Goal: Task Accomplishment & Management: Manage account settings

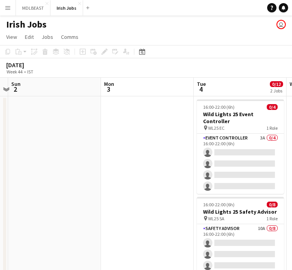
scroll to position [0, 176]
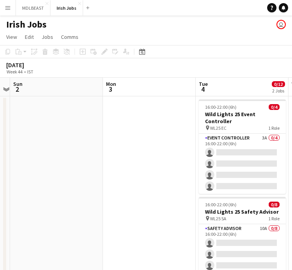
click at [8, 8] on app-icon "Menu" at bounding box center [8, 8] width 6 height 6
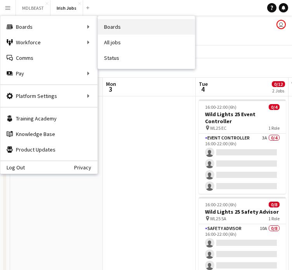
click at [110, 31] on link "Boards" at bounding box center [146, 27] width 97 height 16
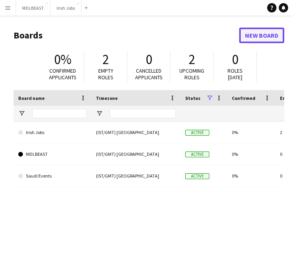
click at [264, 40] on link "New Board" at bounding box center [261, 36] width 45 height 16
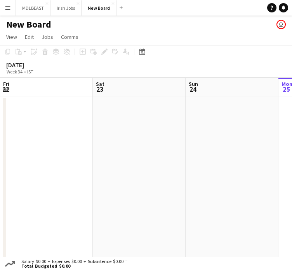
scroll to position [0, 186]
click at [40, 24] on h1 "New Board" at bounding box center [28, 25] width 45 height 12
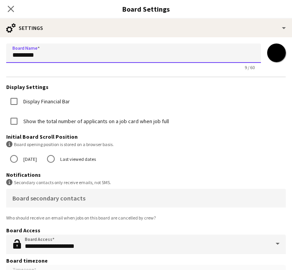
drag, startPoint x: 49, startPoint y: 52, endPoint x: -1, endPoint y: 63, distance: 51.8
click at [0, 63] on html "Menu Boards Boards Boards All jobs Status Workforce Workforce My Workforce Recr…" at bounding box center [146, 139] width 292 height 279
type input "**********"
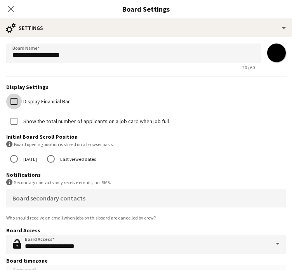
scroll to position [9, 0]
click at [9, 7] on icon "Close pop-in" at bounding box center [10, 8] width 7 height 7
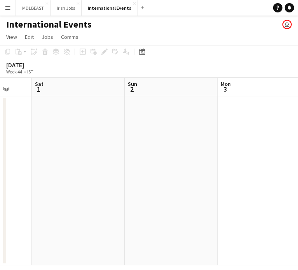
scroll to position [0, 248]
click at [94, 155] on app-date-cell at bounding box center [77, 180] width 93 height 169
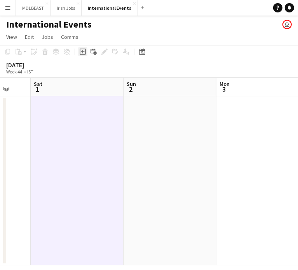
click at [82, 54] on icon at bounding box center [83, 52] width 6 height 6
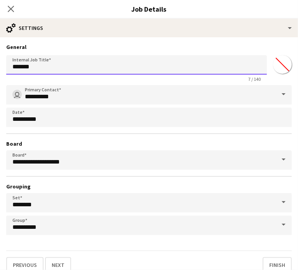
click at [47, 65] on input "*******" at bounding box center [136, 64] width 261 height 19
drag, startPoint x: 47, startPoint y: 65, endPoint x: 8, endPoint y: 63, distance: 38.9
click at [8, 63] on input "*******" at bounding box center [136, 64] width 261 height 19
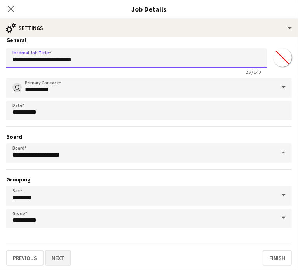
type input "**********"
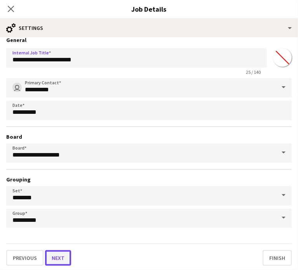
click at [61, 253] on button "Next" at bounding box center [58, 258] width 26 height 16
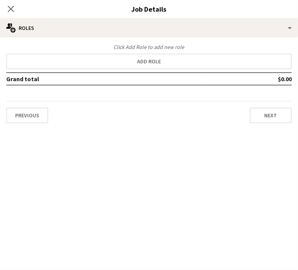
scroll to position [0, 0]
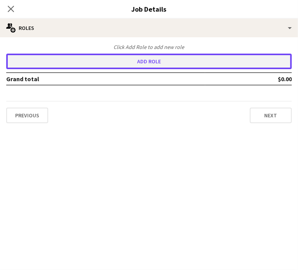
click at [148, 58] on button "Add role" at bounding box center [149, 62] width 286 height 16
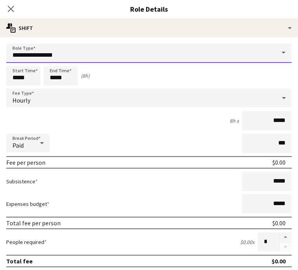
click at [82, 51] on input "**********" at bounding box center [149, 53] width 286 height 19
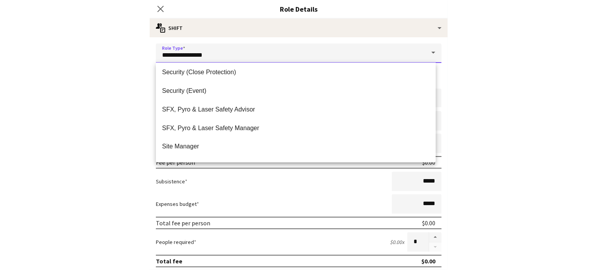
scroll to position [639, 0]
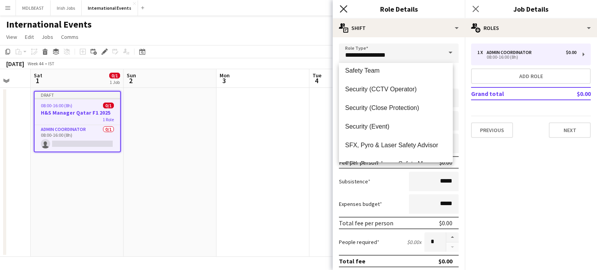
click at [344, 11] on icon "Close pop-in" at bounding box center [343, 8] width 7 height 7
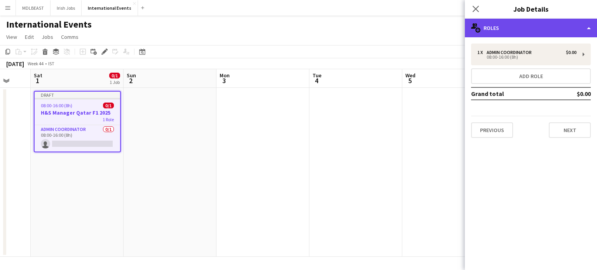
click at [537, 26] on div "multiple-users-add Roles" at bounding box center [531, 28] width 132 height 19
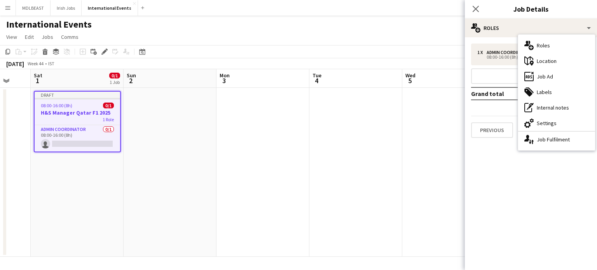
click at [498, 43] on div "1 x Admin Coordinator $0.00 08:00-16:00 (8h) Add role Grand total $0.00 Previou…" at bounding box center [531, 90] width 132 height 107
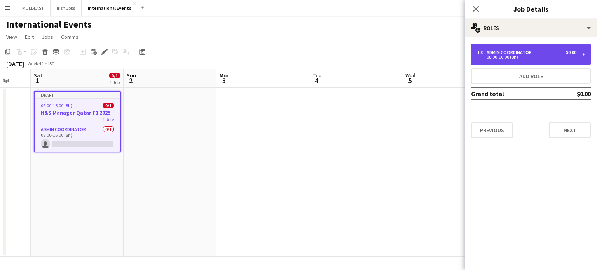
click at [498, 52] on div "Admin Coordinator" at bounding box center [511, 52] width 48 height 5
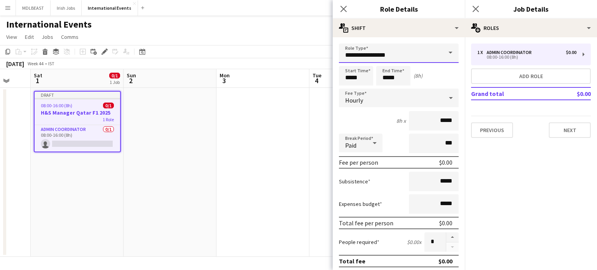
click at [400, 54] on input "**********" at bounding box center [399, 53] width 120 height 19
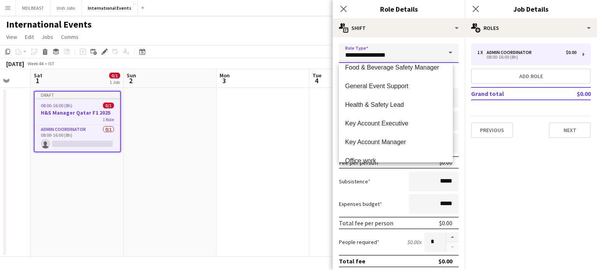
scroll to position [418, 0]
click at [480, 2] on div "Close pop-in" at bounding box center [476, 9] width 22 height 18
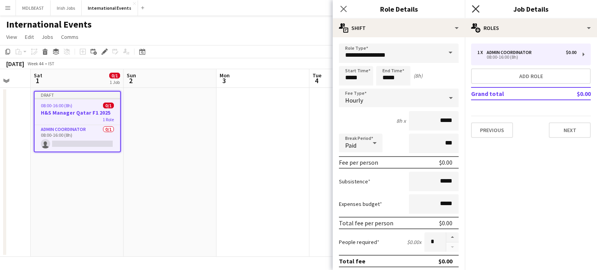
click at [475, 10] on icon at bounding box center [475, 8] width 7 height 7
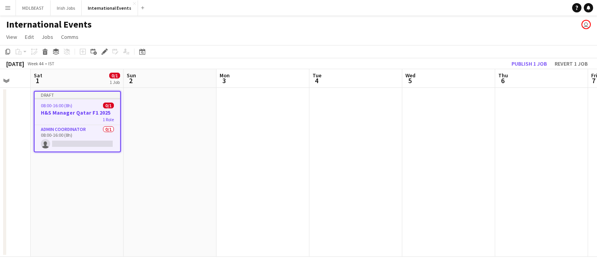
click at [208, 134] on app-date-cell at bounding box center [170, 172] width 93 height 169
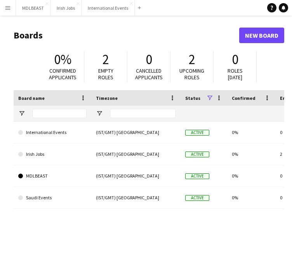
click at [5, 9] on app-icon "Menu" at bounding box center [8, 8] width 6 height 6
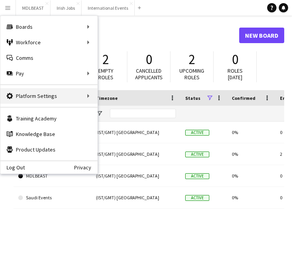
click at [40, 94] on div "Platform Settings Platform Settings" at bounding box center [48, 96] width 97 height 16
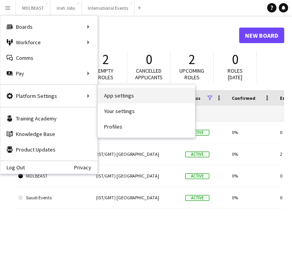
click at [127, 98] on link "App settings" at bounding box center [146, 96] width 97 height 16
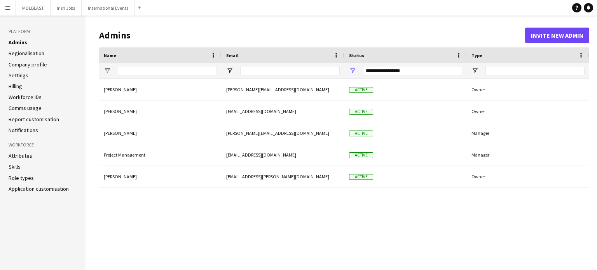
click at [17, 69] on ul "Admins Regionalisation Company profile Settings Billing Workforce IDs Comms usa…" at bounding box center [43, 86] width 68 height 95
click at [18, 73] on link "Settings" at bounding box center [19, 75] width 20 height 7
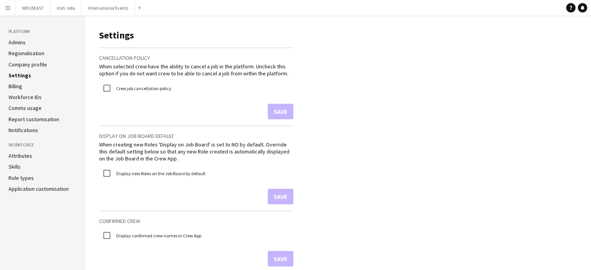
click at [22, 177] on link "Role types" at bounding box center [21, 178] width 25 height 7
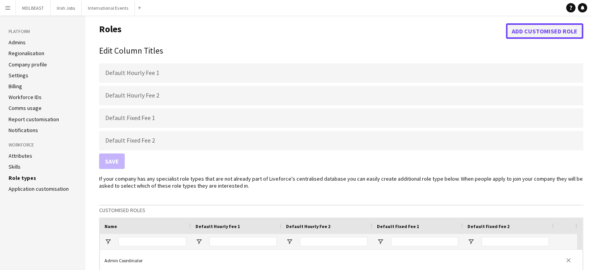
click at [298, 34] on button "Add customised role" at bounding box center [544, 31] width 77 height 16
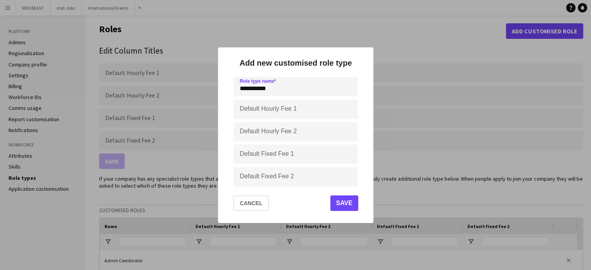
type input "**********"
click at [298, 204] on button "Save" at bounding box center [344, 204] width 28 height 16
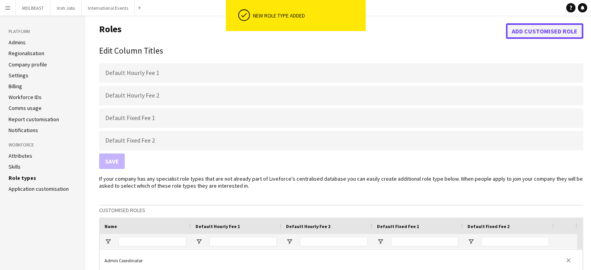
click at [298, 28] on button "Add customised role" at bounding box center [544, 31] width 77 height 16
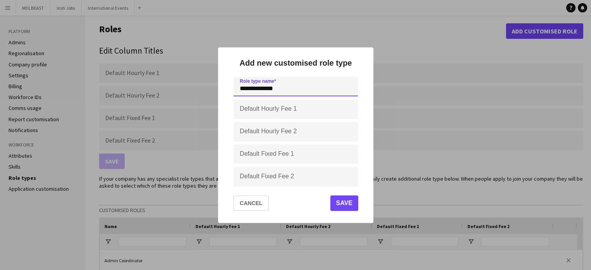
type input "**********"
click at [298, 200] on button "Save" at bounding box center [344, 204] width 28 height 16
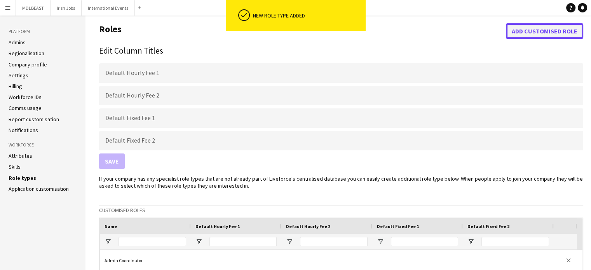
click at [298, 27] on button "Add customised role" at bounding box center [544, 31] width 77 height 16
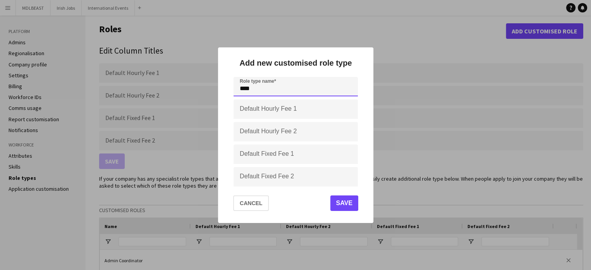
click at [298, 85] on input "***" at bounding box center [296, 86] width 124 height 19
type input "**********"
click at [298, 203] on button "Save" at bounding box center [344, 204] width 28 height 16
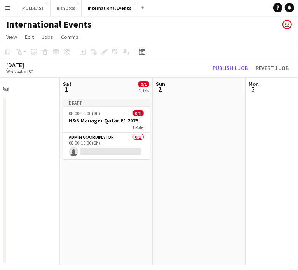
scroll to position [0, 320]
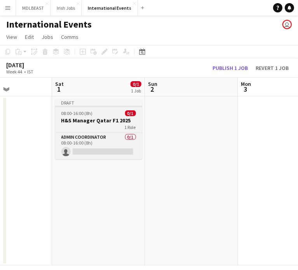
click at [89, 112] on span "08:00-16:00 (8h)" at bounding box center [76, 113] width 31 height 6
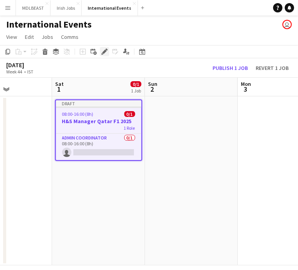
click at [105, 50] on icon at bounding box center [104, 52] width 4 height 4
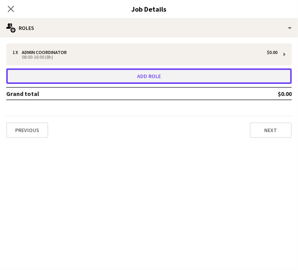
click at [140, 78] on button "Add role" at bounding box center [149, 76] width 286 height 16
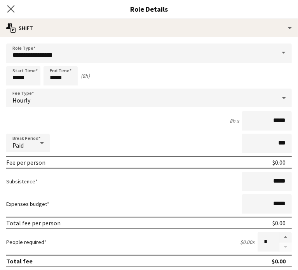
click at [9, 5] on icon "Close pop-in" at bounding box center [10, 8] width 7 height 7
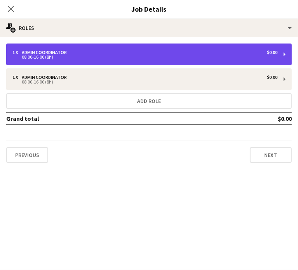
click at [182, 53] on div "1 x Admin Coordinator $0.00" at bounding box center [144, 52] width 265 height 5
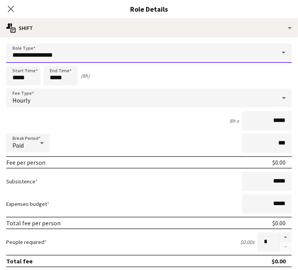
click at [72, 59] on input "**********" at bounding box center [149, 53] width 286 height 19
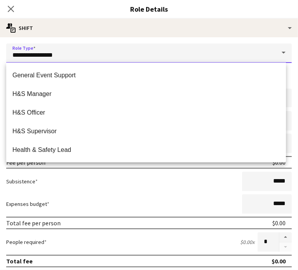
scroll to position [429, 0]
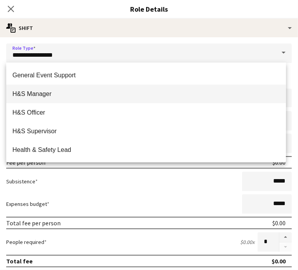
click at [44, 98] on mat-option "H&S Manager" at bounding box center [146, 94] width 280 height 19
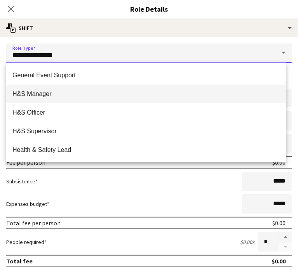
type input "**********"
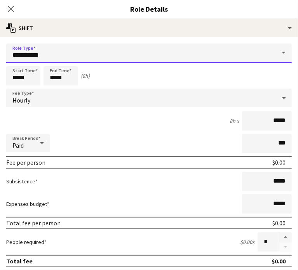
scroll to position [9, 0]
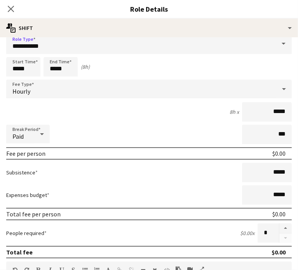
click at [75, 93] on div "Hourly" at bounding box center [141, 89] width 270 height 19
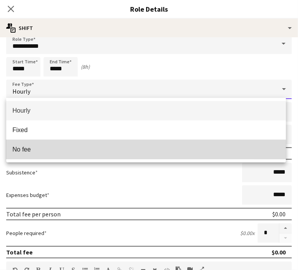
click at [24, 158] on mat-option "No fee" at bounding box center [146, 149] width 280 height 19
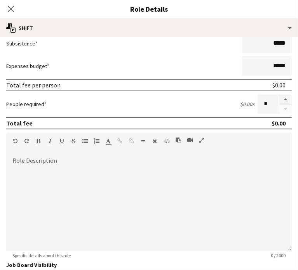
scroll to position [148, 0]
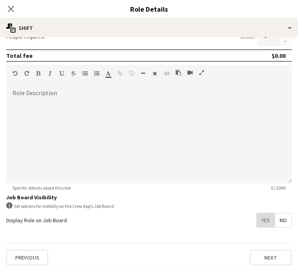
click at [260, 218] on span "Yes" at bounding box center [266, 220] width 18 height 14
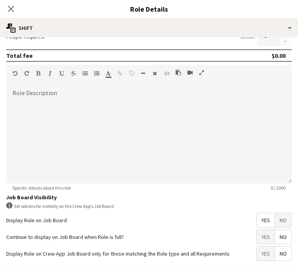
scroll to position [181, 0]
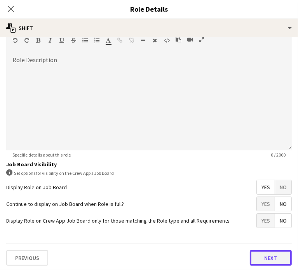
click at [271, 257] on button "Next" at bounding box center [271, 258] width 42 height 16
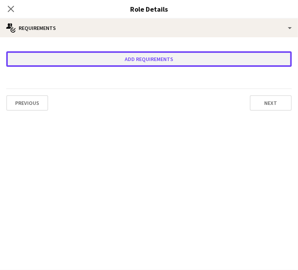
click at [146, 54] on button "Add requirements" at bounding box center [149, 59] width 286 height 16
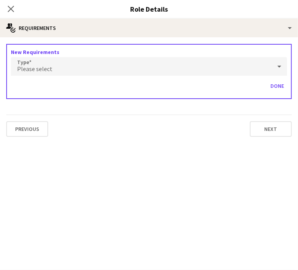
click at [44, 67] on span "Please select" at bounding box center [34, 69] width 35 height 8
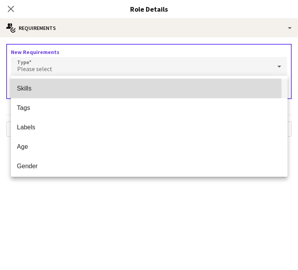
click at [34, 89] on span "Skills" at bounding box center [149, 88] width 264 height 7
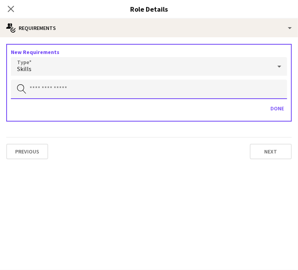
click at [34, 89] on input "text" at bounding box center [149, 89] width 276 height 19
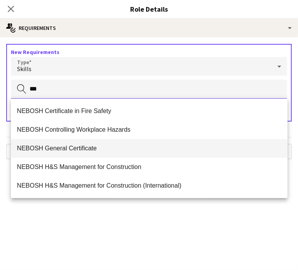
scroll to position [75, 0]
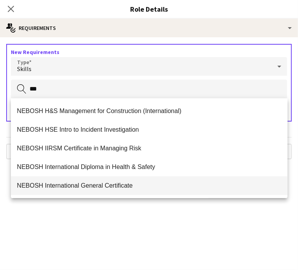
type input "***"
click at [76, 184] on span "NEBOSH International General Certificate" at bounding box center [149, 185] width 264 height 7
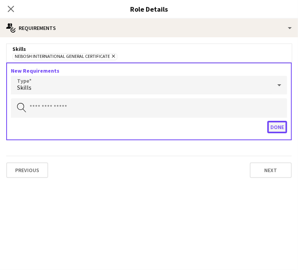
click at [275, 126] on button "Done" at bounding box center [277, 127] width 20 height 12
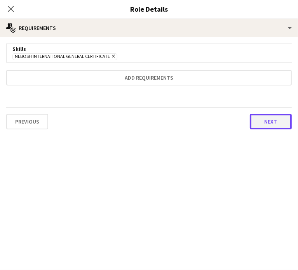
click at [271, 121] on button "Next" at bounding box center [271, 122] width 42 height 16
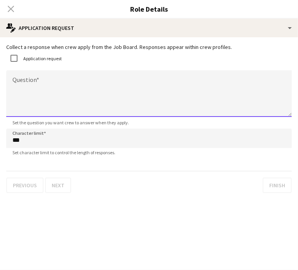
click at [18, 84] on textarea "Question" at bounding box center [149, 93] width 286 height 47
paste textarea "**********"
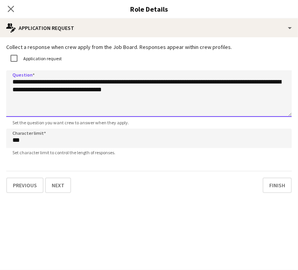
type textarea "**********"
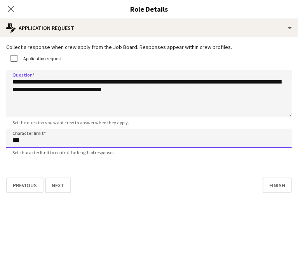
click at [28, 144] on input "***" at bounding box center [149, 138] width 286 height 19
type input "****"
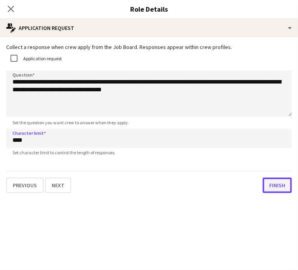
click at [277, 183] on button "Finish" at bounding box center [277, 186] width 29 height 16
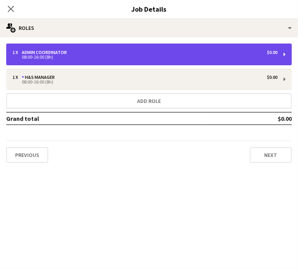
click at [235, 53] on div "1 x Admin Coordinator $0.00" at bounding box center [144, 52] width 265 height 5
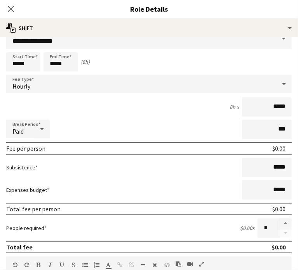
scroll to position [0, 0]
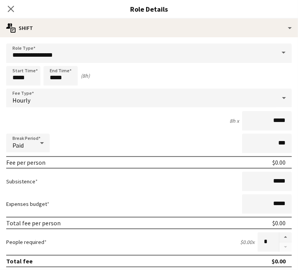
click at [60, 135] on div "Break Period Paid ***" at bounding box center [149, 143] width 286 height 19
click at [9, 14] on app-icon "Close pop-in" at bounding box center [10, 8] width 11 height 11
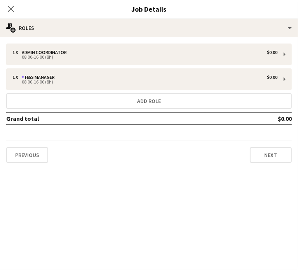
drag, startPoint x: 252, startPoint y: 52, endPoint x: 54, endPoint y: 184, distance: 237.4
click at [54, 184] on mat-expansion-panel "pencil3 General details 1 x Admin Coordinator $0.00 08:00-16:00 (8h) 1 x H&S Ma…" at bounding box center [149, 153] width 298 height 233
click at [11, 5] on icon "Close pop-in" at bounding box center [10, 8] width 7 height 7
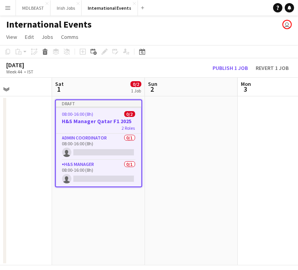
click at [105, 114] on div "08:00-16:00 (8h) 0/2" at bounding box center [99, 114] width 86 height 6
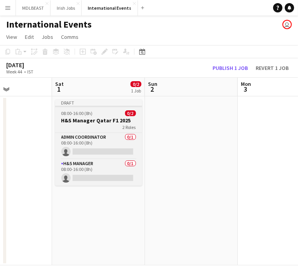
drag, startPoint x: 105, startPoint y: 114, endPoint x: 90, endPoint y: 110, distance: 15.9
click at [90, 110] on app-job-card "Draft 08:00-16:00 (8h) 0/2 H&S Manager Qatar F1 2025 2 Roles Admin Coordinator …" at bounding box center [98, 143] width 87 height 86
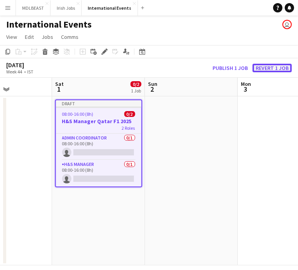
click at [271, 65] on button "Revert 1 job" at bounding box center [272, 68] width 39 height 9
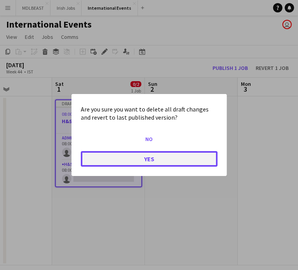
click at [146, 157] on button "Yes" at bounding box center [149, 159] width 137 height 16
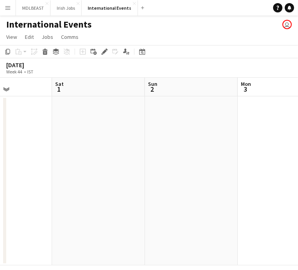
click at [79, 122] on app-date-cell at bounding box center [98, 180] width 93 height 169
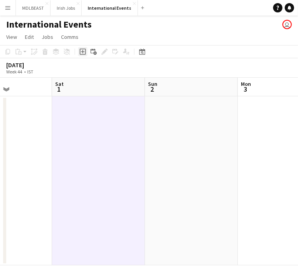
click at [81, 51] on icon "Add job" at bounding box center [83, 52] width 6 height 6
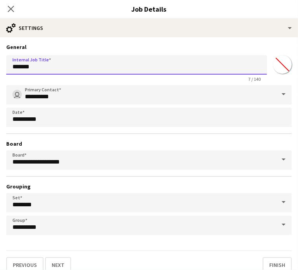
drag, startPoint x: 47, startPoint y: 67, endPoint x: -7, endPoint y: 68, distance: 54.1
click at [0, 68] on html "Menu Boards Boards Boards All jobs Status Workforce Workforce My Workforce Recr…" at bounding box center [149, 135] width 298 height 270
click at [92, 70] on input "**********" at bounding box center [136, 64] width 261 height 19
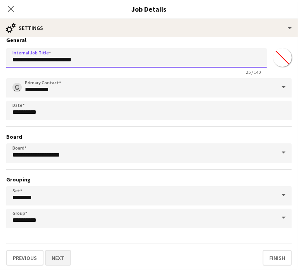
type input "**********"
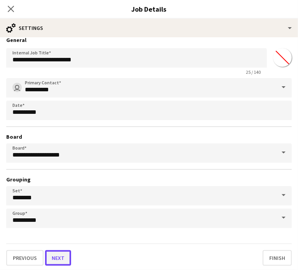
click at [59, 258] on button "Next" at bounding box center [58, 258] width 26 height 16
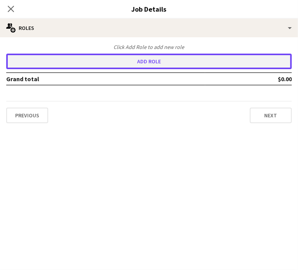
click at [145, 61] on button "Add role" at bounding box center [149, 62] width 286 height 16
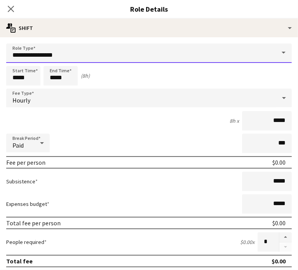
click at [65, 51] on input "**********" at bounding box center [149, 53] width 286 height 19
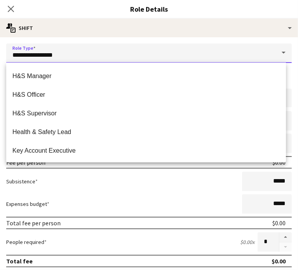
scroll to position [446, 0]
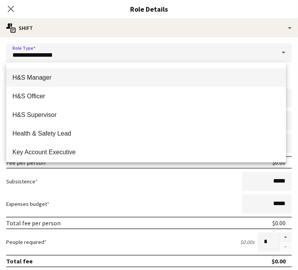
click at [37, 79] on span "H&S Manager" at bounding box center [145, 77] width 267 height 7
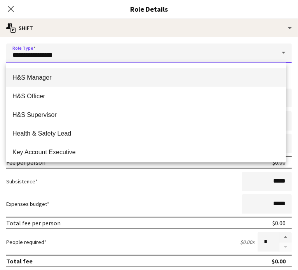
type input "**********"
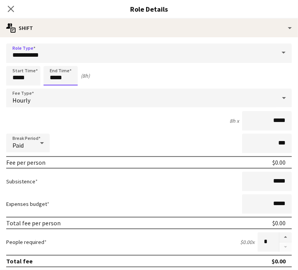
click at [67, 76] on input "*****" at bounding box center [61, 75] width 34 height 19
click at [52, 87] on div at bounding box center [53, 90] width 16 height 8
click at [52, 63] on div at bounding box center [53, 62] width 16 height 8
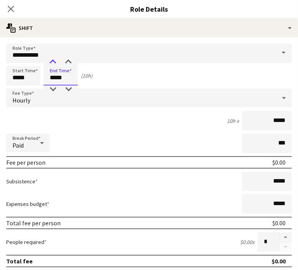
click at [52, 63] on div at bounding box center [53, 62] width 16 height 8
type input "*****"
click at [52, 63] on div at bounding box center [53, 62] width 16 height 8
click at [33, 101] on div "Hourly" at bounding box center [141, 98] width 270 height 19
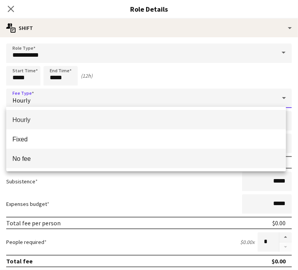
click at [27, 159] on span "No fee" at bounding box center [145, 158] width 267 height 7
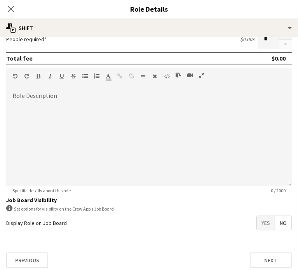
scroll to position [148, 0]
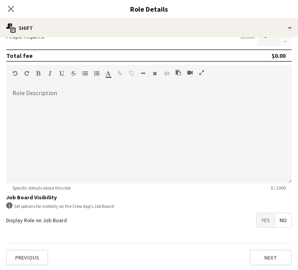
click at [257, 222] on span "Yes" at bounding box center [266, 220] width 18 height 14
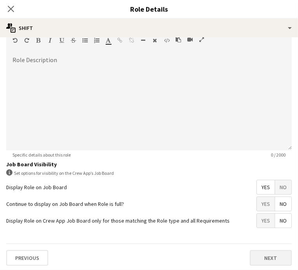
scroll to position [181, 0]
click at [261, 266] on div "Previous Next" at bounding box center [149, 258] width 286 height 28
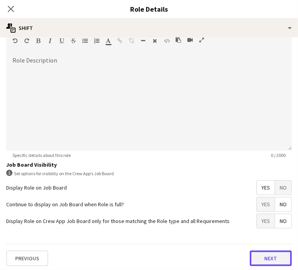
click at [261, 260] on button "Next" at bounding box center [271, 259] width 42 height 16
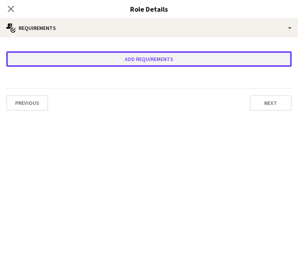
click at [149, 59] on button "Add requirements" at bounding box center [149, 59] width 286 height 16
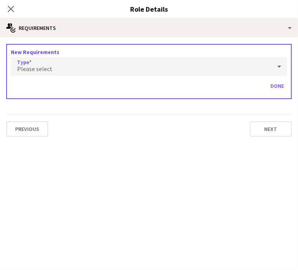
click at [58, 68] on div "Please select" at bounding box center [141, 66] width 261 height 19
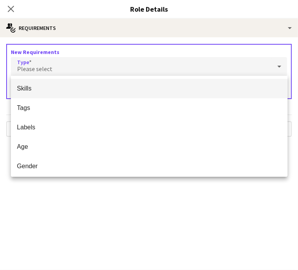
click at [31, 91] on span "Skills" at bounding box center [149, 88] width 264 height 7
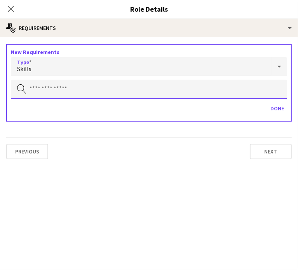
click at [34, 85] on input "text" at bounding box center [149, 89] width 276 height 19
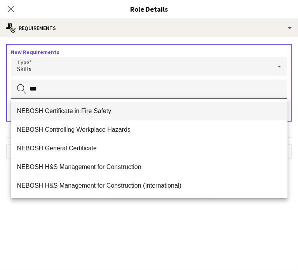
scroll to position [75, 0]
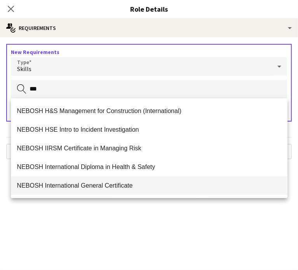
type input "***"
click at [61, 183] on span "NEBOSH International General Certificate" at bounding box center [149, 185] width 264 height 7
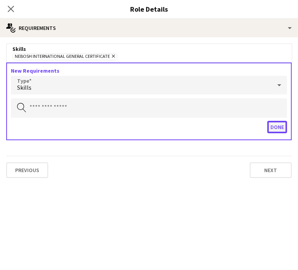
click at [274, 125] on button "Done" at bounding box center [277, 127] width 20 height 12
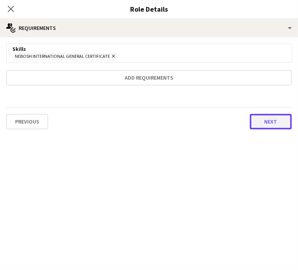
click at [269, 122] on button "Next" at bounding box center [271, 122] width 42 height 16
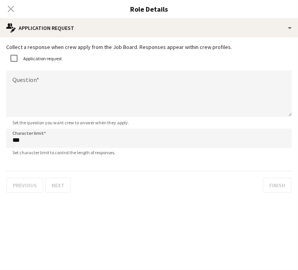
click at [27, 55] on div "Application request" at bounding box center [34, 59] width 56 height 16
click at [16, 90] on textarea "Question" at bounding box center [149, 93] width 286 height 47
paste textarea "**********"
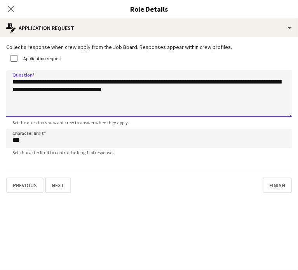
type textarea "**********"
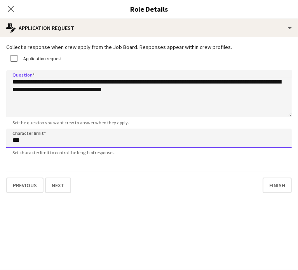
click at [34, 143] on input "***" at bounding box center [149, 138] width 286 height 19
type input "****"
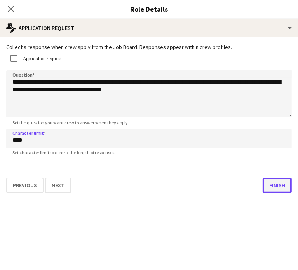
click at [269, 190] on button "Finish" at bounding box center [277, 186] width 29 height 16
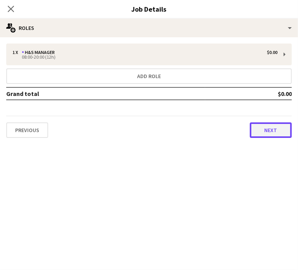
click at [271, 130] on button "Next" at bounding box center [271, 130] width 42 height 16
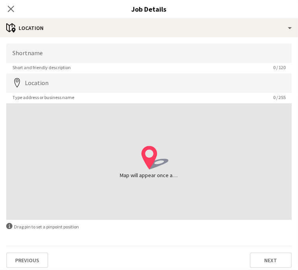
click at [271, 130] on div "location-icon Created with Sketch. Map will appear once address has been added" at bounding box center [149, 161] width 286 height 117
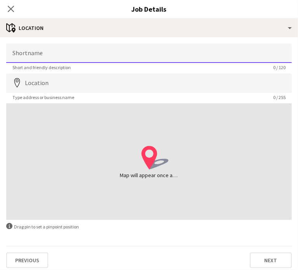
click at [91, 56] on input "Shortname" at bounding box center [149, 53] width 286 height 19
type input "*"
type input "**********"
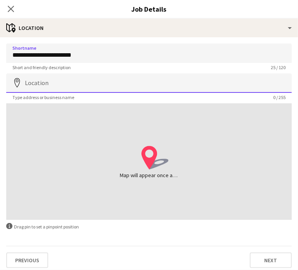
click at [49, 85] on input "Location" at bounding box center [149, 82] width 286 height 19
click at [32, 82] on input "Location" at bounding box center [149, 82] width 286 height 19
paste input "**********"
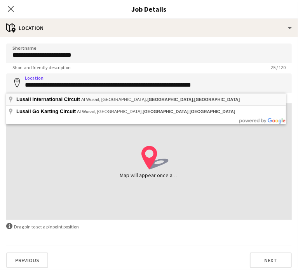
type input "**********"
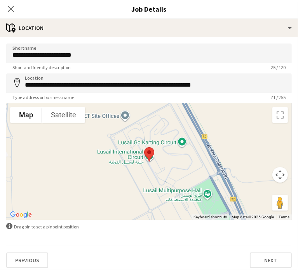
scroll to position [3, 0]
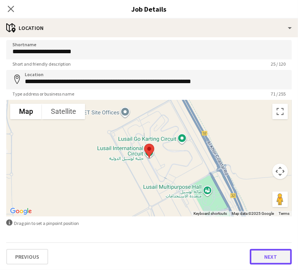
click at [264, 255] on button "Next" at bounding box center [271, 257] width 42 height 16
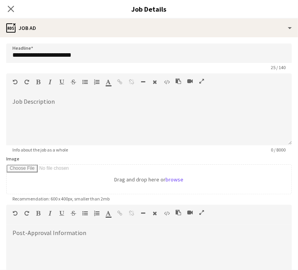
scroll to position [0, 0]
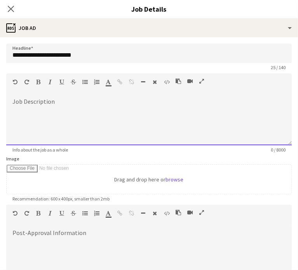
click at [26, 99] on div at bounding box center [149, 122] width 286 height 47
click at [22, 105] on div at bounding box center [149, 122] width 286 height 47
paste div
click at [13, 121] on div at bounding box center [148, 118] width 273 height 8
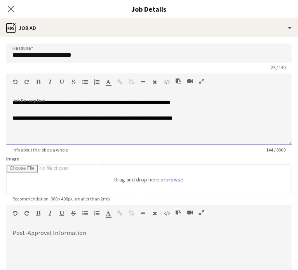
click at [23, 130] on div at bounding box center [148, 126] width 273 height 8
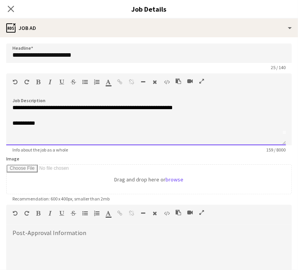
click at [19, 144] on div at bounding box center [145, 147] width 267 height 8
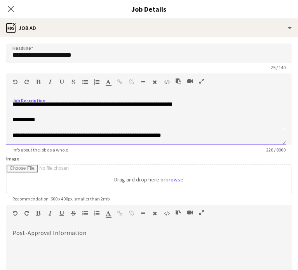
scroll to position [16, 0]
click at [174, 132] on div "**********" at bounding box center [145, 135] width 267 height 8
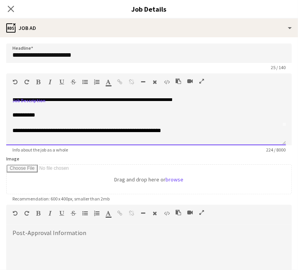
scroll to position [26, 0]
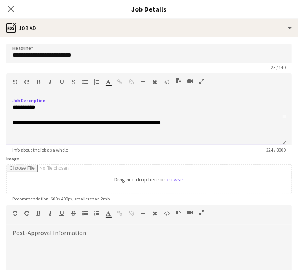
click at [25, 140] on div at bounding box center [145, 139] width 267 height 8
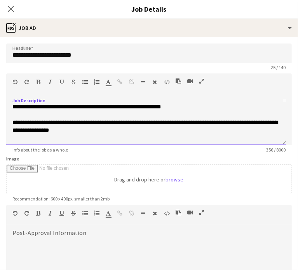
scroll to position [51, 0]
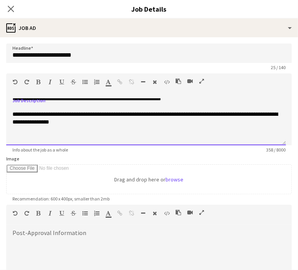
click at [21, 136] on div at bounding box center [145, 138] width 267 height 8
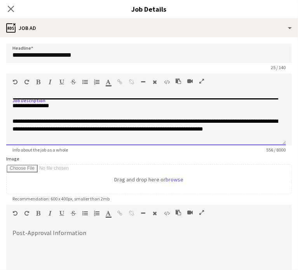
scroll to position [75, 0]
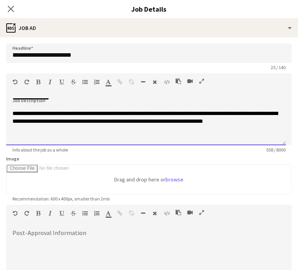
click at [22, 141] on div at bounding box center [145, 137] width 267 height 8
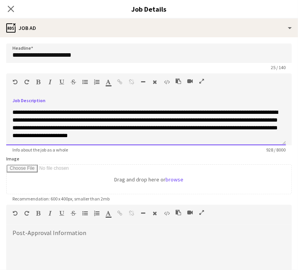
scroll to position [115, 0]
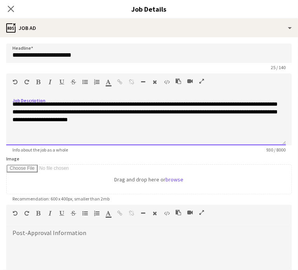
click at [29, 145] on div "**********" at bounding box center [146, 122] width 280 height 47
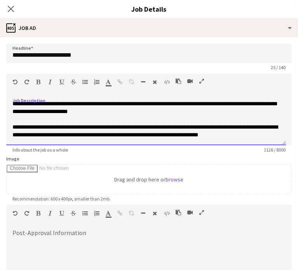
scroll to position [140, 0]
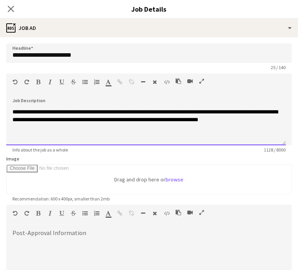
click at [30, 136] on div at bounding box center [145, 135] width 267 height 8
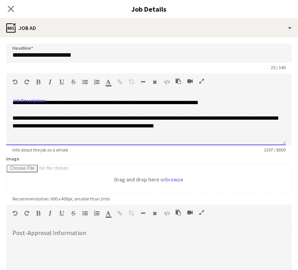
scroll to position [164, 0]
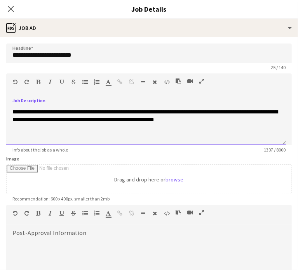
click at [41, 139] on div at bounding box center [145, 135] width 267 height 8
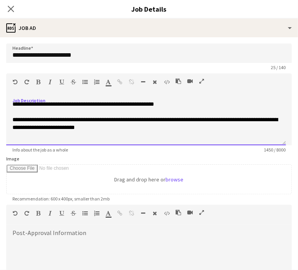
scroll to position [188, 0]
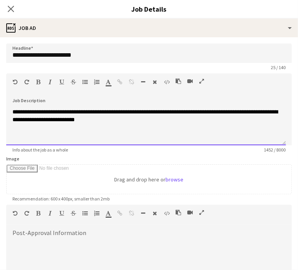
click at [52, 131] on div at bounding box center [145, 128] width 267 height 8
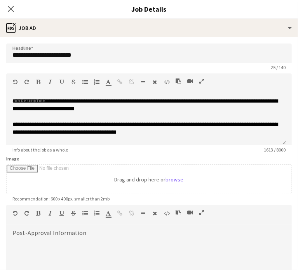
scroll to position [210, 0]
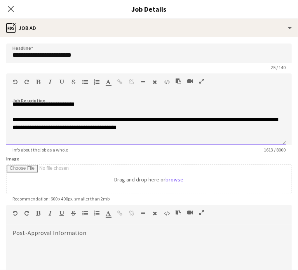
click at [52, 145] on div "**********" at bounding box center [146, 122] width 280 height 47
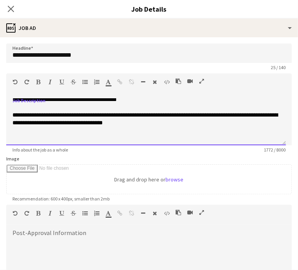
scroll to position [236, 0]
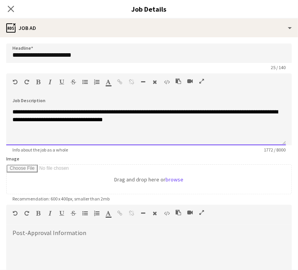
click at [37, 139] on div at bounding box center [145, 135] width 267 height 8
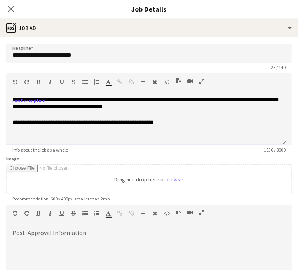
scroll to position [253, 0]
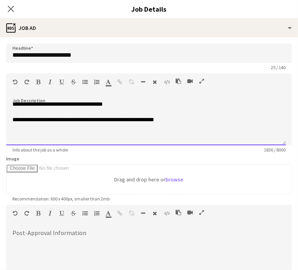
click at [24, 139] on div at bounding box center [145, 135] width 267 height 8
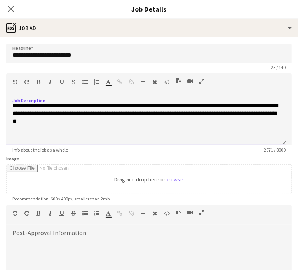
scroll to position [285, 0]
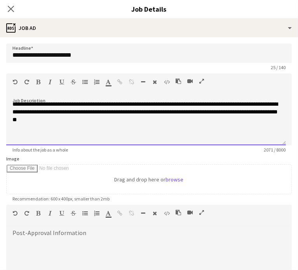
click at [28, 139] on div at bounding box center [145, 135] width 267 height 8
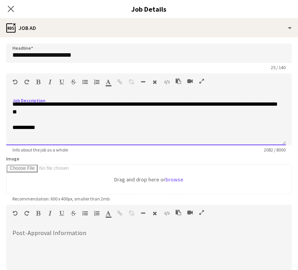
scroll to position [301, 0]
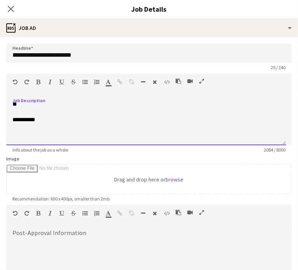
click at [21, 139] on div at bounding box center [145, 135] width 267 height 8
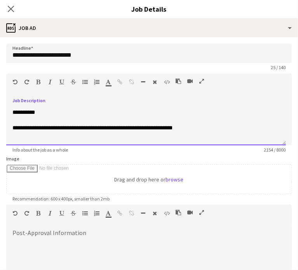
scroll to position [317, 0]
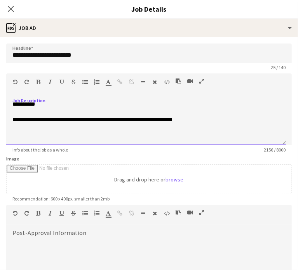
click at [22, 139] on div at bounding box center [145, 135] width 267 height 8
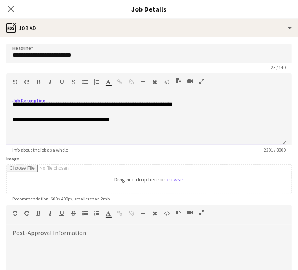
scroll to position [334, 0]
click at [27, 139] on div at bounding box center [145, 135] width 267 height 8
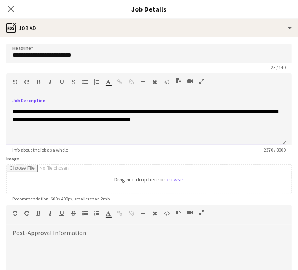
scroll to position [358, 0]
click at [19, 139] on div at bounding box center [145, 135] width 267 height 8
click at [34, 137] on div at bounding box center [145, 135] width 267 height 8
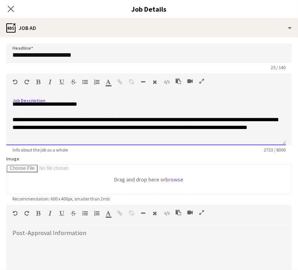
scroll to position [406, 0]
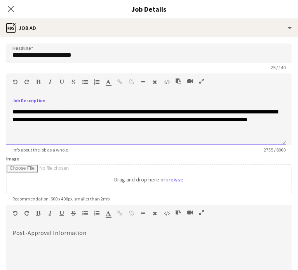
click at [44, 138] on div at bounding box center [145, 135] width 267 height 8
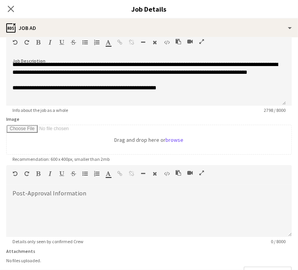
scroll to position [48, 0]
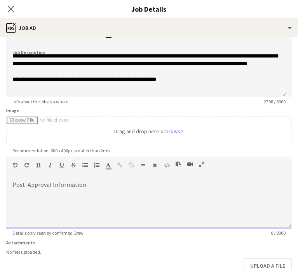
click at [49, 192] on div at bounding box center [149, 205] width 286 height 47
click at [33, 186] on div at bounding box center [149, 205] width 286 height 47
paste div
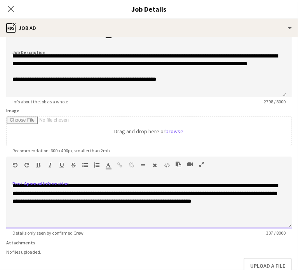
click at [57, 183] on span "**********" at bounding box center [145, 193] width 266 height 21
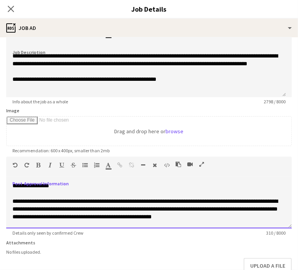
click at [180, 200] on span "**********" at bounding box center [145, 209] width 266 height 21
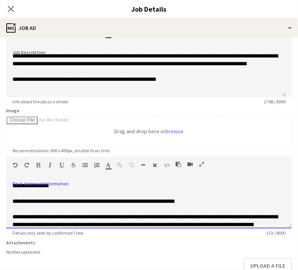
scroll to position [16, 0]
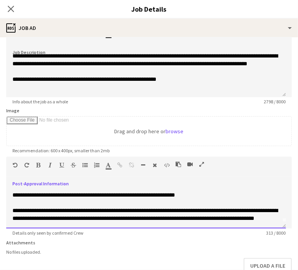
click at [78, 210] on span "**********" at bounding box center [145, 214] width 266 height 13
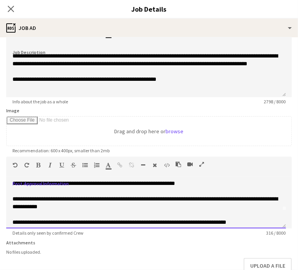
scroll to position [24, 0]
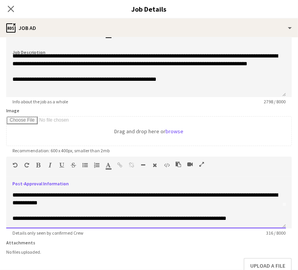
click at [222, 217] on span "**********" at bounding box center [119, 218] width 214 height 5
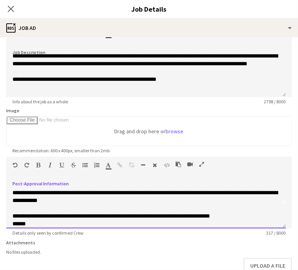
scroll to position [34, 0]
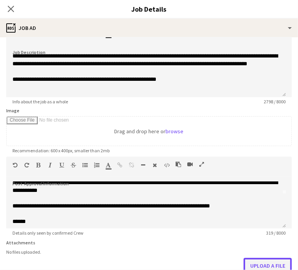
click at [261, 260] on button "Upload a file" at bounding box center [268, 266] width 48 height 16
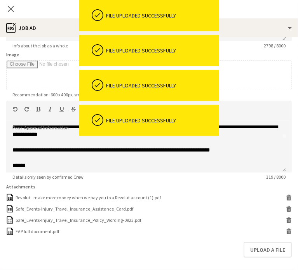
scroll to position [135, 0]
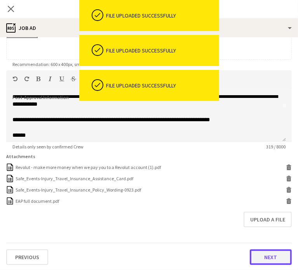
click at [262, 255] on button "Next" at bounding box center [271, 258] width 42 height 16
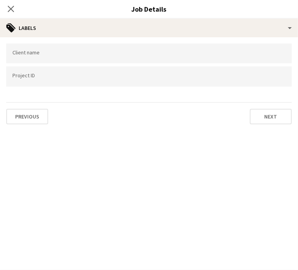
scroll to position [0, 0]
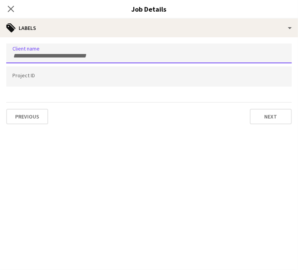
click at [42, 58] on div at bounding box center [149, 54] width 286 height 20
type input "*********"
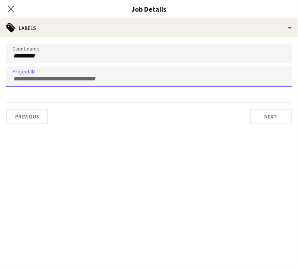
click at [25, 79] on input "Type to search project ID labels..." at bounding box center [148, 78] width 273 height 7
click at [28, 78] on input "*******" at bounding box center [148, 78] width 273 height 7
click at [14, 78] on input "*******" at bounding box center [148, 78] width 273 height 7
type input "*********"
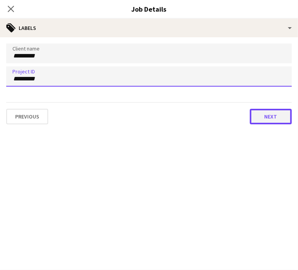
click at [264, 116] on button "Next" at bounding box center [271, 117] width 42 height 16
type input "*******"
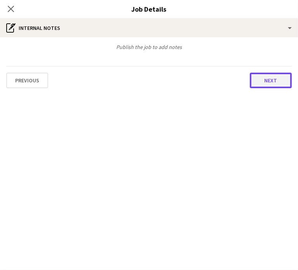
click at [269, 73] on button "Next" at bounding box center [271, 81] width 42 height 16
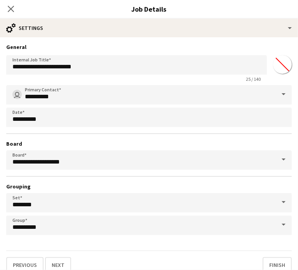
scroll to position [7, 0]
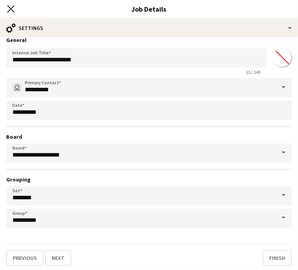
click at [11, 8] on icon at bounding box center [10, 8] width 7 height 7
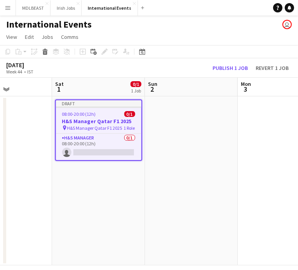
click at [79, 190] on app-date-cell "Draft 08:00-20:00 (12h) 0/1 H&S Manager Qatar F1 2025 pin H&S Manager Qatar F1 …" at bounding box center [98, 180] width 93 height 169
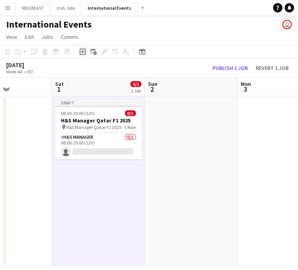
click at [82, 54] on icon at bounding box center [83, 52] width 6 height 6
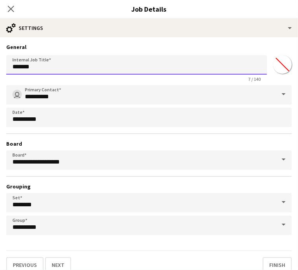
click at [46, 68] on input "*******" at bounding box center [136, 64] width 261 height 19
type input "*"
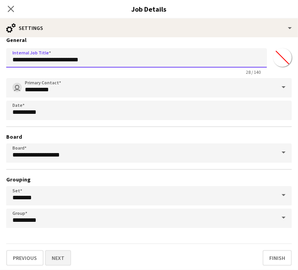
type input "**********"
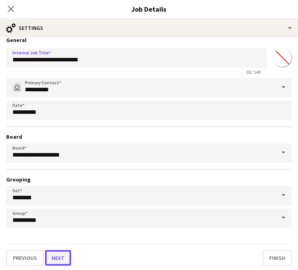
click at [56, 255] on button "Next" at bounding box center [58, 258] width 26 height 16
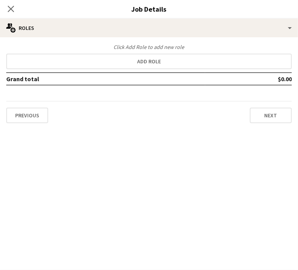
scroll to position [0, 0]
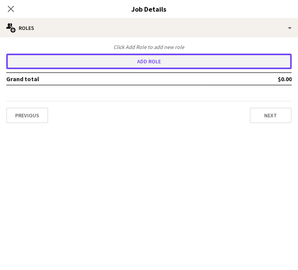
click at [101, 58] on button "Add role" at bounding box center [149, 62] width 286 height 16
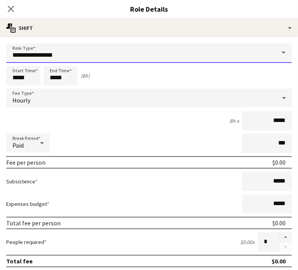
click at [56, 51] on input "**********" at bounding box center [149, 53] width 286 height 19
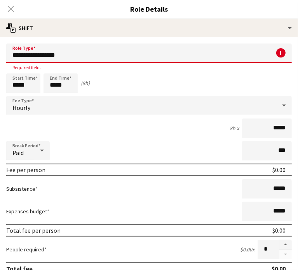
click at [70, 56] on input "**********" at bounding box center [149, 53] width 286 height 19
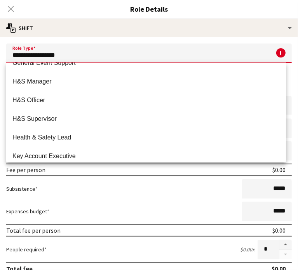
scroll to position [434, 0]
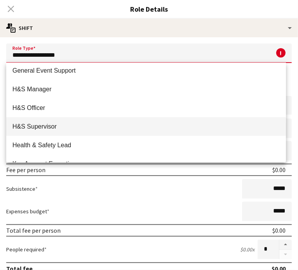
click at [29, 122] on mat-option "H&S Supervisor" at bounding box center [146, 126] width 280 height 19
type input "**********"
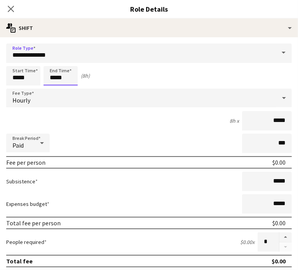
click at [57, 77] on input "*****" at bounding box center [61, 75] width 34 height 19
click at [53, 61] on div at bounding box center [53, 62] width 16 height 8
type input "*****"
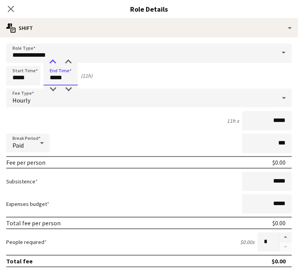
click at [53, 61] on div at bounding box center [53, 62] width 16 height 8
click at [30, 104] on div "Hourly" at bounding box center [141, 98] width 270 height 19
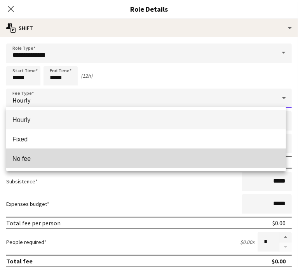
click at [28, 154] on mat-option "No fee" at bounding box center [146, 158] width 280 height 19
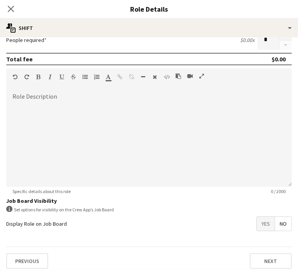
scroll to position [148, 0]
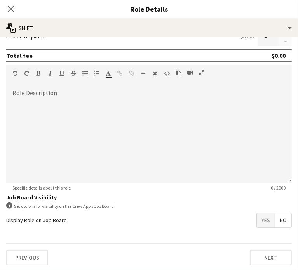
click at [257, 217] on span "Yes" at bounding box center [266, 220] width 18 height 14
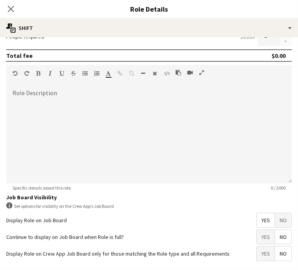
scroll to position [181, 0]
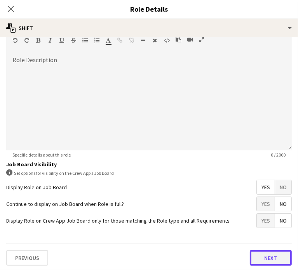
click at [270, 258] on button "Next" at bounding box center [271, 258] width 42 height 16
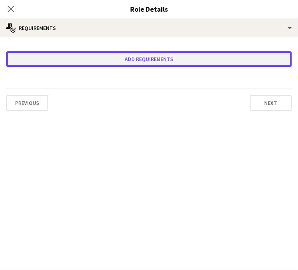
click at [161, 59] on button "Add requirements" at bounding box center [149, 59] width 286 height 16
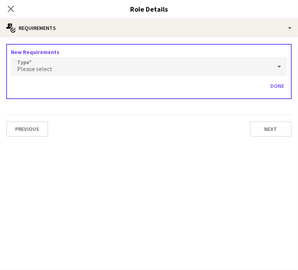
click at [59, 63] on div "Please select" at bounding box center [141, 66] width 261 height 19
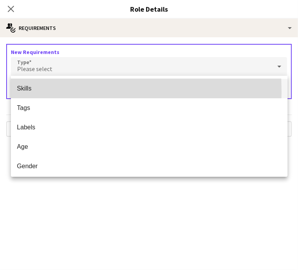
click at [28, 92] on mat-option "Skills" at bounding box center [149, 88] width 277 height 19
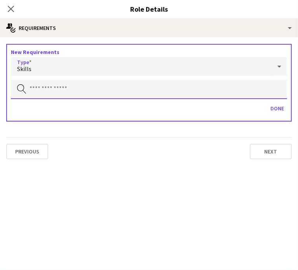
click at [65, 88] on input "text" at bounding box center [149, 89] width 276 height 19
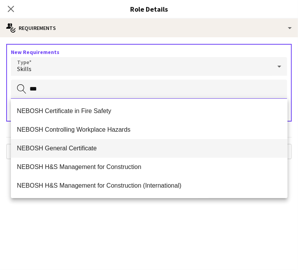
scroll to position [75, 0]
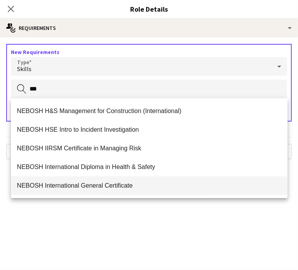
type input "***"
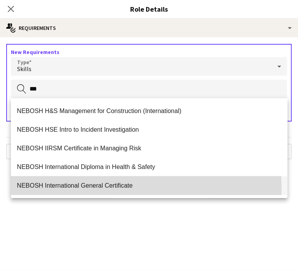
click at [51, 189] on span "NEBOSH International General Certificate" at bounding box center [149, 185] width 264 height 7
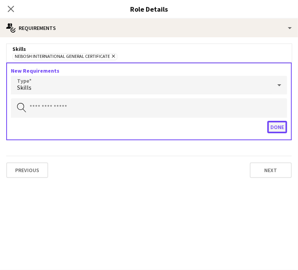
click at [278, 124] on button "Done" at bounding box center [277, 127] width 20 height 12
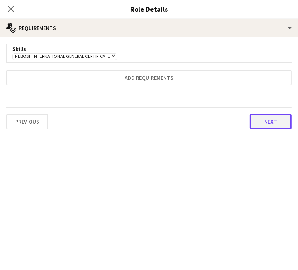
click at [267, 124] on button "Next" at bounding box center [271, 122] width 42 height 16
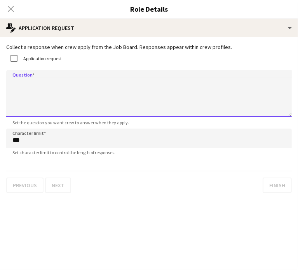
click at [33, 81] on textarea "Question" at bounding box center [149, 93] width 286 height 47
paste textarea "**********"
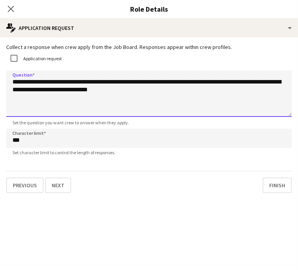
type textarea "**********"
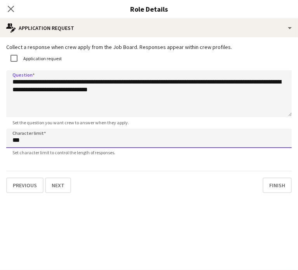
click at [33, 136] on input "***" at bounding box center [149, 138] width 286 height 19
type input "****"
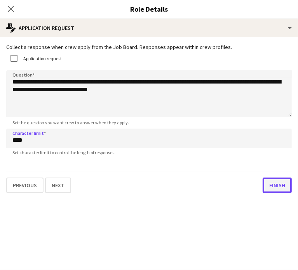
click at [277, 186] on button "Finish" at bounding box center [277, 186] width 29 height 16
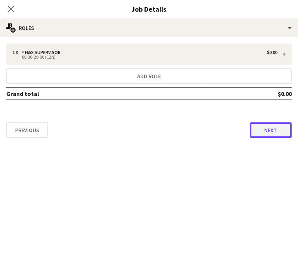
click at [275, 132] on button "Next" at bounding box center [271, 130] width 42 height 16
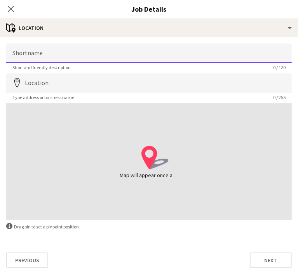
click at [35, 54] on input "Shortname" at bounding box center [149, 53] width 286 height 19
type input "**********"
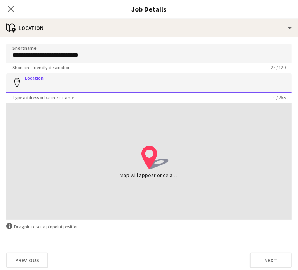
click at [44, 86] on input "Location" at bounding box center [149, 82] width 286 height 19
click at [81, 81] on input "Location" at bounding box center [149, 82] width 286 height 19
paste input "**********"
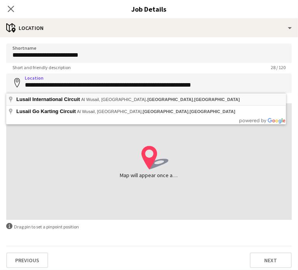
type input "**********"
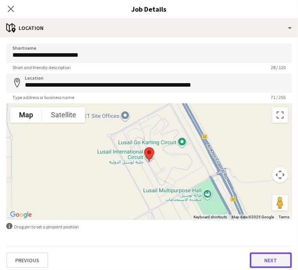
click at [273, 266] on button "Next" at bounding box center [271, 261] width 42 height 16
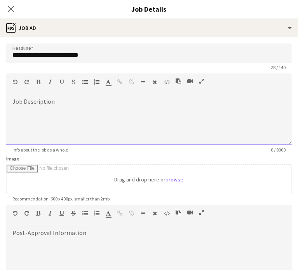
click at [52, 103] on div at bounding box center [149, 122] width 286 height 47
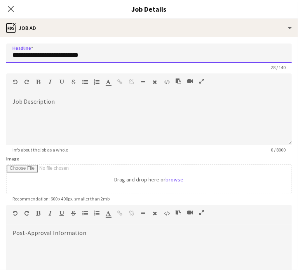
click at [52, 55] on input "**********" at bounding box center [149, 53] width 286 height 19
type input "**********"
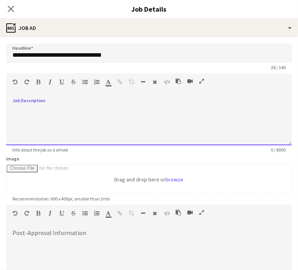
click at [21, 99] on div at bounding box center [149, 122] width 286 height 47
paste div
click at [19, 125] on div "**********" at bounding box center [149, 122] width 286 height 47
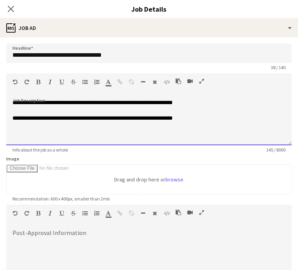
click at [18, 137] on div at bounding box center [148, 134] width 273 height 8
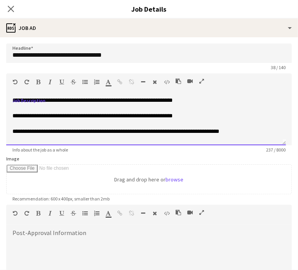
scroll to position [10, 0]
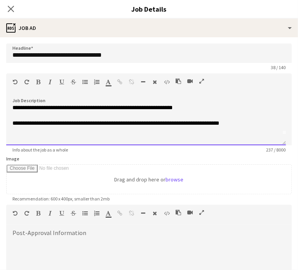
click at [26, 137] on div at bounding box center [145, 139] width 267 height 8
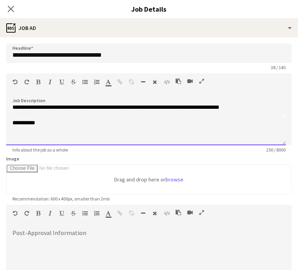
click at [29, 142] on div at bounding box center [145, 139] width 267 height 8
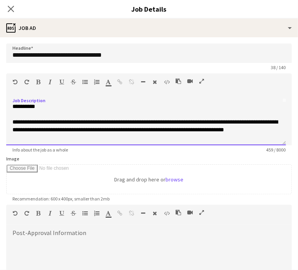
scroll to position [51, 0]
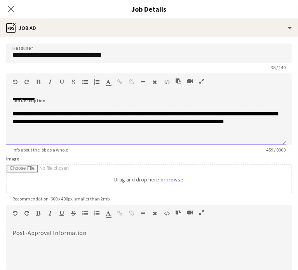
click at [33, 140] on div at bounding box center [145, 137] width 267 height 8
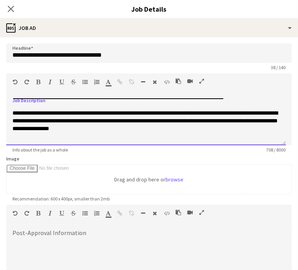
scroll to position [83, 0]
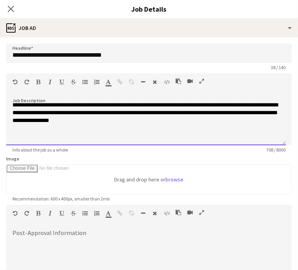
click at [40, 140] on div at bounding box center [145, 136] width 267 height 8
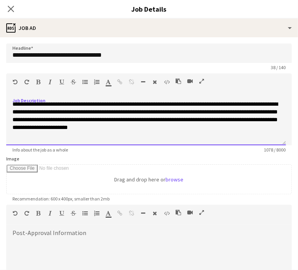
scroll to position [124, 0]
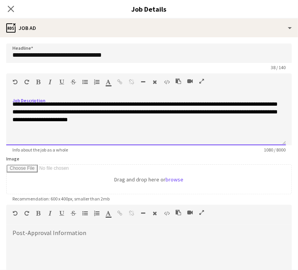
click at [25, 139] on div at bounding box center [145, 135] width 267 height 8
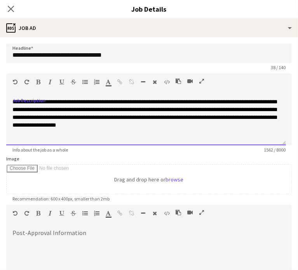
scroll to position [172, 0]
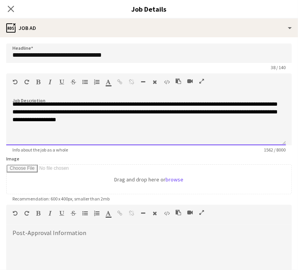
click at [30, 139] on div at bounding box center [145, 135] width 267 height 8
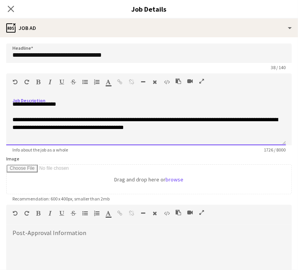
scroll to position [196, 0]
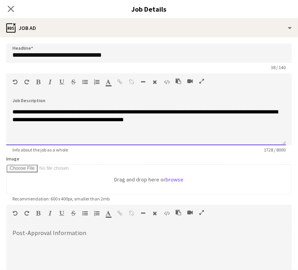
click at [28, 139] on div at bounding box center [145, 135] width 267 height 8
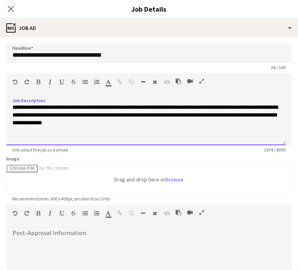
scroll to position [229, 0]
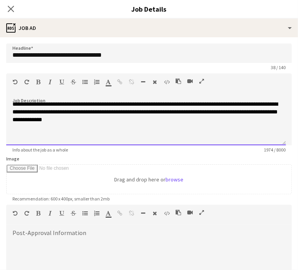
click at [31, 139] on div at bounding box center [145, 135] width 267 height 8
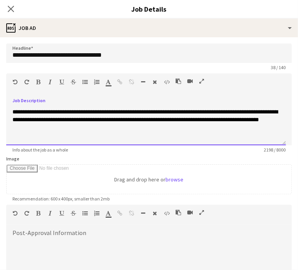
scroll to position [261, 0]
click at [28, 139] on div at bounding box center [145, 135] width 267 height 8
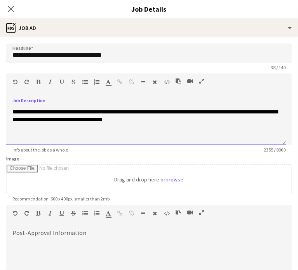
scroll to position [285, 0]
click at [23, 131] on div at bounding box center [145, 128] width 267 height 8
click at [124, 124] on div "**********" at bounding box center [145, 116] width 267 height 16
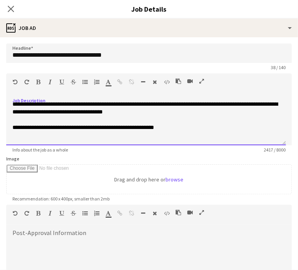
click at [160, 139] on div at bounding box center [145, 135] width 267 height 8
click at [156, 131] on div "**********" at bounding box center [145, 128] width 267 height 8
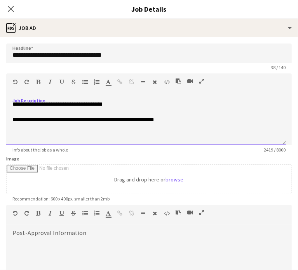
scroll to position [302, 0]
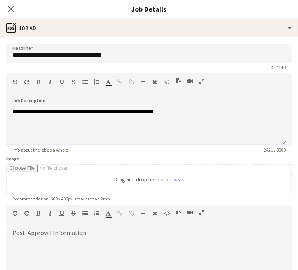
click at [26, 131] on div at bounding box center [145, 128] width 267 height 8
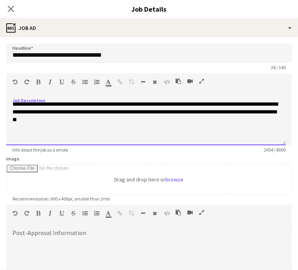
scroll to position [334, 0]
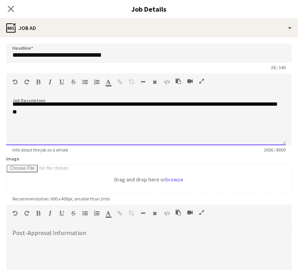
click at [22, 131] on div at bounding box center [145, 128] width 267 height 8
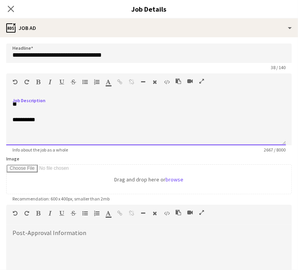
scroll to position [350, 0]
click at [32, 131] on div at bounding box center [145, 128] width 267 height 8
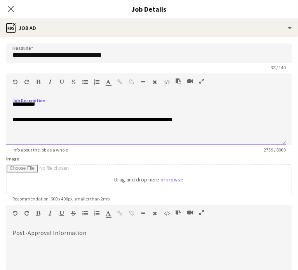
scroll to position [366, 0]
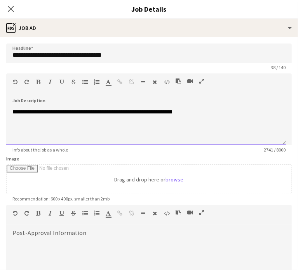
click at [21, 131] on div at bounding box center [145, 128] width 267 height 8
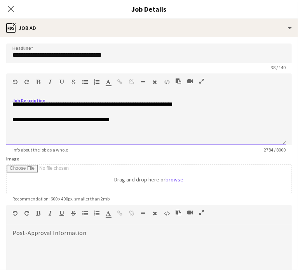
scroll to position [383, 0]
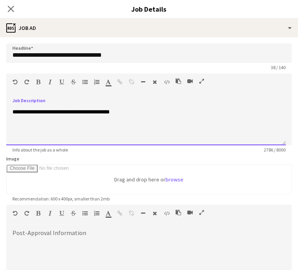
click at [30, 131] on div at bounding box center [145, 128] width 267 height 8
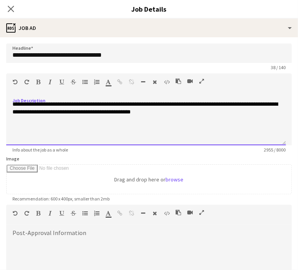
scroll to position [407, 0]
click at [30, 131] on div at bounding box center [145, 128] width 267 height 8
click at [26, 131] on div at bounding box center [145, 128] width 267 height 8
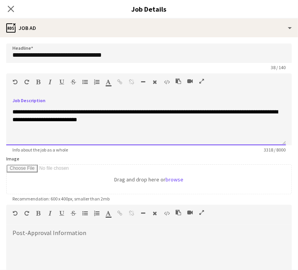
scroll to position [455, 0]
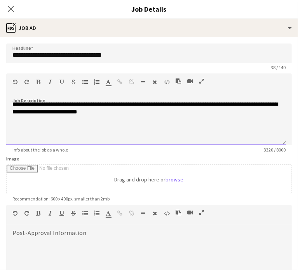
click at [27, 131] on div at bounding box center [145, 128] width 267 height 8
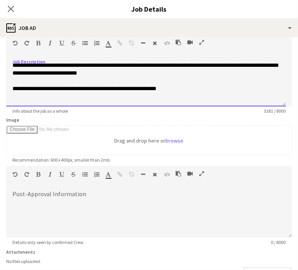
scroll to position [40, 0]
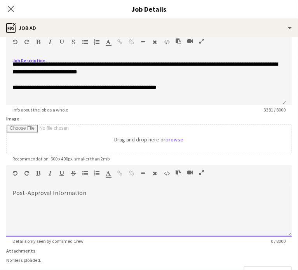
click at [36, 201] on div at bounding box center [149, 213] width 286 height 47
click at [56, 198] on div at bounding box center [149, 213] width 286 height 47
paste div
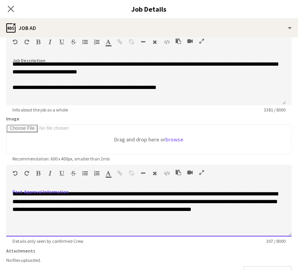
click at [55, 194] on span "**********" at bounding box center [145, 201] width 266 height 21
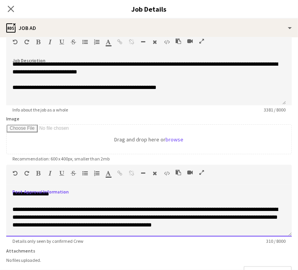
click at [176, 213] on span "**********" at bounding box center [145, 217] width 266 height 21
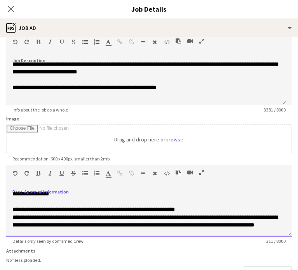
scroll to position [8, 0]
click at [76, 218] on span "**********" at bounding box center [145, 221] width 266 height 13
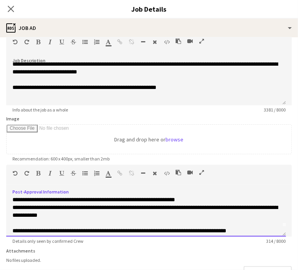
scroll to position [16, 0]
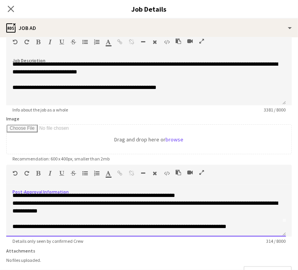
click at [223, 225] on span "**********" at bounding box center [119, 226] width 214 height 5
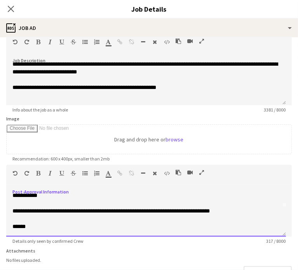
scroll to position [94, 0]
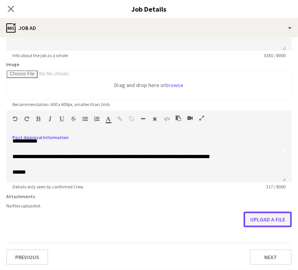
click at [257, 219] on button "Upload a file" at bounding box center [268, 220] width 48 height 16
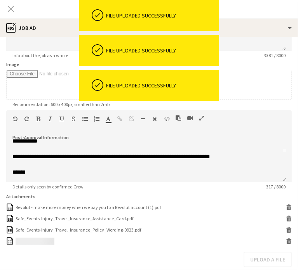
scroll to position [135, 0]
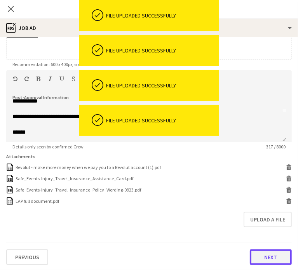
click at [267, 256] on button "Next" at bounding box center [271, 258] width 42 height 16
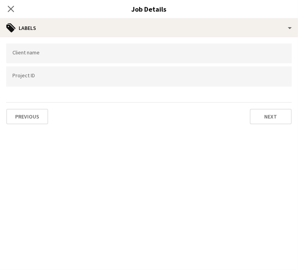
scroll to position [0, 0]
click at [36, 70] on div at bounding box center [149, 76] width 286 height 20
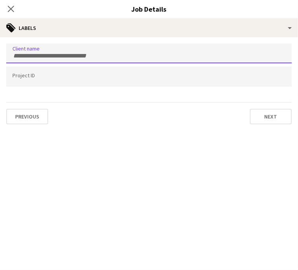
click at [28, 56] on input "Type to search client labels..." at bounding box center [148, 55] width 273 height 7
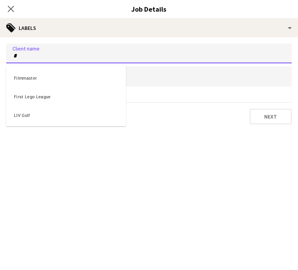
type input "*"
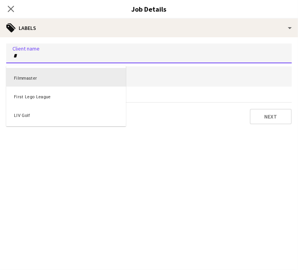
click at [26, 51] on div at bounding box center [149, 135] width 298 height 270
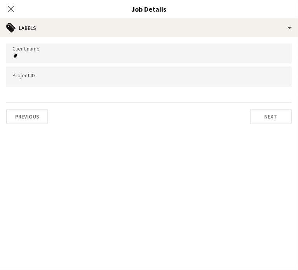
click at [23, 57] on input "*" at bounding box center [148, 55] width 273 height 7
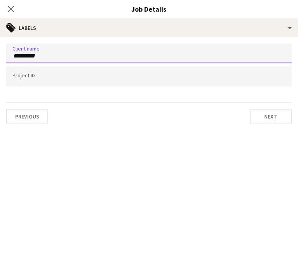
type input "*********"
click at [24, 79] on input "Type to search project ID labels..." at bounding box center [148, 76] width 273 height 7
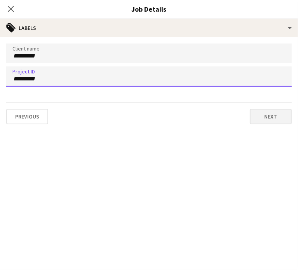
type input "*********"
click at [265, 110] on button "Next" at bounding box center [271, 117] width 42 height 16
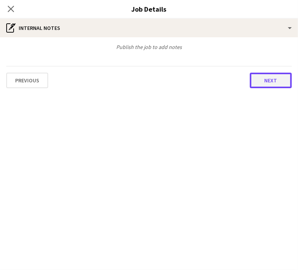
click at [267, 86] on button "Next" at bounding box center [271, 81] width 42 height 16
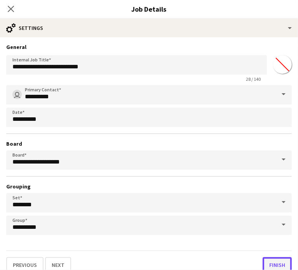
click at [268, 261] on button "Finish" at bounding box center [277, 265] width 29 height 16
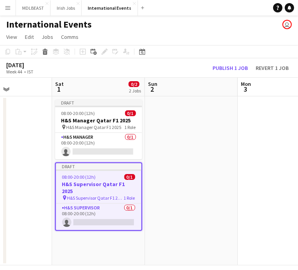
click at [100, 231] on app-date-cell "Draft 08:00-20:00 (12h) 0/1 H&S Manager Qatar F1 2025 pin H&S Manager Qatar F1 …" at bounding box center [98, 180] width 93 height 169
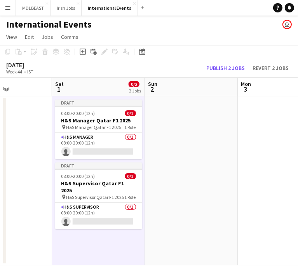
click at [98, 242] on app-date-cell "Draft 08:00-20:00 (12h) 0/1 H&S Manager Qatar F1 2025 pin H&S Manager Qatar F1 …" at bounding box center [98, 180] width 93 height 169
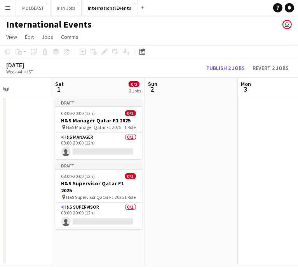
click at [98, 242] on app-date-cell "Draft 08:00-20:00 (12h) 0/1 H&S Manager Qatar F1 2025 pin H&S Manager Qatar F1 …" at bounding box center [98, 180] width 93 height 169
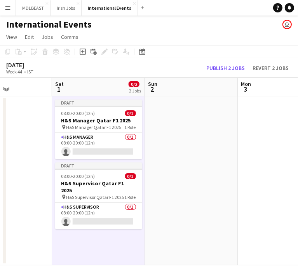
click at [98, 242] on app-date-cell "Draft 08:00-20:00 (12h) 0/1 H&S Manager Qatar F1 2025 pin H&S Manager Qatar F1 …" at bounding box center [98, 180] width 93 height 169
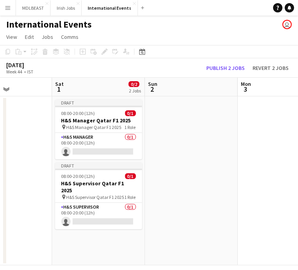
click at [93, 247] on app-date-cell "Draft 08:00-20:00 (12h) 0/1 H&S Manager Qatar F1 2025 pin H&S Manager Qatar F1 …" at bounding box center [98, 180] width 93 height 169
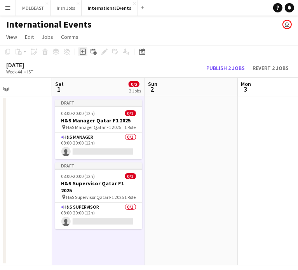
click at [82, 53] on icon "Add job" at bounding box center [83, 52] width 6 height 6
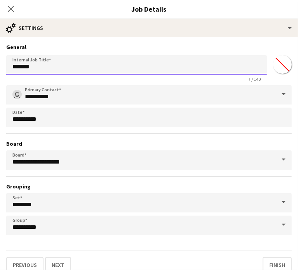
click at [19, 67] on input "*******" at bounding box center [136, 64] width 261 height 19
paste input "**********"
click at [21, 68] on input "**********" at bounding box center [136, 64] width 261 height 19
click at [74, 67] on input "**********" at bounding box center [136, 64] width 261 height 19
click at [87, 68] on input "**********" at bounding box center [136, 64] width 261 height 19
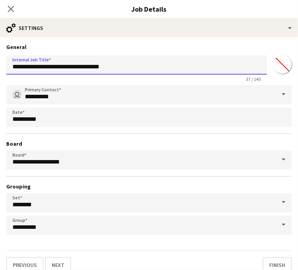
scroll to position [7, 0]
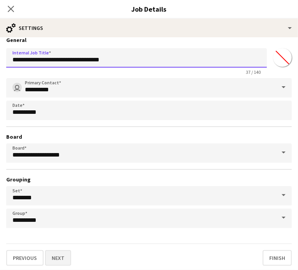
type input "**********"
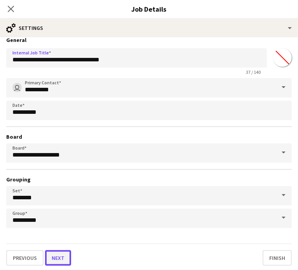
click at [54, 256] on button "Next" at bounding box center [58, 258] width 26 height 16
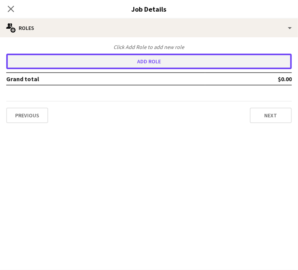
click at [111, 59] on button "Add role" at bounding box center [149, 62] width 286 height 16
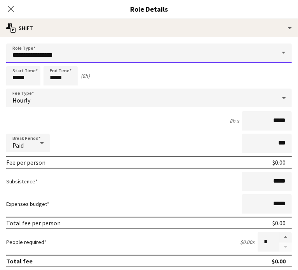
click at [37, 51] on input "**********" at bounding box center [149, 53] width 286 height 19
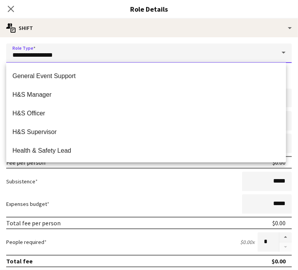
scroll to position [428, 0]
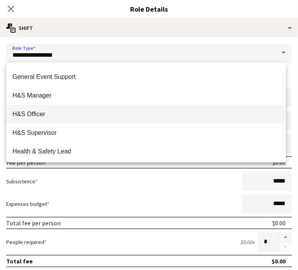
click at [31, 113] on span "H&S Officer" at bounding box center [145, 113] width 267 height 7
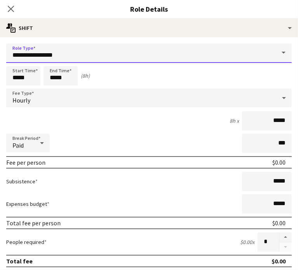
type input "**********"
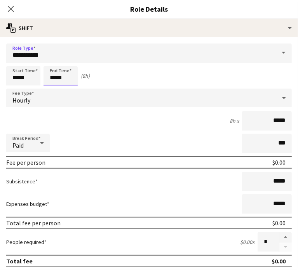
click at [63, 74] on input "*****" at bounding box center [61, 75] width 34 height 19
click at [56, 62] on div at bounding box center [53, 62] width 16 height 8
type input "*****"
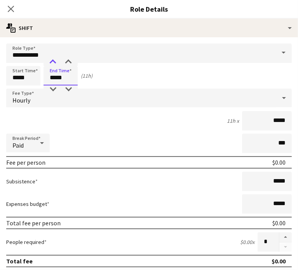
click at [56, 62] on div at bounding box center [53, 62] width 16 height 8
click at [47, 99] on div "Hourly" at bounding box center [141, 98] width 270 height 19
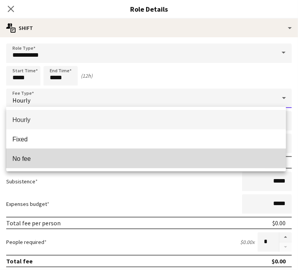
click at [29, 157] on span "No fee" at bounding box center [145, 158] width 267 height 7
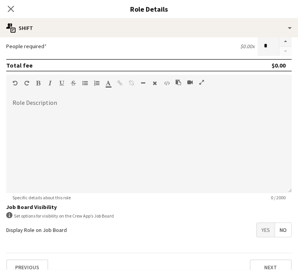
scroll to position [148, 0]
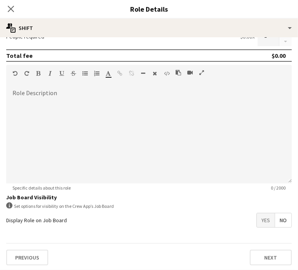
click at [257, 220] on span "Yes" at bounding box center [266, 220] width 18 height 14
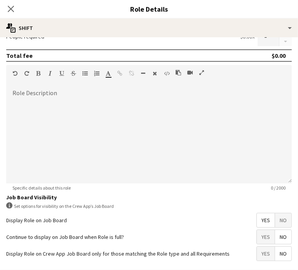
scroll to position [181, 0]
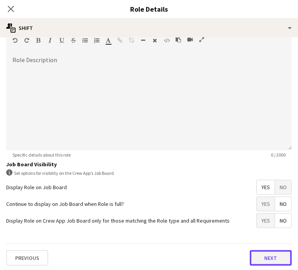
click at [271, 256] on button "Next" at bounding box center [271, 258] width 42 height 16
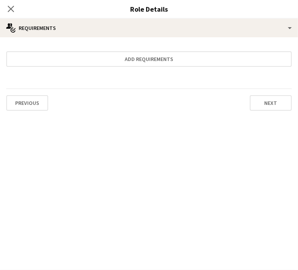
scroll to position [0, 0]
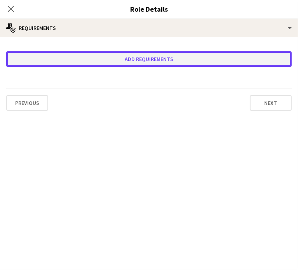
click at [157, 61] on button "Add requirements" at bounding box center [149, 59] width 286 height 16
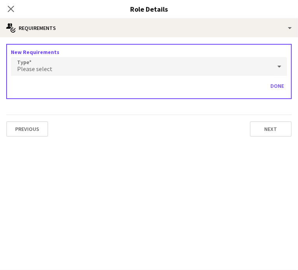
click at [57, 63] on div "Please select" at bounding box center [141, 66] width 261 height 19
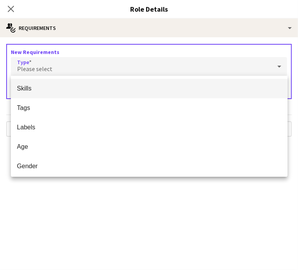
click at [33, 87] on span "Skills" at bounding box center [149, 88] width 264 height 7
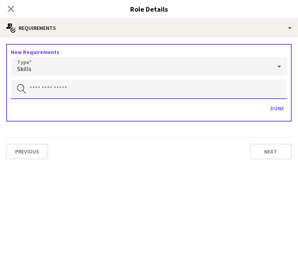
click at [40, 90] on input "text" at bounding box center [149, 89] width 276 height 19
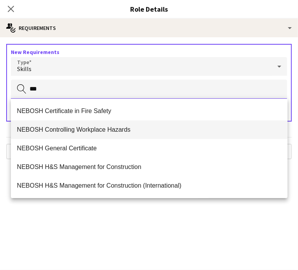
scroll to position [75, 0]
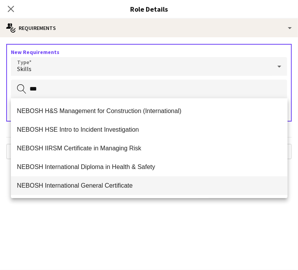
type input "***"
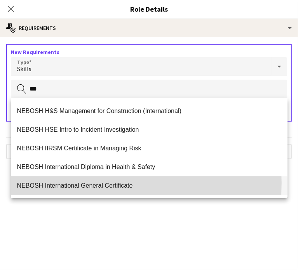
click at [54, 183] on span "NEBOSH International General Certificate" at bounding box center [149, 185] width 264 height 7
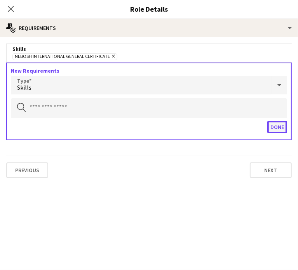
click at [276, 125] on button "Done" at bounding box center [277, 127] width 20 height 12
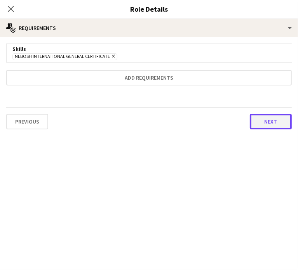
click at [274, 117] on button "Next" at bounding box center [271, 122] width 42 height 16
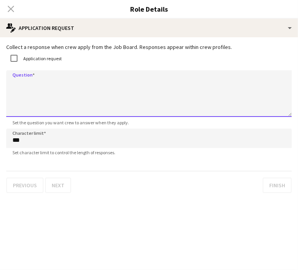
click at [26, 85] on textarea "Question" at bounding box center [149, 93] width 286 height 47
paste textarea "**********"
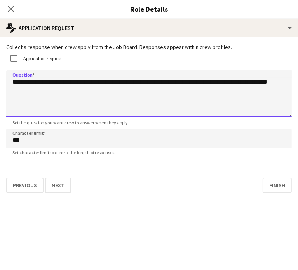
type textarea "**********"
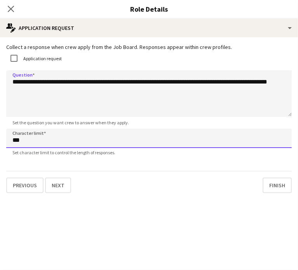
click at [31, 141] on input "***" at bounding box center [149, 138] width 286 height 19
type input "****"
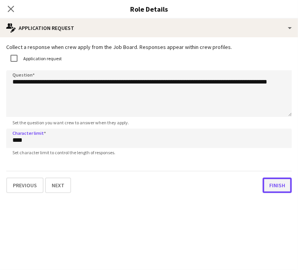
click at [272, 186] on button "Finish" at bounding box center [277, 186] width 29 height 16
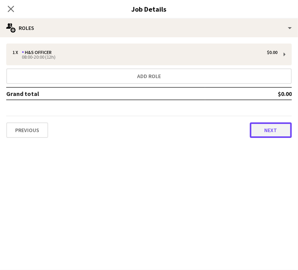
click at [273, 135] on button "Next" at bounding box center [271, 130] width 42 height 16
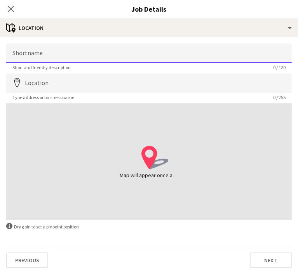
click at [37, 51] on input "Shortname" at bounding box center [149, 53] width 286 height 19
click at [53, 54] on input "**********" at bounding box center [149, 53] width 286 height 19
type input "**********"
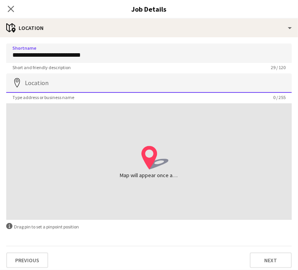
click at [41, 81] on input "Location" at bounding box center [149, 82] width 286 height 19
click at [56, 85] on input "Location" at bounding box center [149, 82] width 286 height 19
paste input "**********"
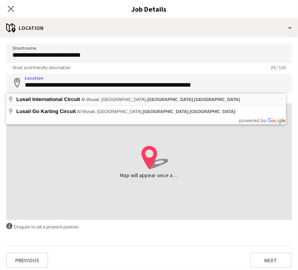
type input "**********"
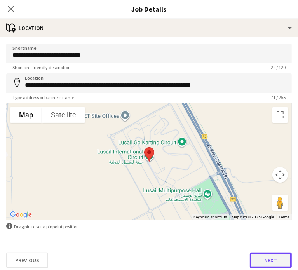
click at [266, 257] on button "Next" at bounding box center [271, 261] width 42 height 16
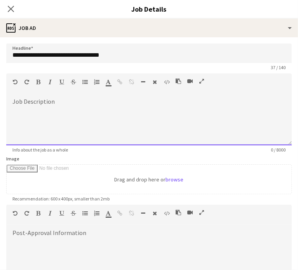
click at [73, 112] on div at bounding box center [149, 122] width 286 height 47
click at [22, 102] on div at bounding box center [149, 122] width 286 height 47
paste div
click at [23, 122] on div at bounding box center [148, 118] width 273 height 8
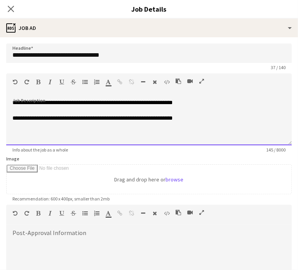
click at [24, 135] on div at bounding box center [148, 134] width 273 height 8
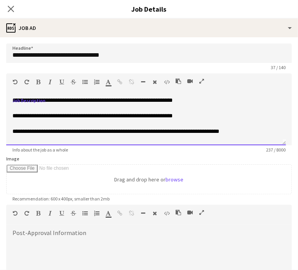
scroll to position [10, 0]
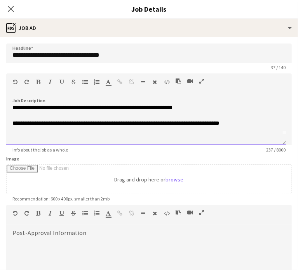
click at [21, 137] on div at bounding box center [145, 139] width 267 height 8
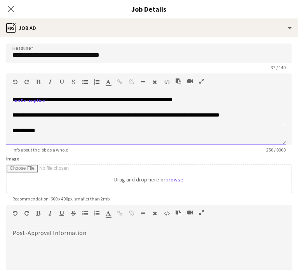
scroll to position [26, 0]
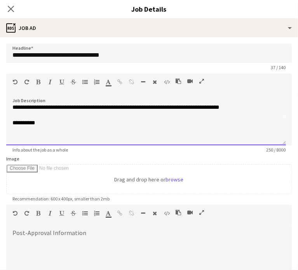
click at [17, 142] on div at bounding box center [145, 139] width 267 height 8
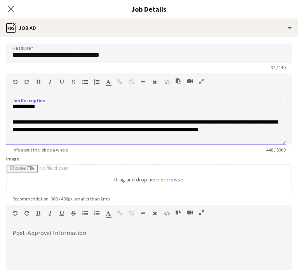
scroll to position [51, 0]
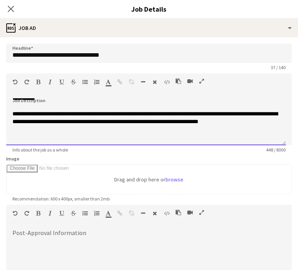
click at [23, 140] on div at bounding box center [145, 137] width 267 height 8
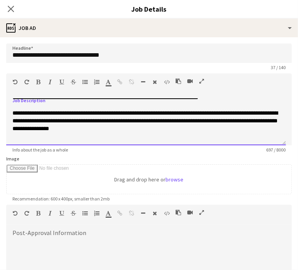
scroll to position [83, 0]
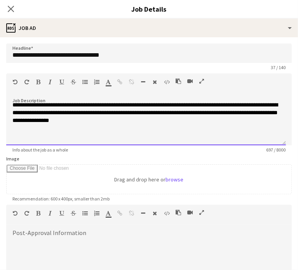
click at [44, 140] on div at bounding box center [145, 136] width 267 height 8
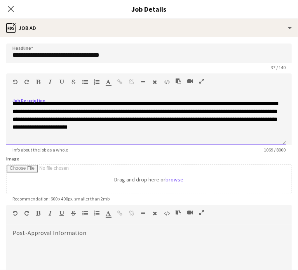
scroll to position [124, 0]
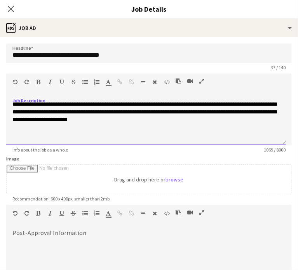
click at [21, 137] on div at bounding box center [145, 135] width 267 height 8
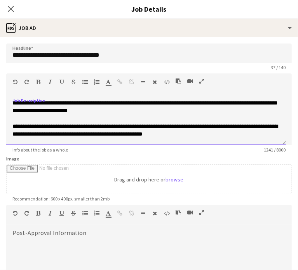
scroll to position [148, 0]
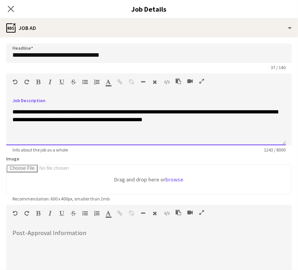
click at [39, 139] on div at bounding box center [145, 135] width 267 height 8
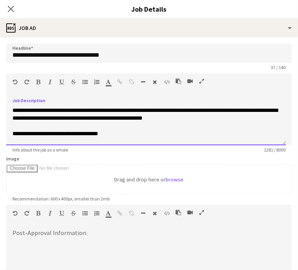
scroll to position [164, 0]
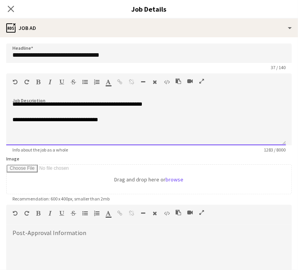
click at [44, 139] on div at bounding box center [145, 135] width 267 height 8
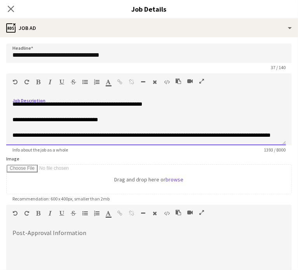
scroll to position [180, 0]
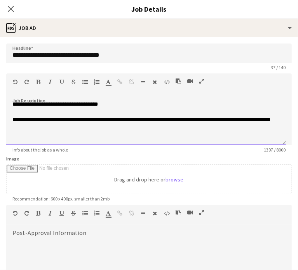
click at [26, 139] on div at bounding box center [145, 135] width 267 height 8
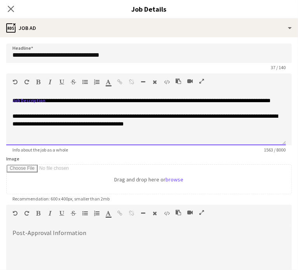
scroll to position [204, 0]
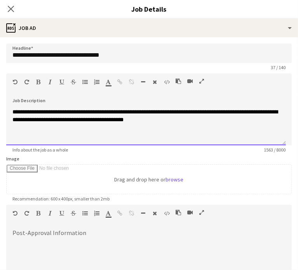
click at [21, 137] on div at bounding box center [145, 135] width 267 height 8
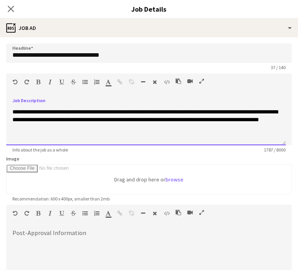
scroll to position [237, 0]
click at [25, 139] on div at bounding box center [145, 135] width 267 height 8
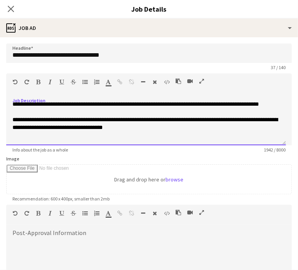
scroll to position [261, 0]
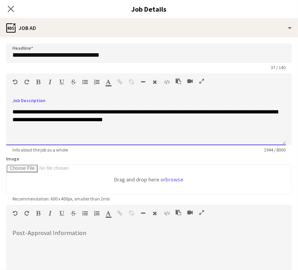
click at [42, 138] on div at bounding box center [145, 135] width 267 height 8
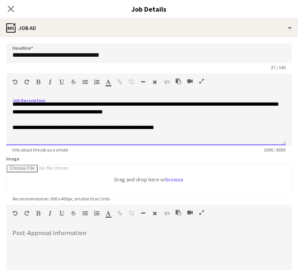
scroll to position [277, 0]
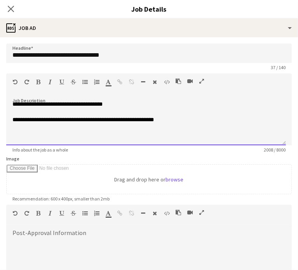
click at [26, 139] on div at bounding box center [145, 135] width 267 height 8
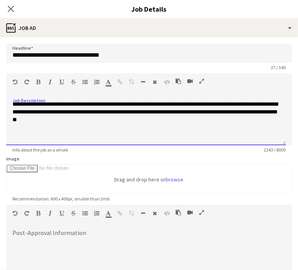
scroll to position [309, 0]
click at [29, 139] on div at bounding box center [145, 135] width 267 height 8
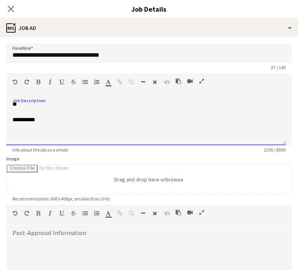
scroll to position [326, 0]
click at [28, 139] on div at bounding box center [145, 135] width 267 height 8
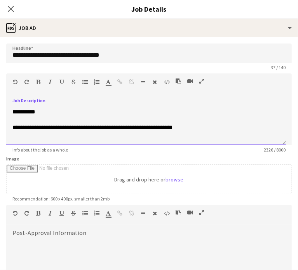
scroll to position [342, 0]
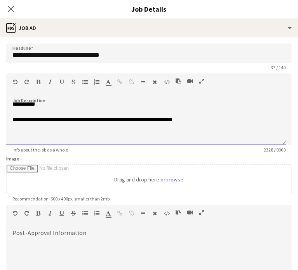
click at [33, 139] on div at bounding box center [145, 135] width 267 height 8
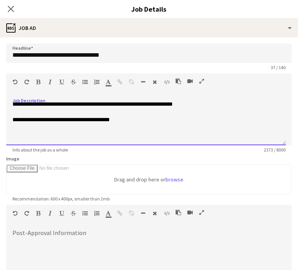
scroll to position [358, 0]
click at [23, 139] on div at bounding box center [145, 135] width 267 height 8
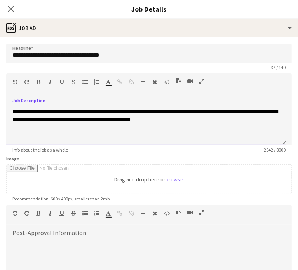
scroll to position [383, 0]
click at [44, 131] on div at bounding box center [145, 128] width 267 height 8
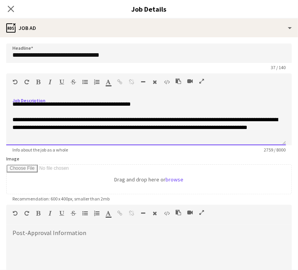
scroll to position [407, 0]
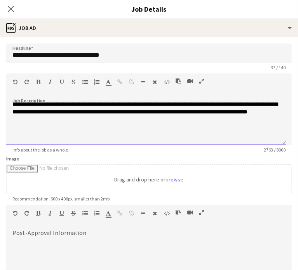
click at [23, 131] on div at bounding box center [145, 128] width 267 height 8
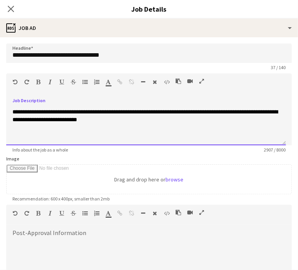
scroll to position [431, 0]
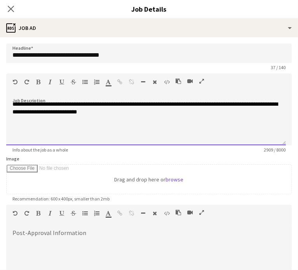
click at [30, 131] on div at bounding box center [145, 128] width 267 height 8
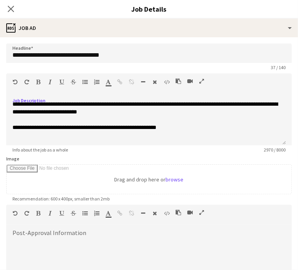
click at [58, 234] on div at bounding box center [149, 253] width 286 height 47
click at [28, 231] on div at bounding box center [149, 253] width 286 height 47
paste div
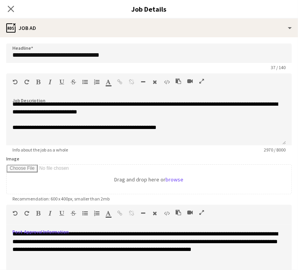
click at [55, 233] on span "**********" at bounding box center [145, 241] width 266 height 21
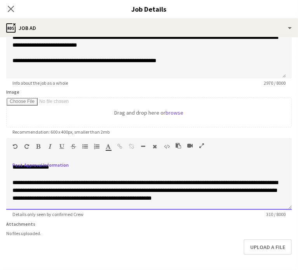
scroll to position [89, 0]
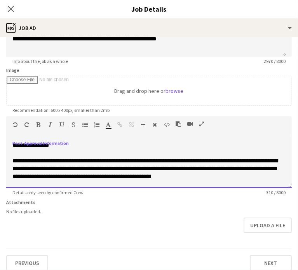
click at [179, 161] on span "**********" at bounding box center [145, 168] width 266 height 21
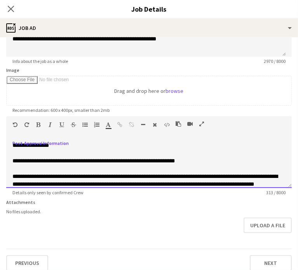
scroll to position [16, 0]
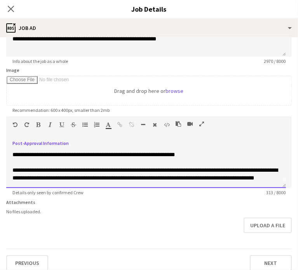
click at [75, 171] on span "**********" at bounding box center [145, 174] width 266 height 13
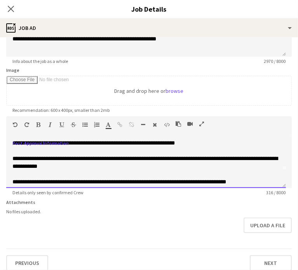
scroll to position [24, 0]
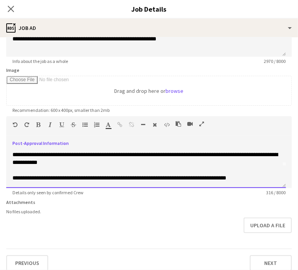
click at [222, 177] on span "**********" at bounding box center [119, 177] width 214 height 5
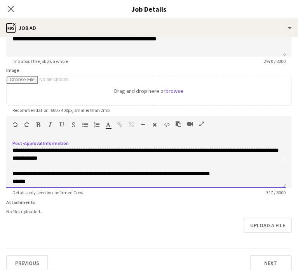
scroll to position [34, 0]
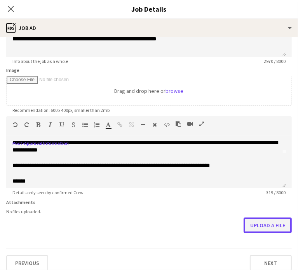
click at [264, 227] on button "Upload a file" at bounding box center [268, 226] width 48 height 16
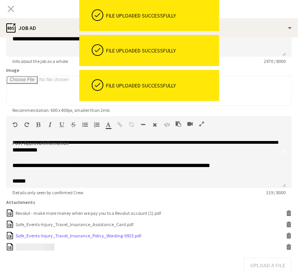
scroll to position [135, 0]
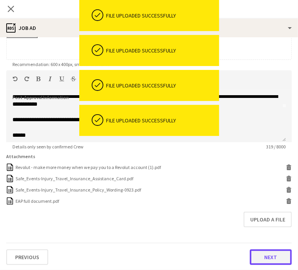
click at [264, 256] on button "Next" at bounding box center [271, 258] width 42 height 16
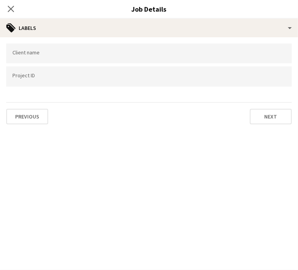
scroll to position [0, 0]
click at [45, 54] on input "Type to search client labels..." at bounding box center [148, 53] width 273 height 7
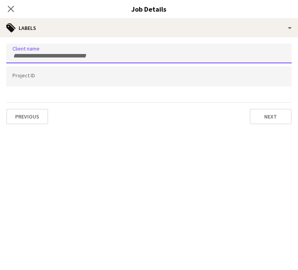
type input "*"
type input "*********"
click at [37, 77] on input "Type to search project ID labels..." at bounding box center [148, 76] width 273 height 7
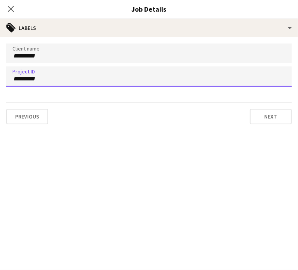
type input "*********"
click at [242, 116] on div "Previous Next" at bounding box center [149, 113] width 286 height 22
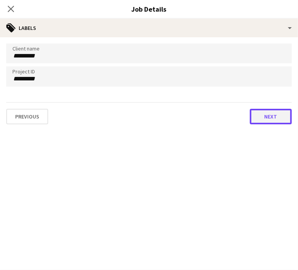
click at [266, 116] on button "Next" at bounding box center [271, 117] width 42 height 16
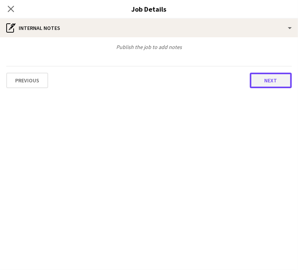
click at [278, 79] on button "Next" at bounding box center [271, 81] width 42 height 16
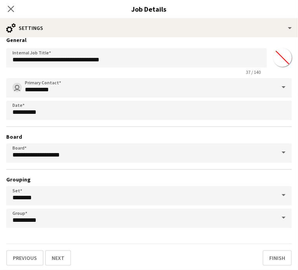
scroll to position [7, 0]
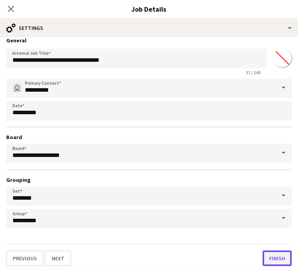
click at [272, 253] on button "Finish" at bounding box center [277, 259] width 29 height 16
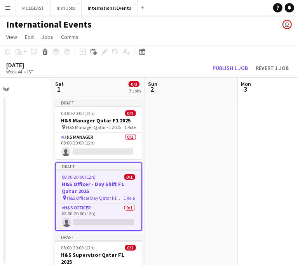
click at [218, 191] on app-date-cell at bounding box center [191, 180] width 93 height 169
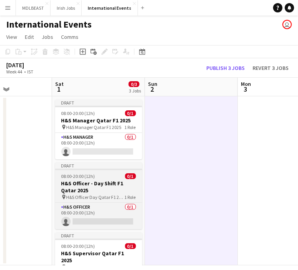
scroll to position [26, 320]
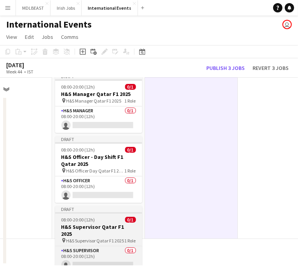
click at [101, 220] on div "08:00-20:00 (12h) 0/1" at bounding box center [98, 220] width 87 height 6
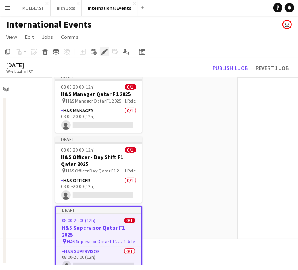
click at [105, 52] on icon at bounding box center [104, 52] width 4 height 4
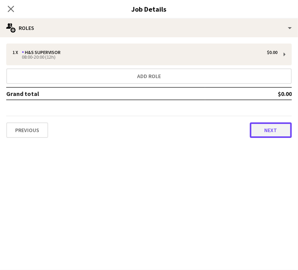
click at [276, 129] on button "Next" at bounding box center [271, 130] width 42 height 16
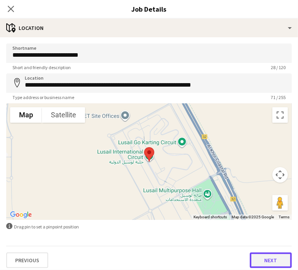
click at [262, 260] on button "Next" at bounding box center [271, 261] width 42 height 16
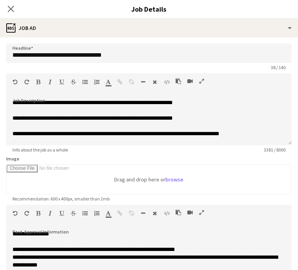
scroll to position [135, 0]
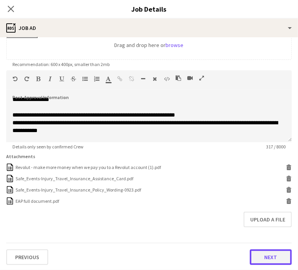
click at [262, 253] on button "Next" at bounding box center [271, 258] width 42 height 16
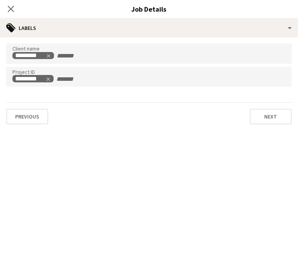
scroll to position [0, 0]
click at [275, 113] on button "Next" at bounding box center [271, 117] width 42 height 16
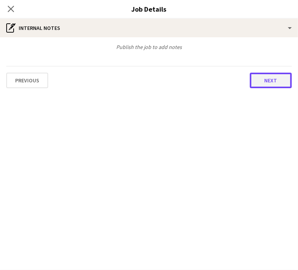
click at [271, 74] on button "Next" at bounding box center [271, 81] width 42 height 16
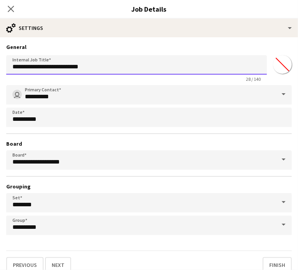
click at [123, 70] on input "**********" at bounding box center [136, 64] width 261 height 19
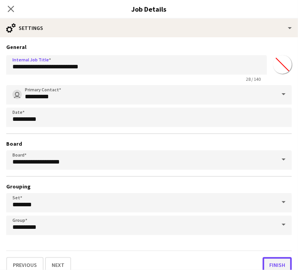
click at [277, 262] on button "Finish" at bounding box center [277, 265] width 29 height 16
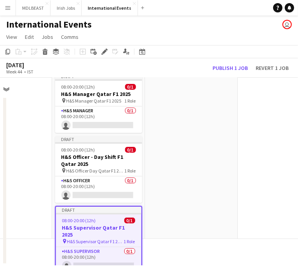
click at [96, 222] on div "08:00-20:00 (12h) 0/1" at bounding box center [99, 221] width 86 height 6
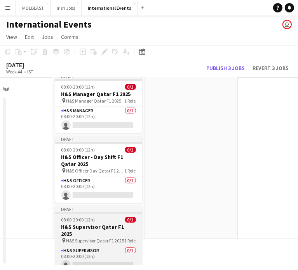
click at [105, 222] on app-job-card "Draft 08:00-20:00 (12h) 0/1 H&S Supervisor Qatar F1 2025 pin H&S Supervisor Qat…" at bounding box center [98, 239] width 87 height 67
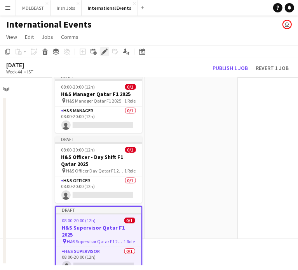
click at [105, 52] on icon at bounding box center [104, 52] width 4 height 4
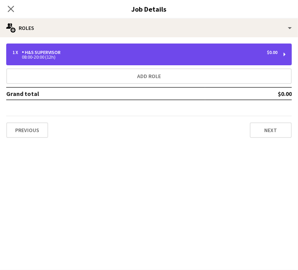
click at [95, 52] on div "1 x H&S Supervisor $0.00" at bounding box center [144, 52] width 265 height 5
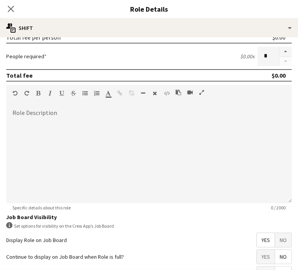
scroll to position [181, 0]
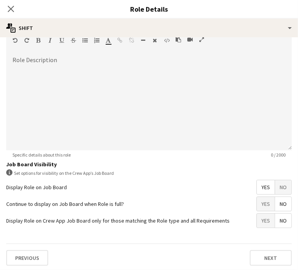
click at [262, 248] on div "Previous Next" at bounding box center [149, 258] width 286 height 28
click at [261, 256] on button "Next" at bounding box center [271, 258] width 42 height 16
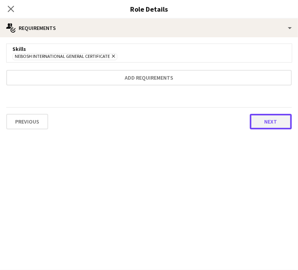
click at [266, 118] on button "Next" at bounding box center [271, 122] width 42 height 16
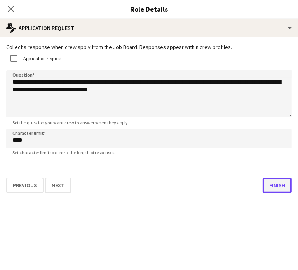
click at [273, 183] on button "Finish" at bounding box center [277, 186] width 29 height 16
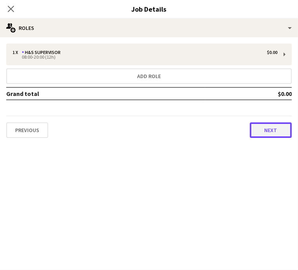
click at [269, 129] on button "Next" at bounding box center [271, 130] width 42 height 16
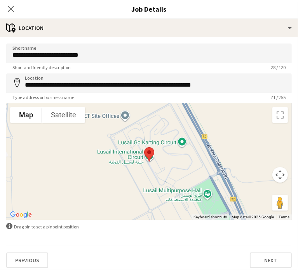
scroll to position [3, 0]
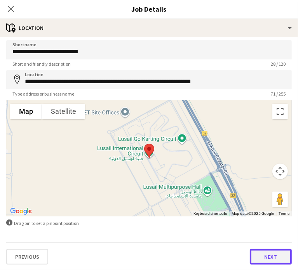
click at [258, 256] on button "Next" at bounding box center [271, 257] width 42 height 16
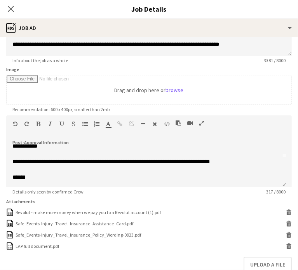
scroll to position [135, 0]
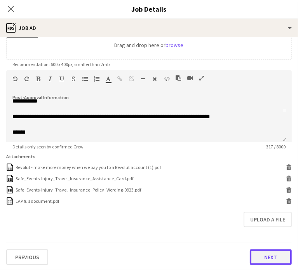
click at [252, 252] on button "Next" at bounding box center [271, 258] width 42 height 16
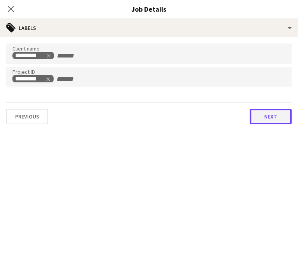
click at [273, 118] on button "Next" at bounding box center [271, 117] width 42 height 16
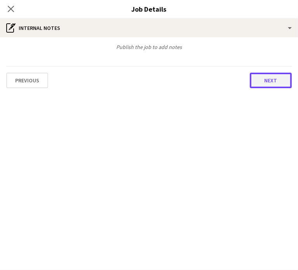
click at [271, 87] on button "Next" at bounding box center [271, 81] width 42 height 16
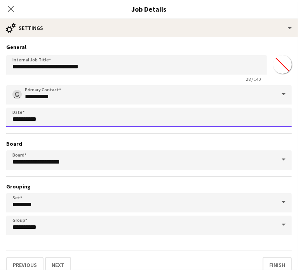
click at [59, 118] on body "Menu Boards Boards Boards All jobs Status Workforce Workforce My Workforce Recr…" at bounding box center [149, 135] width 298 height 270
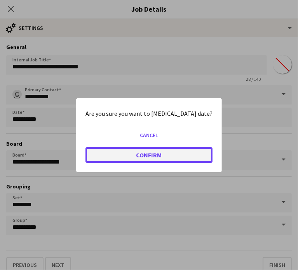
click at [147, 156] on button "Confirm" at bounding box center [149, 155] width 127 height 16
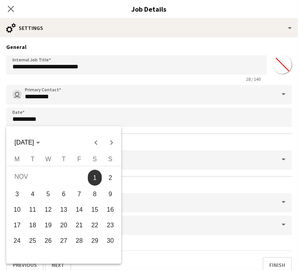
click at [43, 212] on span "12" at bounding box center [48, 210] width 14 height 14
type input "**********"
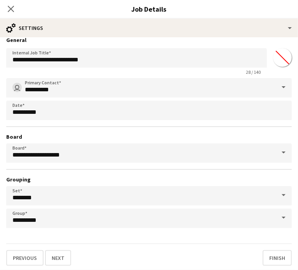
scroll to position [7, 0]
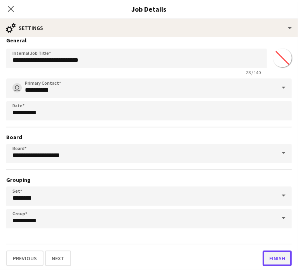
click at [272, 258] on button "Finish" at bounding box center [277, 259] width 29 height 16
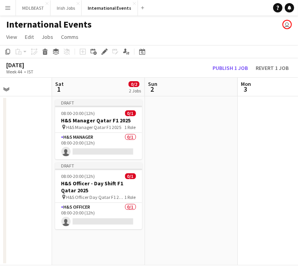
scroll to position [0, 320]
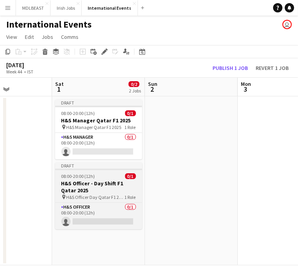
click at [114, 182] on h3 "H&S Officer - Day Shift F1 Qatar 2025" at bounding box center [98, 187] width 87 height 14
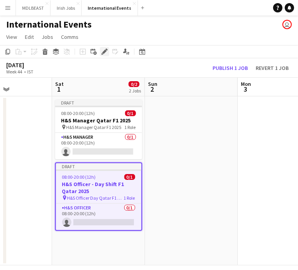
click at [103, 52] on icon at bounding box center [104, 52] width 4 height 4
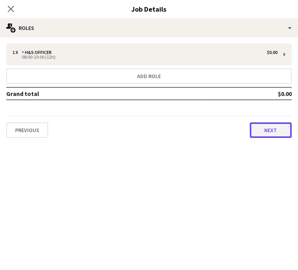
click at [275, 127] on button "Next" at bounding box center [271, 130] width 42 height 16
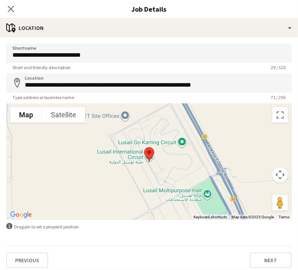
click at [271, 252] on div "Previous Next" at bounding box center [149, 257] width 286 height 22
click at [261, 261] on button "Next" at bounding box center [271, 261] width 42 height 16
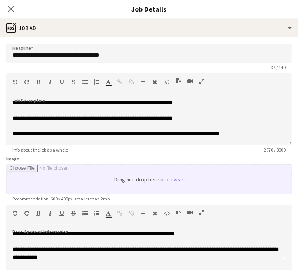
scroll to position [135, 0]
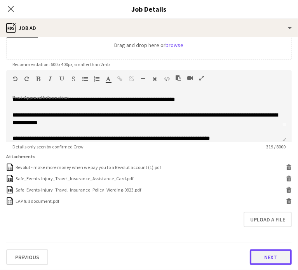
click at [263, 262] on button "Next" at bounding box center [271, 258] width 42 height 16
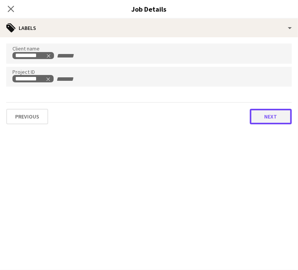
click at [266, 115] on button "Next" at bounding box center [271, 117] width 42 height 16
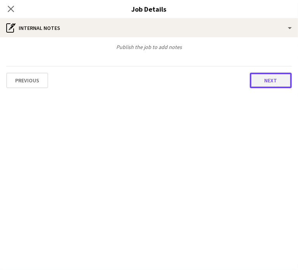
click at [270, 86] on button "Next" at bounding box center [271, 81] width 42 height 16
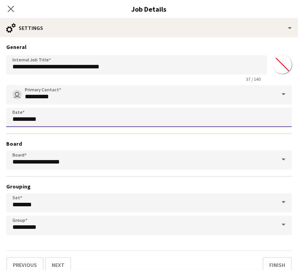
click at [40, 121] on body "Menu Boards Boards Boards All jobs Status Workforce Workforce My Workforce Recr…" at bounding box center [149, 135] width 298 height 270
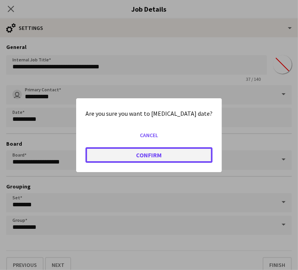
click at [147, 156] on button "Confirm" at bounding box center [149, 155] width 127 height 16
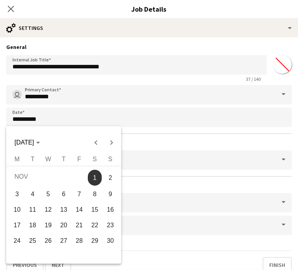
click at [76, 208] on span "14" at bounding box center [79, 210] width 14 height 14
type input "**********"
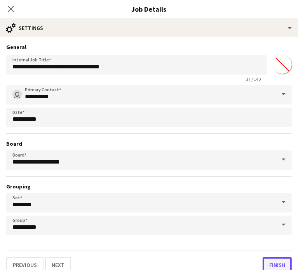
click at [267, 260] on button "Finish" at bounding box center [277, 265] width 29 height 16
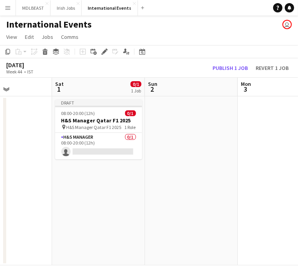
click at [103, 199] on app-date-cell "Draft 08:00-20:00 (12h) 0/1 H&S Manager Qatar F1 2025 pin H&S Manager Qatar F1 …" at bounding box center [98, 180] width 93 height 169
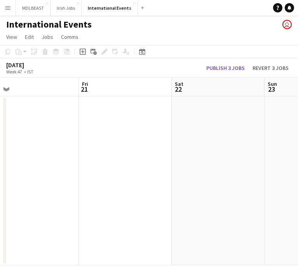
scroll to position [0, 293]
click at [108, 173] on app-date-cell at bounding box center [125, 180] width 93 height 169
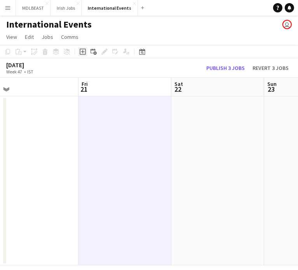
click at [84, 54] on icon "Add job" at bounding box center [83, 52] width 6 height 6
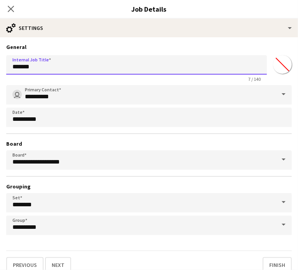
drag, startPoint x: 49, startPoint y: 68, endPoint x: -2, endPoint y: 74, distance: 51.3
click at [0, 74] on html "Menu Boards Boards Boards All jobs Status Workforce Workforce My Workforce Recr…" at bounding box center [149, 135] width 298 height 270
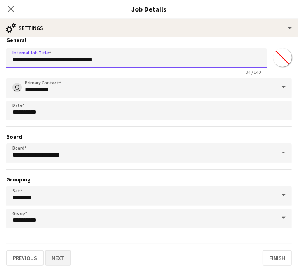
type input "**********"
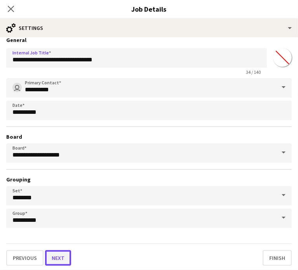
click at [53, 260] on button "Next" at bounding box center [58, 258] width 26 height 16
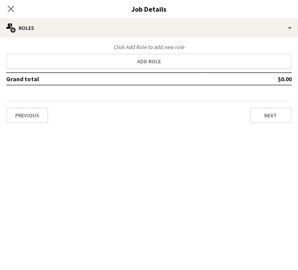
scroll to position [0, 0]
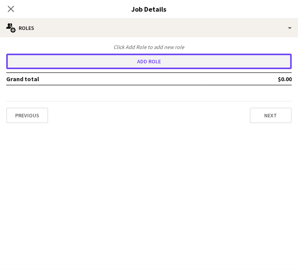
click at [120, 63] on button "Add role" at bounding box center [149, 62] width 286 height 16
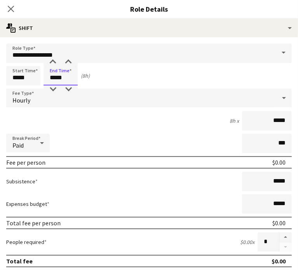
click at [65, 79] on input "*****" at bounding box center [61, 75] width 34 height 19
click at [50, 60] on div at bounding box center [53, 62] width 16 height 8
type input "*****"
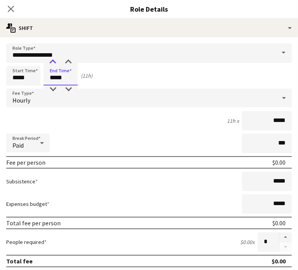
click at [50, 60] on div at bounding box center [53, 62] width 16 height 8
click at [44, 102] on div "Hourly" at bounding box center [141, 98] width 270 height 19
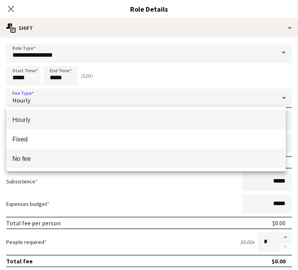
click at [33, 161] on span "No fee" at bounding box center [145, 158] width 267 height 7
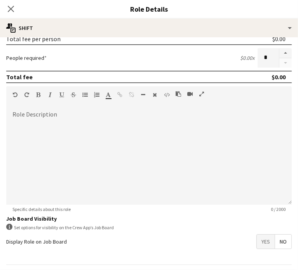
scroll to position [148, 0]
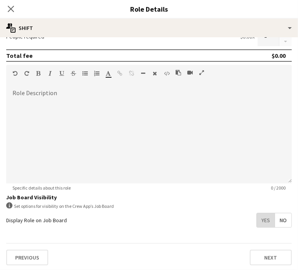
click at [259, 220] on span "Yes" at bounding box center [266, 220] width 18 height 14
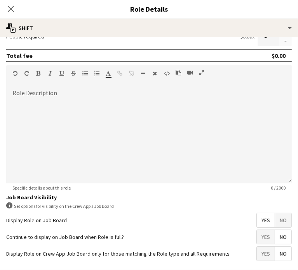
scroll to position [181, 0]
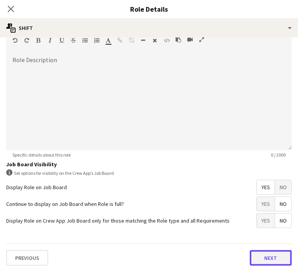
click at [264, 257] on button "Next" at bounding box center [271, 258] width 42 height 16
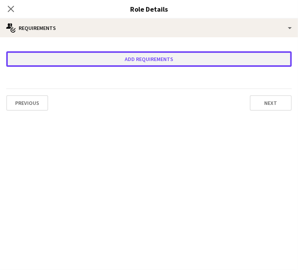
click at [157, 63] on button "Add requirements" at bounding box center [149, 59] width 286 height 16
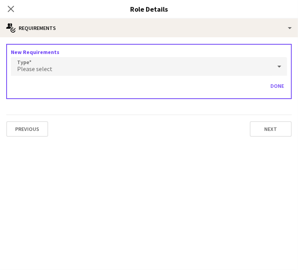
click at [58, 73] on div "Please select" at bounding box center [141, 66] width 261 height 19
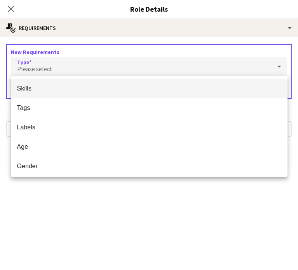
click at [35, 89] on span "Skills" at bounding box center [149, 88] width 264 height 7
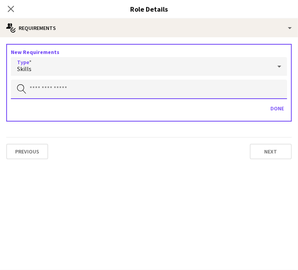
click at [45, 93] on input "text" at bounding box center [149, 89] width 276 height 19
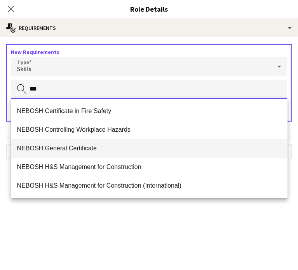
scroll to position [75, 0]
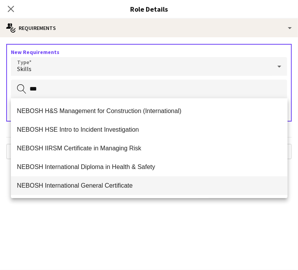
type input "***"
click at [73, 185] on span "NEBOSH International General Certificate" at bounding box center [149, 185] width 264 height 7
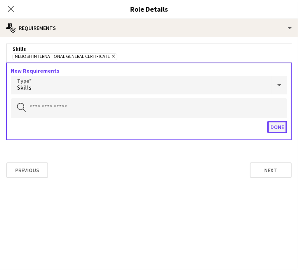
click at [281, 127] on button "Done" at bounding box center [277, 127] width 20 height 12
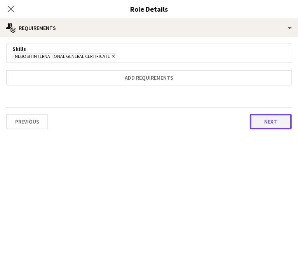
click at [268, 121] on button "Next" at bounding box center [271, 122] width 42 height 16
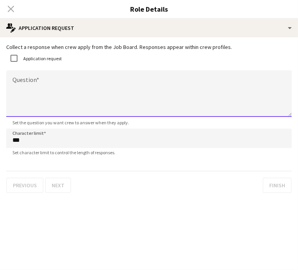
click at [40, 80] on textarea "Question" at bounding box center [149, 93] width 286 height 47
paste textarea "**********"
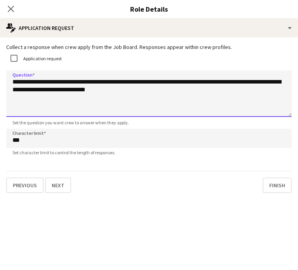
type textarea "**********"
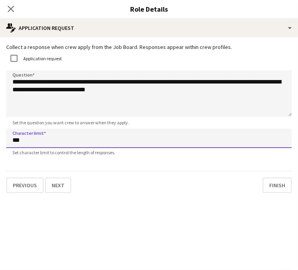
click at [33, 145] on input "***" at bounding box center [149, 138] width 286 height 19
type input "****"
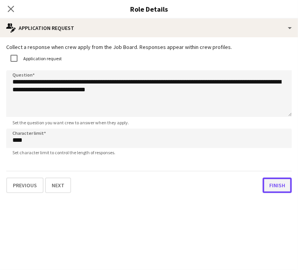
click at [280, 189] on button "Finish" at bounding box center [277, 186] width 29 height 16
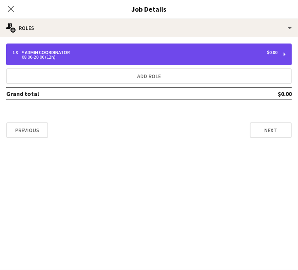
click at [99, 62] on div "1 x Admin Coordinator $0.00 08:00-20:00 (12h)" at bounding box center [149, 55] width 286 height 22
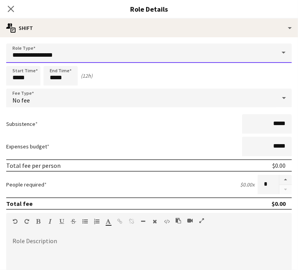
click at [60, 62] on input "**********" at bounding box center [149, 53] width 286 height 19
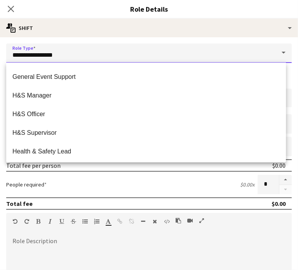
scroll to position [427, 0]
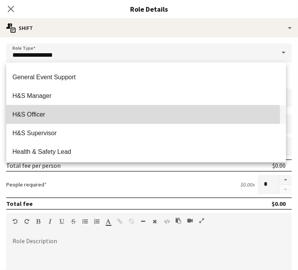
click at [34, 114] on span "H&S Officer" at bounding box center [145, 114] width 267 height 7
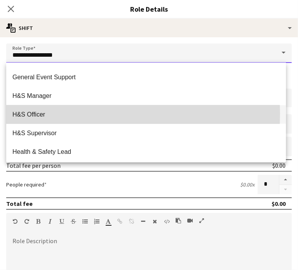
type input "**********"
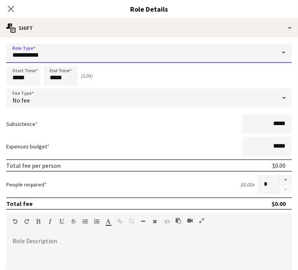
scroll to position [181, 0]
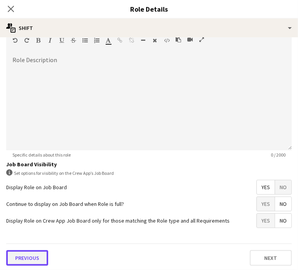
click at [40, 253] on button "Previous" at bounding box center [27, 258] width 42 height 16
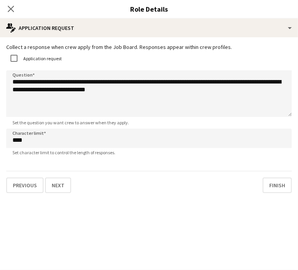
scroll to position [0, 0]
click at [275, 186] on button "Finish" at bounding box center [277, 186] width 29 height 16
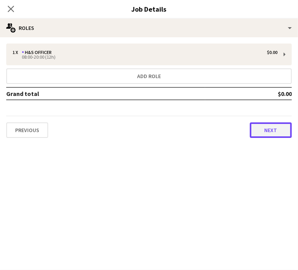
click at [274, 136] on button "Next" at bounding box center [271, 130] width 42 height 16
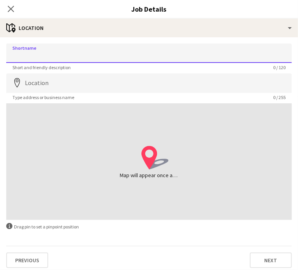
click at [94, 50] on input "Shortname" at bounding box center [149, 53] width 286 height 19
click at [53, 53] on input "**********" at bounding box center [149, 53] width 286 height 19
type input "**********"
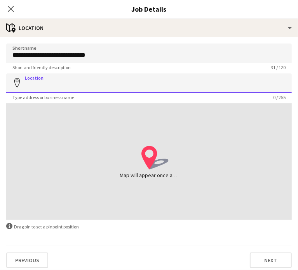
click at [36, 83] on input "Location" at bounding box center [149, 82] width 286 height 19
click at [51, 84] on input "Location" at bounding box center [149, 82] width 286 height 19
paste input "**********"
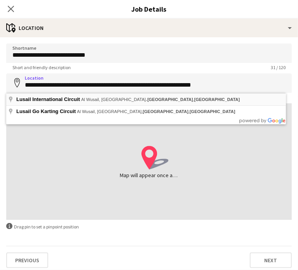
type input "**********"
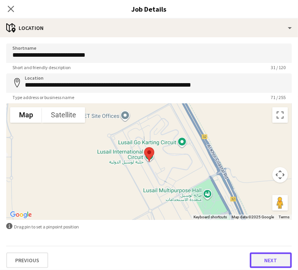
click at [261, 264] on button "Next" at bounding box center [271, 261] width 42 height 16
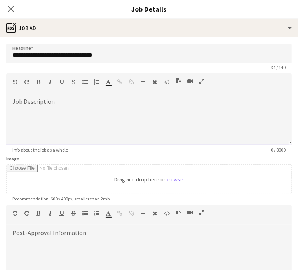
click at [52, 99] on div at bounding box center [149, 122] width 286 height 47
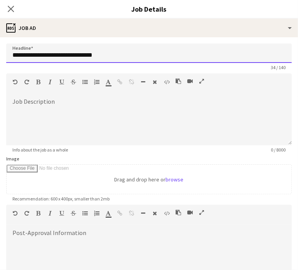
click at [62, 56] on input "**********" at bounding box center [149, 53] width 286 height 19
type input "**********"
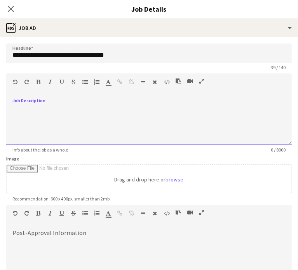
click at [37, 103] on div at bounding box center [149, 122] width 286 height 47
click at [28, 103] on div at bounding box center [149, 122] width 286 height 47
paste div
click at [19, 121] on div at bounding box center [148, 118] width 273 height 8
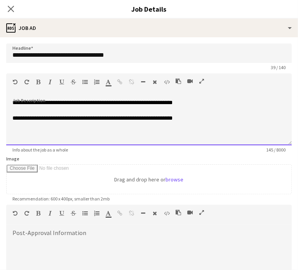
click at [24, 138] on div at bounding box center [148, 134] width 273 height 8
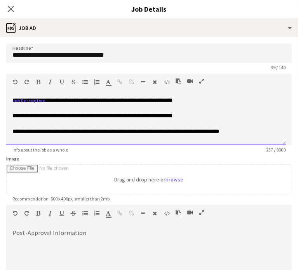
scroll to position [10, 0]
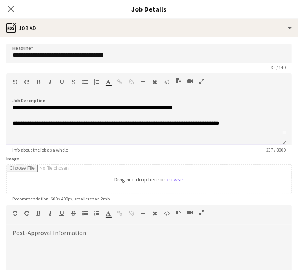
click at [12, 138] on div "**********" at bounding box center [146, 122] width 280 height 47
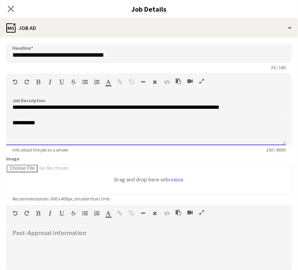
click at [17, 138] on div at bounding box center [145, 139] width 267 height 8
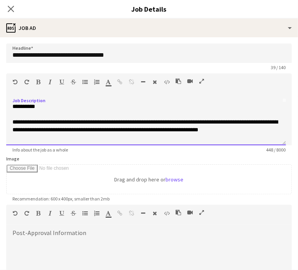
scroll to position [51, 0]
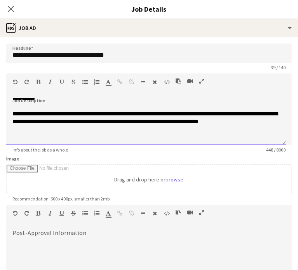
click at [24, 141] on div at bounding box center [145, 137] width 267 height 8
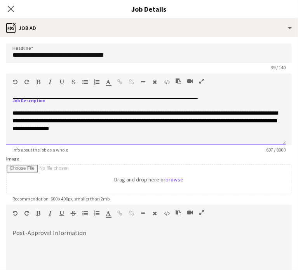
scroll to position [83, 0]
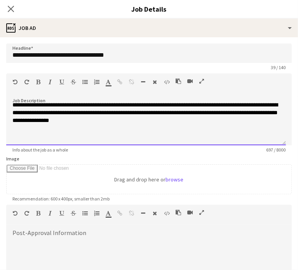
click at [26, 139] on div at bounding box center [145, 136] width 267 height 8
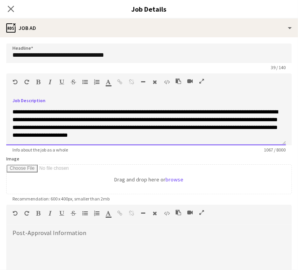
scroll to position [124, 0]
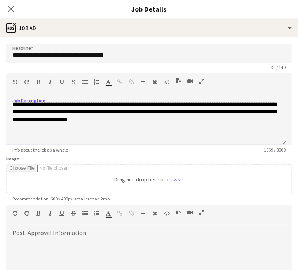
click at [30, 138] on div at bounding box center [145, 135] width 267 height 8
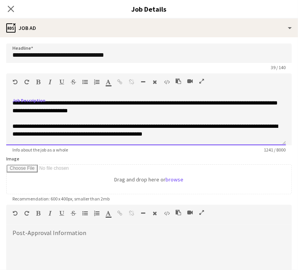
scroll to position [148, 0]
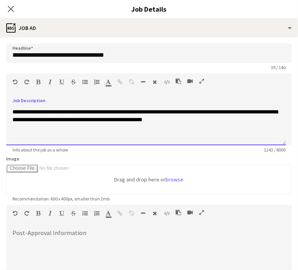
click at [31, 139] on div at bounding box center [145, 135] width 267 height 8
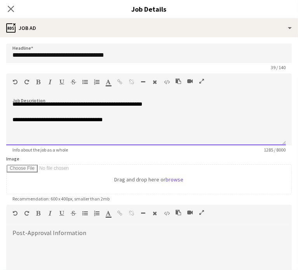
click at [26, 139] on div at bounding box center [145, 135] width 267 height 8
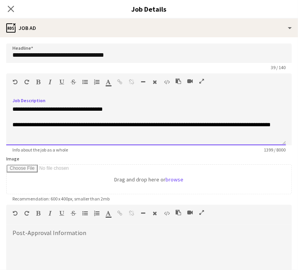
scroll to position [180, 0]
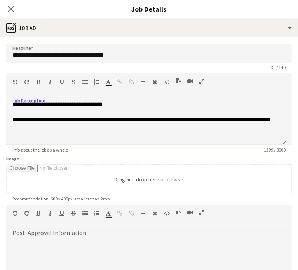
click at [9, 140] on div "**********" at bounding box center [146, 122] width 280 height 47
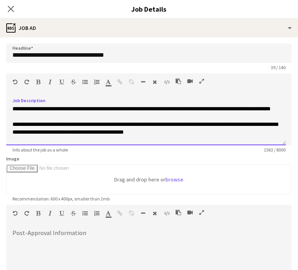
scroll to position [204, 0]
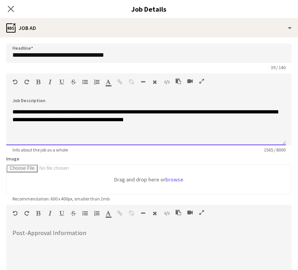
click at [23, 131] on div at bounding box center [145, 128] width 267 height 8
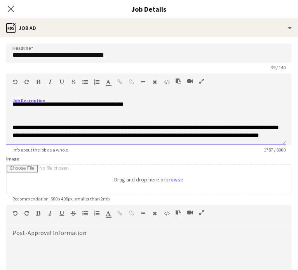
scroll to position [226, 0]
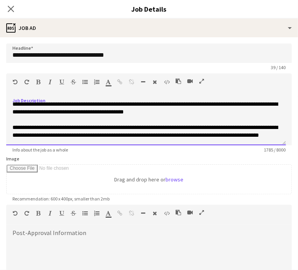
click at [48, 139] on div "**********" at bounding box center [146, 122] width 280 height 47
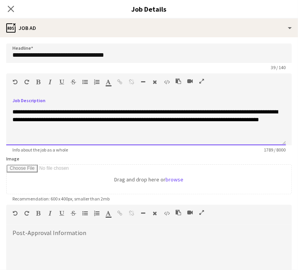
click at [21, 138] on div at bounding box center [145, 135] width 267 height 8
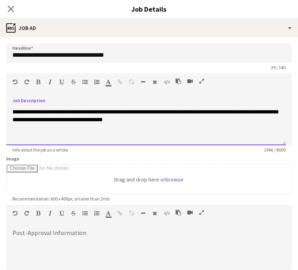
scroll to position [261, 0]
click at [27, 137] on div at bounding box center [145, 135] width 267 height 8
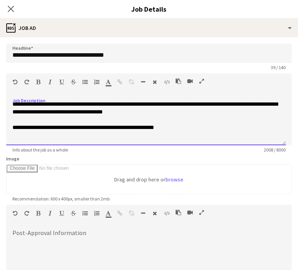
scroll to position [277, 0]
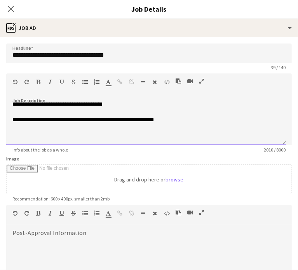
click at [18, 139] on div at bounding box center [145, 135] width 267 height 8
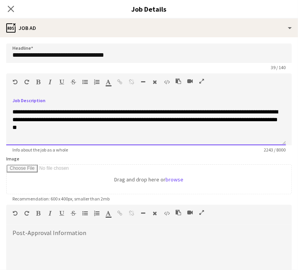
scroll to position [309, 0]
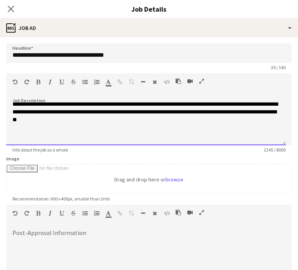
click at [14, 138] on div at bounding box center [145, 135] width 267 height 8
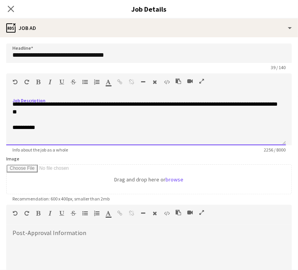
scroll to position [325, 0]
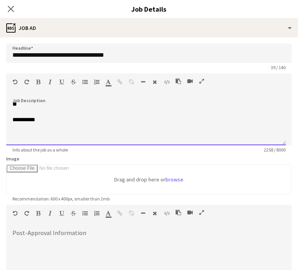
click at [14, 138] on div at bounding box center [145, 135] width 267 height 8
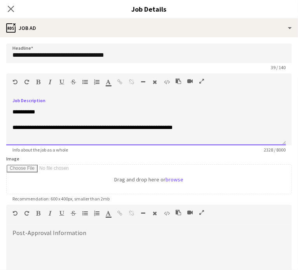
scroll to position [342, 0]
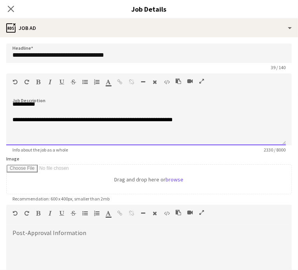
click at [26, 136] on div at bounding box center [145, 135] width 267 height 8
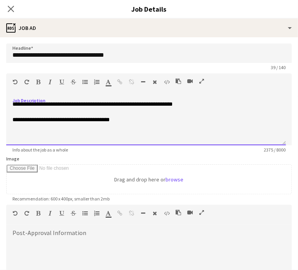
scroll to position [358, 0]
click at [24, 138] on div at bounding box center [145, 135] width 267 height 8
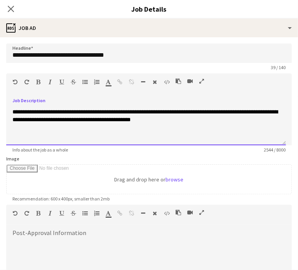
scroll to position [382, 0]
click at [31, 139] on div at bounding box center [145, 135] width 267 height 8
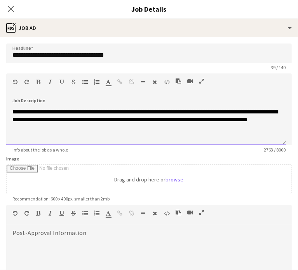
click at [20, 138] on div at bounding box center [145, 135] width 267 height 8
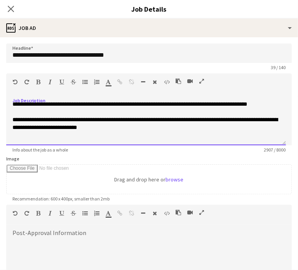
scroll to position [431, 0]
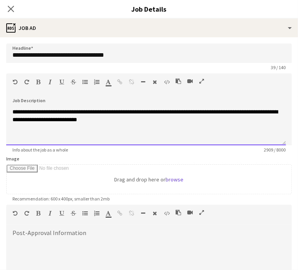
click at [29, 139] on div at bounding box center [145, 135] width 267 height 8
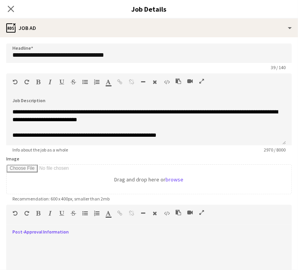
click at [40, 227] on div at bounding box center [149, 251] width 286 height 52
click at [42, 233] on div at bounding box center [149, 253] width 286 height 47
paste div
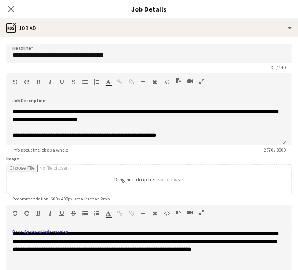
click at [56, 234] on span "**********" at bounding box center [145, 241] width 266 height 21
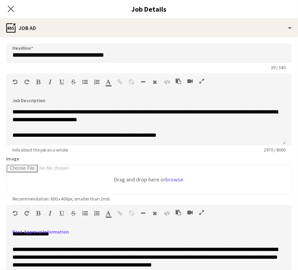
scroll to position [94, 0]
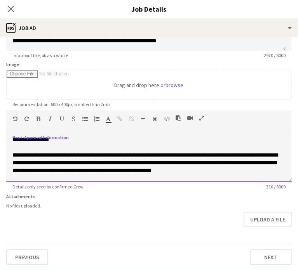
click at [178, 155] on span "**********" at bounding box center [145, 162] width 266 height 21
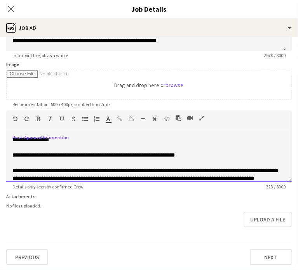
scroll to position [16, 0]
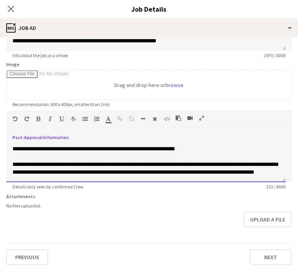
click at [78, 163] on span "**********" at bounding box center [145, 168] width 266 height 13
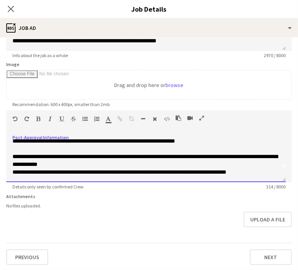
scroll to position [18, 0]
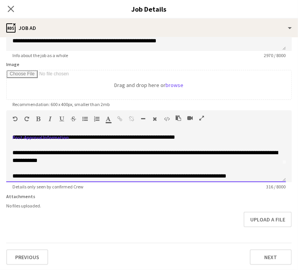
click at [224, 177] on span "**********" at bounding box center [119, 175] width 214 height 5
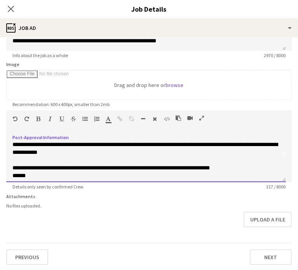
scroll to position [34, 0]
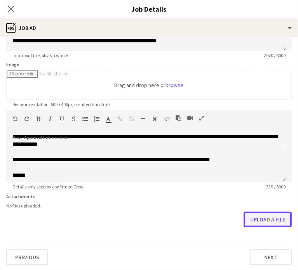
click at [272, 217] on button "Upload a file" at bounding box center [268, 220] width 48 height 16
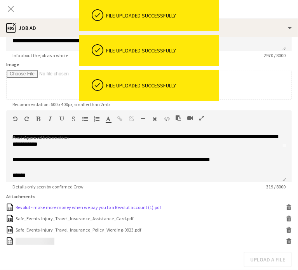
scroll to position [135, 0]
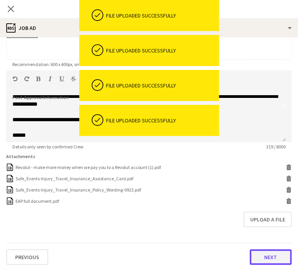
click at [271, 252] on button "Next" at bounding box center [271, 258] width 42 height 16
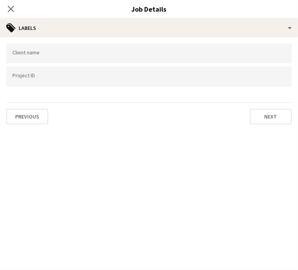
scroll to position [0, 0]
click at [77, 56] on input "Type to search client labels..." at bounding box center [148, 53] width 273 height 7
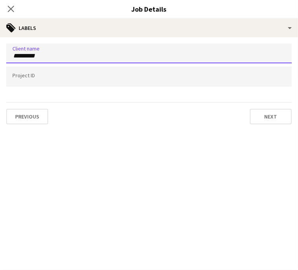
type input "*********"
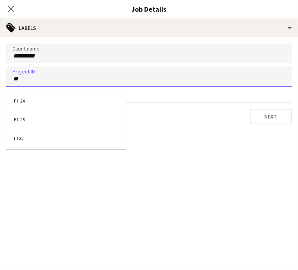
type input "*"
type input "*********"
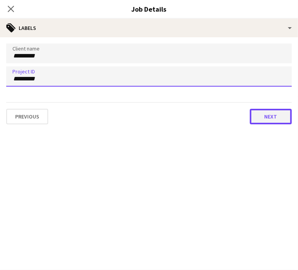
click at [263, 117] on button "Next" at bounding box center [271, 117] width 42 height 16
type input "*******"
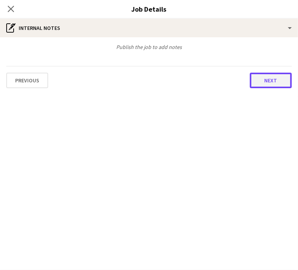
click at [264, 78] on button "Next" at bounding box center [271, 81] width 42 height 16
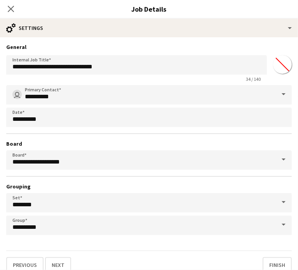
scroll to position [7, 0]
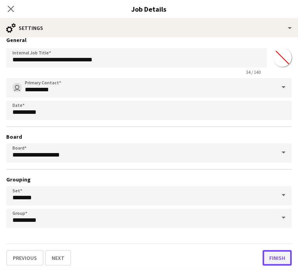
click at [263, 259] on button "Finish" at bounding box center [277, 258] width 29 height 16
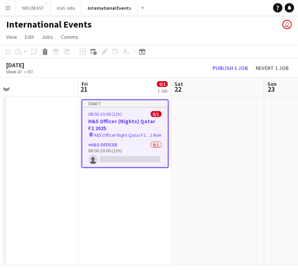
click at [194, 222] on app-date-cell at bounding box center [217, 180] width 93 height 169
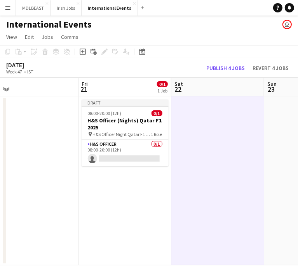
click at [194, 222] on app-date-cell at bounding box center [217, 180] width 93 height 169
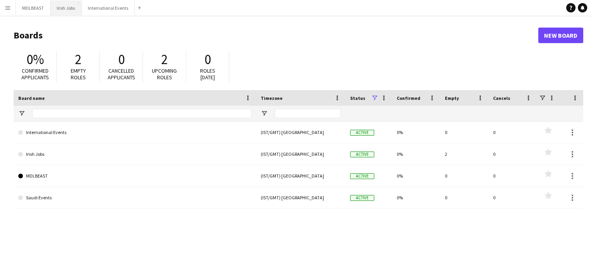
click at [68, 8] on button "Irish Jobs Close" at bounding box center [66, 7] width 31 height 15
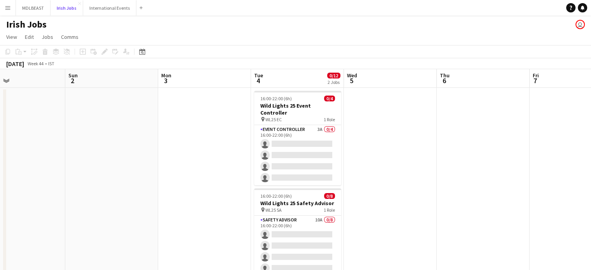
scroll to position [0, 218]
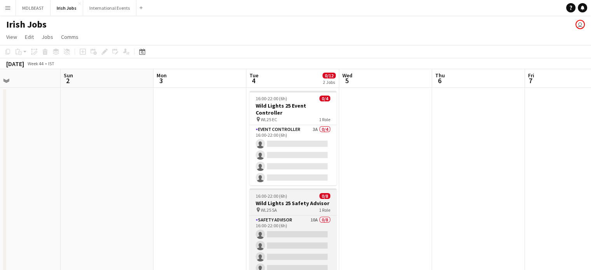
click at [302, 193] on div "16:00-22:00 (6h) 0/8" at bounding box center [293, 196] width 87 height 6
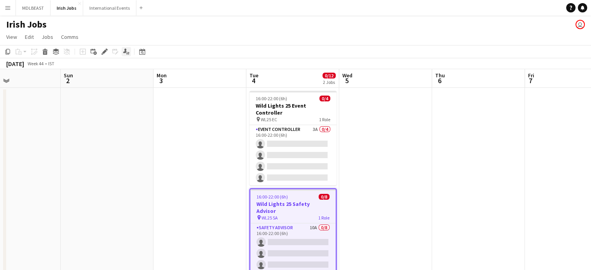
click at [124, 47] on div "Applicants" at bounding box center [126, 51] width 9 height 9
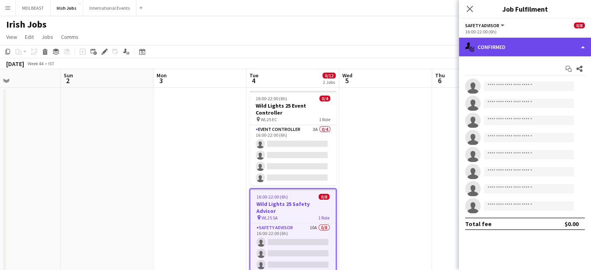
click at [530, 47] on div "single-neutral-actions-check-2 Confirmed" at bounding box center [525, 47] width 132 height 19
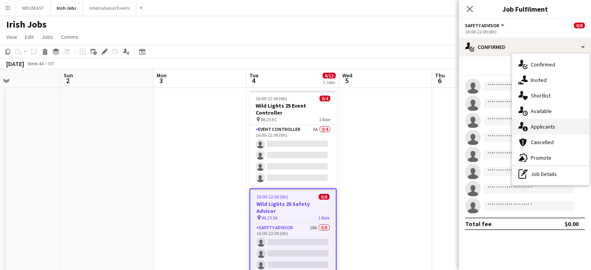
click at [539, 126] on div "single-neutral-actions-information Applicants" at bounding box center [550, 127] width 77 height 16
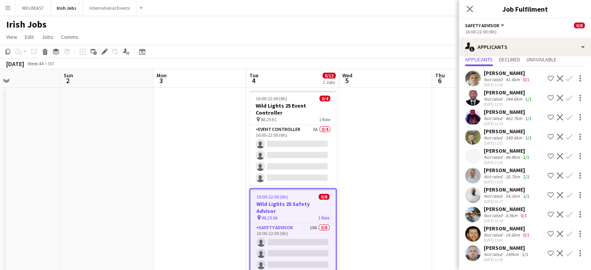
scroll to position [29, 0]
click at [502, 132] on div "Ella Fielding" at bounding box center [508, 131] width 49 height 7
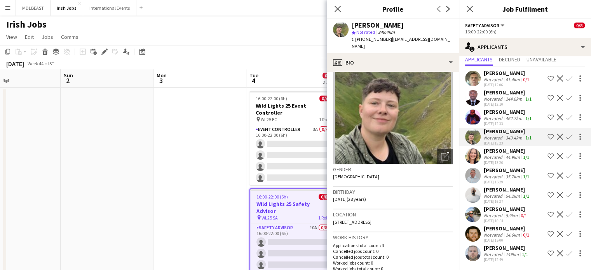
scroll to position [0, 0]
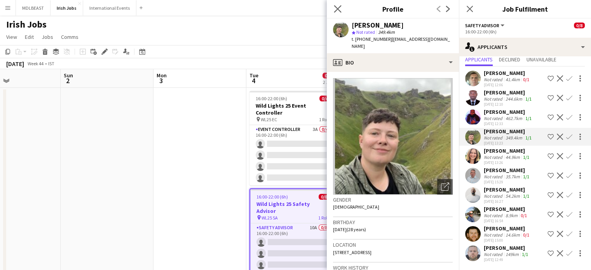
click at [334, 9] on app-icon "Close pop-in" at bounding box center [337, 8] width 11 height 11
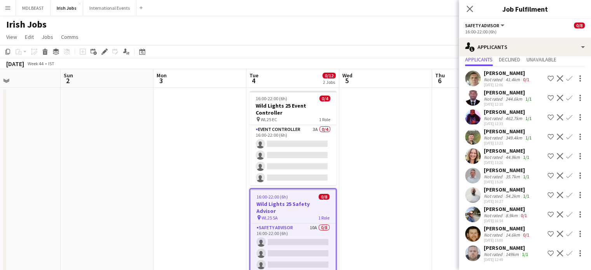
scroll to position [48, 0]
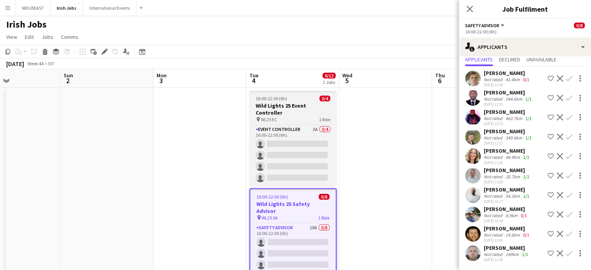
click at [311, 116] on div "pin WL25 EC 1 Role" at bounding box center [293, 119] width 87 height 6
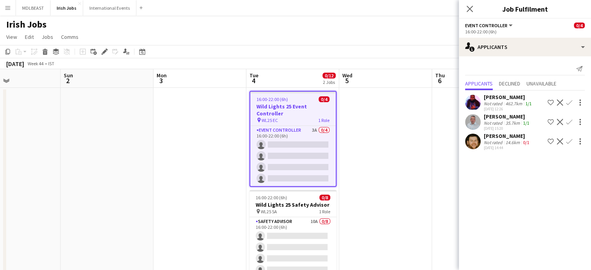
click at [502, 98] on div "Carl Scott" at bounding box center [508, 97] width 49 height 7
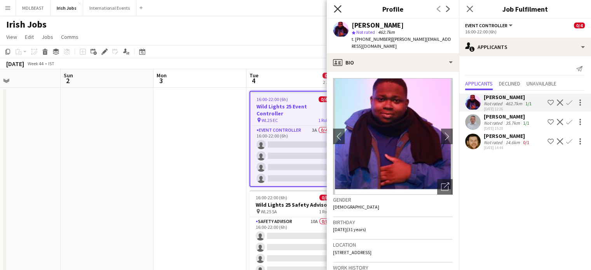
click at [339, 6] on icon "Close pop-in" at bounding box center [337, 8] width 7 height 7
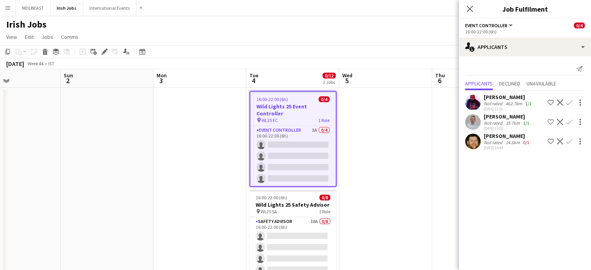
click at [559, 105] on button "Decline" at bounding box center [560, 102] width 9 height 9
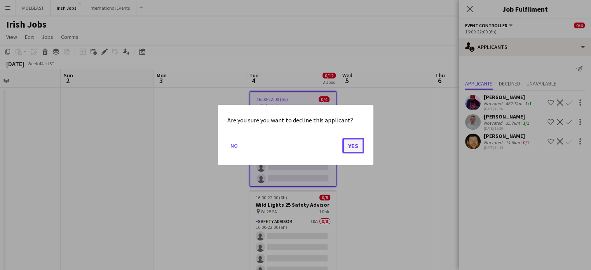
click at [350, 147] on button "Yes" at bounding box center [354, 146] width 22 height 16
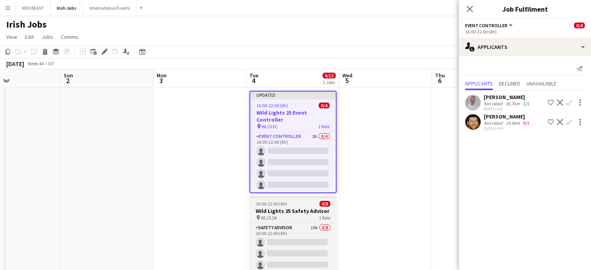
click at [300, 206] on div "16:00-22:00 (6h) 0/8" at bounding box center [293, 204] width 87 height 6
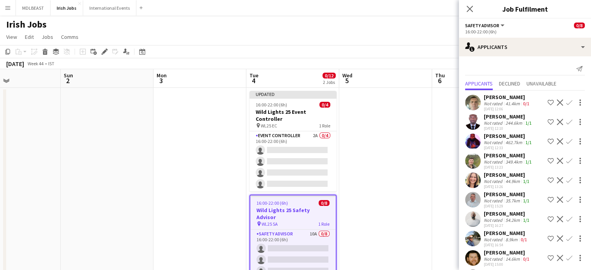
click at [557, 124] on app-icon "Decline" at bounding box center [560, 122] width 6 height 6
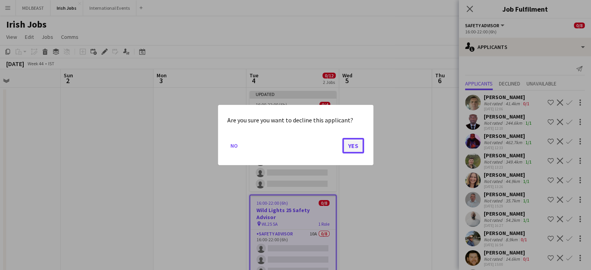
click at [351, 148] on button "Yes" at bounding box center [354, 146] width 22 height 16
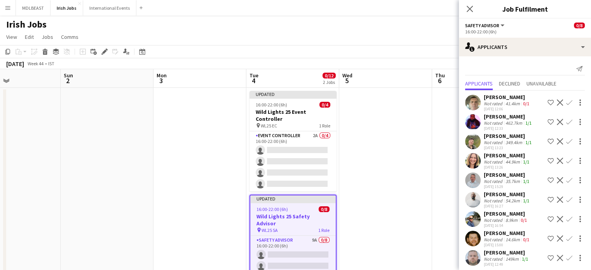
click at [557, 122] on app-icon "Decline" at bounding box center [560, 122] width 6 height 6
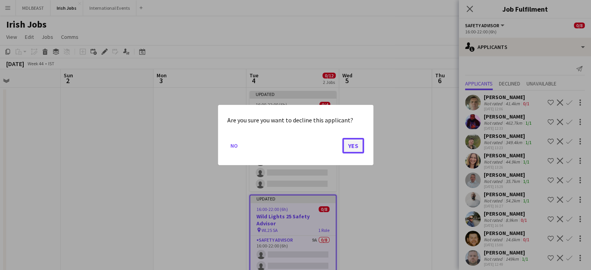
click at [353, 146] on button "Yes" at bounding box center [354, 146] width 22 height 16
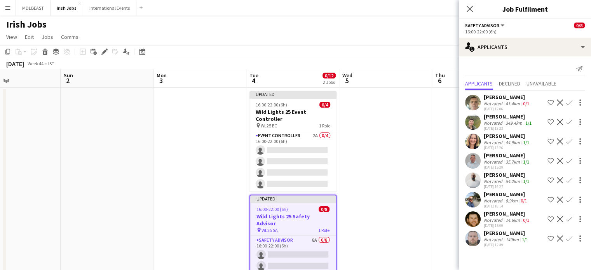
click at [496, 175] on div "Onorio Rocca" at bounding box center [507, 174] width 47 height 7
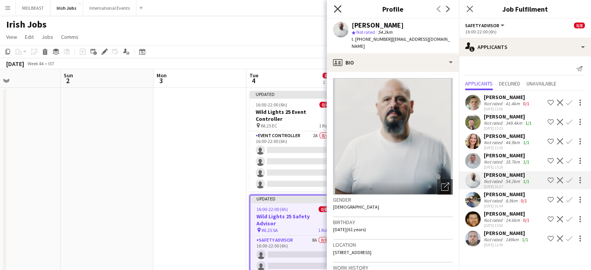
click at [338, 9] on icon at bounding box center [337, 8] width 7 height 7
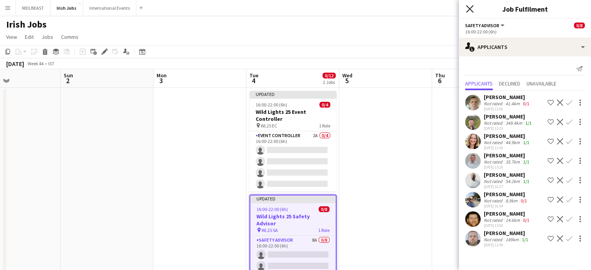
click at [469, 9] on icon "Close pop-in" at bounding box center [469, 8] width 7 height 7
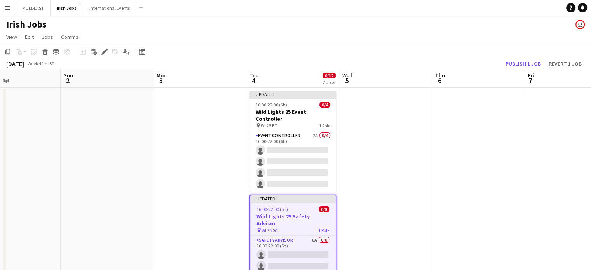
click at [438, 142] on app-date-cell at bounding box center [478, 204] width 93 height 232
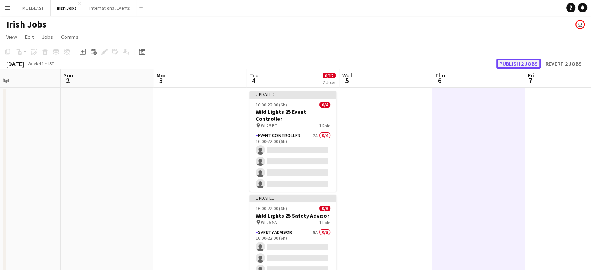
click at [516, 62] on button "Publish 2 jobs" at bounding box center [518, 64] width 45 height 10
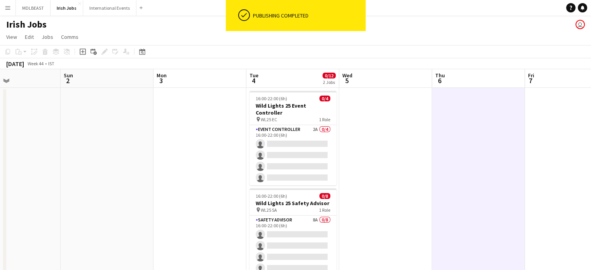
click at [364, 160] on app-date-cell at bounding box center [385, 204] width 93 height 232
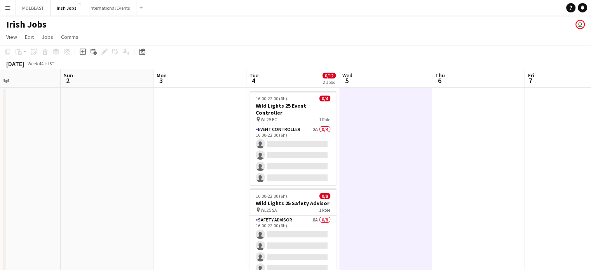
click at [453, 170] on app-date-cell at bounding box center [478, 204] width 93 height 232
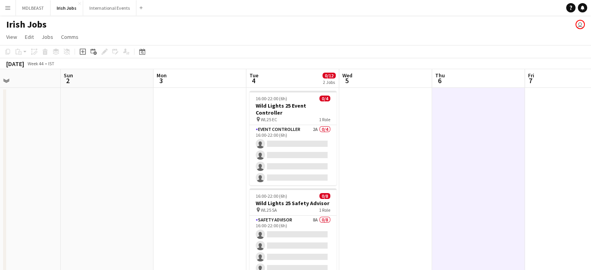
click at [8, 8] on app-icon "Menu" at bounding box center [8, 8] width 6 height 6
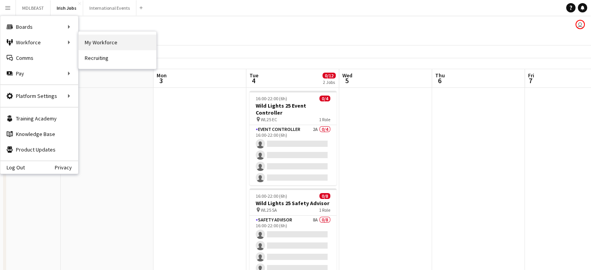
click at [110, 42] on link "My Workforce" at bounding box center [118, 43] width 78 height 16
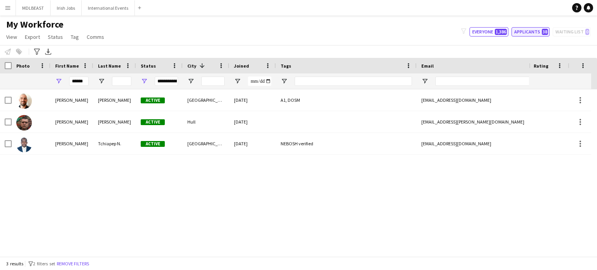
click at [534, 32] on button "Applicants 38" at bounding box center [531, 31] width 38 height 9
type input "**********"
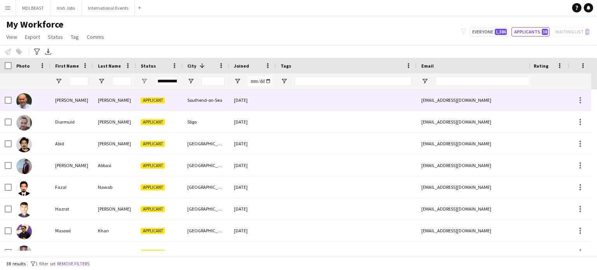
click at [279, 102] on div at bounding box center [346, 99] width 141 height 21
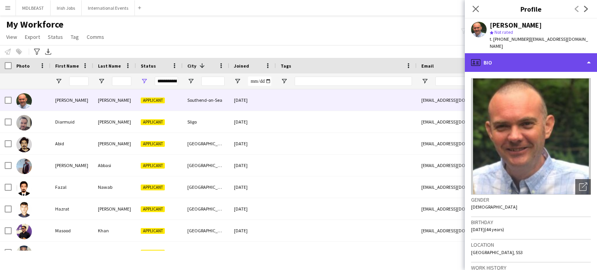
click at [567, 56] on div "profile Bio" at bounding box center [531, 62] width 132 height 19
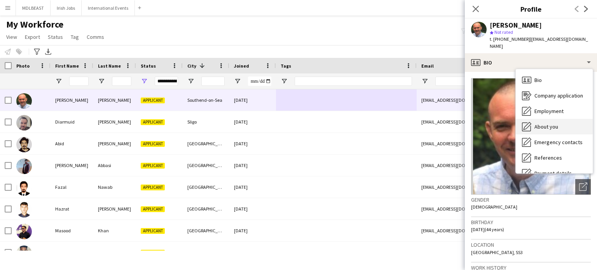
click at [554, 123] on span "About you" at bounding box center [547, 126] width 24 height 7
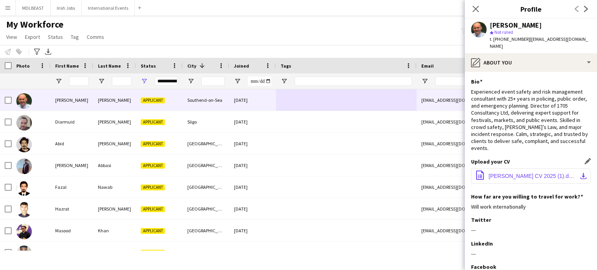
click at [522, 173] on span "Robert Bretell CV 2025 (1).docx" at bounding box center [533, 176] width 88 height 6
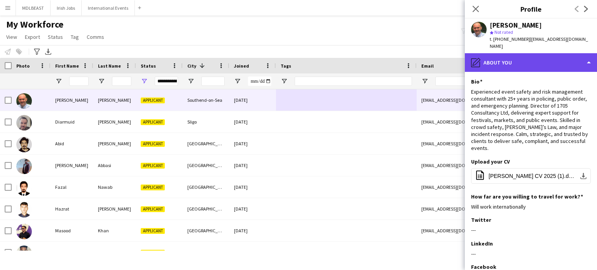
click at [557, 58] on div "pencil4 About you" at bounding box center [531, 62] width 132 height 19
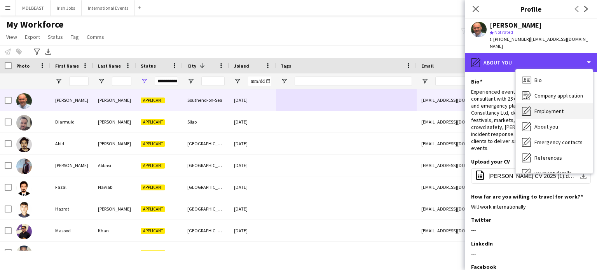
scroll to position [73, 0]
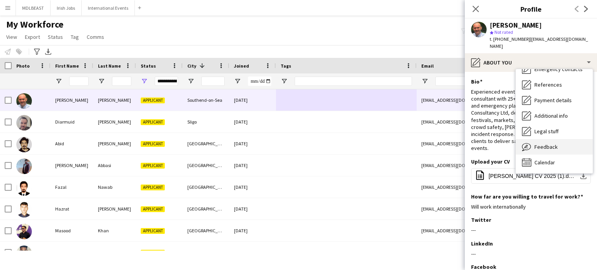
click at [546, 143] on span "Feedback" at bounding box center [546, 146] width 23 height 7
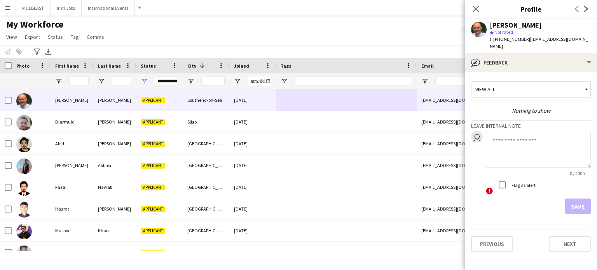
click at [509, 135] on textarea at bounding box center [538, 149] width 105 height 37
type textarea "**********"
click at [576, 199] on button "Save" at bounding box center [578, 207] width 26 height 16
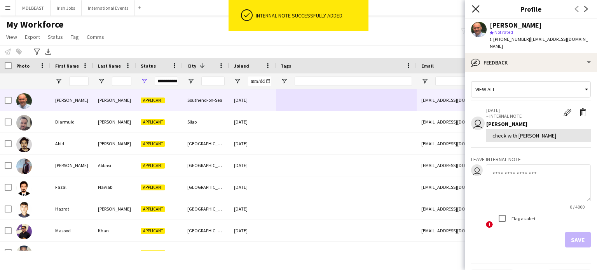
click at [476, 9] on icon at bounding box center [475, 8] width 7 height 7
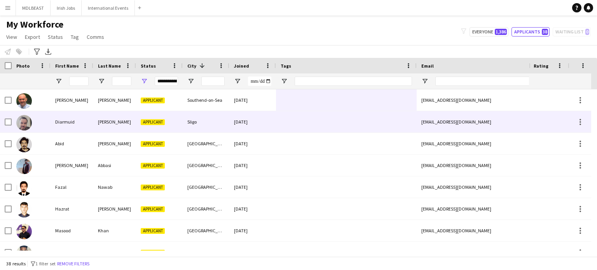
click at [290, 122] on div at bounding box center [346, 121] width 141 height 21
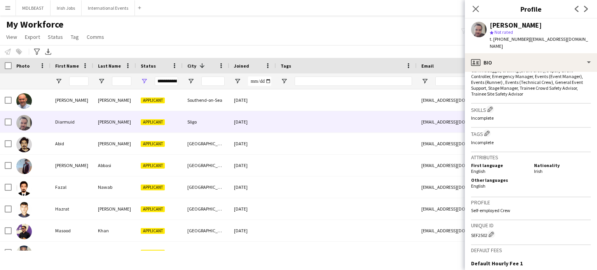
scroll to position [250, 0]
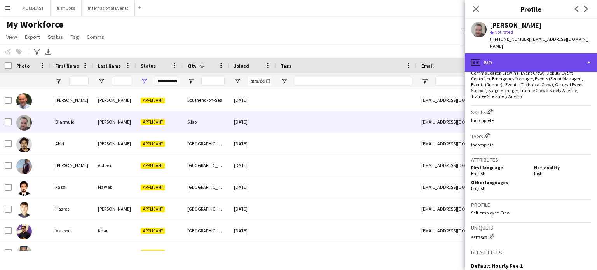
click at [572, 57] on div "profile Bio" at bounding box center [531, 62] width 132 height 19
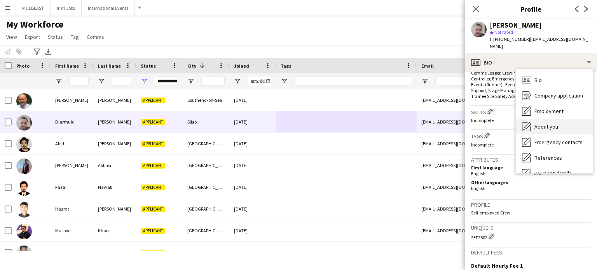
click at [547, 123] on span "About you" at bounding box center [547, 126] width 24 height 7
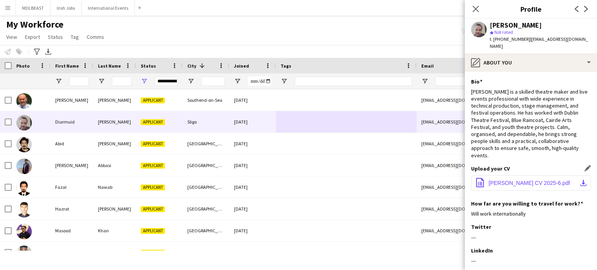
click at [513, 180] on span "D.woods CV 2025-6.pdf" at bounding box center [529, 183] width 81 height 6
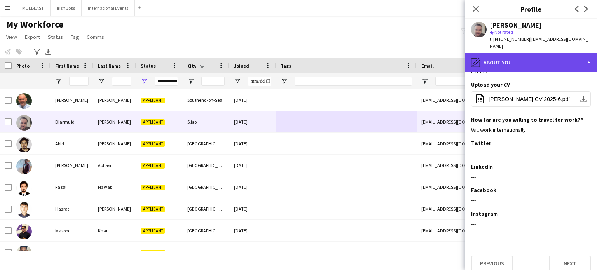
click at [512, 53] on div "pencil4 About you" at bounding box center [531, 62] width 132 height 19
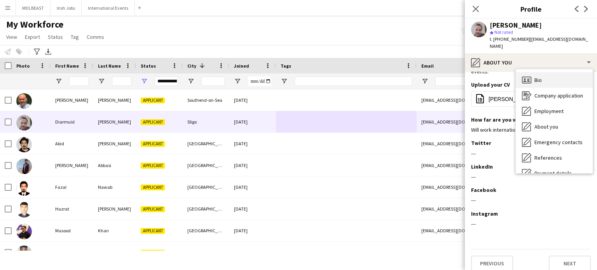
click at [540, 77] on span "Bio" at bounding box center [538, 80] width 7 height 7
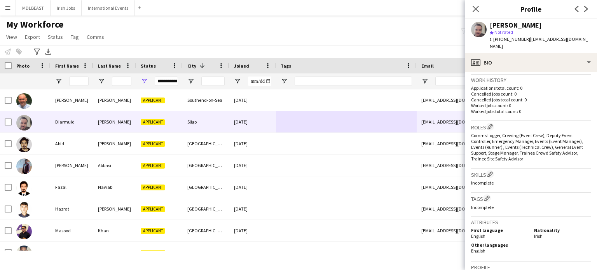
scroll to position [188, 0]
click at [490, 124] on app-icon "Edit crew company roles" at bounding box center [490, 126] width 5 height 5
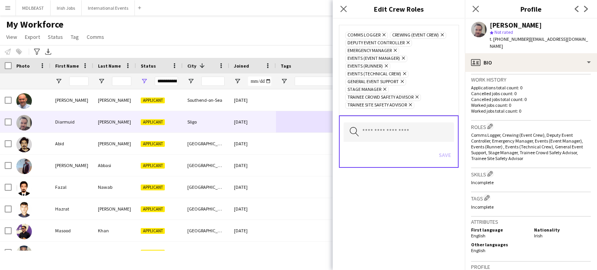
click at [406, 40] on icon "Remove" at bounding box center [407, 42] width 5 height 5
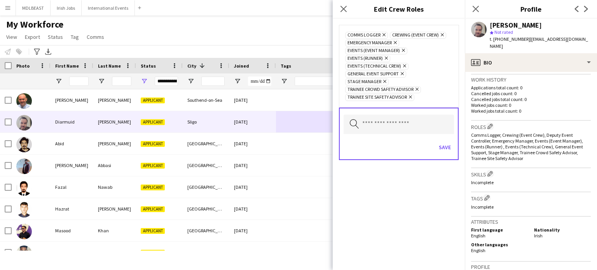
click at [395, 42] on icon at bounding box center [395, 42] width 3 height 3
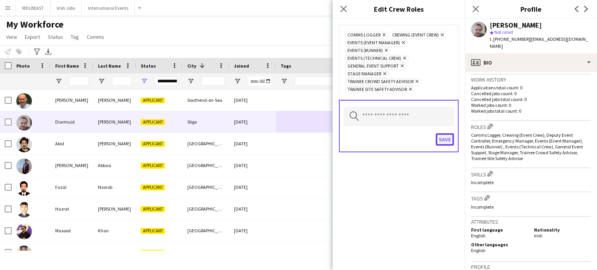
click at [446, 141] on button "Save" at bounding box center [445, 139] width 18 height 12
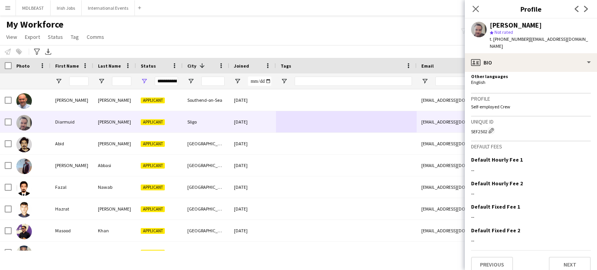
scroll to position [0, 0]
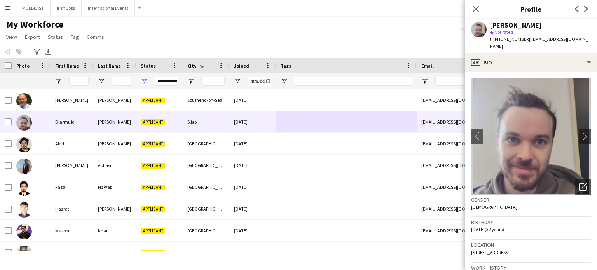
click at [588, 45] on app-profile-header "Diarmuid Woods star Not rated t. +3530872791042 | djzwoods@gmail.com" at bounding box center [531, 36] width 132 height 35
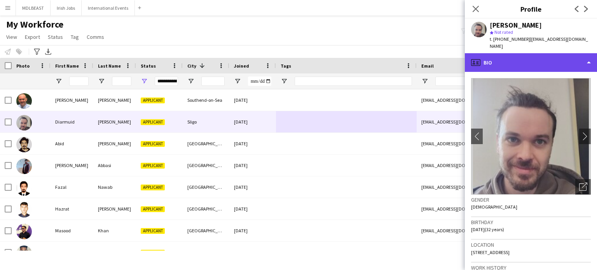
click at [583, 54] on div "profile Bio" at bounding box center [531, 62] width 132 height 19
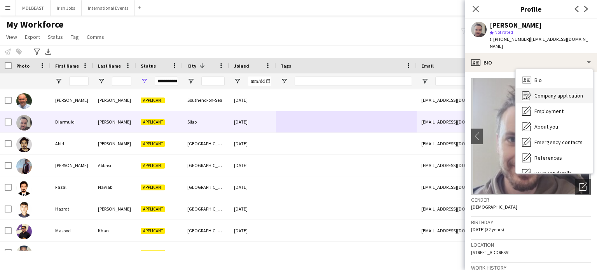
click at [545, 88] on div "Company application Company application" at bounding box center [554, 96] width 77 height 16
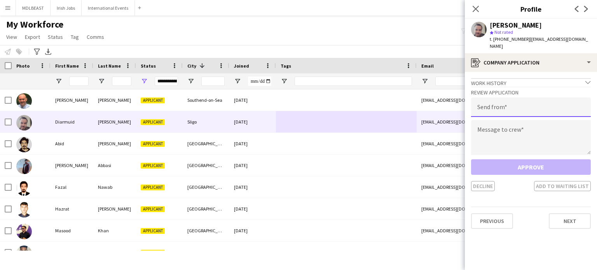
click at [514, 98] on input "email" at bounding box center [531, 107] width 120 height 19
type input "**********"
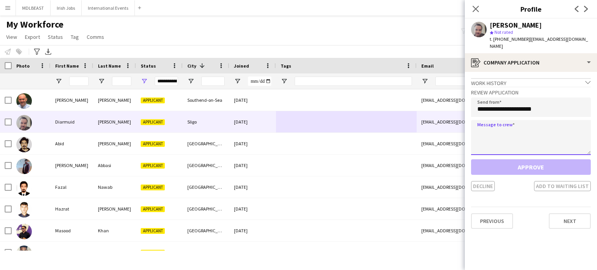
click at [504, 122] on textarea at bounding box center [531, 137] width 120 height 35
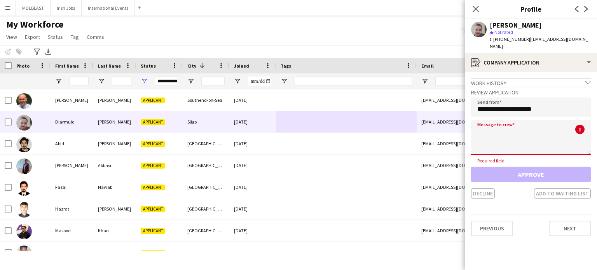
click at [504, 135] on textarea at bounding box center [531, 137] width 120 height 35
paste textarea "**********"
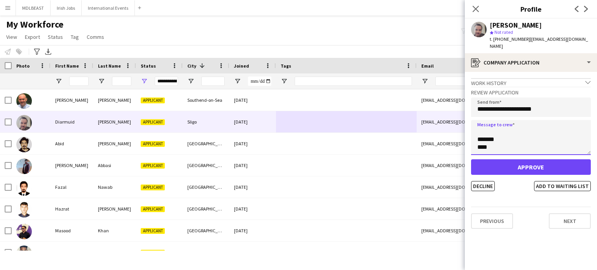
type textarea "**********"
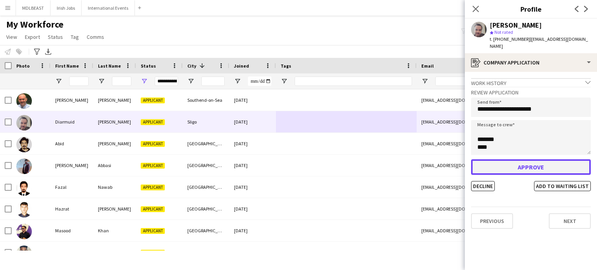
click at [530, 159] on button "Approve" at bounding box center [531, 167] width 120 height 16
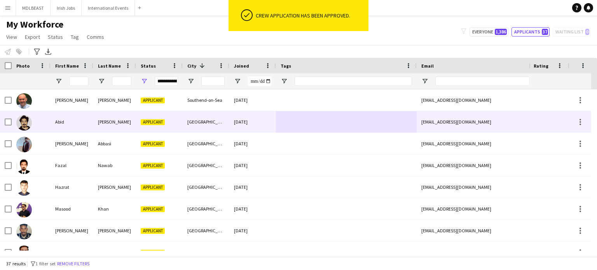
click at [344, 124] on div at bounding box center [346, 121] width 141 height 21
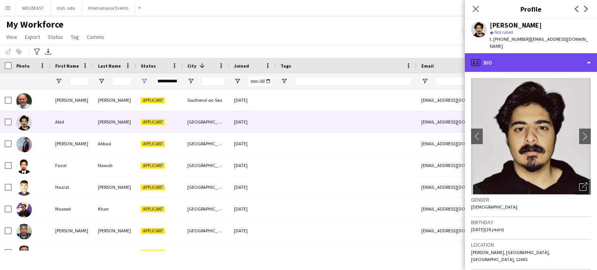
click at [557, 53] on div "profile Bio" at bounding box center [531, 62] width 132 height 19
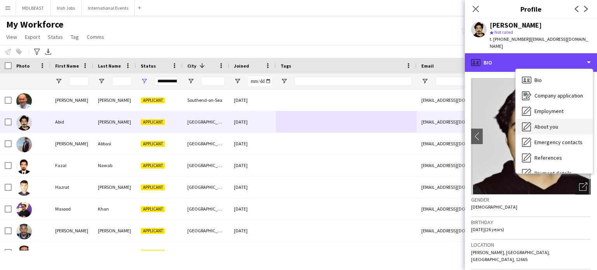
scroll to position [73, 0]
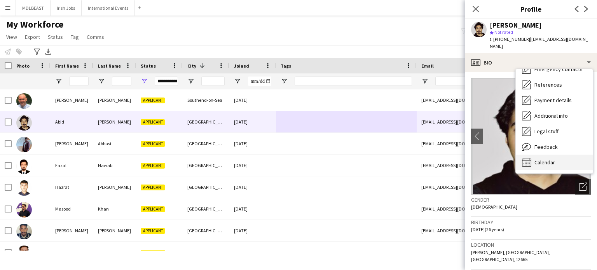
click at [543, 155] on div "Calendar Calendar" at bounding box center [554, 163] width 77 height 16
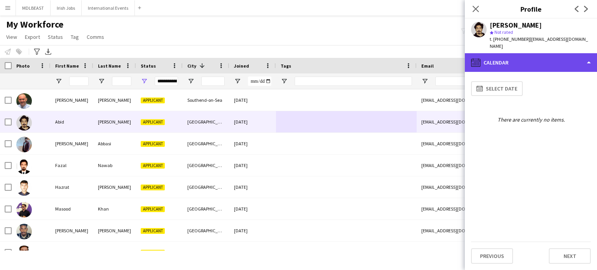
click at [532, 57] on div "calendar-full Calendar" at bounding box center [531, 62] width 132 height 19
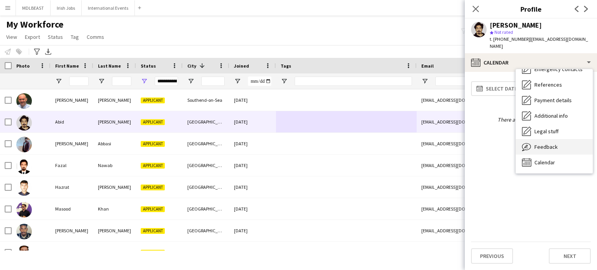
click at [547, 143] on span "Feedback" at bounding box center [546, 146] width 23 height 7
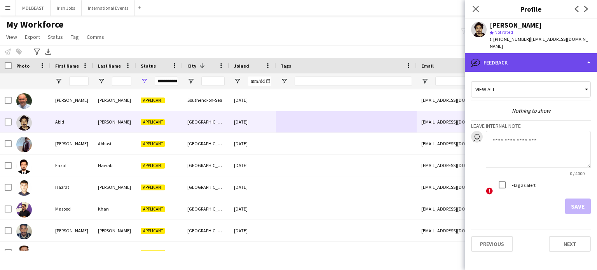
click at [521, 54] on div "bubble-pencil Feedback" at bounding box center [531, 62] width 132 height 19
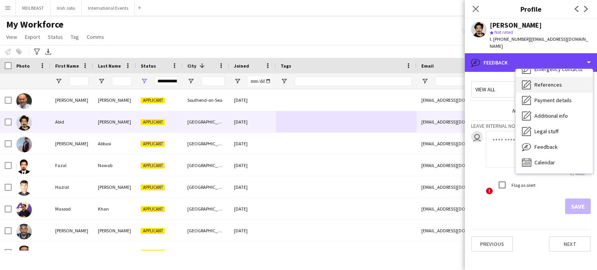
scroll to position [0, 0]
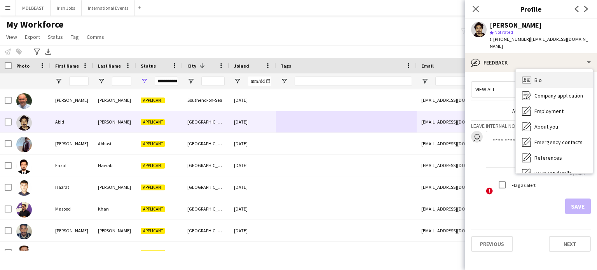
click at [537, 77] on span "Bio" at bounding box center [538, 80] width 7 height 7
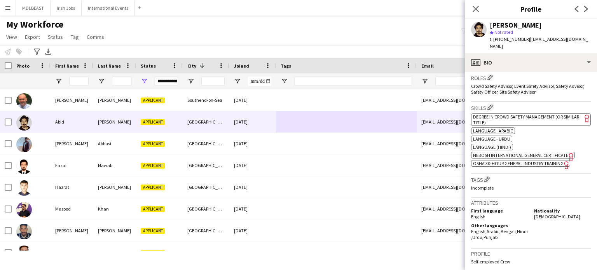
scroll to position [221, 0]
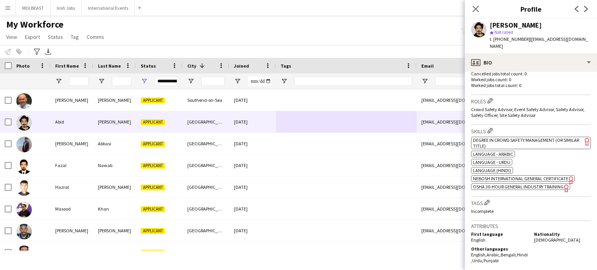
click at [513, 137] on span "Degree in Crowd Safety Management (or similar title)" at bounding box center [526, 143] width 106 height 12
click at [491, 128] on app-icon "Edit crew company skills" at bounding box center [490, 130] width 5 height 5
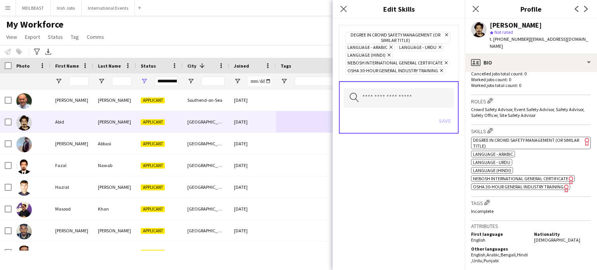
click at [448, 34] on icon "Remove" at bounding box center [445, 34] width 5 height 5
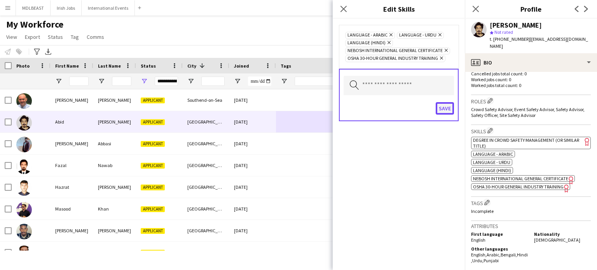
click at [445, 107] on button "Save" at bounding box center [445, 108] width 18 height 12
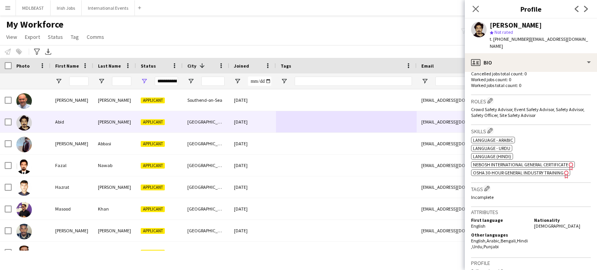
click at [525, 162] on span "NEBOSH International General Certificate" at bounding box center [520, 165] width 95 height 6
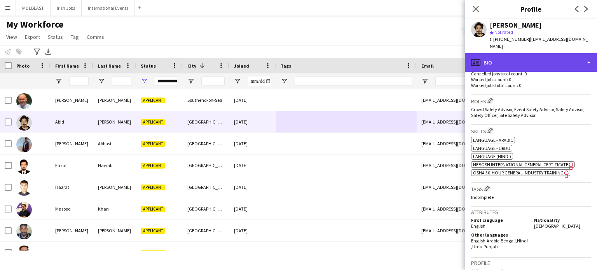
click at [550, 58] on div "profile Bio" at bounding box center [531, 62] width 132 height 19
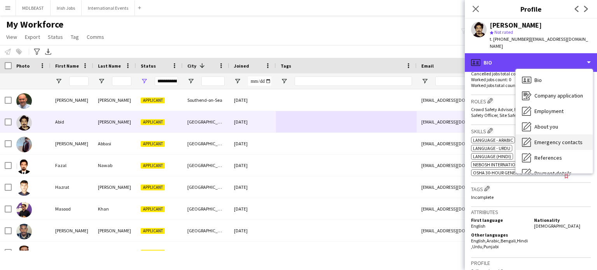
scroll to position [73, 0]
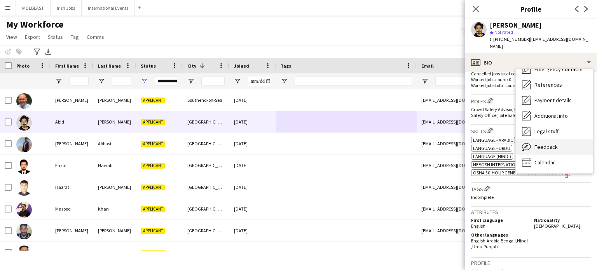
click at [543, 143] on span "Feedback" at bounding box center [546, 146] width 23 height 7
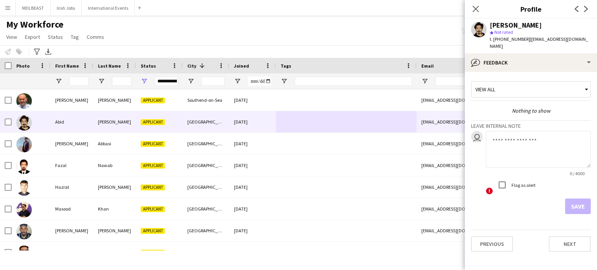
click at [506, 136] on textarea at bounding box center [538, 149] width 105 height 37
type textarea "**********"
click at [583, 199] on button "Save" at bounding box center [578, 207] width 26 height 16
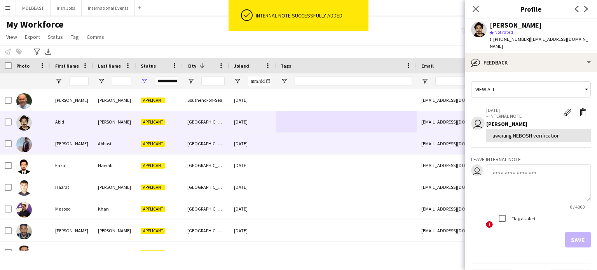
click at [318, 137] on div at bounding box center [346, 143] width 141 height 21
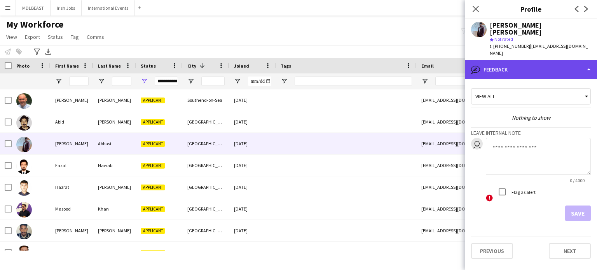
click at [500, 60] on div "bubble-pencil Feedback" at bounding box center [531, 69] width 132 height 19
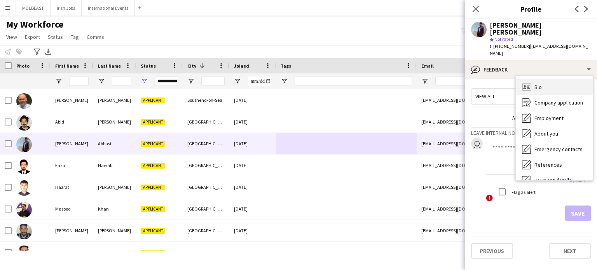
click at [533, 79] on div "Bio Bio" at bounding box center [554, 87] width 77 height 16
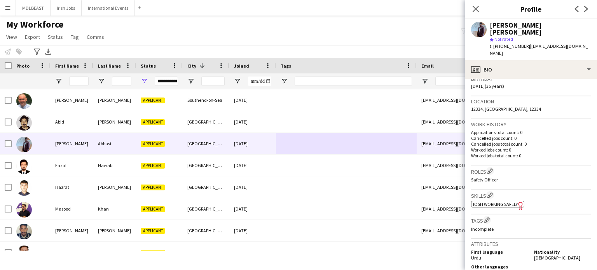
scroll to position [197, 0]
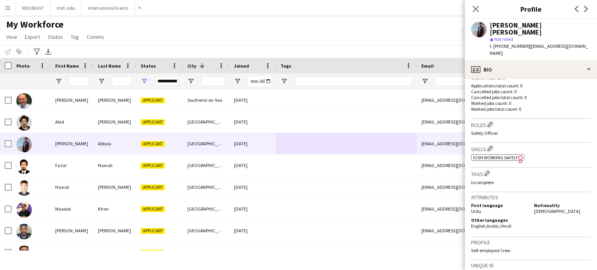
click at [498, 155] on span "IOSH Working Safely" at bounding box center [495, 158] width 45 height 6
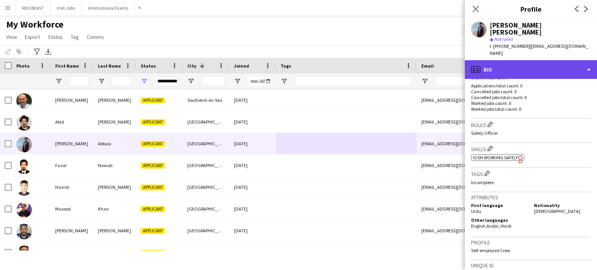
click at [551, 60] on div "profile Bio" at bounding box center [531, 69] width 132 height 19
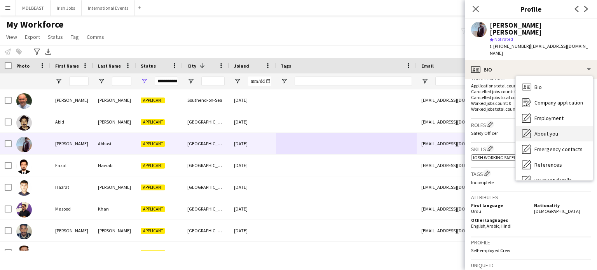
click at [542, 130] on span "About you" at bounding box center [547, 133] width 24 height 7
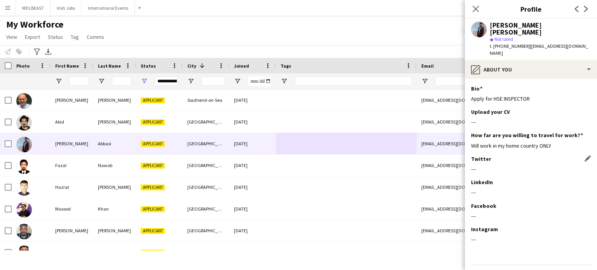
scroll to position [9, 0]
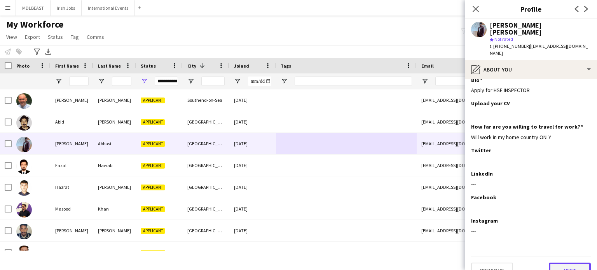
click at [565, 263] on button "Next" at bounding box center [570, 271] width 42 height 16
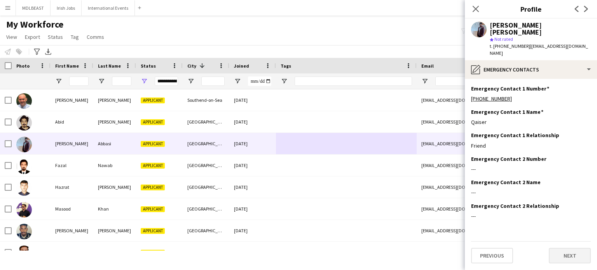
scroll to position [0, 0]
click at [574, 248] on button "Next" at bounding box center [570, 256] width 42 height 16
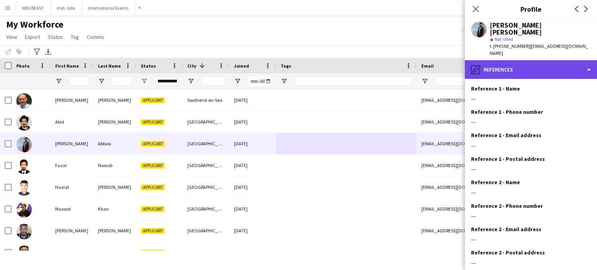
click at [526, 60] on div "pencil4 References" at bounding box center [531, 69] width 132 height 19
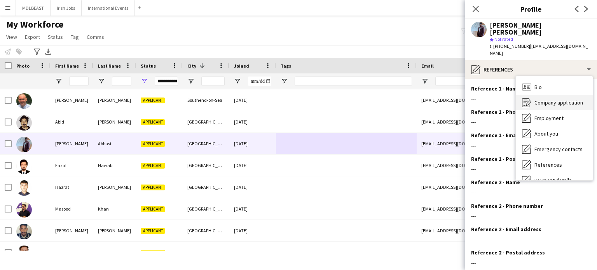
click at [551, 99] on span "Company application" at bounding box center [559, 102] width 49 height 7
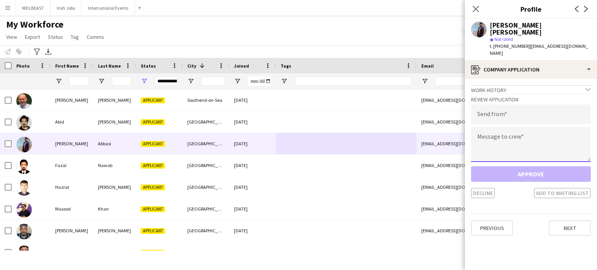
click at [504, 127] on textarea at bounding box center [531, 144] width 120 height 35
paste textarea "**********"
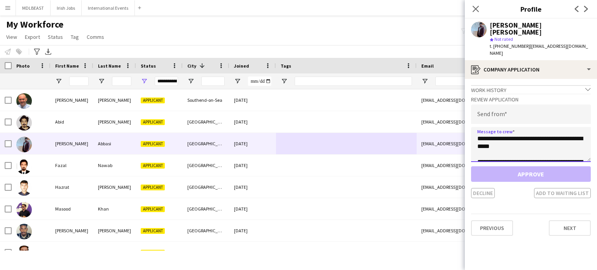
scroll to position [44, 0]
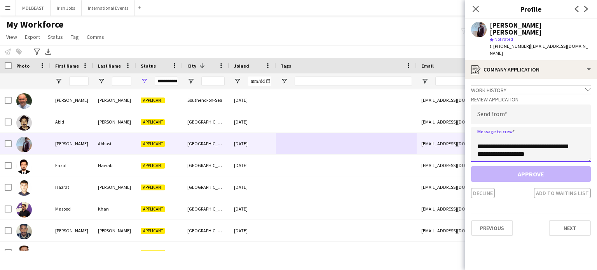
type textarea "**********"
click at [490, 105] on input "email" at bounding box center [531, 114] width 120 height 19
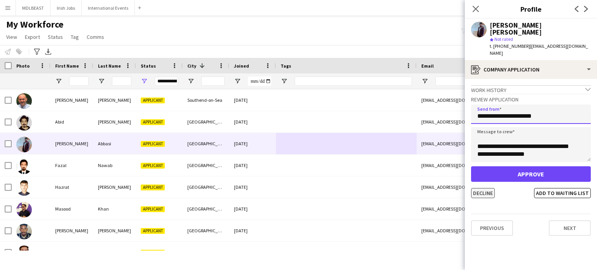
type input "**********"
click at [479, 188] on button "Decline" at bounding box center [483, 193] width 24 height 10
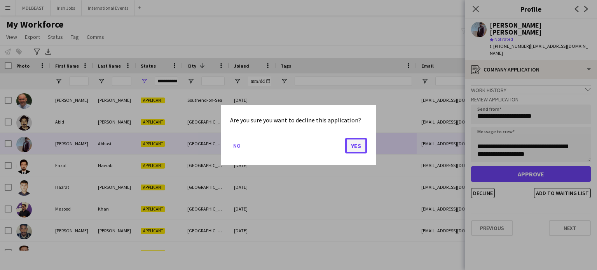
click at [358, 141] on button "Yes" at bounding box center [356, 146] width 22 height 16
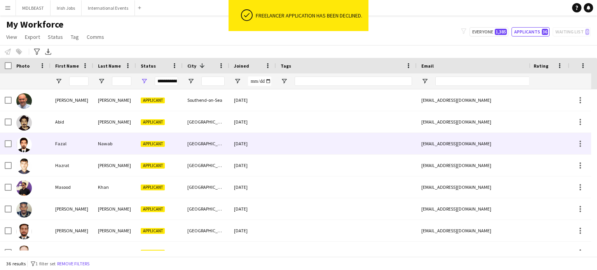
click at [348, 142] on div at bounding box center [346, 143] width 141 height 21
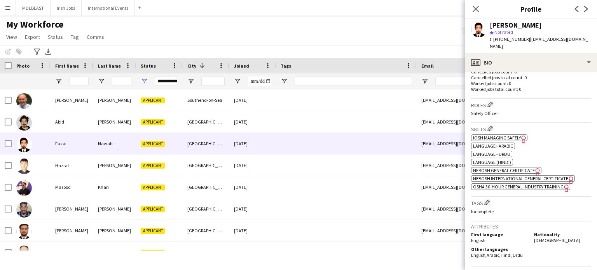
scroll to position [211, 0]
click at [505, 175] on span "NEBOSH International General Certificate" at bounding box center [520, 178] width 95 height 6
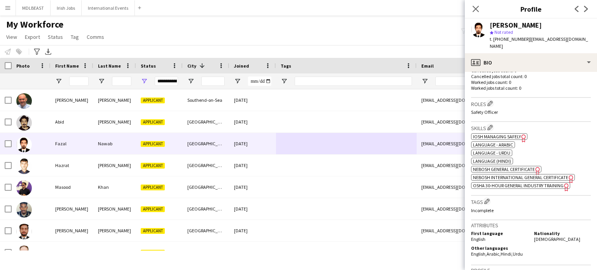
click at [504, 166] on span "NEBOSH General Certificate" at bounding box center [504, 169] width 62 height 6
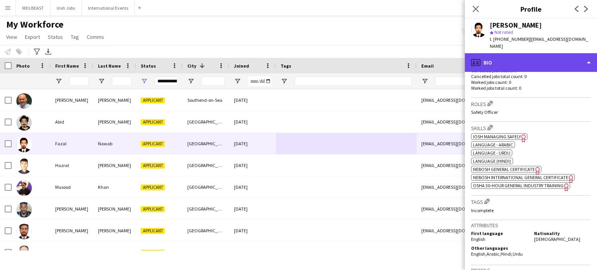
click at [573, 55] on div "profile Bio" at bounding box center [531, 62] width 132 height 19
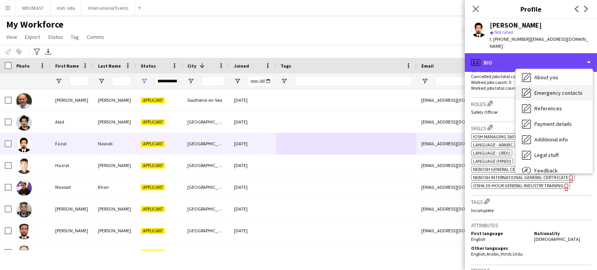
scroll to position [73, 0]
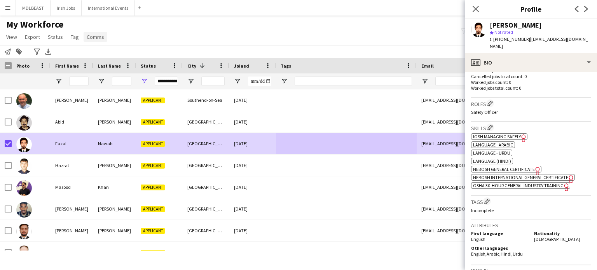
click at [93, 37] on span "Comms" at bounding box center [95, 36] width 17 height 7
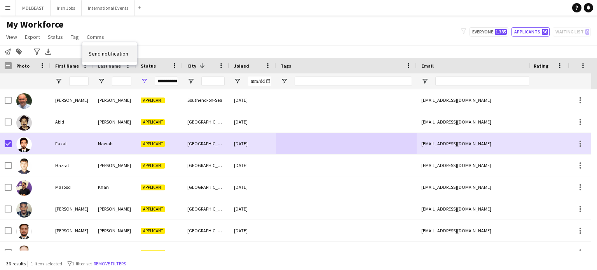
click at [103, 54] on span "Send notification" at bounding box center [109, 53] width 40 height 7
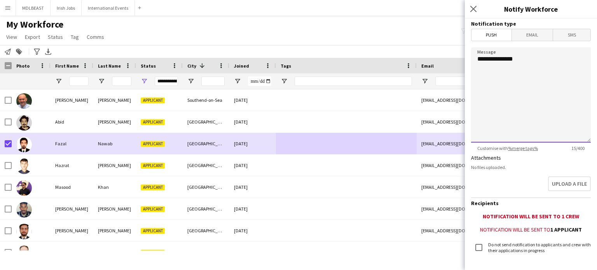
click at [525, 61] on textarea "**********" at bounding box center [531, 94] width 120 height 95
click at [529, 29] on span "Email" at bounding box center [532, 35] width 41 height 12
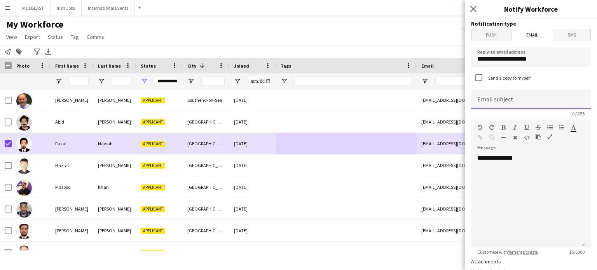
click at [518, 99] on input at bounding box center [531, 99] width 120 height 19
type input "**********"
click at [519, 157] on div "**********" at bounding box center [528, 200] width 114 height 93
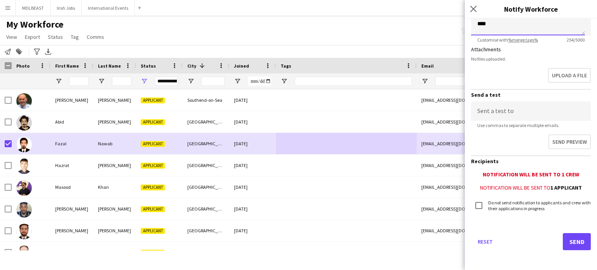
scroll to position [213, 0]
click at [565, 241] on button "Send" at bounding box center [577, 241] width 28 height 17
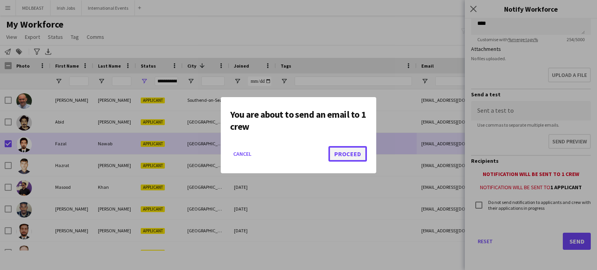
click at [342, 151] on button "Proceed" at bounding box center [348, 154] width 38 height 16
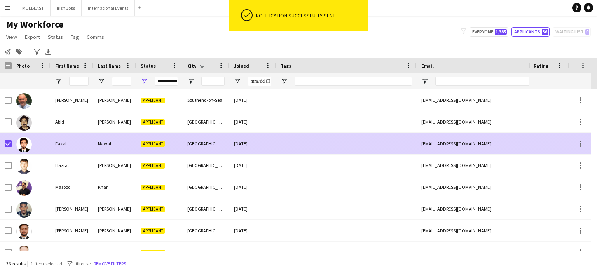
drag, startPoint x: 342, startPoint y: 151, endPoint x: 336, endPoint y: 151, distance: 6.2
click at [336, 151] on div at bounding box center [346, 143] width 141 height 21
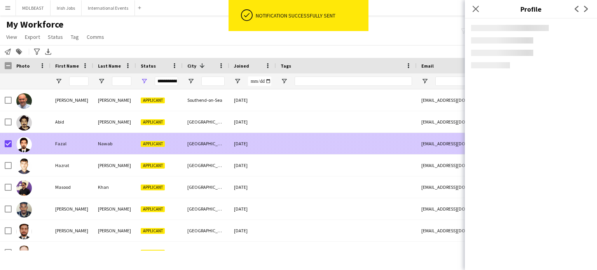
click at [336, 151] on div at bounding box center [346, 143] width 141 height 21
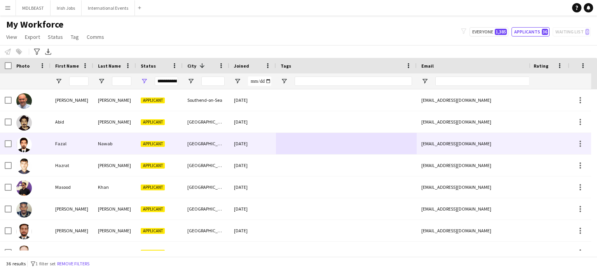
click at [302, 149] on div at bounding box center [346, 143] width 141 height 21
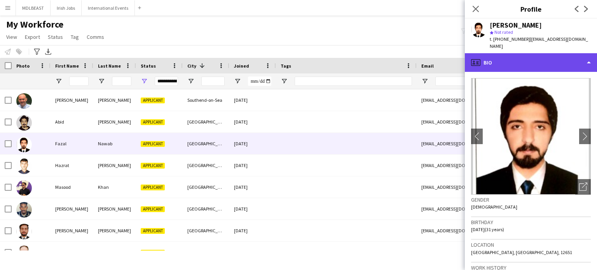
click at [574, 53] on div "profile Bio" at bounding box center [531, 62] width 132 height 19
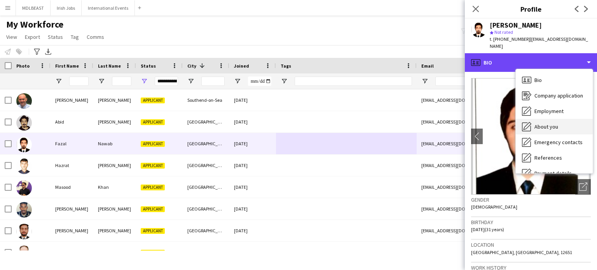
scroll to position [73, 0]
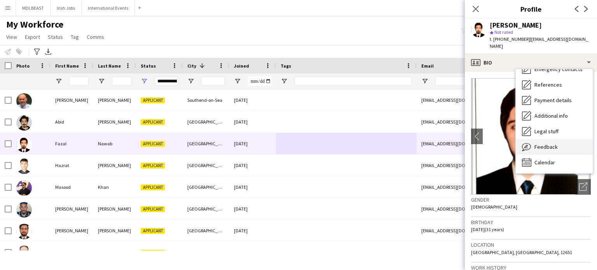
click at [542, 139] on div "Feedback Feedback" at bounding box center [554, 147] width 77 height 16
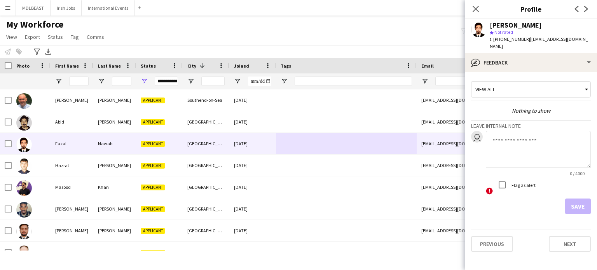
click at [507, 133] on textarea at bounding box center [538, 149] width 105 height 37
type textarea "**********"
click at [578, 199] on button "Save" at bounding box center [578, 207] width 26 height 16
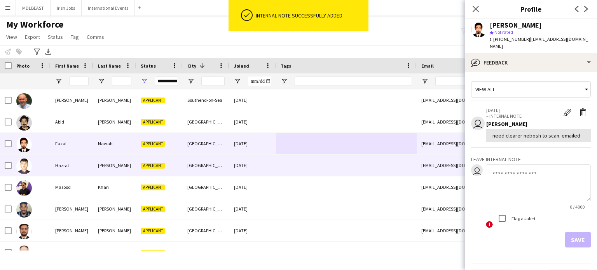
click at [332, 165] on div at bounding box center [346, 165] width 141 height 21
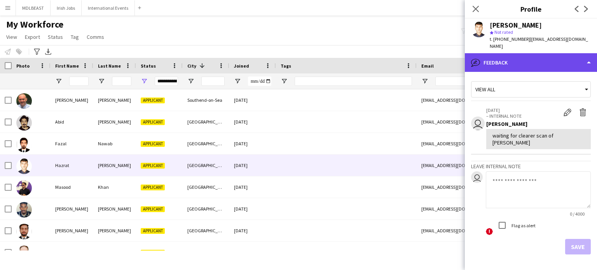
click at [526, 63] on div "bubble-pencil Feedback" at bounding box center [531, 62] width 132 height 19
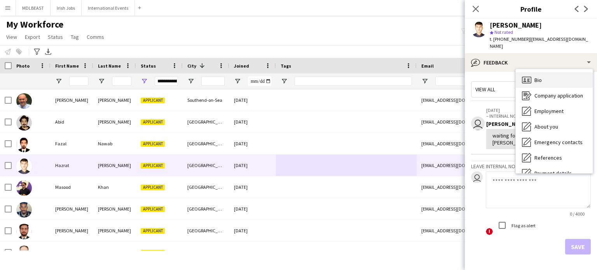
click at [538, 77] on span "Bio" at bounding box center [538, 80] width 7 height 7
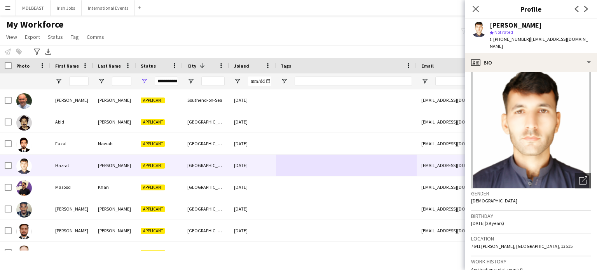
scroll to position [0, 0]
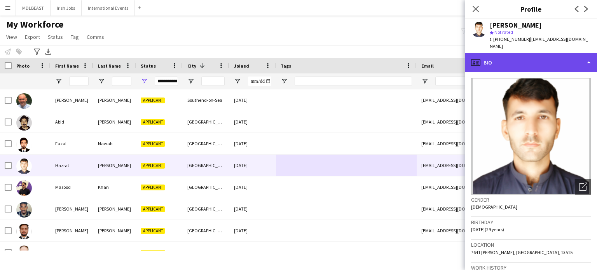
click at [548, 53] on div "profile Bio" at bounding box center [531, 62] width 132 height 19
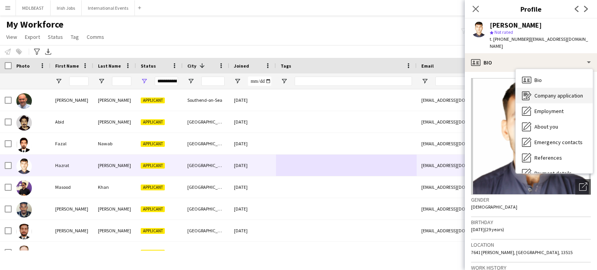
click at [548, 92] on span "Company application" at bounding box center [559, 95] width 49 height 7
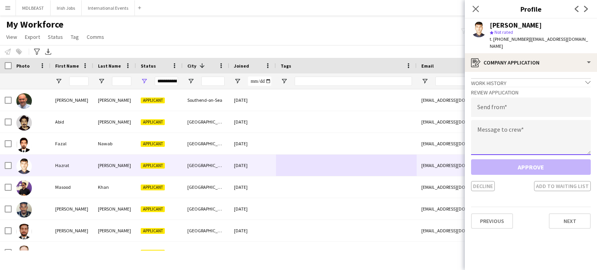
click at [487, 125] on textarea at bounding box center [531, 137] width 120 height 35
paste textarea "**********"
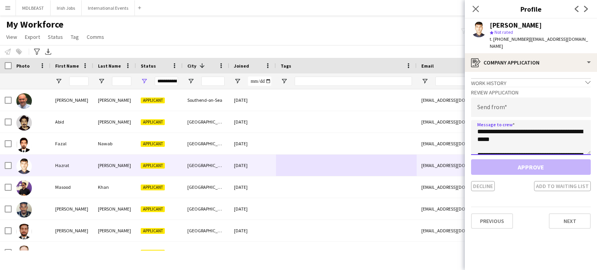
scroll to position [44, 0]
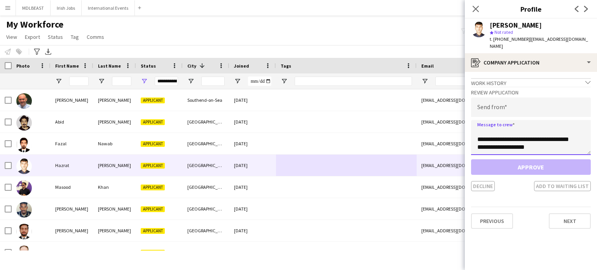
type textarea "**********"
click at [480, 103] on input "email" at bounding box center [531, 107] width 120 height 19
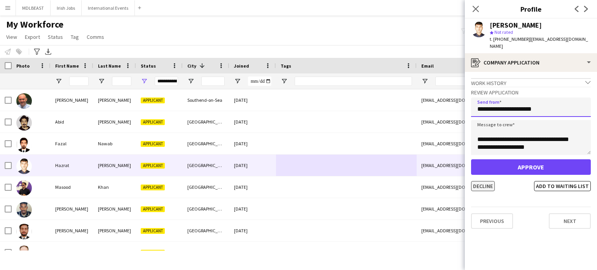
type input "**********"
click at [482, 181] on button "Decline" at bounding box center [483, 186] width 24 height 10
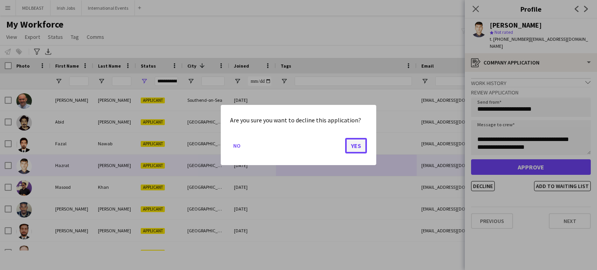
click at [356, 146] on button "Yes" at bounding box center [356, 146] width 22 height 16
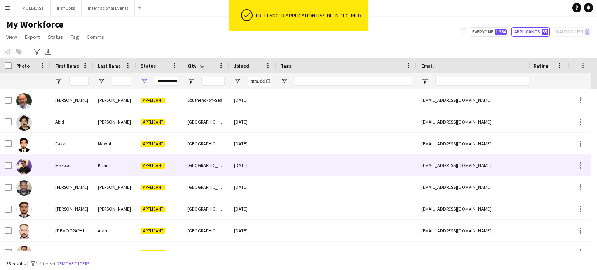
click at [325, 165] on div at bounding box center [346, 165] width 141 height 21
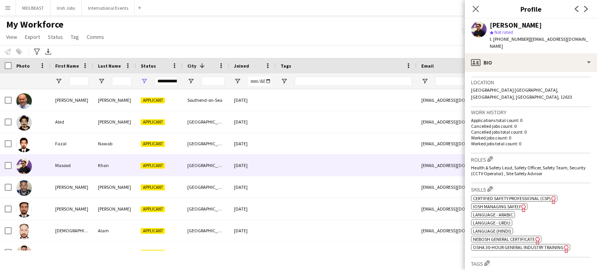
scroll to position [187, 0]
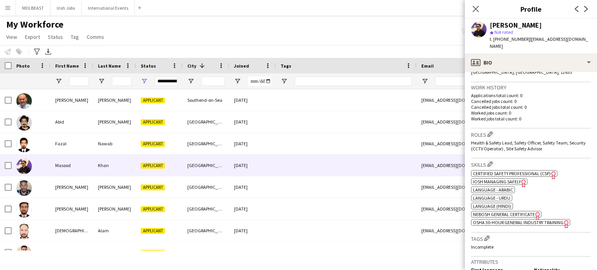
click at [509, 211] on span "NEBOSH General Certificate" at bounding box center [504, 214] width 62 height 6
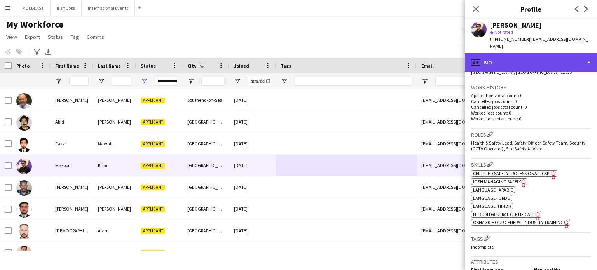
click at [569, 56] on div "profile Bio" at bounding box center [531, 62] width 132 height 19
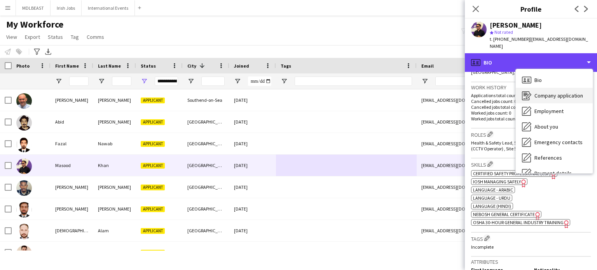
drag, startPoint x: 569, startPoint y: 56, endPoint x: 567, endPoint y: 94, distance: 38.2
click at [567, 94] on div "profile Bio Bio Bio Company application Company application Employment Employme…" at bounding box center [531, 161] width 132 height 217
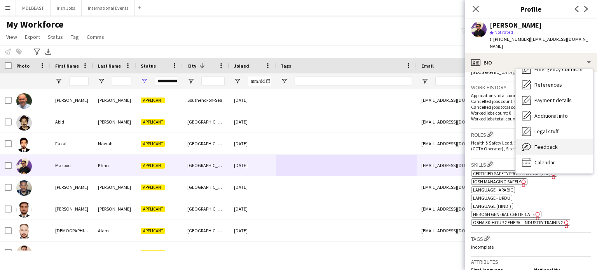
click at [546, 143] on span "Feedback" at bounding box center [546, 146] width 23 height 7
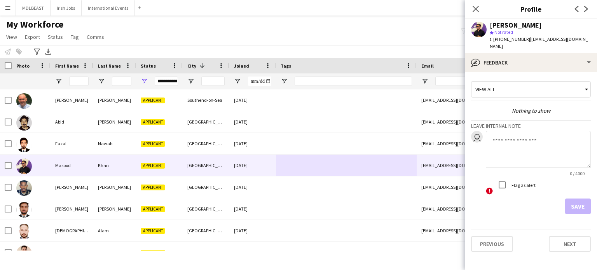
click at [510, 135] on textarea at bounding box center [538, 149] width 105 height 37
type textarea "**********"
click at [578, 199] on button "Save" at bounding box center [578, 207] width 26 height 16
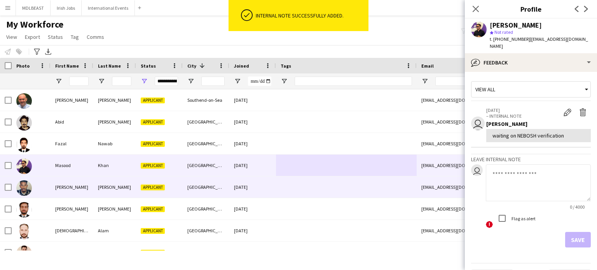
click at [313, 189] on div at bounding box center [346, 187] width 141 height 21
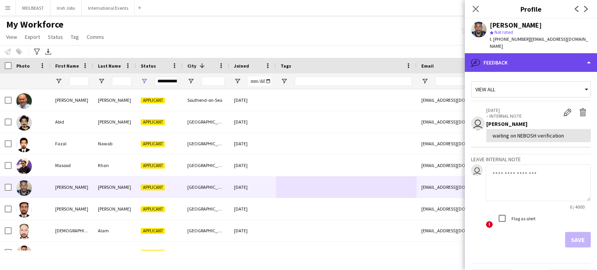
click at [511, 66] on div "bubble-pencil Feedback" at bounding box center [531, 62] width 132 height 19
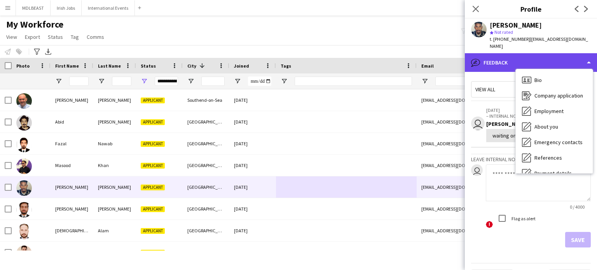
click at [520, 65] on div "bubble-pencil Feedback" at bounding box center [531, 62] width 132 height 19
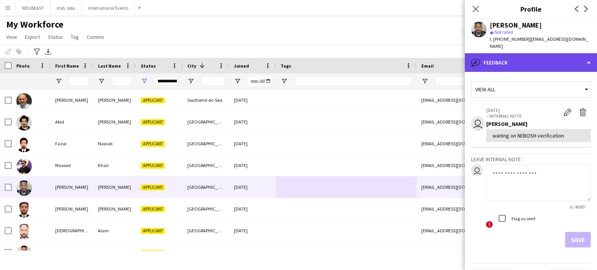
click at [515, 64] on div "bubble-pencil Feedback" at bounding box center [531, 62] width 132 height 19
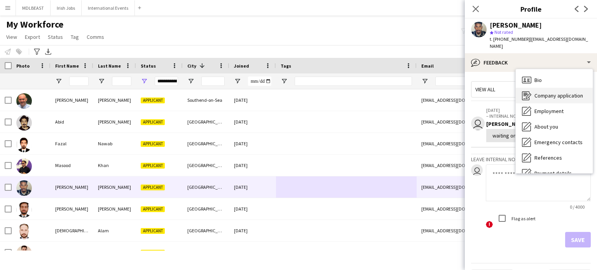
click at [538, 98] on span "Company application" at bounding box center [559, 95] width 49 height 7
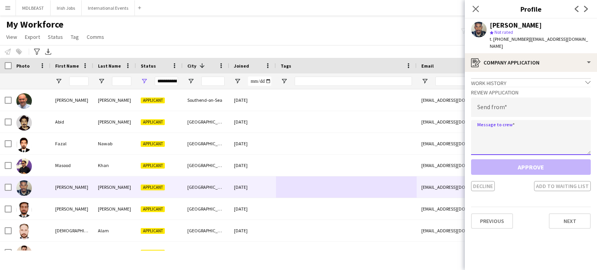
click at [504, 133] on textarea at bounding box center [531, 137] width 120 height 35
paste textarea "**********"
type textarea "**********"
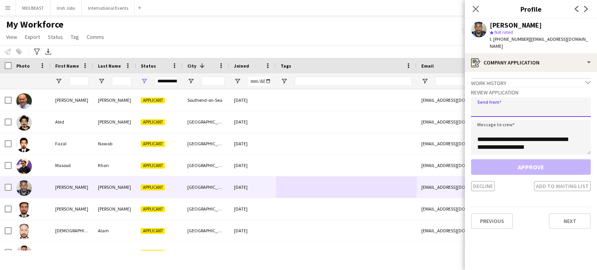
click at [491, 110] on input "email" at bounding box center [531, 107] width 120 height 19
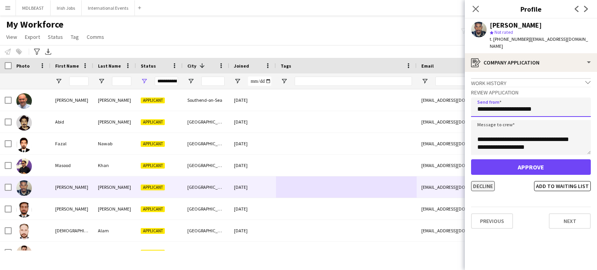
type input "**********"
click at [485, 185] on button "Decline" at bounding box center [483, 186] width 24 height 10
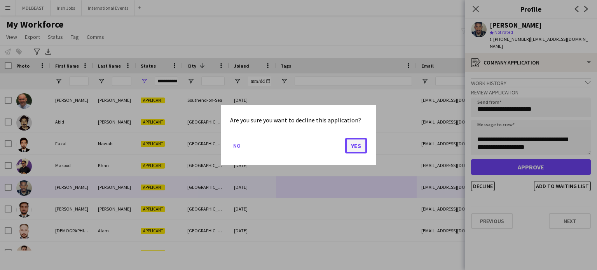
click at [359, 144] on button "Yes" at bounding box center [356, 146] width 22 height 16
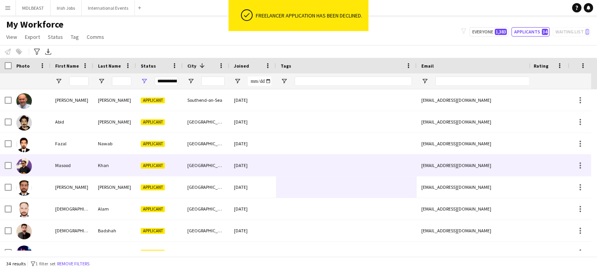
click at [311, 166] on div at bounding box center [346, 165] width 141 height 21
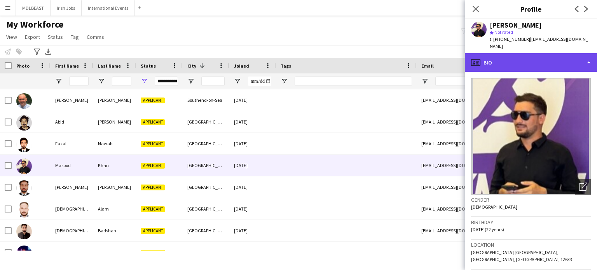
click at [553, 61] on div "profile Bio" at bounding box center [531, 62] width 132 height 19
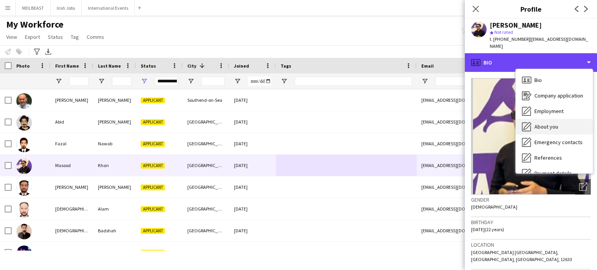
scroll to position [73, 0]
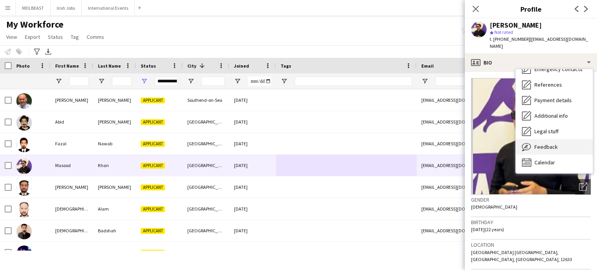
click at [549, 143] on span "Feedback" at bounding box center [546, 146] width 23 height 7
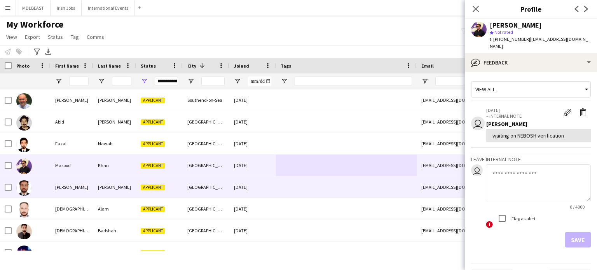
click at [327, 181] on div at bounding box center [346, 187] width 141 height 21
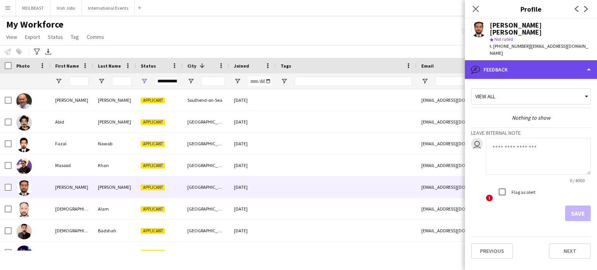
click at [522, 60] on div "bubble-pencil Feedback" at bounding box center [531, 69] width 132 height 19
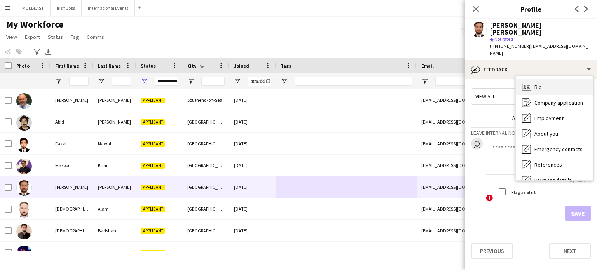
click at [535, 84] on span "Bio" at bounding box center [538, 87] width 7 height 7
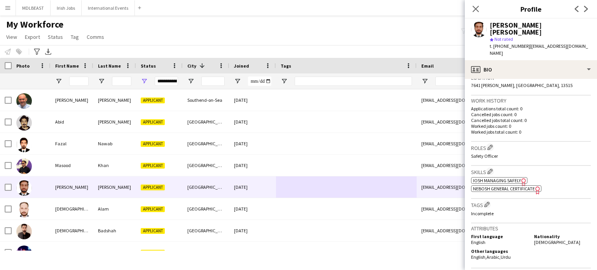
scroll to position [176, 0]
click at [507, 184] on span "NEBOSH General Certificate" at bounding box center [504, 187] width 62 height 6
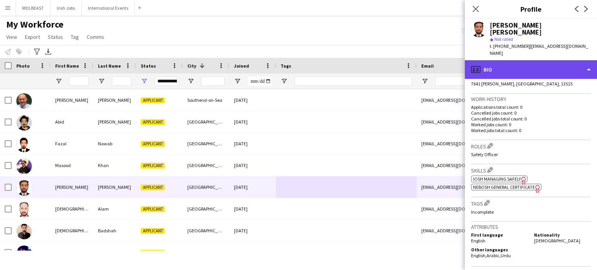
click at [560, 60] on div "profile Bio" at bounding box center [531, 69] width 132 height 19
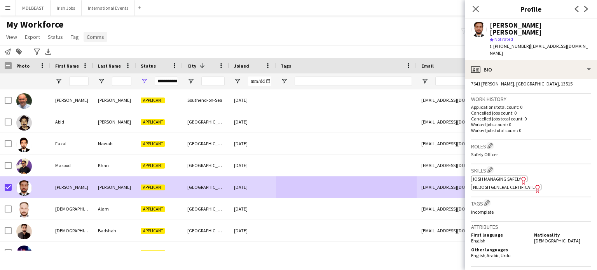
click at [96, 36] on span "Comms" at bounding box center [95, 36] width 17 height 7
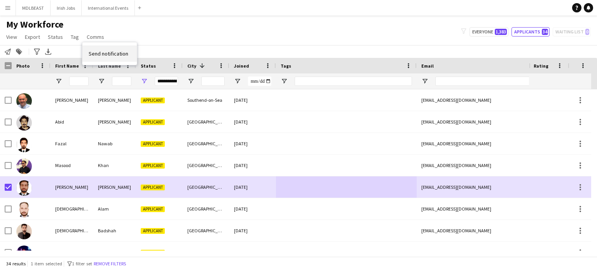
click at [103, 51] on span "Send notification" at bounding box center [109, 53] width 40 height 7
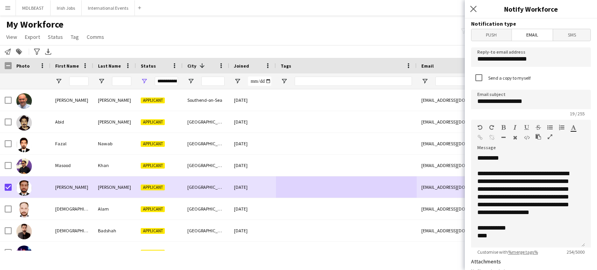
click at [533, 35] on span "Email" at bounding box center [532, 35] width 41 height 12
click at [498, 156] on div "**********" at bounding box center [528, 200] width 114 height 93
click at [536, 184] on span "**********" at bounding box center [523, 193] width 92 height 45
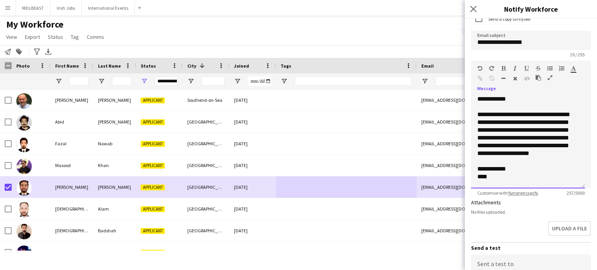
scroll to position [213, 0]
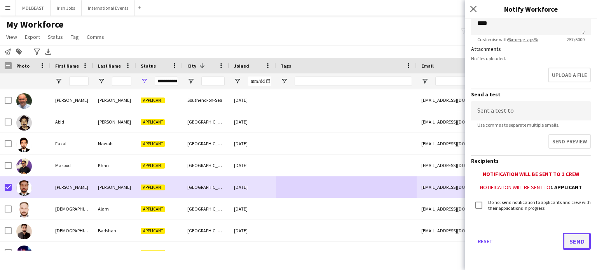
click at [569, 243] on button "Send" at bounding box center [577, 241] width 28 height 17
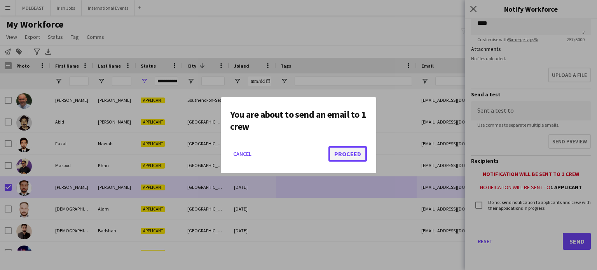
click at [350, 154] on button "Proceed" at bounding box center [348, 154] width 38 height 16
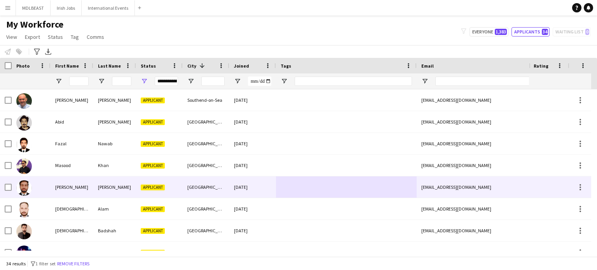
click at [314, 181] on div at bounding box center [346, 187] width 141 height 21
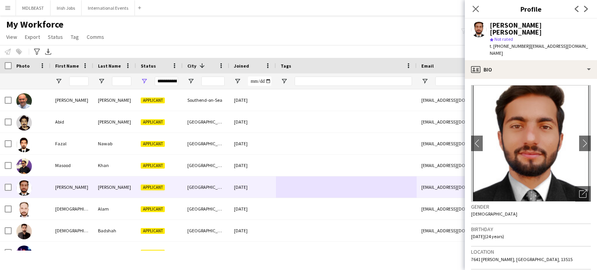
click at [591, 42] on div "MOHAMMAD AQIB KHAN star Not rated t. +966556718761 | aqibmohammad213@gmail.com" at bounding box center [531, 40] width 132 height 42
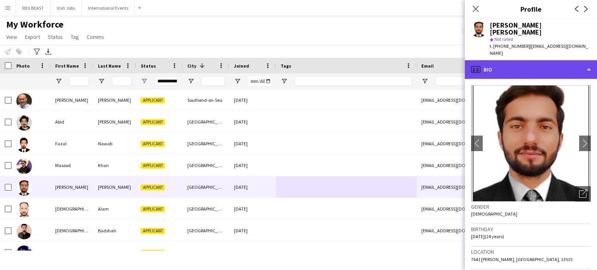
click at [575, 60] on div "profile Bio" at bounding box center [531, 69] width 132 height 19
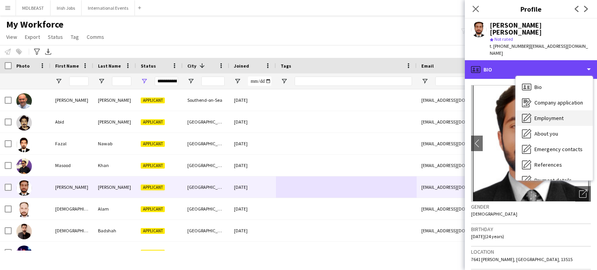
scroll to position [73, 0]
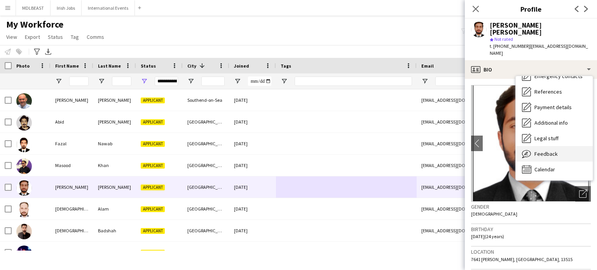
click at [546, 150] on span "Feedback" at bounding box center [546, 153] width 23 height 7
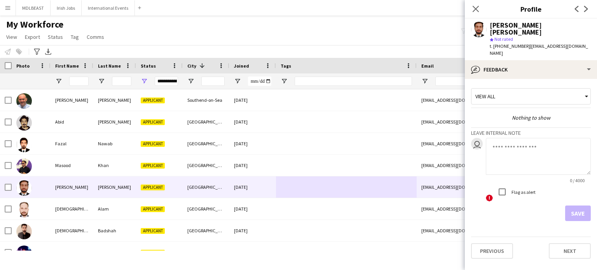
click at [509, 138] on textarea at bounding box center [538, 156] width 105 height 37
type textarea "**********"
click at [579, 206] on button "Save" at bounding box center [578, 214] width 26 height 16
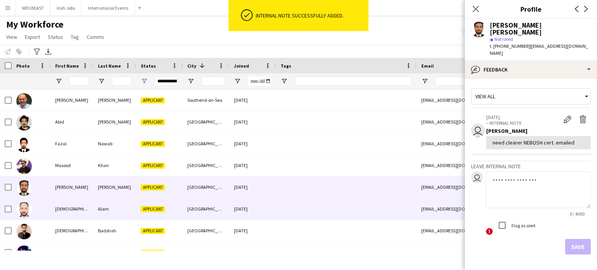
click at [306, 206] on div at bounding box center [346, 208] width 141 height 21
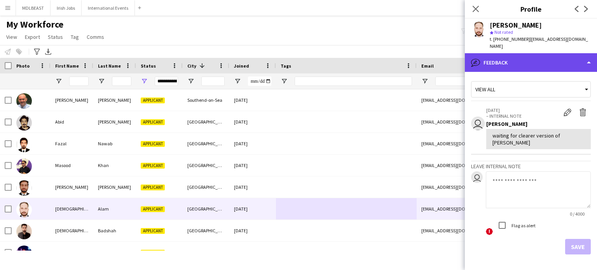
click at [535, 59] on div "bubble-pencil Feedback" at bounding box center [531, 62] width 132 height 19
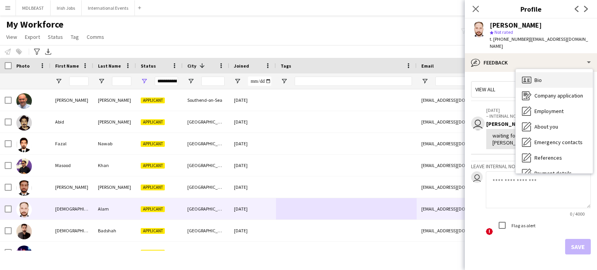
click at [531, 77] on icon at bounding box center [526, 80] width 9 height 7
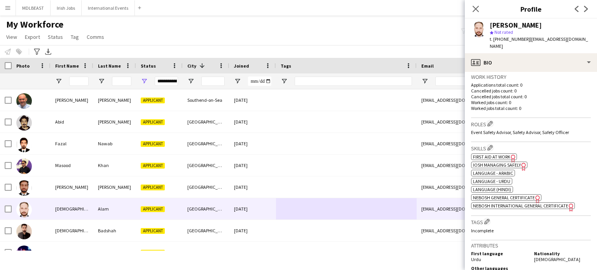
scroll to position [220, 0]
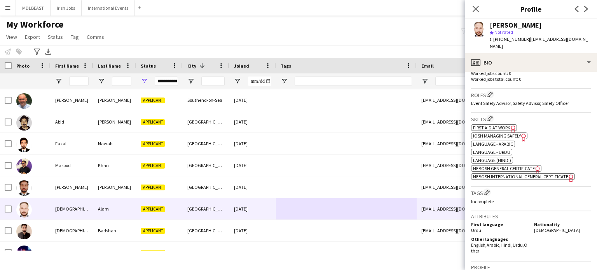
click at [509, 174] on span "NEBOSH International General Certificate" at bounding box center [520, 177] width 95 height 6
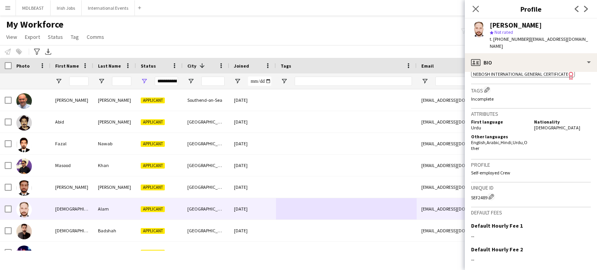
scroll to position [323, 0]
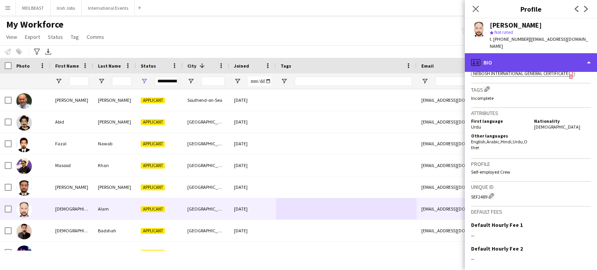
click at [561, 53] on div "profile Bio" at bounding box center [531, 62] width 132 height 19
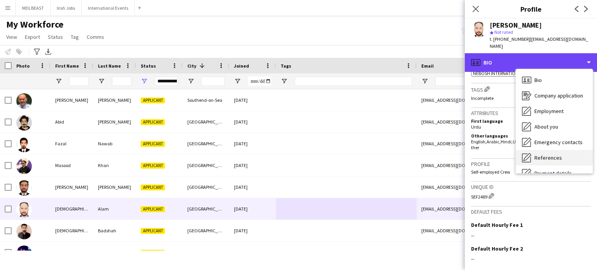
scroll to position [73, 0]
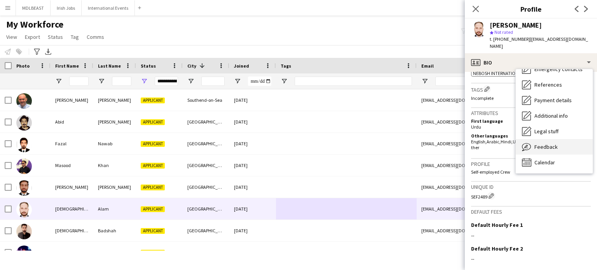
click at [544, 143] on span "Feedback" at bounding box center [546, 146] width 23 height 7
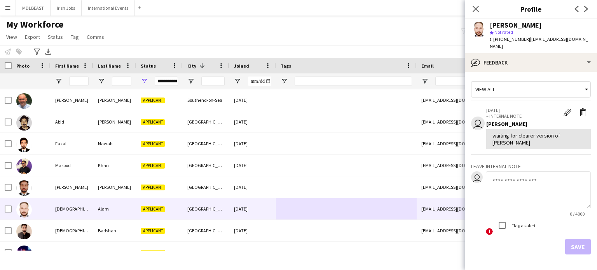
click at [499, 175] on textarea at bounding box center [538, 189] width 105 height 37
type textarea "**********"
click at [572, 239] on button "Save" at bounding box center [578, 247] width 26 height 16
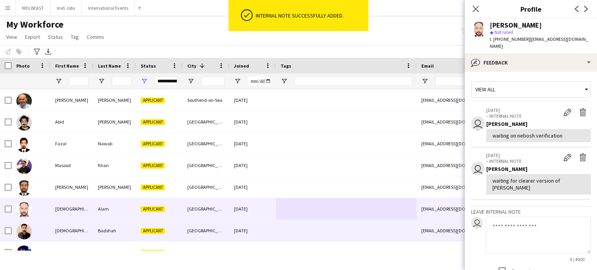
click at [319, 228] on div at bounding box center [346, 230] width 141 height 21
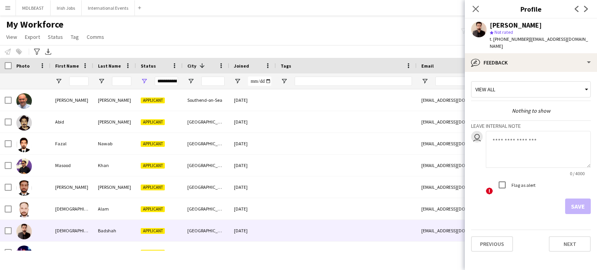
click at [527, 45] on div "Muhammad Badshah star Not rated t. +966538287604 | mmbadshah847@gmail.com" at bounding box center [531, 36] width 132 height 35
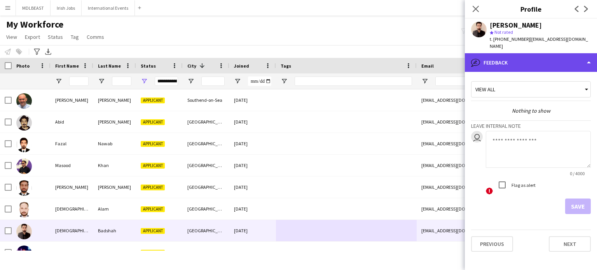
click at [525, 53] on div "bubble-pencil Feedback" at bounding box center [531, 62] width 132 height 19
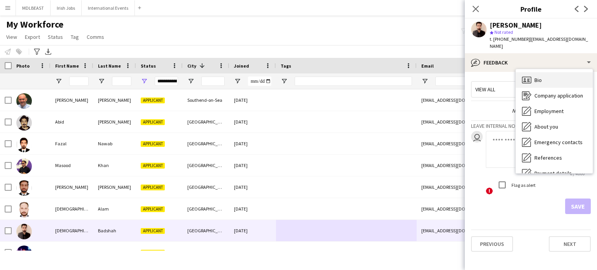
click at [535, 77] on span "Bio" at bounding box center [538, 80] width 7 height 7
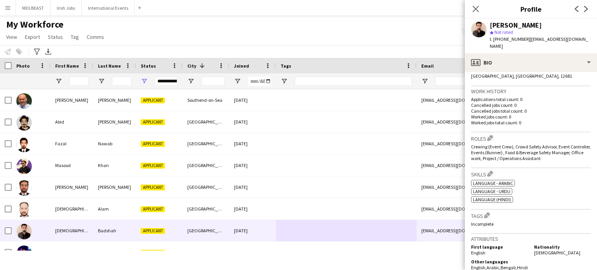
scroll to position [175, 0]
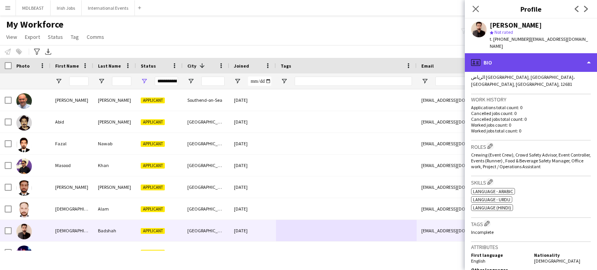
click at [577, 62] on div "profile Bio" at bounding box center [531, 62] width 132 height 19
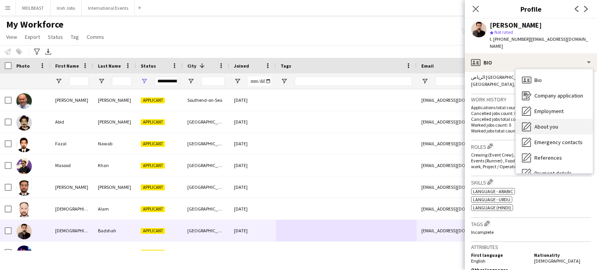
click at [544, 123] on span "About you" at bounding box center [547, 126] width 24 height 7
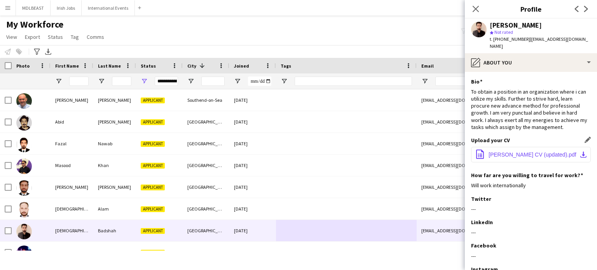
click at [505, 152] on span "MUHAMMAD BADSHAH CV (updated).pdf" at bounding box center [533, 155] width 88 height 6
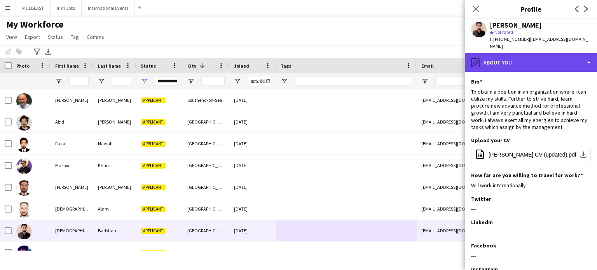
click at [554, 60] on div "pencil4 About you" at bounding box center [531, 62] width 132 height 19
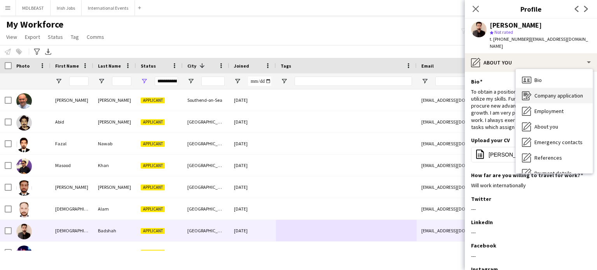
click at [547, 92] on span "Company application" at bounding box center [559, 95] width 49 height 7
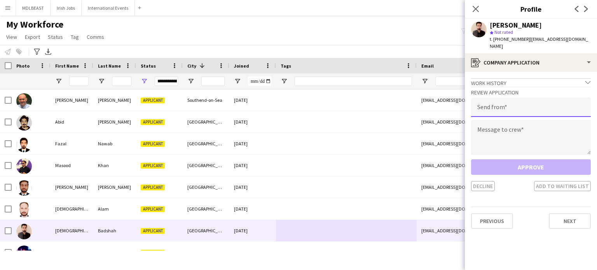
click at [496, 103] on input "email" at bounding box center [531, 107] width 120 height 19
type input "**********"
click at [491, 120] on textarea at bounding box center [531, 137] width 120 height 35
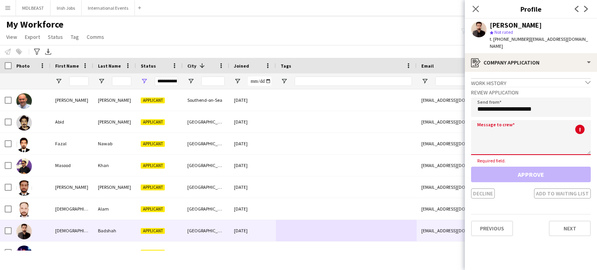
click at [518, 126] on textarea at bounding box center [531, 137] width 120 height 35
paste textarea "**********"
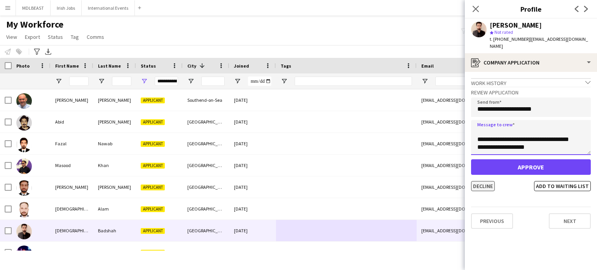
type textarea "**********"
click at [478, 181] on button "Decline" at bounding box center [483, 186] width 24 height 10
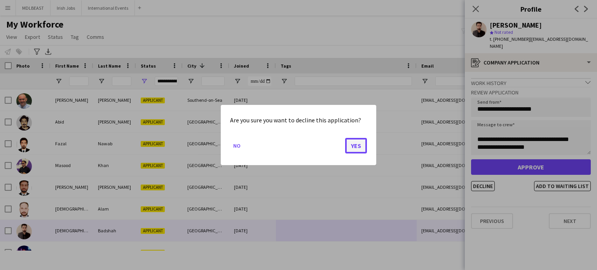
click at [354, 145] on button "Yes" at bounding box center [356, 146] width 22 height 16
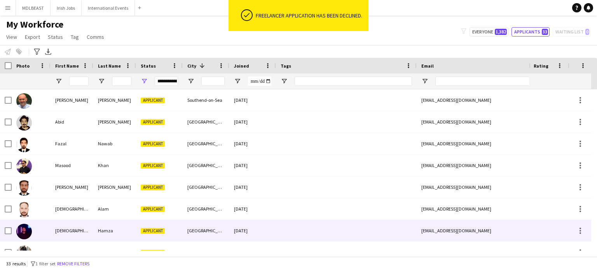
click at [324, 237] on div at bounding box center [346, 230] width 141 height 21
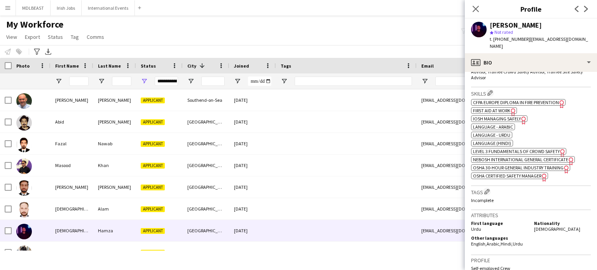
scroll to position [271, 0]
click at [498, 156] on span "NEBOSH International General Certificate" at bounding box center [520, 159] width 95 height 6
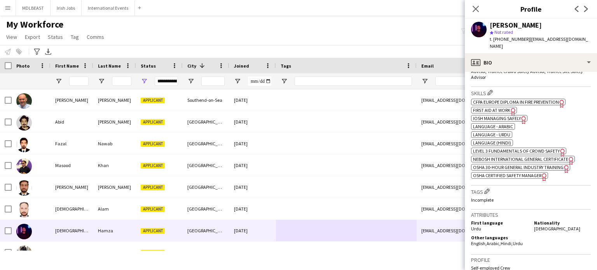
click at [583, 66] on div "Roles Edit crew company roles Crowd Safety Advisor, Event Controller, Event Saf…" at bounding box center [531, 66] width 120 height 42
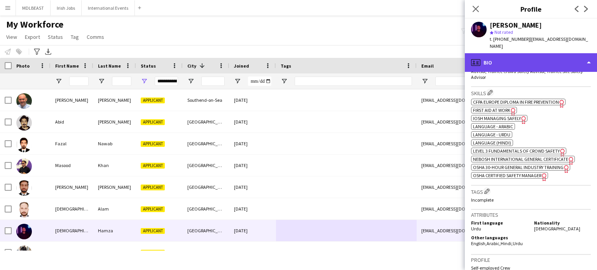
click at [577, 56] on div "profile Bio" at bounding box center [531, 62] width 132 height 19
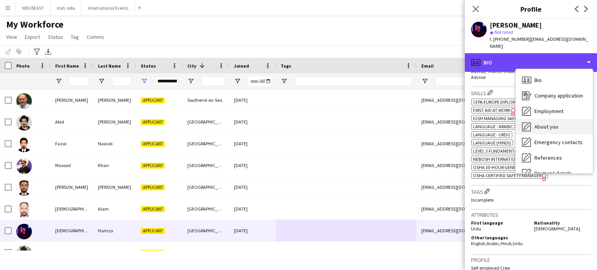
scroll to position [73, 0]
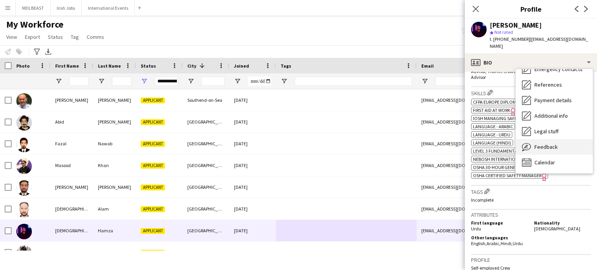
click at [542, 143] on span "Feedback" at bounding box center [546, 146] width 23 height 7
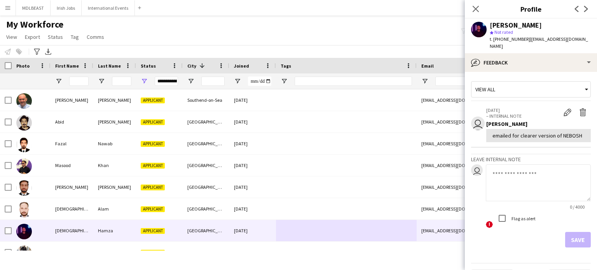
click at [506, 175] on textarea at bounding box center [538, 182] width 105 height 37
type textarea "**********"
click at [571, 239] on button "Save" at bounding box center [578, 240] width 26 height 16
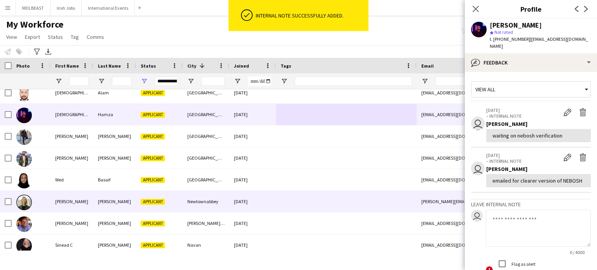
scroll to position [118, 0]
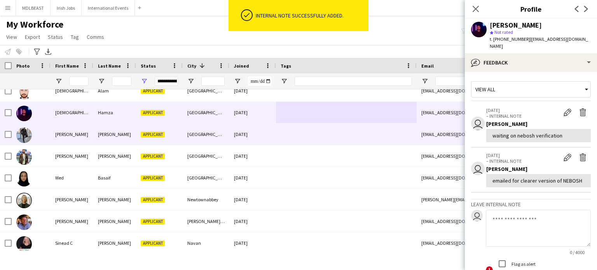
click at [330, 128] on div at bounding box center [346, 134] width 141 height 21
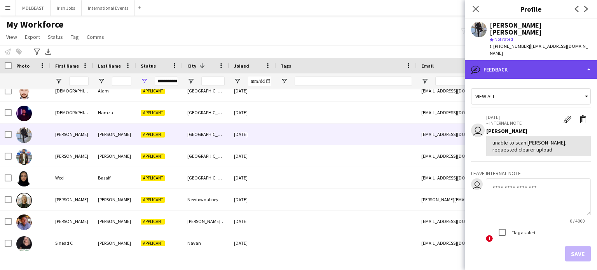
click at [535, 69] on div "bubble-pencil Feedback" at bounding box center [531, 69] width 132 height 19
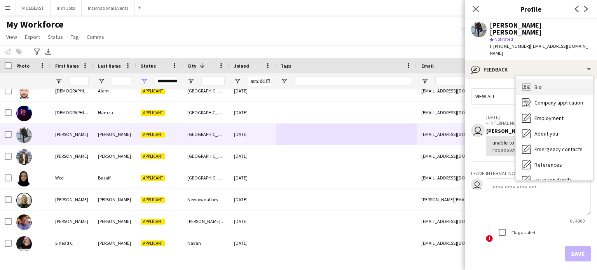
click at [546, 80] on div "Bio Bio" at bounding box center [554, 87] width 77 height 16
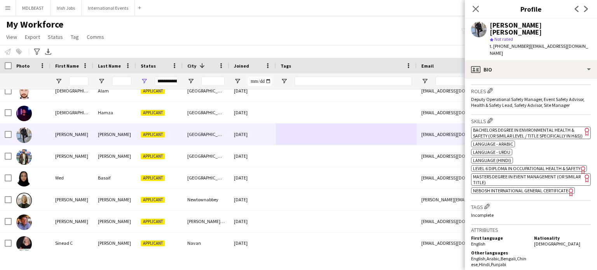
scroll to position [249, 0]
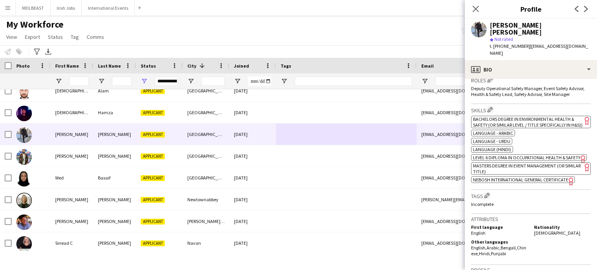
click at [513, 181] on span "NEBOSH International General Certificate" at bounding box center [520, 180] width 95 height 6
click at [523, 155] on span "Level 6 Diploma in Occupational Health & Safety" at bounding box center [526, 158] width 107 height 6
click at [511, 116] on span "Bachelors Degree in Environmental Health & Safety (or similar level / title spe…" at bounding box center [528, 122] width 110 height 12
click at [505, 165] on span "Masters Degree in Event Management (or similar title)" at bounding box center [527, 169] width 108 height 12
click at [506, 155] on span "Level 6 Diploma in Occupational Health & Safety" at bounding box center [526, 158] width 107 height 6
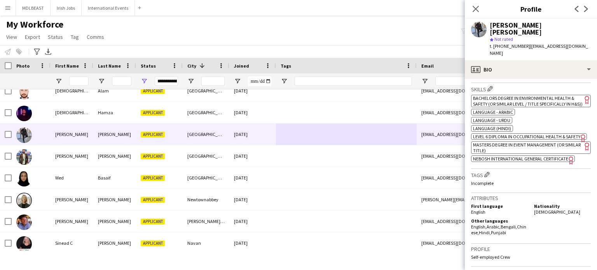
scroll to position [271, 0]
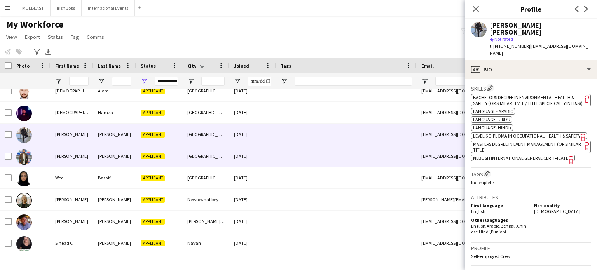
click at [341, 154] on div at bounding box center [346, 155] width 141 height 21
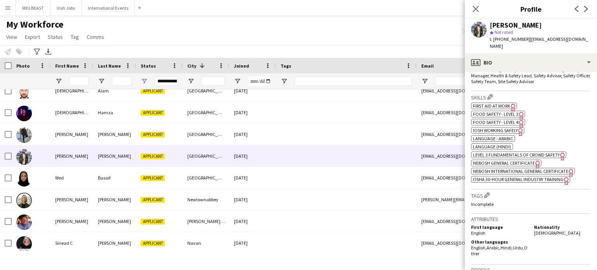
scroll to position [264, 0]
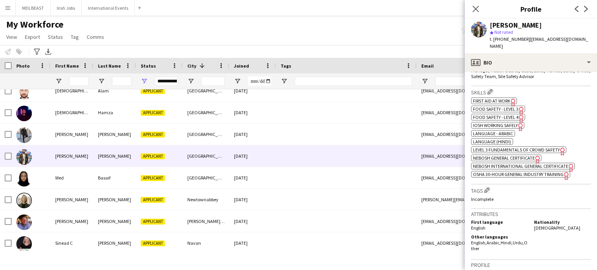
click at [501, 163] on span "NEBOSH International General Certificate" at bounding box center [520, 166] width 95 height 6
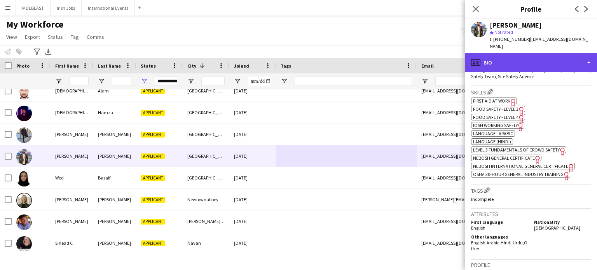
click at [560, 56] on div "profile Bio" at bounding box center [531, 62] width 132 height 19
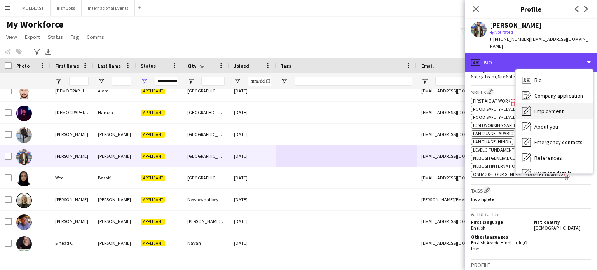
scroll to position [73, 0]
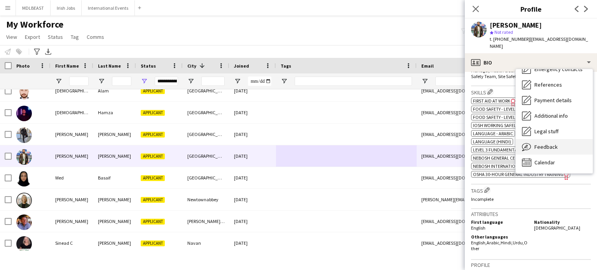
click at [547, 139] on div "Feedback Feedback" at bounding box center [554, 147] width 77 height 16
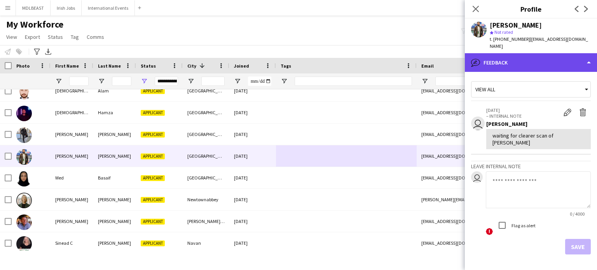
click at [527, 56] on div "bubble-pencil Feedback" at bounding box center [531, 62] width 132 height 19
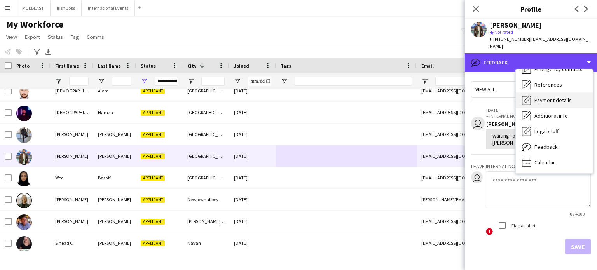
scroll to position [0, 0]
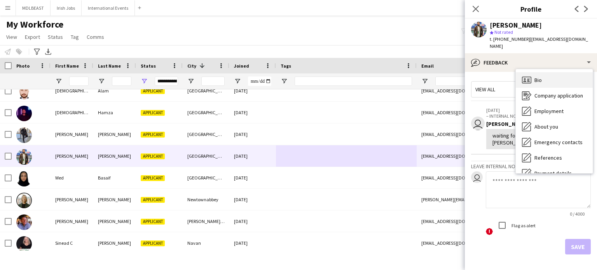
click at [540, 72] on div "Bio Bio" at bounding box center [554, 80] width 77 height 16
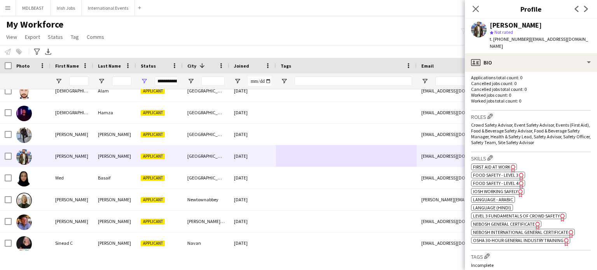
scroll to position [199, 0]
click at [526, 213] on span "Level 3 Fundamentals of Crowd Safety" at bounding box center [516, 216] width 87 height 6
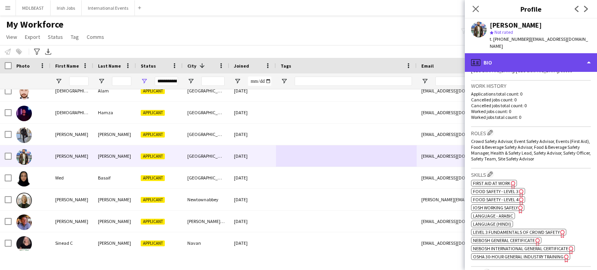
click at [555, 56] on div "profile Bio" at bounding box center [531, 62] width 132 height 19
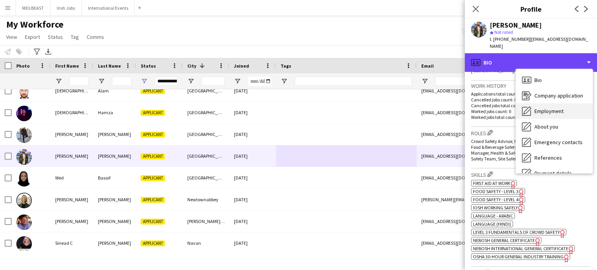
scroll to position [73, 0]
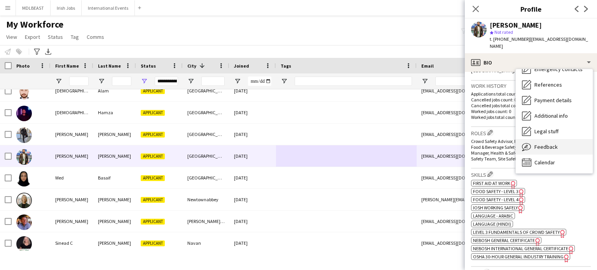
click at [543, 143] on span "Feedback" at bounding box center [546, 146] width 23 height 7
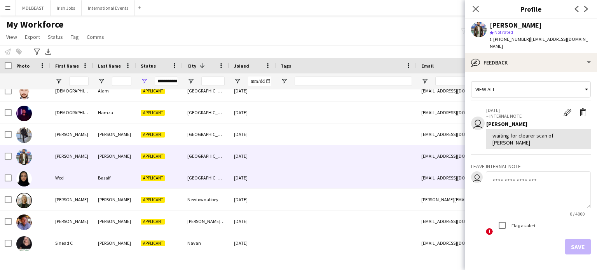
click at [329, 175] on div at bounding box center [346, 177] width 141 height 21
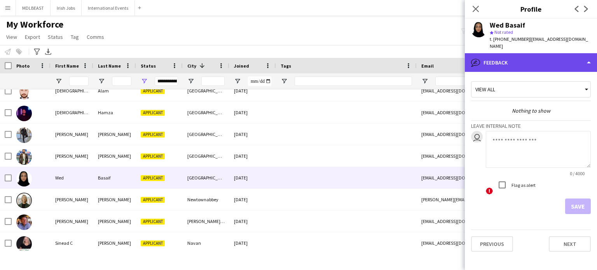
click at [538, 56] on div "bubble-pencil Feedback" at bounding box center [531, 62] width 132 height 19
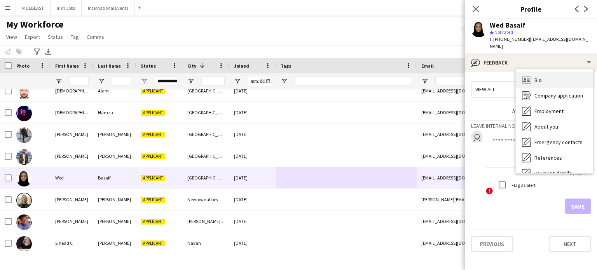
click at [541, 77] on span "Bio" at bounding box center [538, 80] width 7 height 7
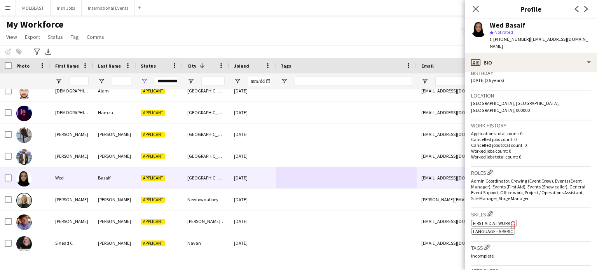
scroll to position [150, 0]
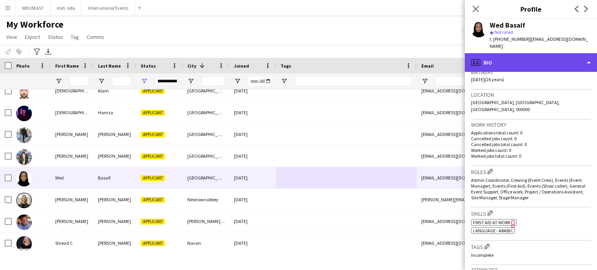
click at [567, 53] on div "profile Bio" at bounding box center [531, 62] width 132 height 19
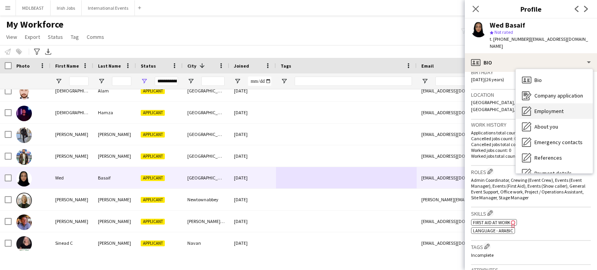
click at [551, 108] on span "Employment" at bounding box center [549, 111] width 29 height 7
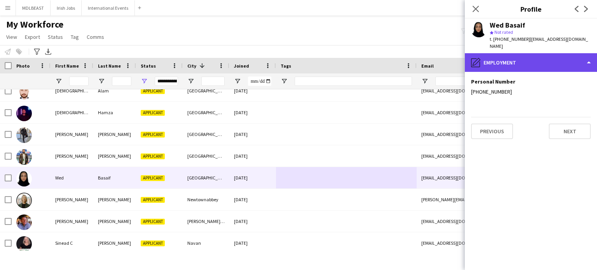
click at [547, 55] on div "pencil4 Employment" at bounding box center [531, 62] width 132 height 19
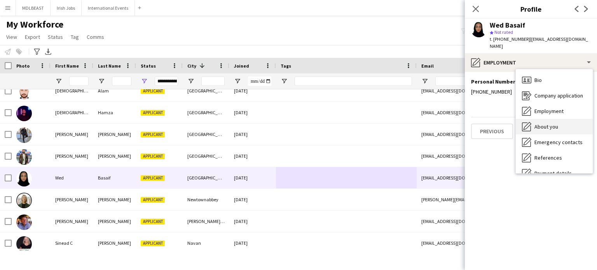
click at [552, 125] on div "About you About you" at bounding box center [554, 127] width 77 height 16
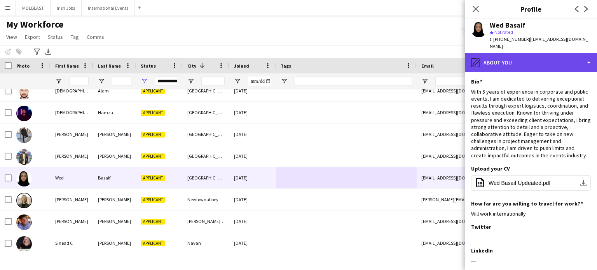
click at [533, 53] on div "pencil4 About you" at bounding box center [531, 62] width 132 height 19
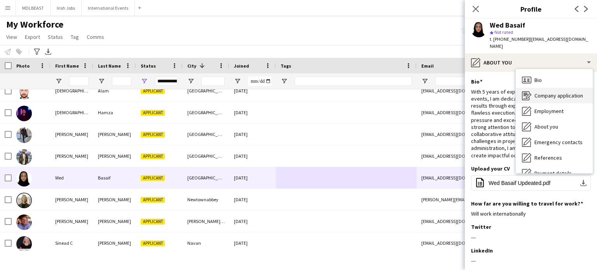
click at [545, 92] on span "Company application" at bounding box center [559, 95] width 49 height 7
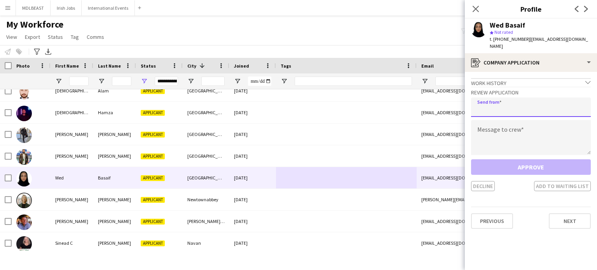
click at [509, 102] on input "email" at bounding box center [531, 107] width 120 height 19
type input "**********"
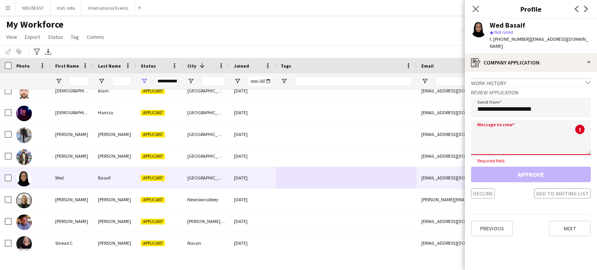
paste textarea "**********"
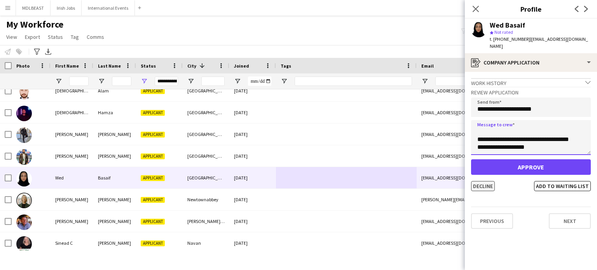
type textarea "**********"
click at [479, 181] on button "Decline" at bounding box center [483, 186] width 24 height 10
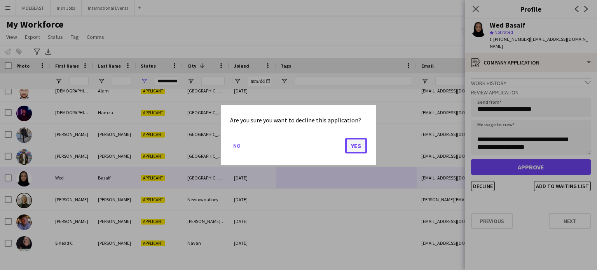
click at [358, 147] on button "Yes" at bounding box center [356, 146] width 22 height 16
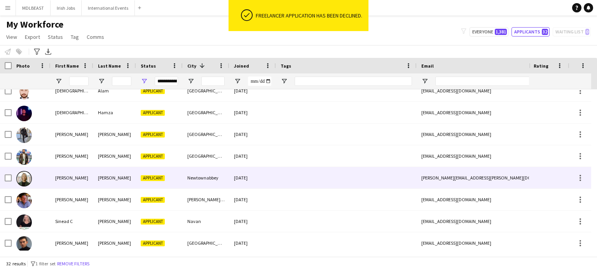
click at [314, 175] on div at bounding box center [346, 177] width 141 height 21
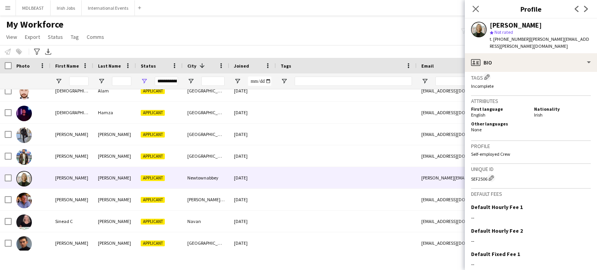
scroll to position [346, 0]
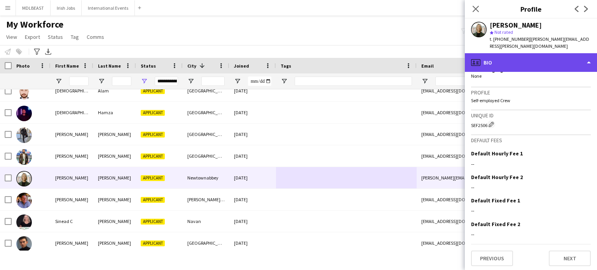
click at [568, 53] on div "profile Bio" at bounding box center [531, 62] width 132 height 19
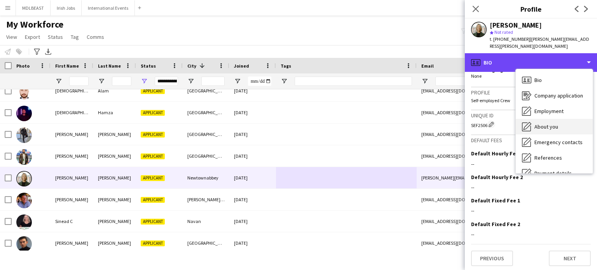
scroll to position [73, 0]
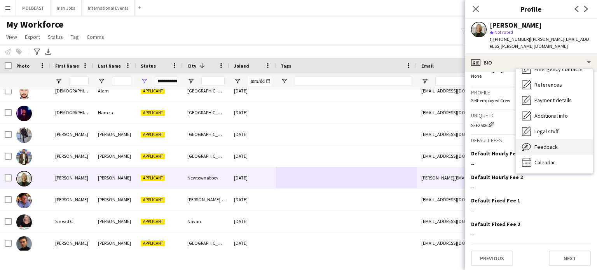
click at [540, 143] on span "Feedback" at bounding box center [546, 146] width 23 height 7
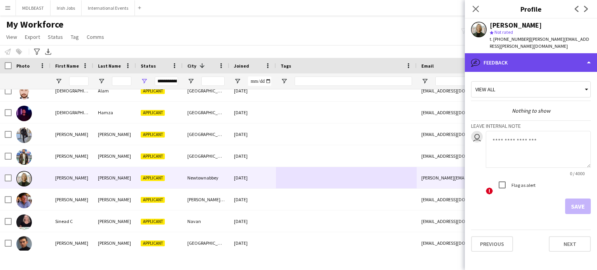
click at [542, 53] on div "bubble-pencil Feedback" at bounding box center [531, 62] width 132 height 19
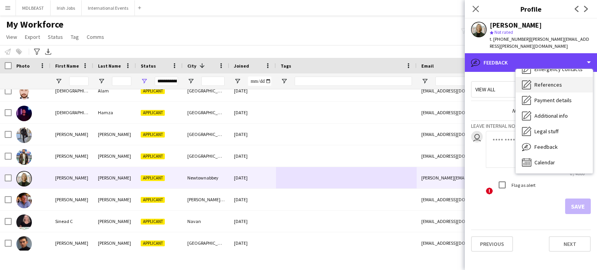
scroll to position [0, 0]
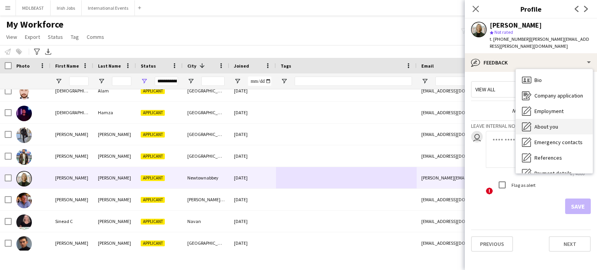
click at [551, 123] on span "About you" at bounding box center [547, 126] width 24 height 7
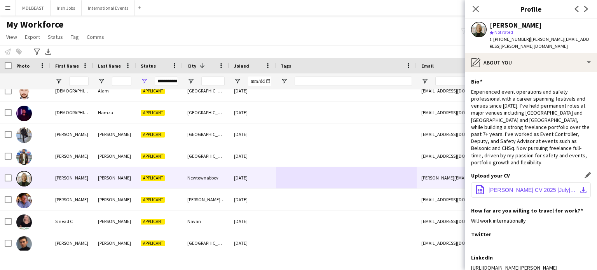
click at [522, 187] on span "Jennifer Penrose CV 2025 [July].pdf" at bounding box center [533, 190] width 88 height 6
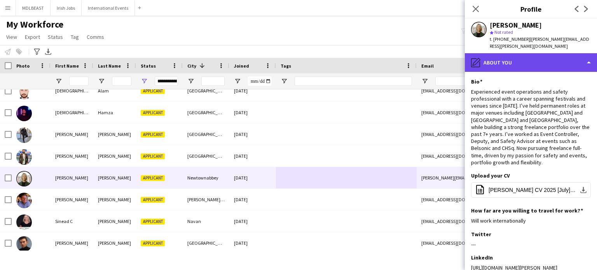
click at [519, 53] on div "pencil4 About you" at bounding box center [531, 62] width 132 height 19
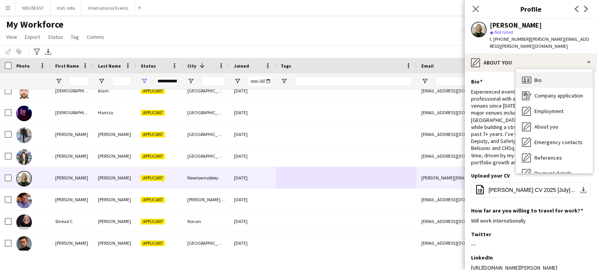
click at [537, 72] on div "Bio Bio" at bounding box center [554, 80] width 77 height 16
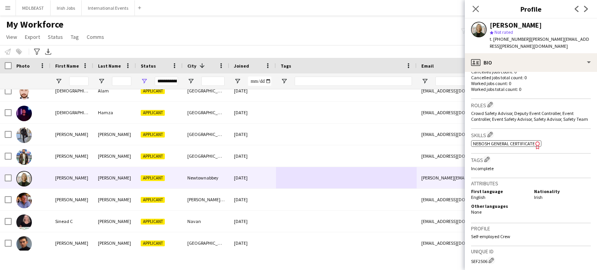
scroll to position [211, 0]
click at [496, 140] on span "NEBOSH General Certificate" at bounding box center [504, 143] width 62 height 6
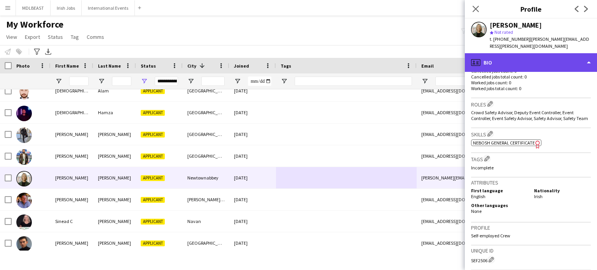
click at [564, 53] on div "profile Bio" at bounding box center [531, 62] width 132 height 19
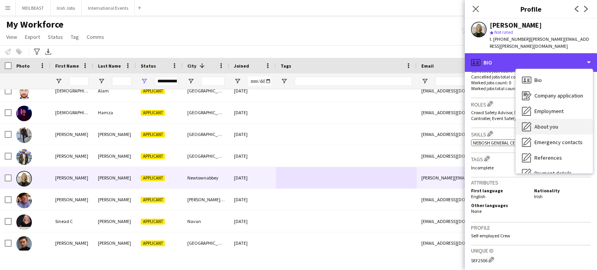
scroll to position [73, 0]
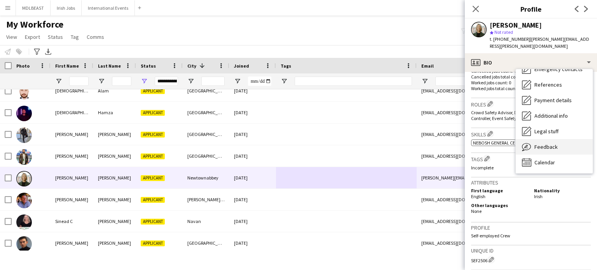
click at [549, 143] on span "Feedback" at bounding box center [546, 146] width 23 height 7
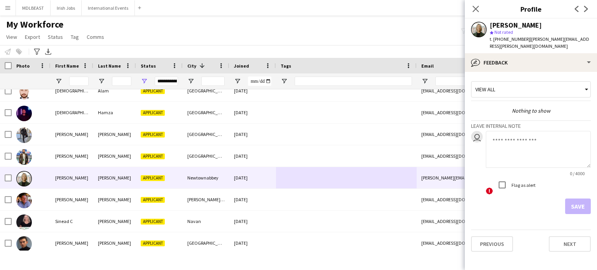
click at [509, 131] on textarea at bounding box center [538, 149] width 105 height 37
type textarea "**********"
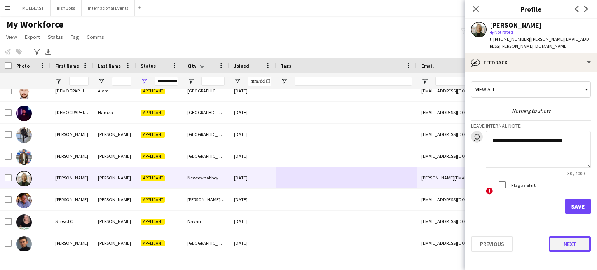
click at [565, 238] on button "Next" at bounding box center [570, 244] width 42 height 16
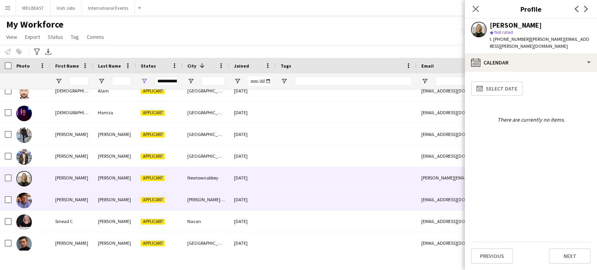
click at [308, 205] on div at bounding box center [346, 199] width 141 height 21
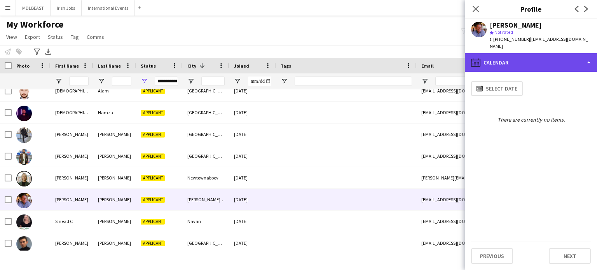
click at [544, 55] on div "calendar-full Calendar" at bounding box center [531, 62] width 132 height 19
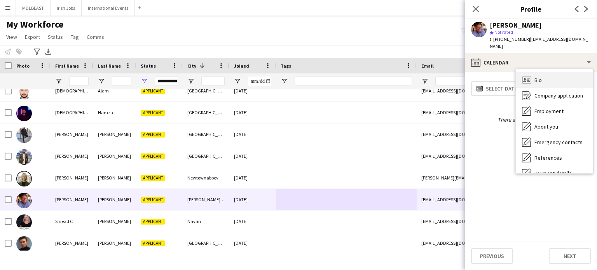
click at [541, 77] on span "Bio" at bounding box center [538, 80] width 7 height 7
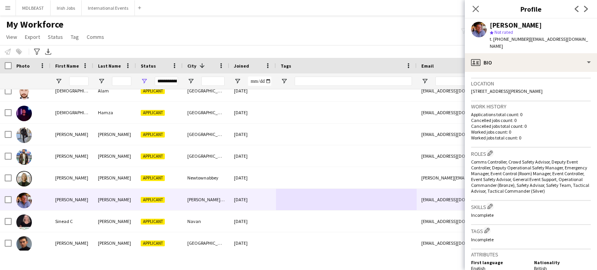
scroll to position [163, 0]
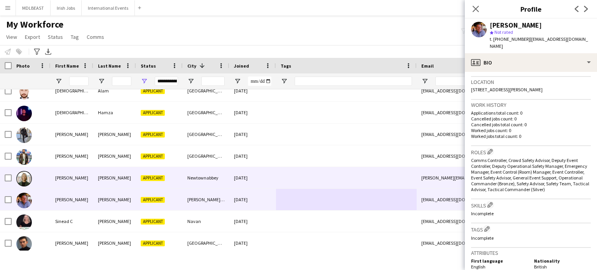
click at [319, 173] on div at bounding box center [346, 177] width 141 height 21
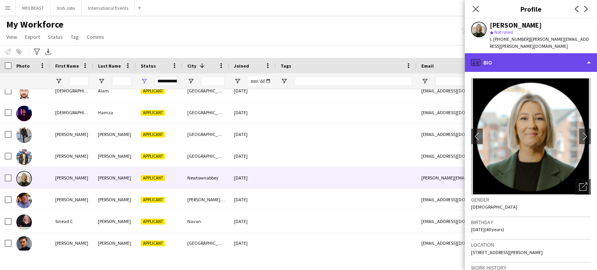
click at [557, 54] on div "profile Bio" at bounding box center [531, 62] width 132 height 19
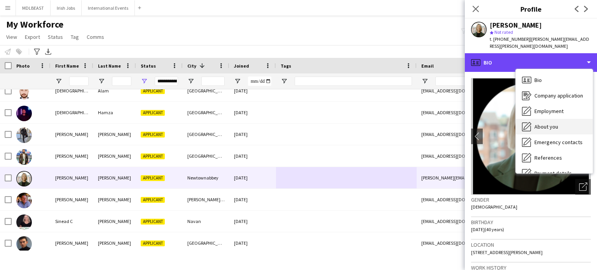
scroll to position [73, 0]
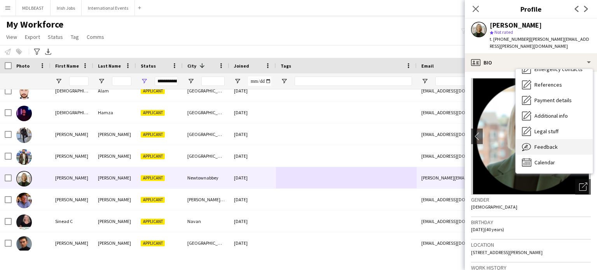
click at [551, 139] on div "Feedback Feedback" at bounding box center [554, 147] width 77 height 16
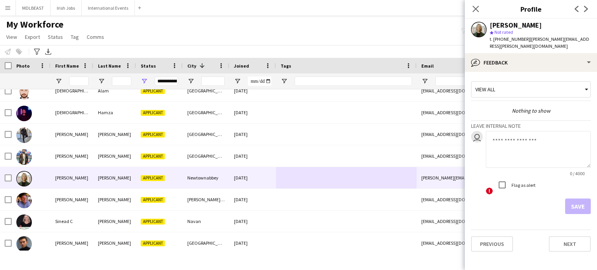
click at [526, 137] on textarea at bounding box center [538, 149] width 105 height 37
type textarea "**********"
click at [575, 199] on button "Save" at bounding box center [578, 207] width 26 height 16
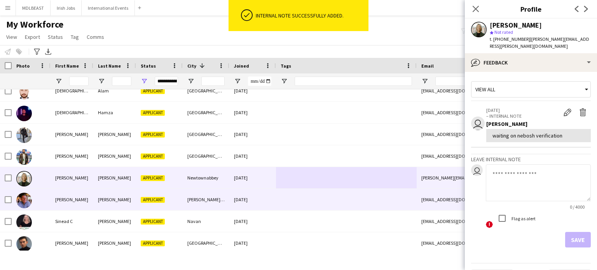
click at [345, 199] on div at bounding box center [346, 199] width 141 height 21
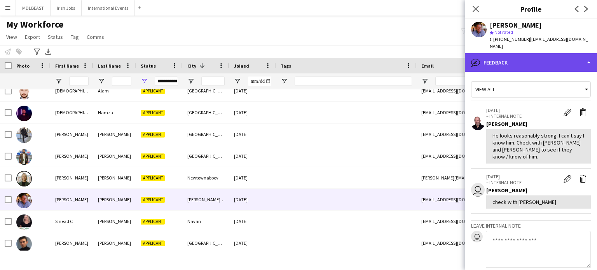
click at [541, 55] on div "bubble-pencil Feedback" at bounding box center [531, 62] width 132 height 19
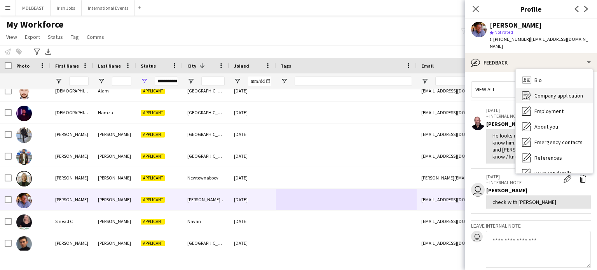
click at [542, 92] on span "Company application" at bounding box center [559, 95] width 49 height 7
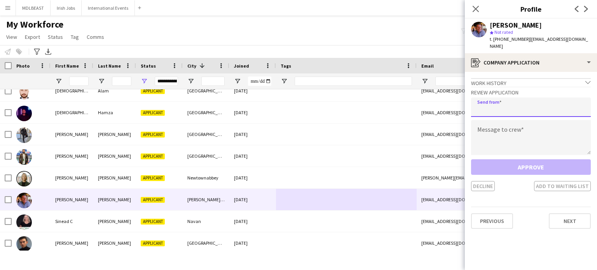
click at [493, 98] on input "email" at bounding box center [531, 107] width 120 height 19
type input "**********"
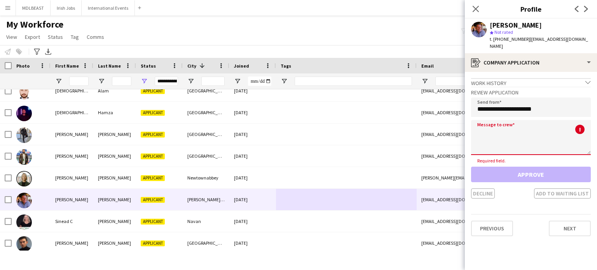
click at [498, 124] on textarea at bounding box center [531, 137] width 120 height 35
paste textarea "**********"
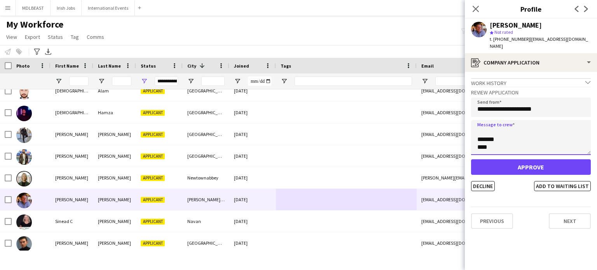
type textarea "**********"
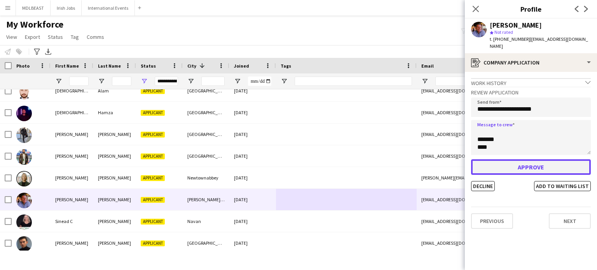
click at [536, 163] on button "Approve" at bounding box center [531, 167] width 120 height 16
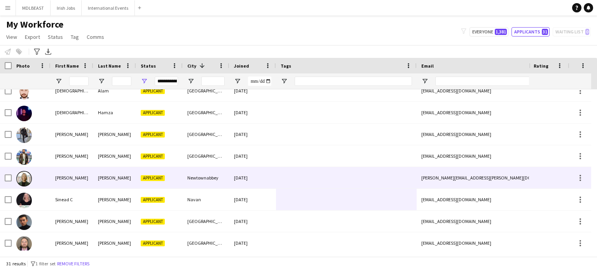
click at [369, 193] on div at bounding box center [346, 199] width 141 height 21
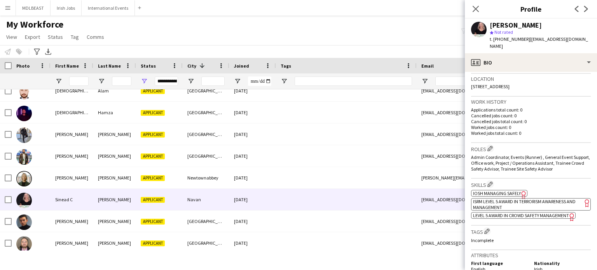
scroll to position [166, 0]
click at [512, 212] on span "Level 5 Award in Crowd Safety Management" at bounding box center [521, 215] width 96 height 6
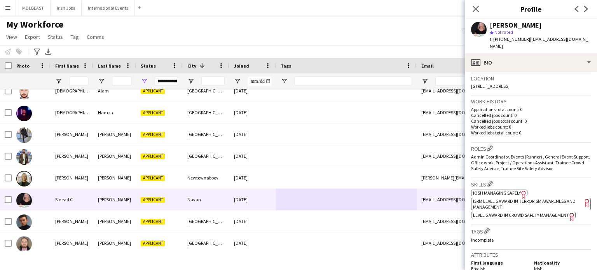
click at [527, 198] on span "ISRM Level 5 Award in Terrorism Awareness and Management" at bounding box center [524, 204] width 103 height 12
click at [490, 190] on span "IOSH Managing Safely" at bounding box center [497, 193] width 48 height 6
click at [517, 212] on span "Level 5 Award in Crowd Safety Management" at bounding box center [521, 215] width 96 height 6
click at [493, 181] on app-icon "Edit crew company skills" at bounding box center [490, 183] width 5 height 5
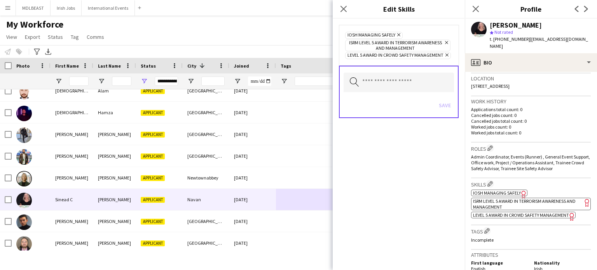
click at [445, 54] on icon "Remove" at bounding box center [446, 54] width 5 height 5
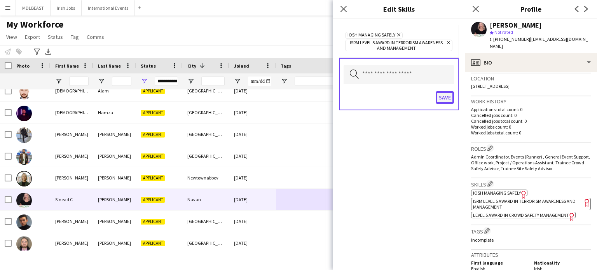
click at [443, 100] on button "Save" at bounding box center [445, 97] width 18 height 12
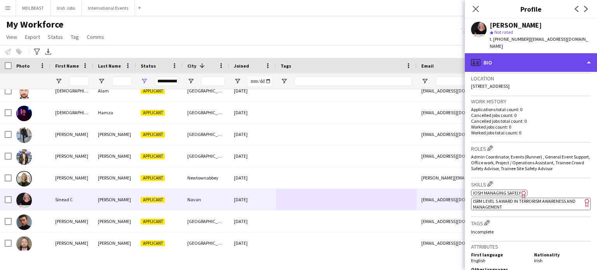
click at [588, 58] on div "profile Bio" at bounding box center [531, 62] width 132 height 19
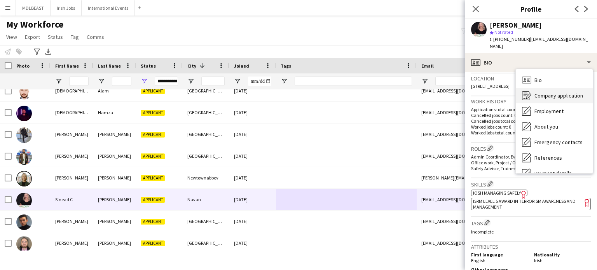
click at [566, 92] on span "Company application" at bounding box center [559, 95] width 49 height 7
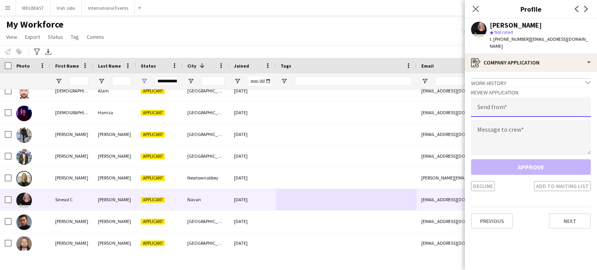
click at [501, 100] on input "email" at bounding box center [531, 107] width 120 height 19
type input "**********"
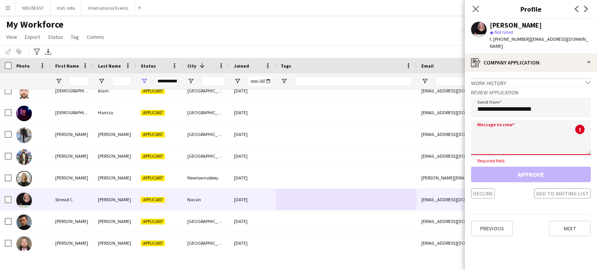
click at [498, 126] on textarea at bounding box center [531, 137] width 120 height 35
paste textarea "**********"
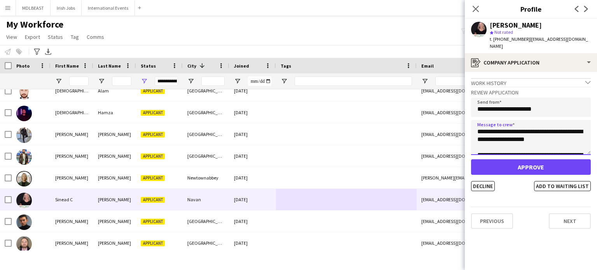
scroll to position [129, 0]
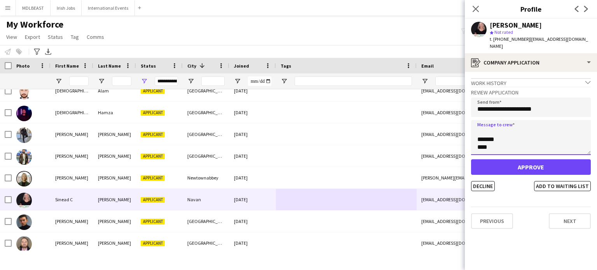
type textarea "**********"
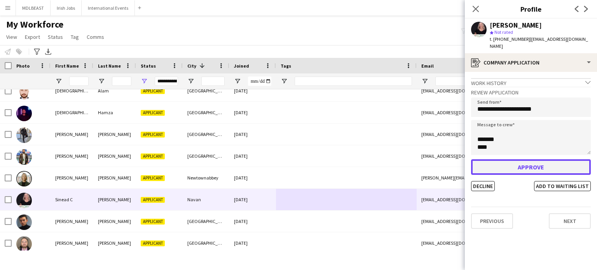
click at [530, 167] on button "Approve" at bounding box center [531, 167] width 120 height 16
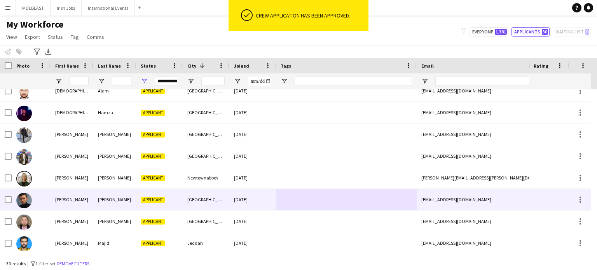
click at [319, 196] on div at bounding box center [346, 199] width 141 height 21
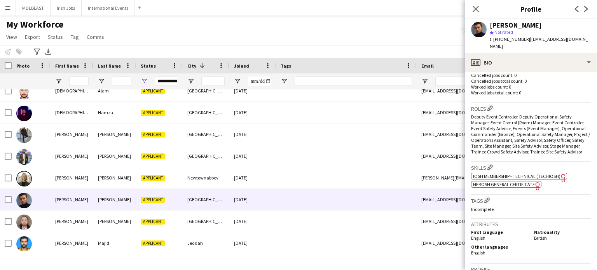
scroll to position [207, 0]
click at [506, 187] on span "NEBOSH General Certificate" at bounding box center [504, 184] width 62 height 6
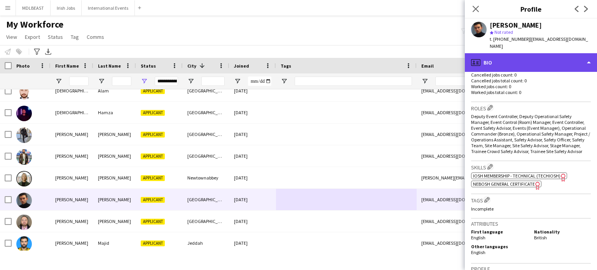
click at [542, 63] on div "profile Bio" at bounding box center [531, 62] width 132 height 19
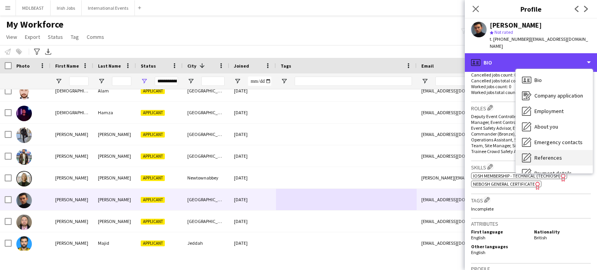
scroll to position [73, 0]
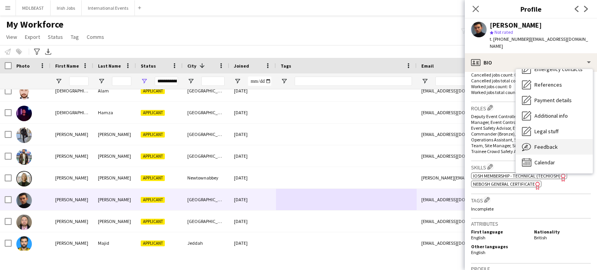
click at [547, 140] on div "Feedback Feedback" at bounding box center [554, 147] width 77 height 16
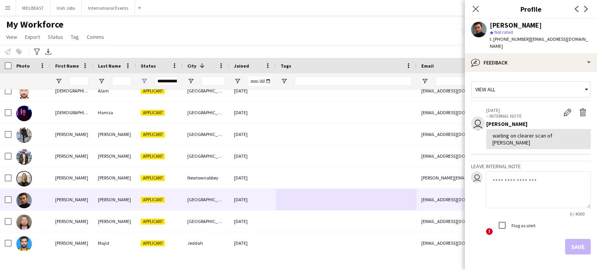
click at [507, 174] on textarea at bounding box center [538, 189] width 105 height 37
type textarea "**********"
click at [577, 239] on button "Save" at bounding box center [578, 247] width 26 height 16
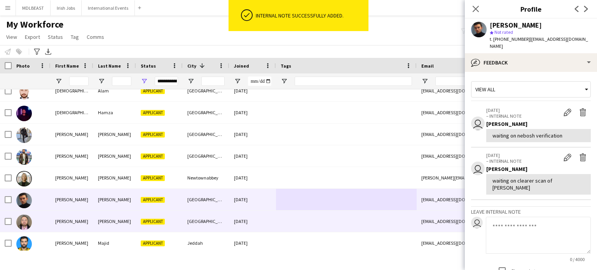
click at [303, 228] on div at bounding box center [346, 221] width 141 height 21
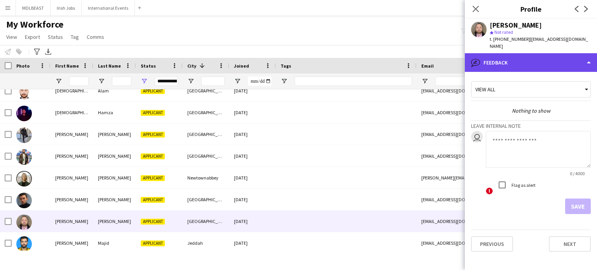
click at [524, 56] on div "bubble-pencil Feedback" at bounding box center [531, 62] width 132 height 19
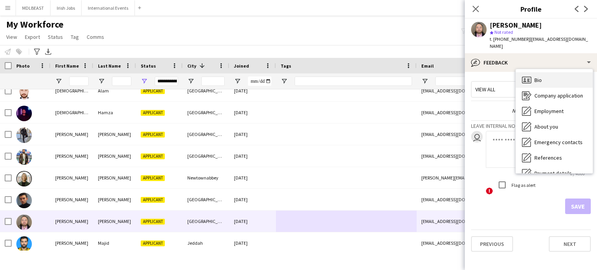
click at [530, 75] on icon "Bio" at bounding box center [526, 79] width 9 height 9
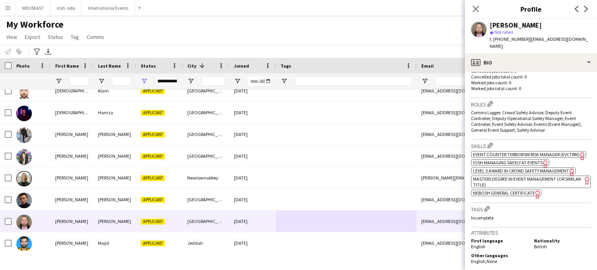
scroll to position [212, 0]
click at [523, 150] on span "Event Counter Terrorism Risk Manager (EvCTRM)" at bounding box center [526, 153] width 107 height 6
click at [504, 160] on span "IOSH Managing Safely at Events" at bounding box center [508, 161] width 70 height 6
click at [505, 167] on span "Level 5 Award in Crowd Safety Management" at bounding box center [521, 169] width 96 height 6
click at [516, 178] on span "Masters Degree in Event Management (or similar title)" at bounding box center [527, 181] width 108 height 12
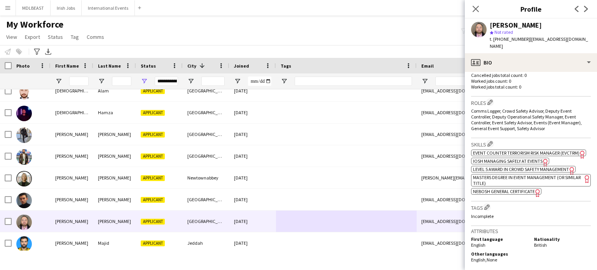
click at [497, 189] on span "NEBOSH General Certificate" at bounding box center [504, 192] width 62 height 6
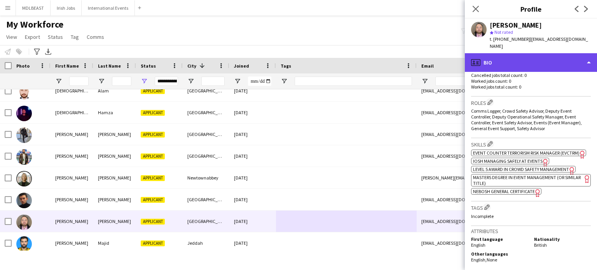
click at [517, 59] on div "profile Bio" at bounding box center [531, 62] width 132 height 19
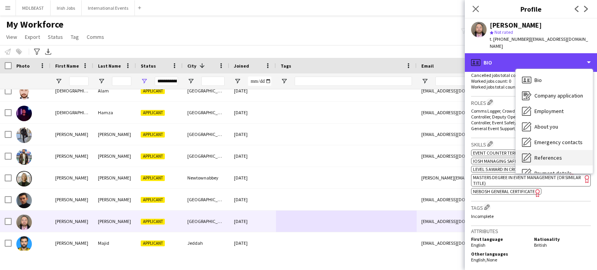
scroll to position [73, 0]
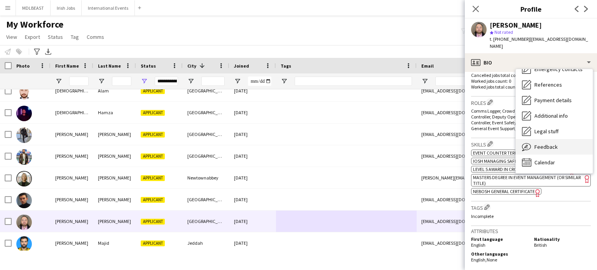
click at [542, 143] on span "Feedback" at bounding box center [546, 146] width 23 height 7
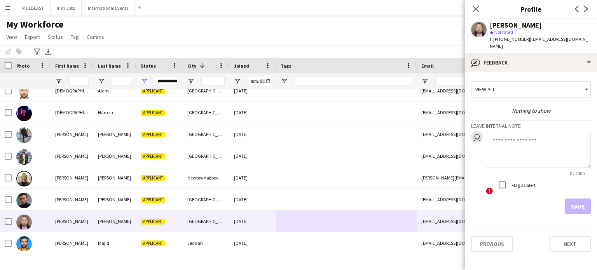
click at [501, 140] on textarea at bounding box center [538, 149] width 105 height 37
type textarea "**********"
click at [581, 199] on button "Save" at bounding box center [578, 207] width 26 height 16
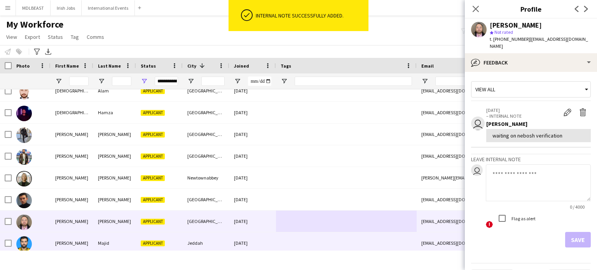
click at [323, 238] on div at bounding box center [346, 242] width 141 height 21
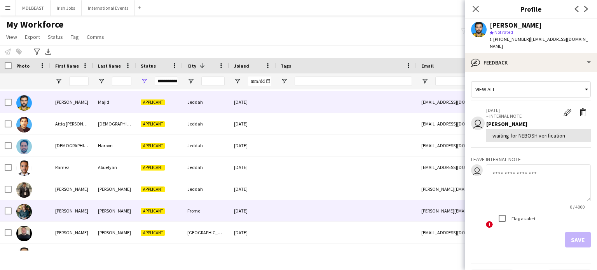
scroll to position [260, 0]
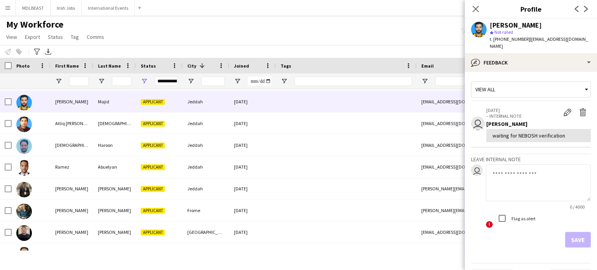
click at [543, 82] on div "View all" at bounding box center [527, 89] width 111 height 15
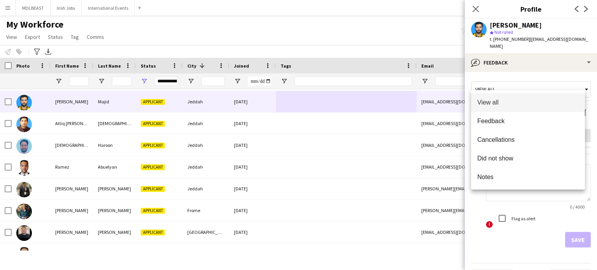
click at [512, 81] on div at bounding box center [298, 135] width 597 height 270
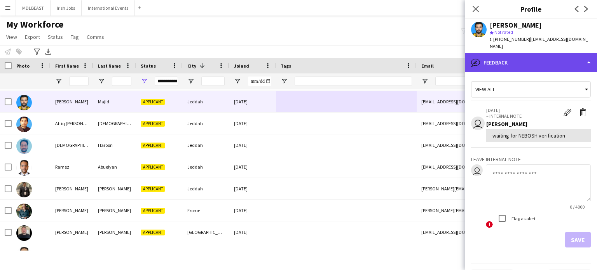
click at [521, 53] on div "bubble-pencil Feedback" at bounding box center [531, 62] width 132 height 19
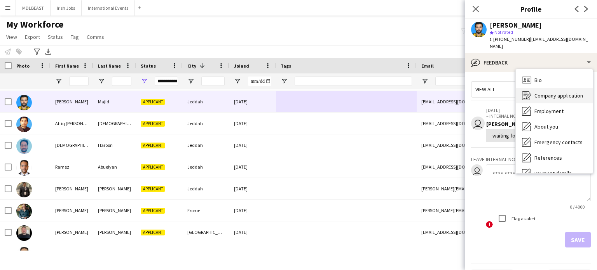
click at [542, 92] on span "Company application" at bounding box center [559, 95] width 49 height 7
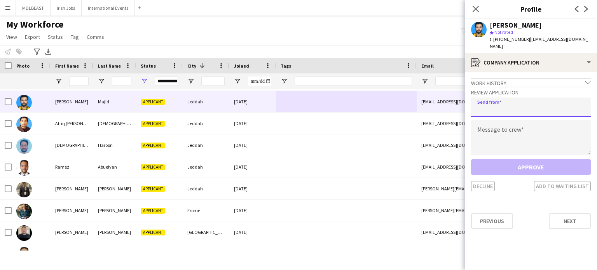
click at [493, 108] on input "email" at bounding box center [531, 107] width 120 height 19
type input "**********"
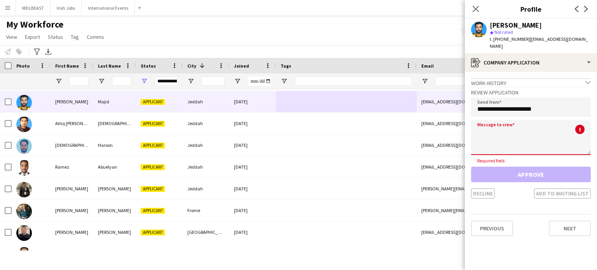
click at [508, 131] on textarea at bounding box center [531, 137] width 120 height 35
paste textarea "**********"
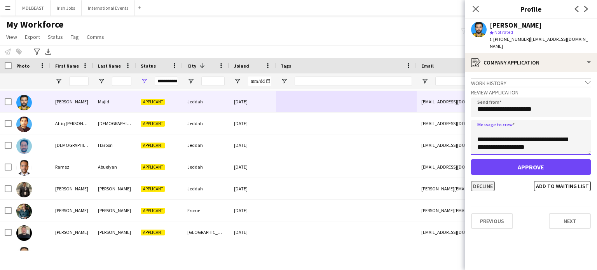
type textarea "**********"
click at [480, 181] on button "Decline" at bounding box center [483, 186] width 24 height 10
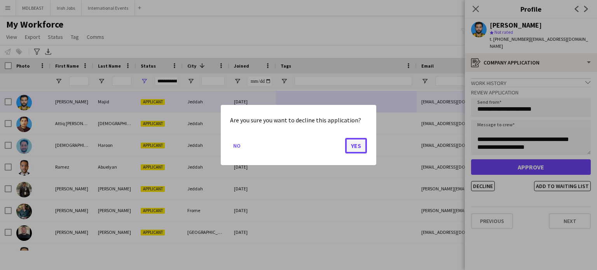
click at [350, 143] on button "Yes" at bounding box center [356, 146] width 22 height 16
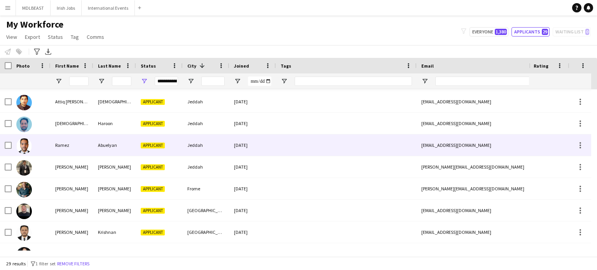
click at [350, 145] on div at bounding box center [346, 145] width 141 height 21
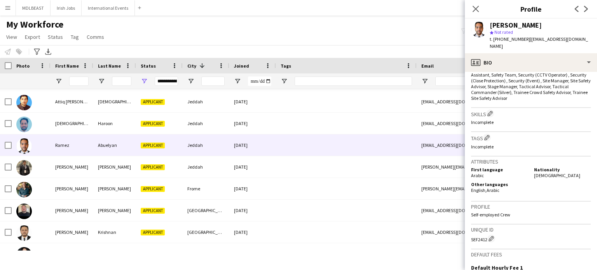
scroll to position [397, 0]
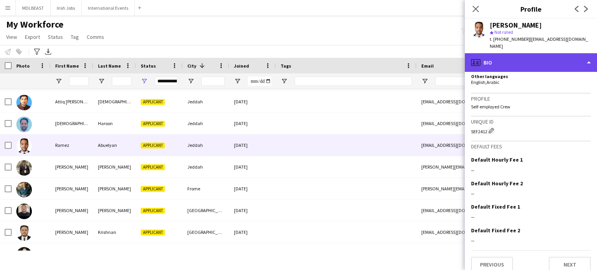
click at [563, 57] on div "profile Bio" at bounding box center [531, 62] width 132 height 19
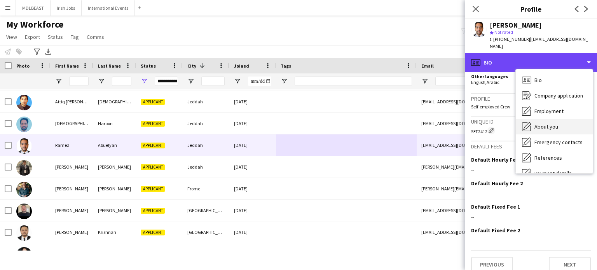
scroll to position [73, 0]
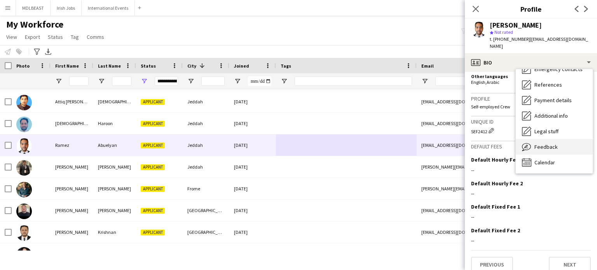
click at [543, 143] on span "Feedback" at bounding box center [546, 146] width 23 height 7
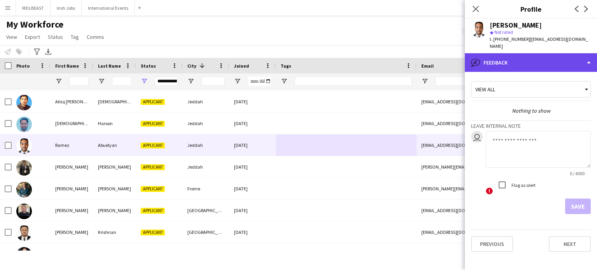
click at [543, 57] on div "bubble-pencil Feedback" at bounding box center [531, 62] width 132 height 19
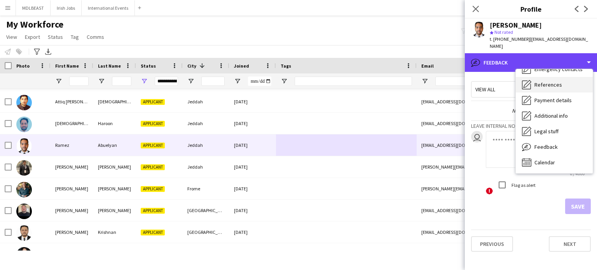
scroll to position [0, 0]
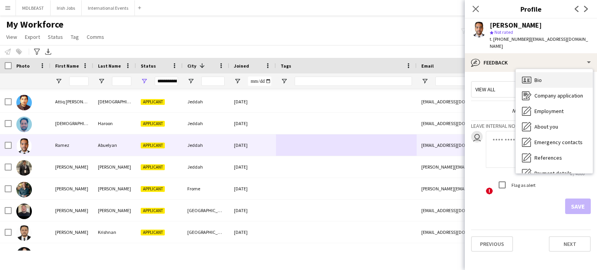
click at [537, 72] on div "Bio Bio" at bounding box center [554, 80] width 77 height 16
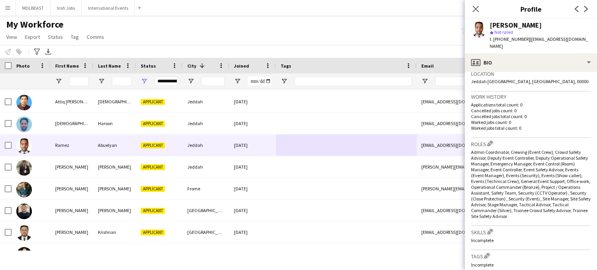
scroll to position [62, 0]
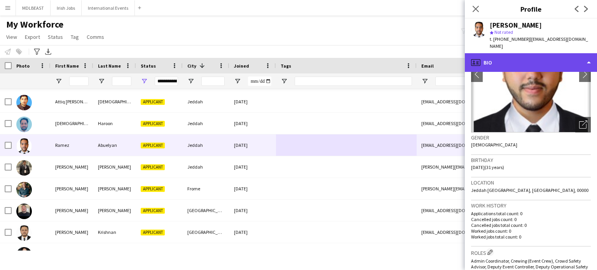
click at [572, 53] on div "profile Bio" at bounding box center [531, 62] width 132 height 19
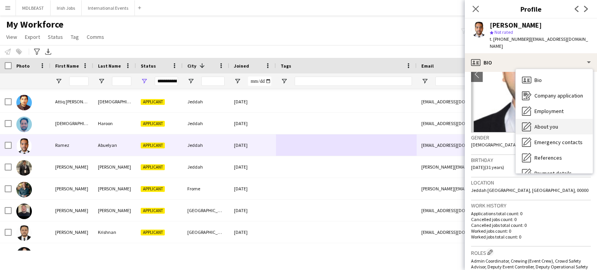
click at [546, 123] on span "About you" at bounding box center [547, 126] width 24 height 7
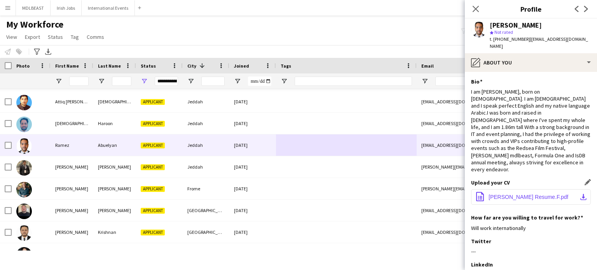
click at [537, 194] on span "Ramez Abouelyan Resume.F.pdf" at bounding box center [529, 197] width 80 height 6
click at [580, 40] on div "Ramez Abuelyan star Not rated t. +966543074306 | ramez.elyan@gmail.com" at bounding box center [531, 36] width 132 height 35
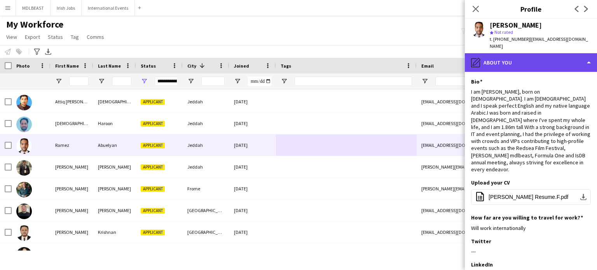
click at [571, 53] on div "pencil4 About you" at bounding box center [531, 62] width 132 height 19
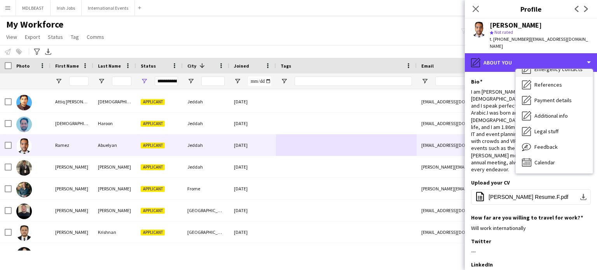
scroll to position [0, 0]
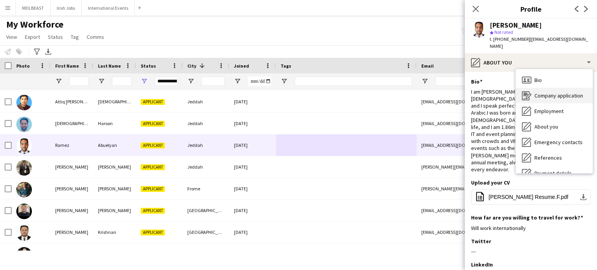
click at [553, 92] on span "Company application" at bounding box center [559, 95] width 49 height 7
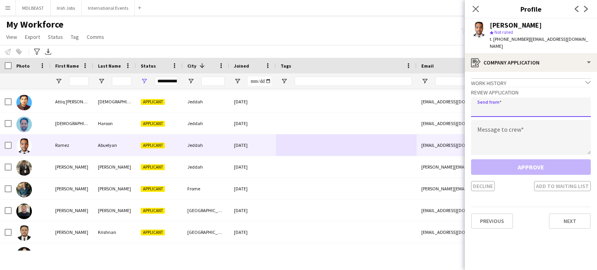
click at [516, 101] on input "email" at bounding box center [531, 107] width 120 height 19
type input "**********"
click at [471, 159] on button "Approve" at bounding box center [531, 167] width 120 height 16
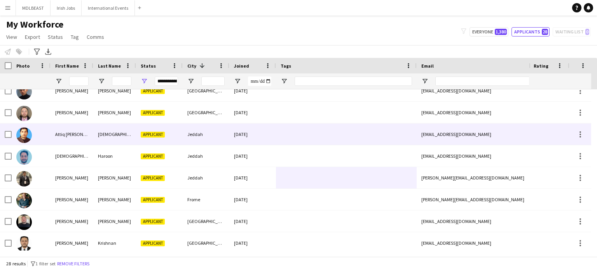
scroll to position [227, 0]
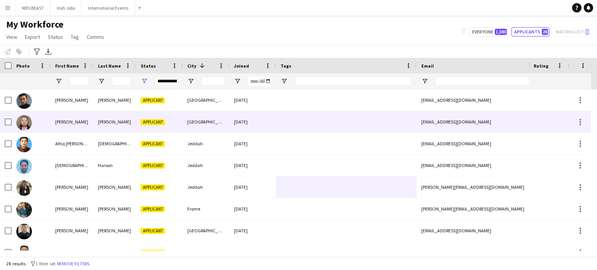
click at [330, 129] on div at bounding box center [346, 121] width 141 height 21
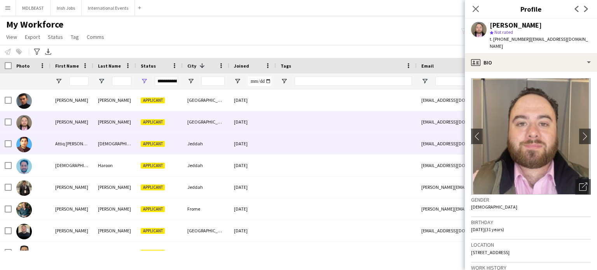
click at [325, 153] on div at bounding box center [346, 143] width 141 height 21
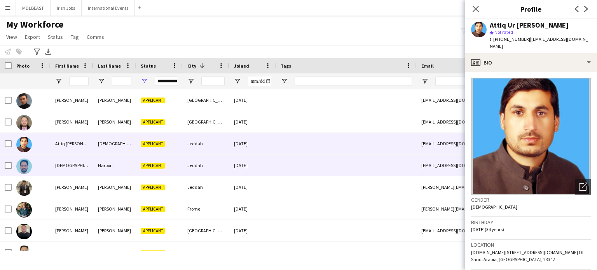
click at [325, 169] on div at bounding box center [346, 165] width 141 height 21
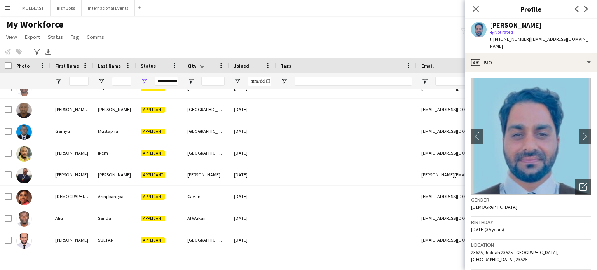
click at [336, 36] on div "**********" at bounding box center [298, 32] width 597 height 26
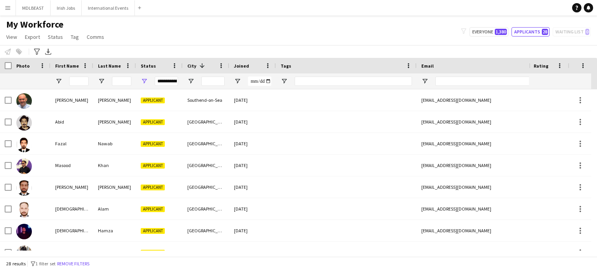
click at [262, 20] on div "**********" at bounding box center [298, 32] width 597 height 26
click at [487, 35] on button "Everyone 1,380" at bounding box center [489, 31] width 39 height 9
type input "**********"
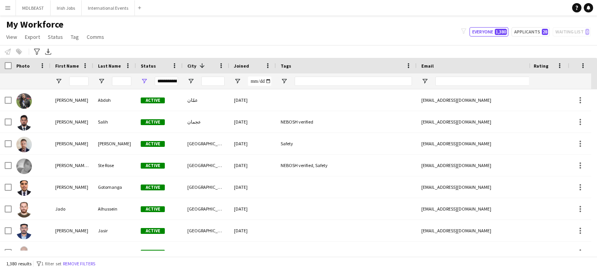
click at [72, 86] on div at bounding box center [78, 81] width 19 height 16
click at [72, 82] on input "First Name Filter Input" at bounding box center [78, 81] width 19 height 9
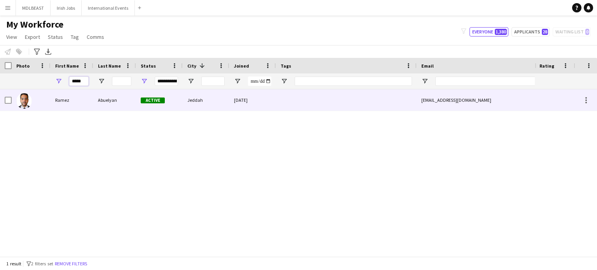
type input "*****"
click at [333, 105] on div at bounding box center [346, 99] width 141 height 21
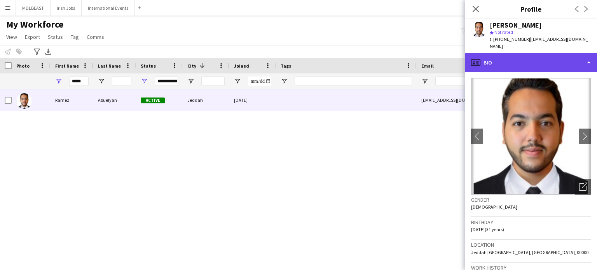
click at [585, 60] on div "profile Bio" at bounding box center [531, 62] width 132 height 19
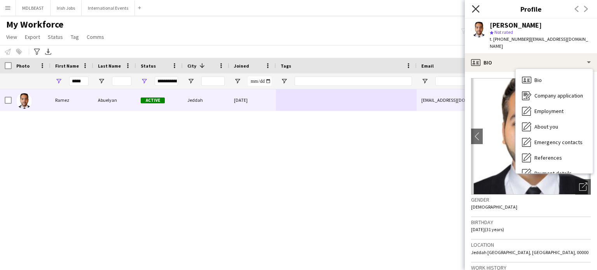
click at [477, 9] on icon "Close pop-in" at bounding box center [475, 8] width 7 height 7
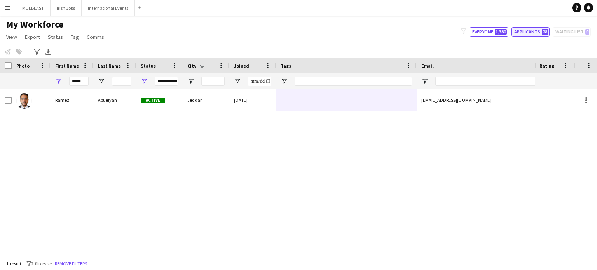
click at [531, 32] on button "Applicants 28" at bounding box center [531, 31] width 38 height 9
type input "**********"
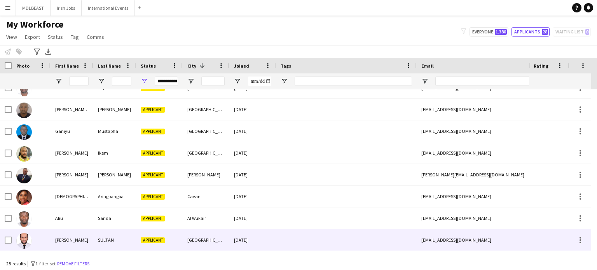
click at [344, 244] on div at bounding box center [346, 239] width 141 height 21
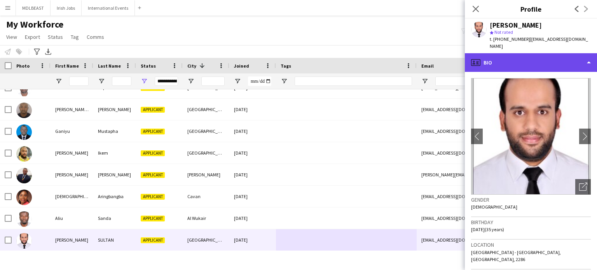
click at [551, 59] on div "profile Bio" at bounding box center [531, 62] width 132 height 19
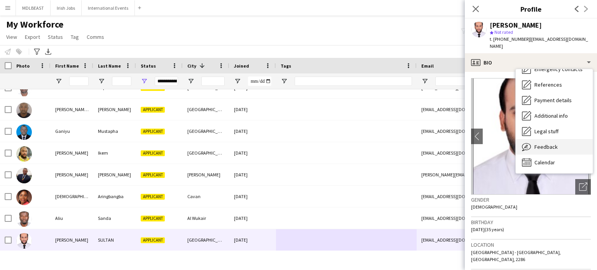
click at [549, 143] on span "Feedback" at bounding box center [546, 146] width 23 height 7
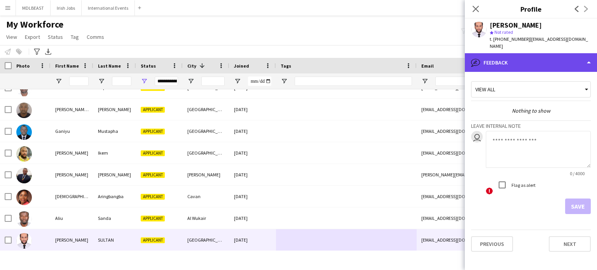
click at [530, 53] on div "bubble-pencil Feedback" at bounding box center [531, 62] width 132 height 19
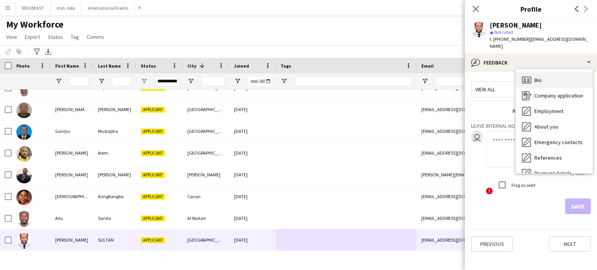
click at [537, 77] on span "Bio" at bounding box center [538, 80] width 7 height 7
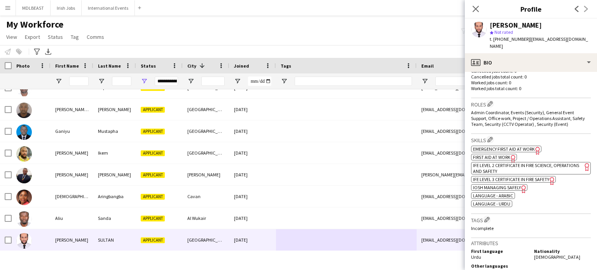
click at [505, 185] on span "IOSH Managing Safely" at bounding box center [497, 188] width 48 height 6
click at [503, 177] on span "IFE Level 3 Certificate in Fire Safety" at bounding box center [511, 180] width 76 height 6
click at [516, 163] on span "IFE Level 2 Certificate in Fire Science, Operations and Safety" at bounding box center [526, 169] width 106 height 12
click at [497, 177] on span "IFE Level 3 Certificate in Fire Safety" at bounding box center [511, 180] width 76 height 6
click at [492, 134] on div "Skills Edit crew company skills ok-circled2 background Layer 1 cross-circle-red…" at bounding box center [531, 174] width 120 height 80
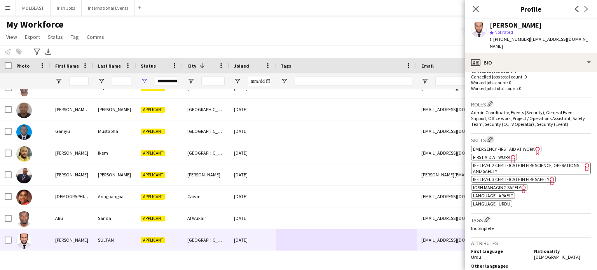
click at [491, 136] on button "Edit crew company skills" at bounding box center [490, 140] width 8 height 8
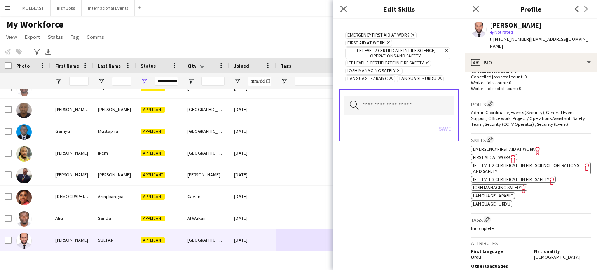
click at [428, 61] on icon "Remove" at bounding box center [426, 62] width 5 height 5
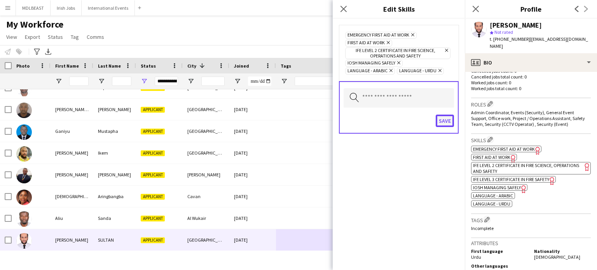
click at [444, 119] on button "Save" at bounding box center [445, 121] width 18 height 12
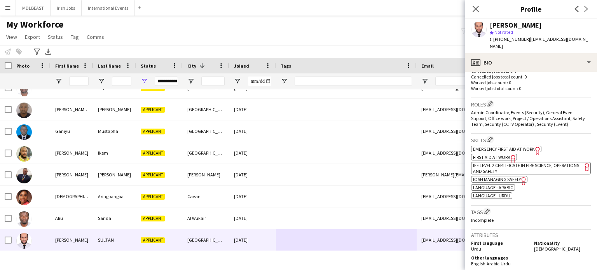
click at [502, 154] on span "First Aid at Work" at bounding box center [491, 157] width 37 height 6
click at [505, 146] on span "Emergency First Aid at Work" at bounding box center [504, 149] width 62 height 6
click at [490, 137] on app-icon "Edit crew company skills" at bounding box center [490, 139] width 5 height 5
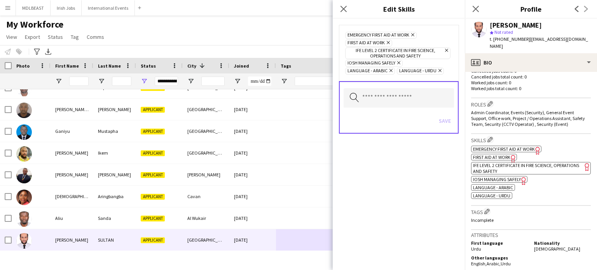
click at [387, 42] on icon "Remove" at bounding box center [387, 42] width 5 height 5
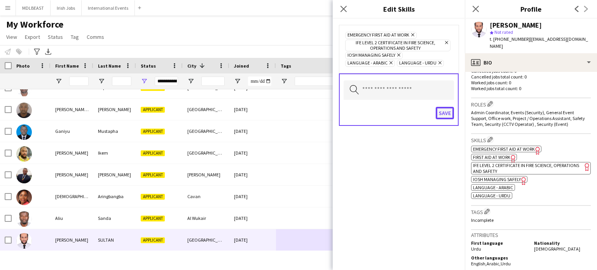
click at [445, 113] on button "Save" at bounding box center [445, 113] width 18 height 12
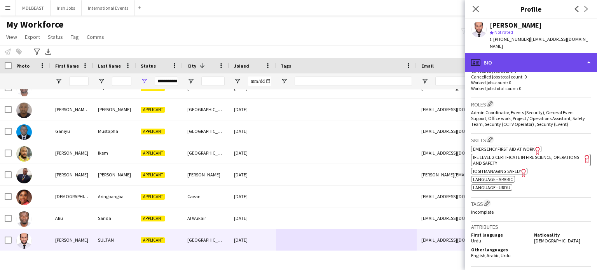
click at [538, 56] on div "profile Bio" at bounding box center [531, 62] width 132 height 19
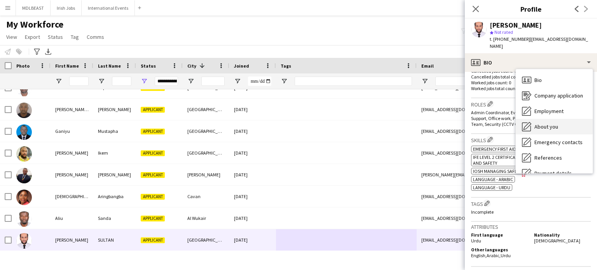
click at [546, 125] on div "About you About you" at bounding box center [554, 127] width 77 height 16
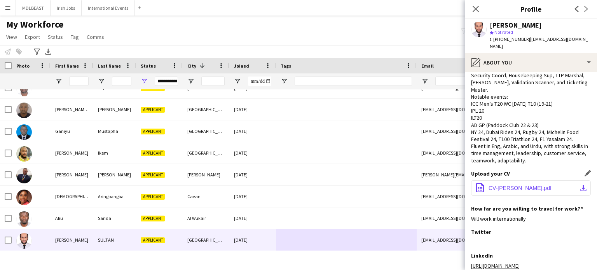
scroll to position [31, 0]
click at [508, 185] on span "CV-Adil Sultan.pdf" at bounding box center [520, 188] width 63 height 6
click at [516, 185] on span "CV-Adil Sultan.pdf" at bounding box center [520, 188] width 63 height 6
click at [498, 185] on span "CV-Adil Sultan.pdf" at bounding box center [520, 188] width 63 height 6
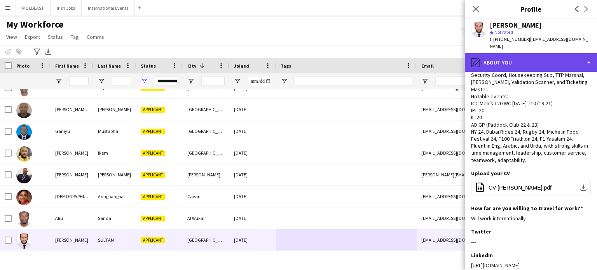
click at [571, 56] on div "pencil4 About you" at bounding box center [531, 62] width 132 height 19
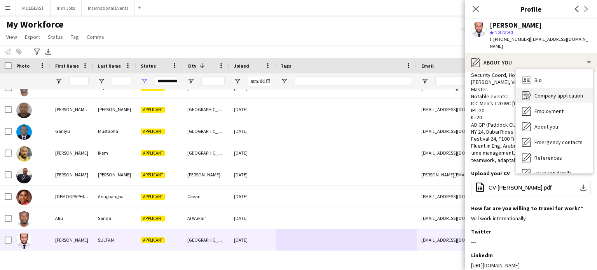
click at [553, 92] on span "Company application" at bounding box center [559, 95] width 49 height 7
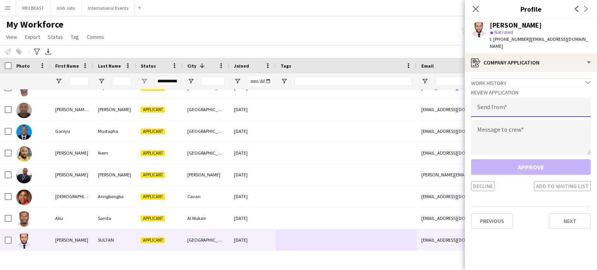
click at [510, 103] on input "email" at bounding box center [531, 107] width 120 height 19
type input "**********"
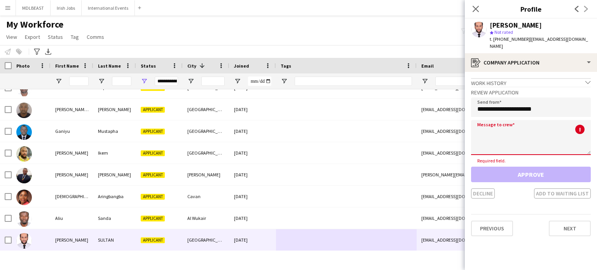
click at [493, 128] on textarea at bounding box center [531, 137] width 120 height 35
paste textarea "**********"
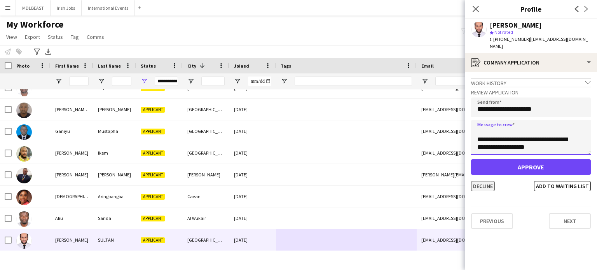
type textarea "**********"
click at [479, 182] on button "Decline" at bounding box center [483, 186] width 24 height 10
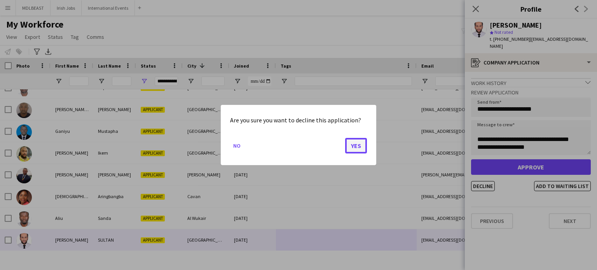
click at [351, 147] on button "Yes" at bounding box center [356, 146] width 22 height 16
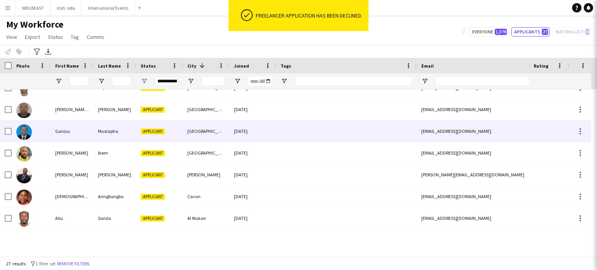
scroll to position [426, 0]
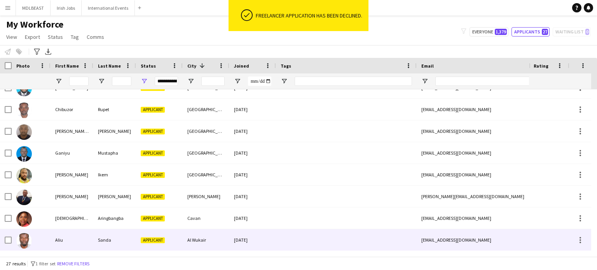
click at [308, 239] on div at bounding box center [346, 239] width 141 height 21
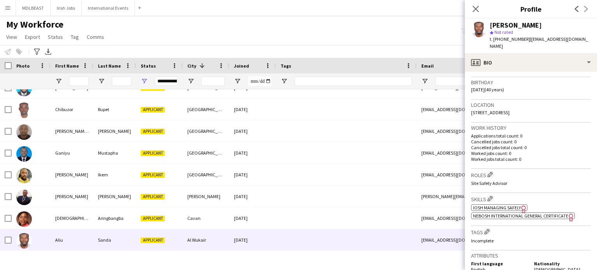
scroll to position [147, 0]
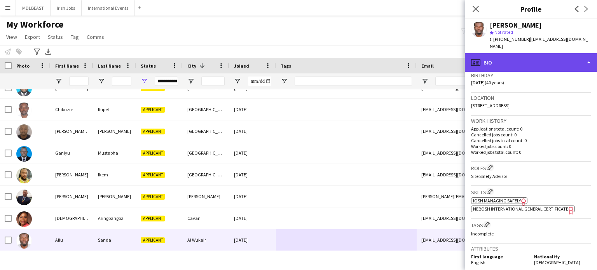
click at [563, 59] on div "profile Bio" at bounding box center [531, 62] width 132 height 19
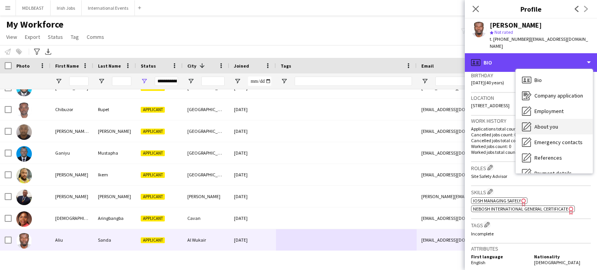
scroll to position [73, 0]
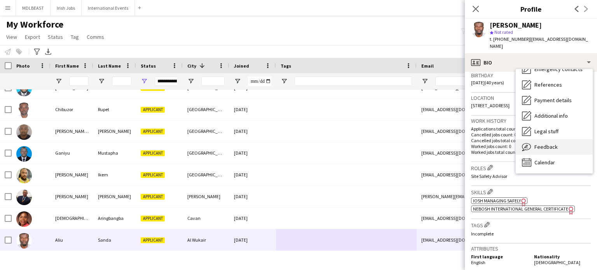
click at [544, 143] on span "Feedback" at bounding box center [546, 146] width 23 height 7
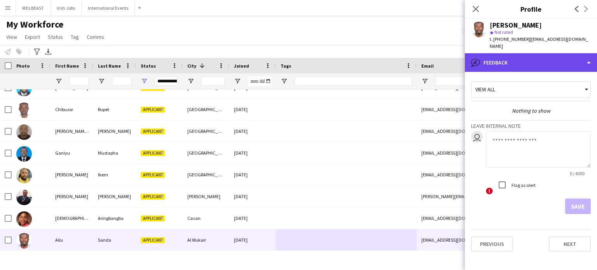
click at [531, 56] on div "bubble-pencil Feedback" at bounding box center [531, 62] width 132 height 19
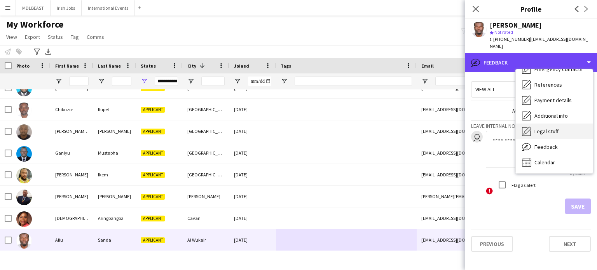
scroll to position [0, 0]
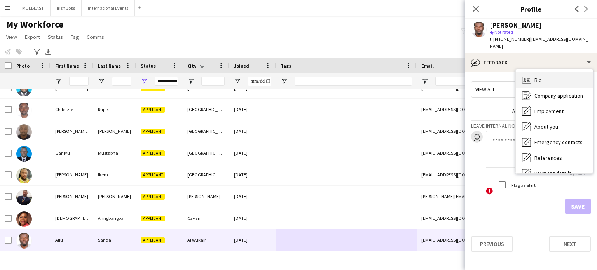
click at [544, 72] on div "Bio Bio" at bounding box center [554, 80] width 77 height 16
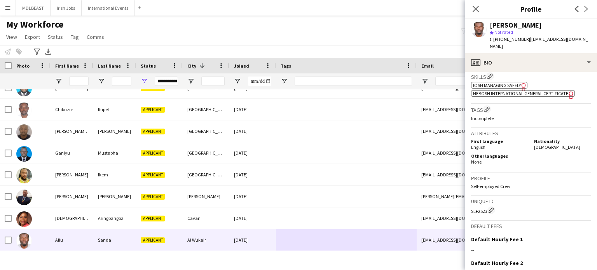
scroll to position [267, 0]
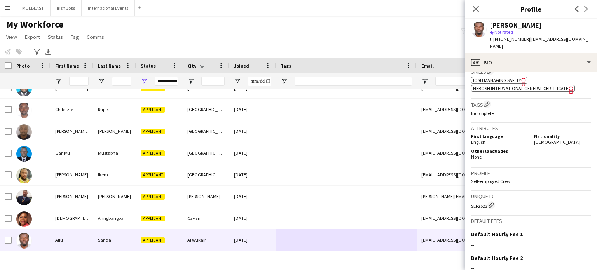
click at [512, 86] on span "NEBOSH International General Certificate" at bounding box center [520, 89] width 95 height 6
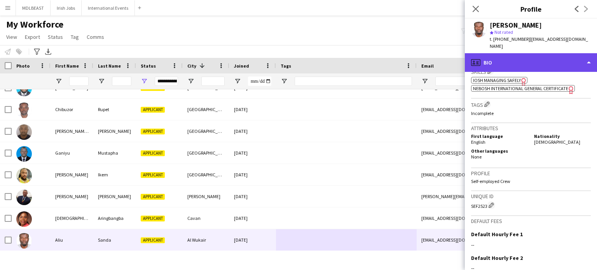
click at [535, 56] on div "profile Bio" at bounding box center [531, 62] width 132 height 19
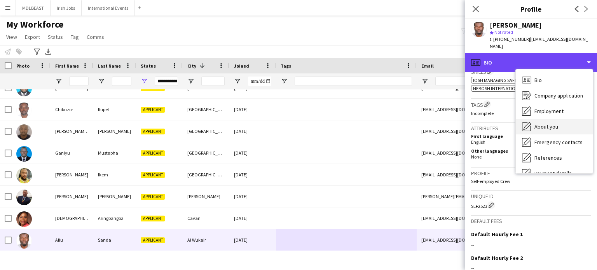
scroll to position [73, 0]
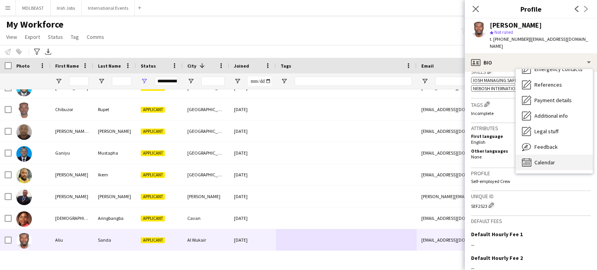
click at [536, 155] on div "Calendar Calendar" at bounding box center [554, 163] width 77 height 16
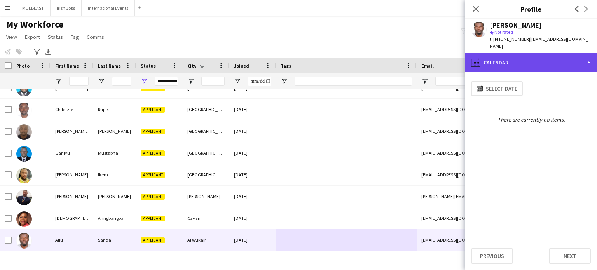
click at [540, 58] on div "calendar-full Calendar" at bounding box center [531, 62] width 132 height 19
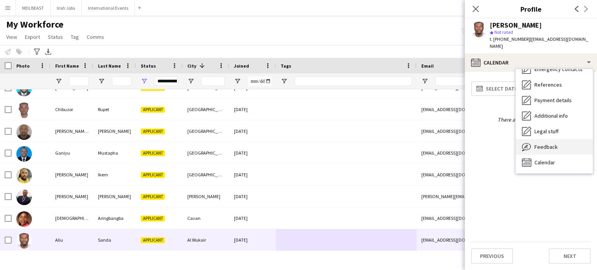
click at [550, 143] on span "Feedback" at bounding box center [546, 146] width 23 height 7
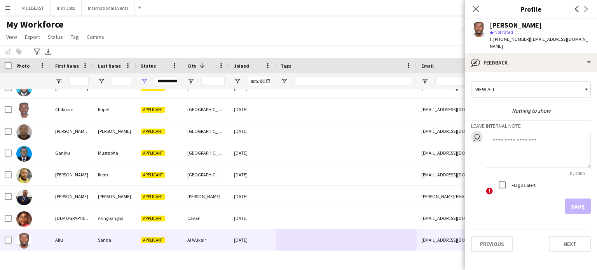
click at [507, 136] on textarea at bounding box center [538, 149] width 105 height 37
type textarea "**********"
click at [573, 199] on button "Save" at bounding box center [578, 207] width 26 height 16
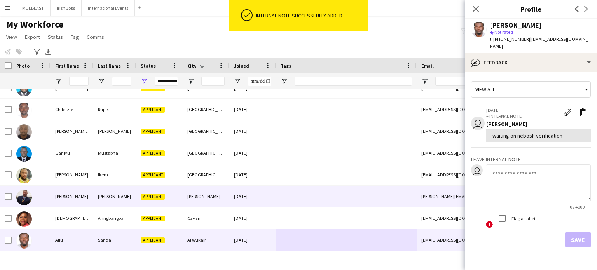
click at [320, 219] on div at bounding box center [346, 218] width 141 height 21
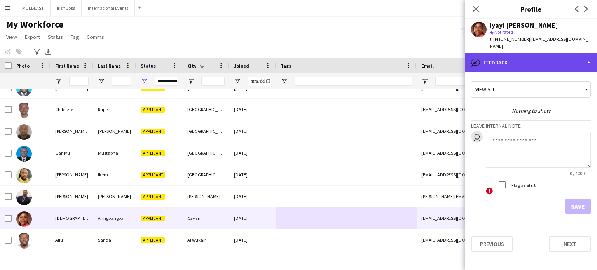
click at [547, 53] on div "bubble-pencil Feedback" at bounding box center [531, 62] width 132 height 19
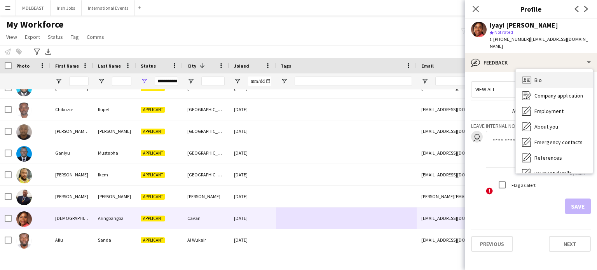
click at [542, 77] on span "Bio" at bounding box center [538, 80] width 7 height 7
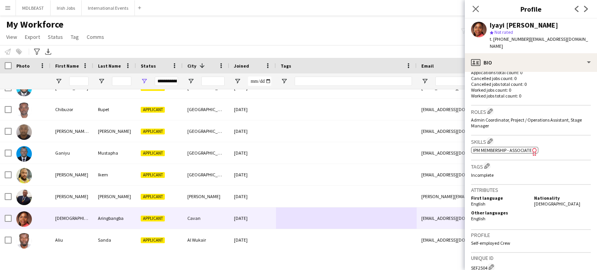
scroll to position [204, 0]
click at [507, 147] on span "IPM Membership - Associate" at bounding box center [502, 150] width 59 height 6
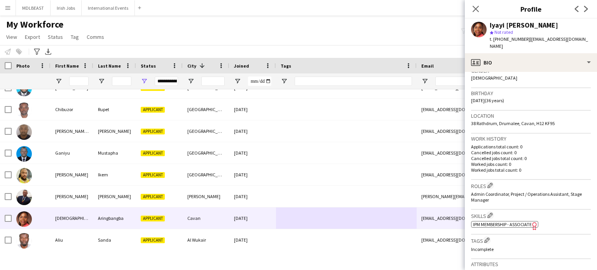
scroll to position [0, 0]
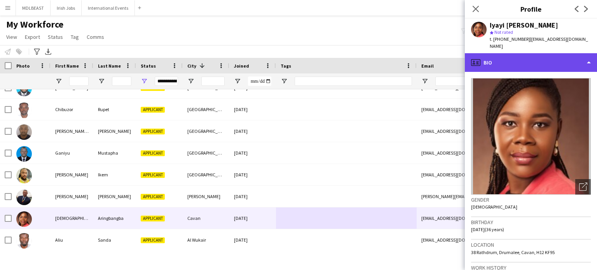
click at [585, 62] on div "profile Bio" at bounding box center [531, 62] width 132 height 19
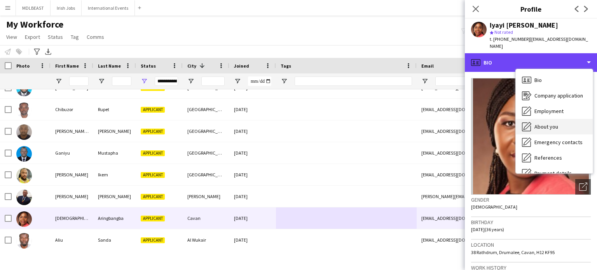
scroll to position [73, 0]
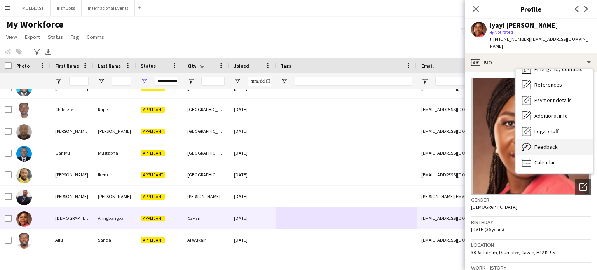
click at [547, 143] on span "Feedback" at bounding box center [546, 146] width 23 height 7
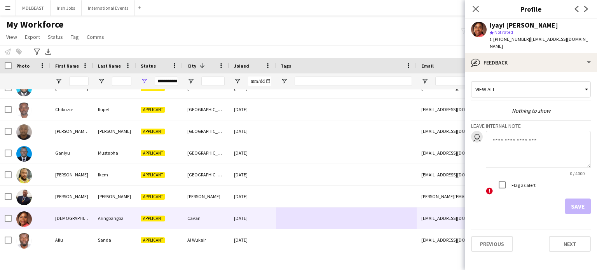
click at [555, 45] on div "Iyayi Faith Aringbangba star Not rated t. +353899475222 | faitharingbangba@gmai…" at bounding box center [531, 36] width 132 height 35
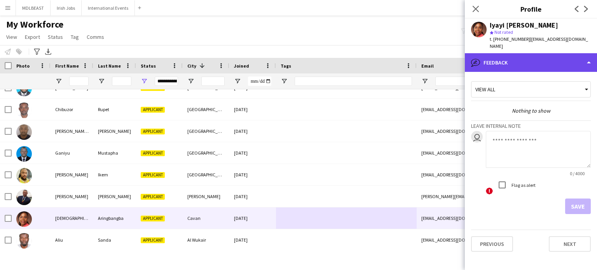
click at [547, 54] on div "bubble-pencil Feedback" at bounding box center [531, 62] width 132 height 19
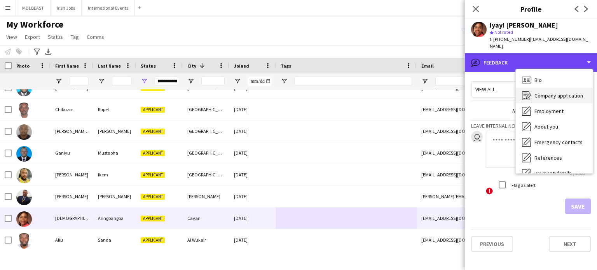
scroll to position [0, 0]
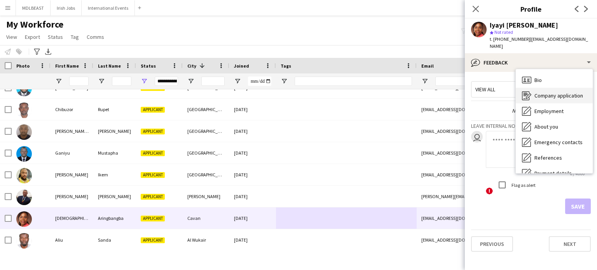
click at [547, 92] on span "Company application" at bounding box center [559, 95] width 49 height 7
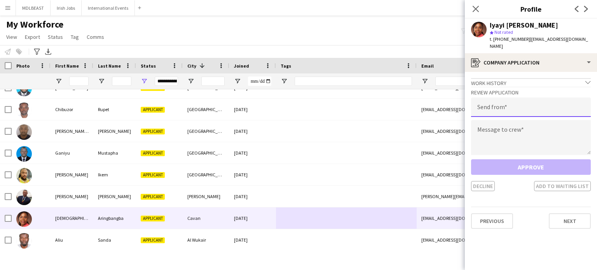
click at [510, 101] on input "email" at bounding box center [531, 107] width 120 height 19
type input "**********"
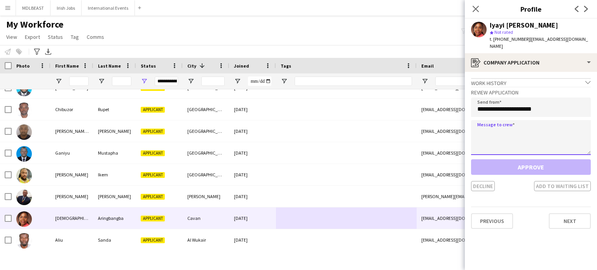
paste textarea "**********"
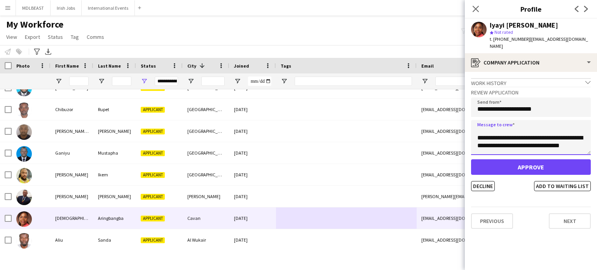
scroll to position [17, 0]
type textarea "**********"
click at [482, 181] on button "Decline" at bounding box center [483, 186] width 24 height 10
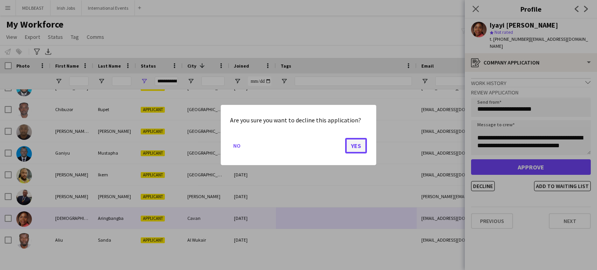
click at [351, 150] on button "Yes" at bounding box center [356, 146] width 22 height 16
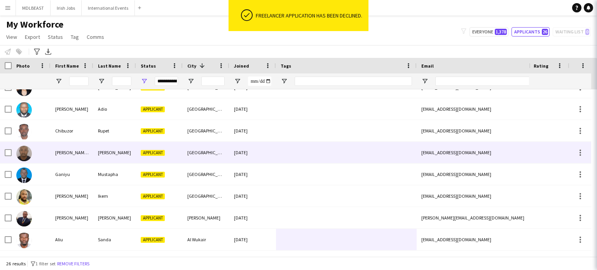
scroll to position [404, 0]
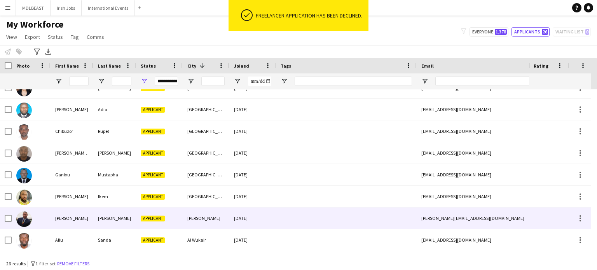
click at [318, 221] on div at bounding box center [346, 218] width 141 height 21
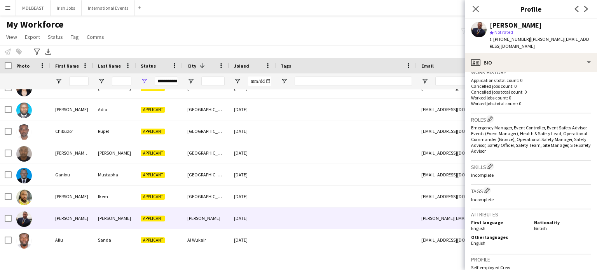
scroll to position [197, 0]
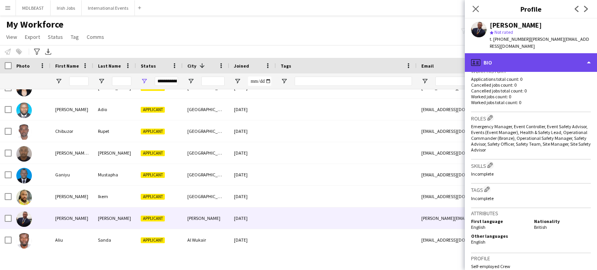
click at [568, 61] on div "profile Bio" at bounding box center [531, 62] width 132 height 19
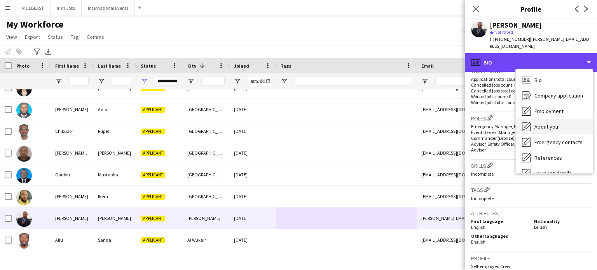
scroll to position [73, 0]
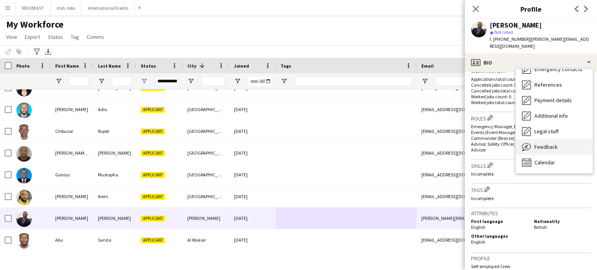
click at [543, 144] on div "Feedback Feedback" at bounding box center [554, 147] width 77 height 16
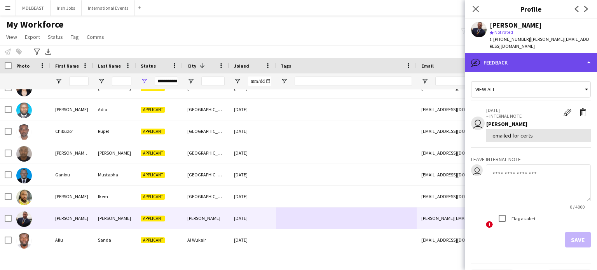
click at [538, 54] on div "bubble-pencil Feedback" at bounding box center [531, 62] width 132 height 19
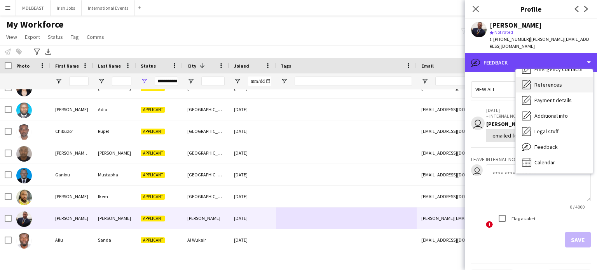
scroll to position [0, 0]
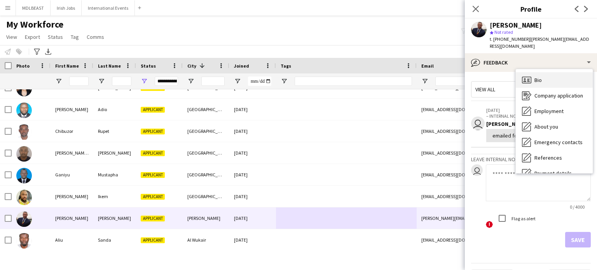
click at [540, 77] on span "Bio" at bounding box center [538, 80] width 7 height 7
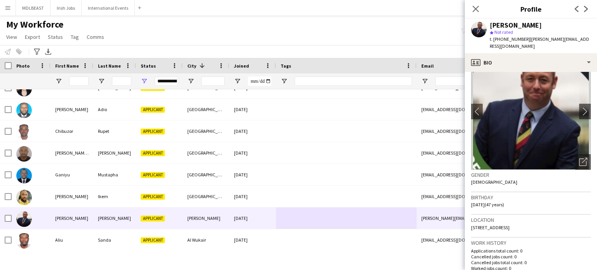
scroll to position [26, 0]
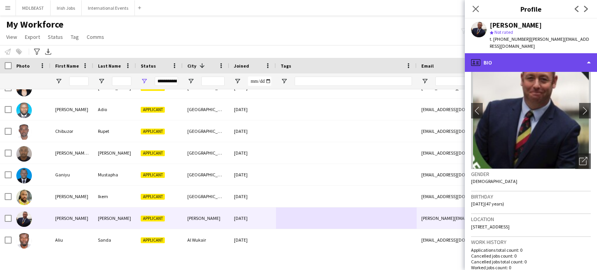
click at [583, 58] on div "profile Bio" at bounding box center [531, 62] width 132 height 19
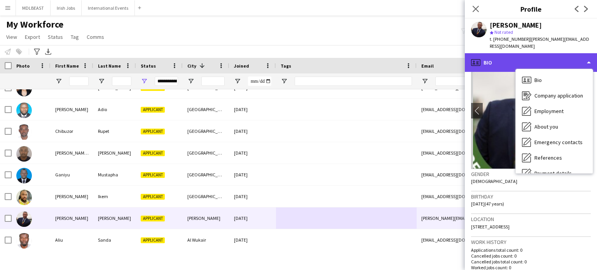
click at [563, 53] on div "profile Bio" at bounding box center [531, 62] width 132 height 19
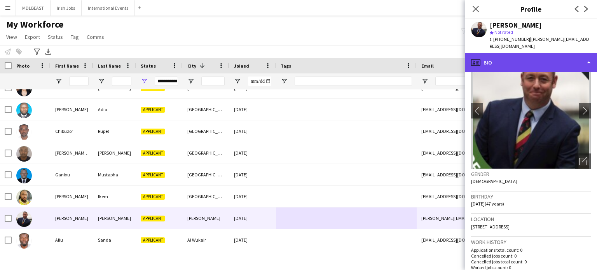
click at [563, 53] on div "profile Bio" at bounding box center [531, 62] width 132 height 19
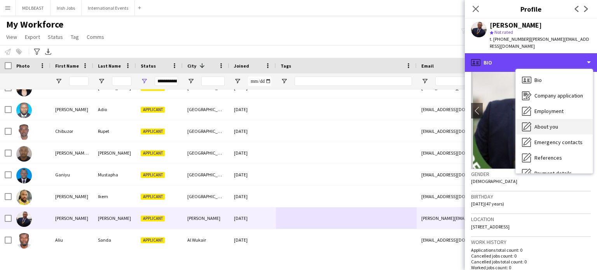
scroll to position [73, 0]
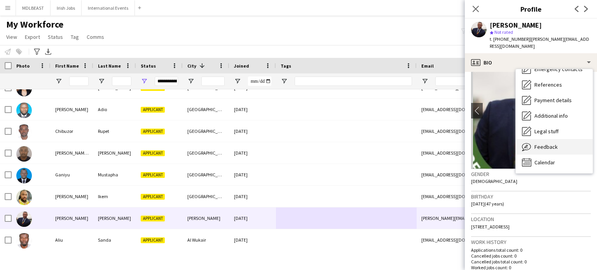
click at [543, 139] on div "Feedback Feedback" at bounding box center [554, 147] width 77 height 16
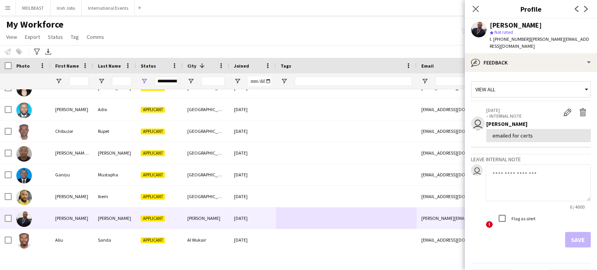
click at [505, 164] on textarea at bounding box center [538, 182] width 105 height 37
type textarea "**"
drag, startPoint x: 503, startPoint y: 167, endPoint x: 474, endPoint y: 165, distance: 28.4
click at [474, 165] on div "user ** 3 / 4000 ! Flag as alert" at bounding box center [531, 196] width 120 height 65
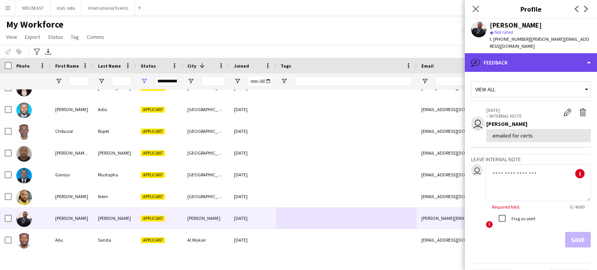
click at [535, 53] on div "bubble-pencil Feedback" at bounding box center [531, 62] width 132 height 19
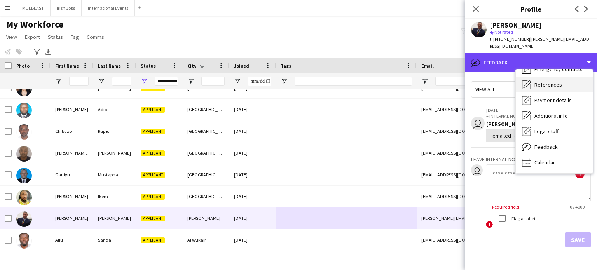
scroll to position [0, 0]
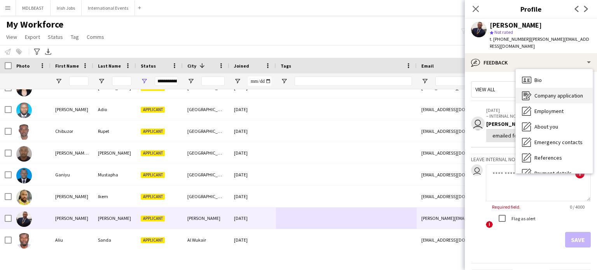
click at [542, 92] on span "Company application" at bounding box center [559, 95] width 49 height 7
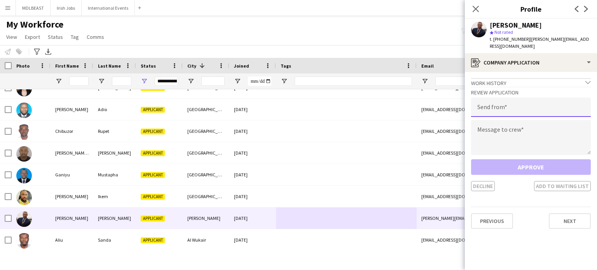
click at [493, 103] on input "email" at bounding box center [531, 107] width 120 height 19
type input "**********"
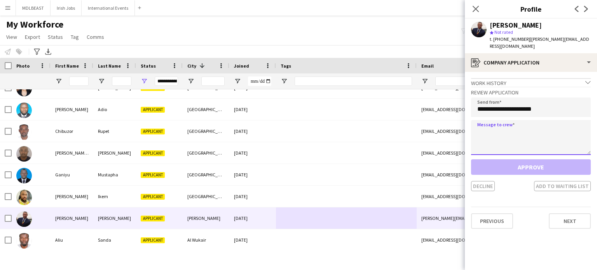
paste textarea "**********"
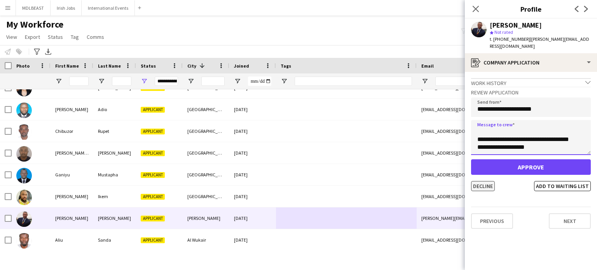
type textarea "**********"
click at [482, 181] on button "Decline" at bounding box center [483, 186] width 24 height 10
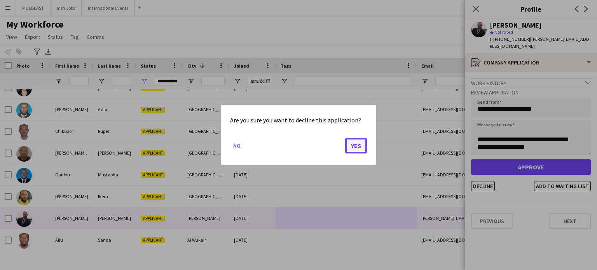
click at [353, 144] on button "Yes" at bounding box center [356, 146] width 22 height 16
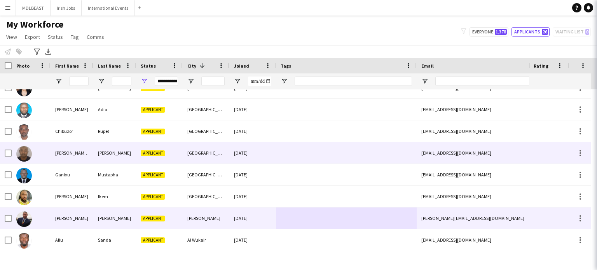
scroll to position [383, 0]
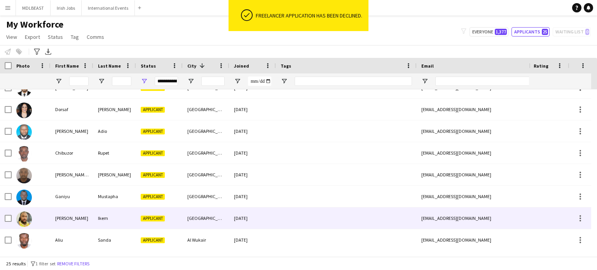
click at [314, 224] on div at bounding box center [346, 218] width 141 height 21
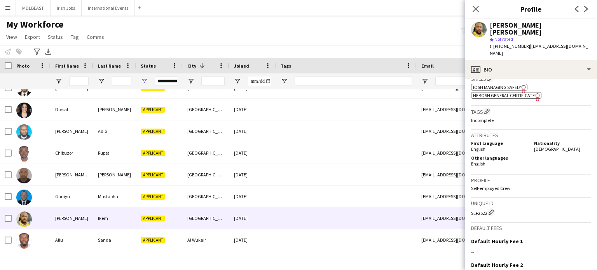
scroll to position [273, 0]
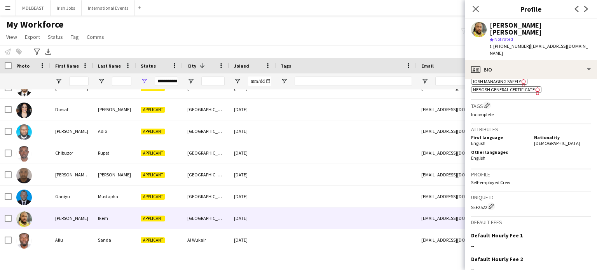
click at [513, 87] on span "NEBOSH General Certificate" at bounding box center [504, 90] width 62 height 6
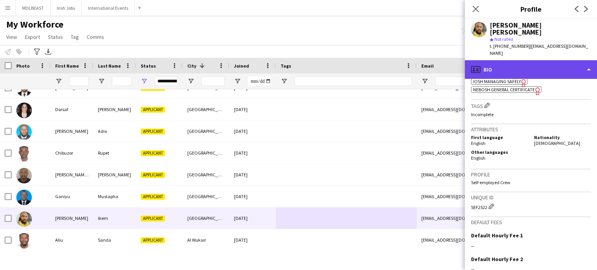
click at [544, 60] on div "profile Bio" at bounding box center [531, 69] width 132 height 19
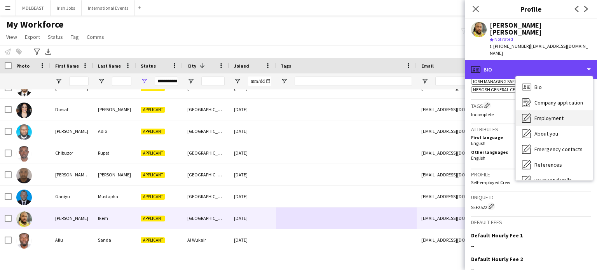
scroll to position [73, 0]
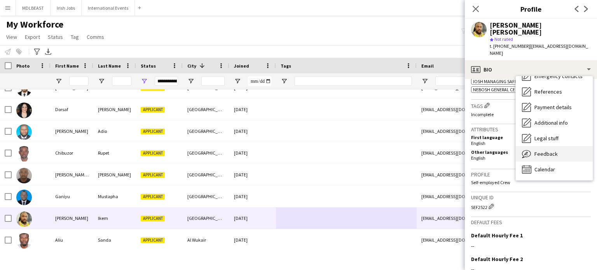
click at [552, 150] on span "Feedback" at bounding box center [546, 153] width 23 height 7
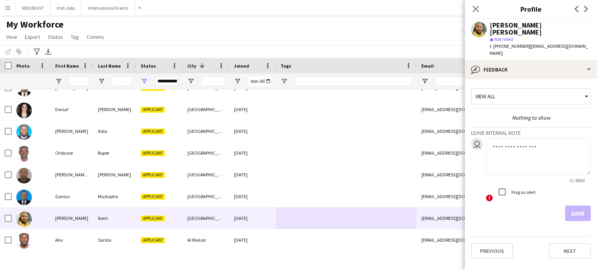
click at [514, 140] on textarea at bounding box center [538, 156] width 105 height 37
type textarea "**********"
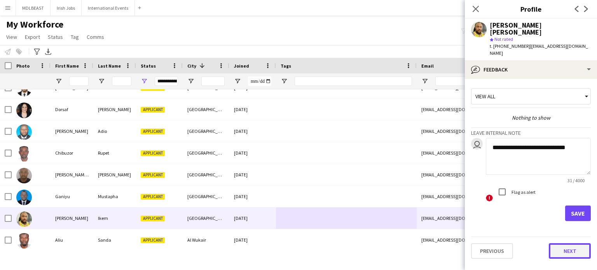
click at [569, 243] on button "Next" at bounding box center [570, 251] width 42 height 16
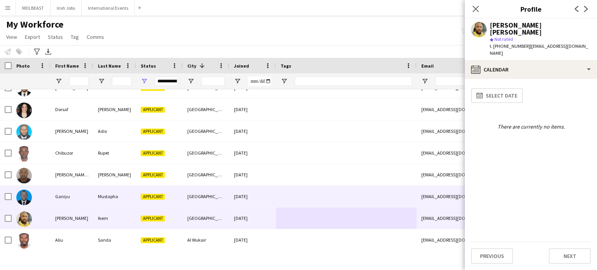
click at [302, 198] on div at bounding box center [346, 196] width 141 height 21
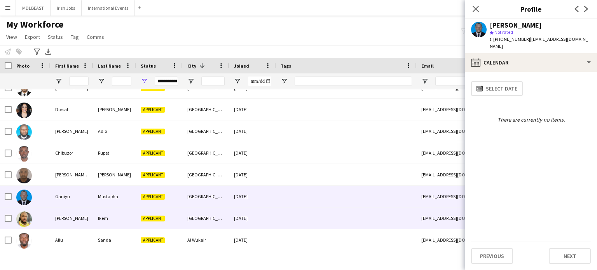
click at [294, 218] on div at bounding box center [346, 218] width 141 height 21
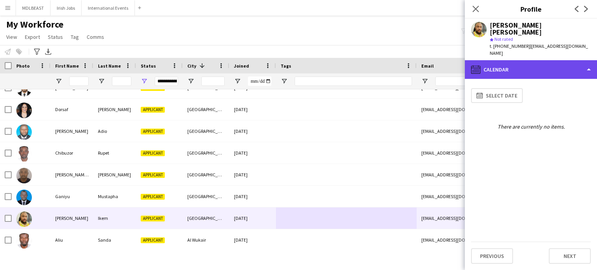
click at [530, 60] on div "calendar-full Calendar" at bounding box center [531, 69] width 132 height 19
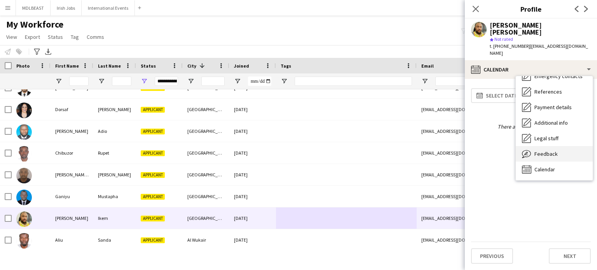
click at [540, 150] on span "Feedback" at bounding box center [546, 153] width 23 height 7
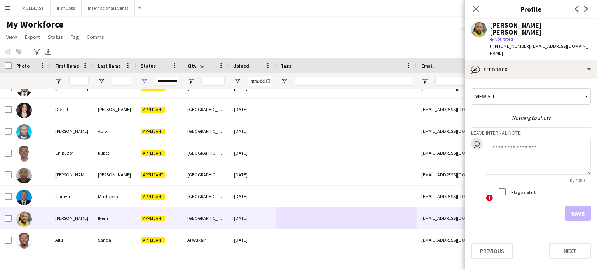
click at [510, 138] on textarea at bounding box center [538, 156] width 105 height 37
type textarea "**********"
click at [578, 206] on button "Save" at bounding box center [578, 214] width 26 height 16
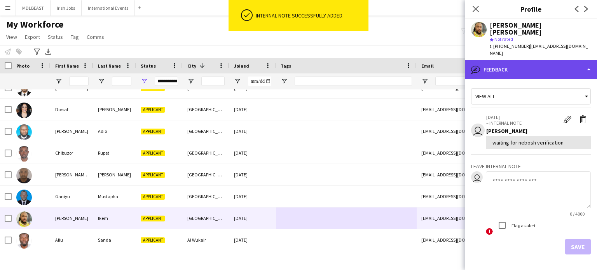
click at [532, 60] on div "bubble-pencil Feedback" at bounding box center [531, 69] width 132 height 19
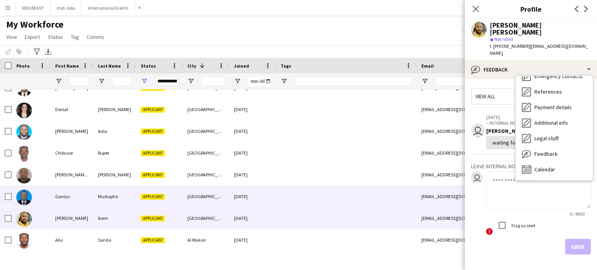
click at [300, 198] on div at bounding box center [346, 196] width 141 height 21
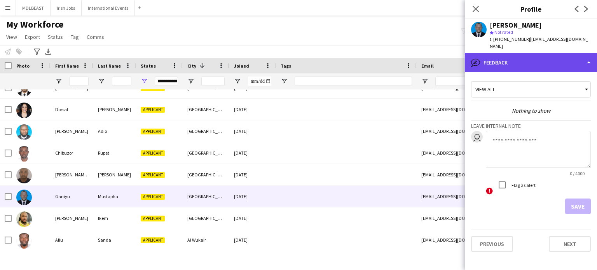
click at [544, 58] on div "bubble-pencil Feedback" at bounding box center [531, 62] width 132 height 19
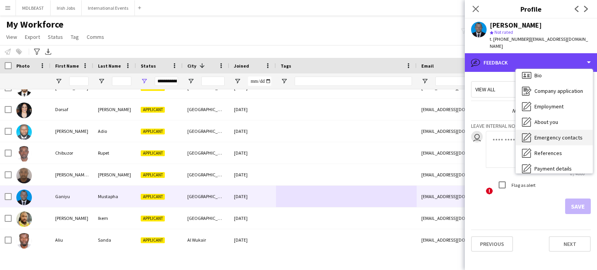
scroll to position [0, 0]
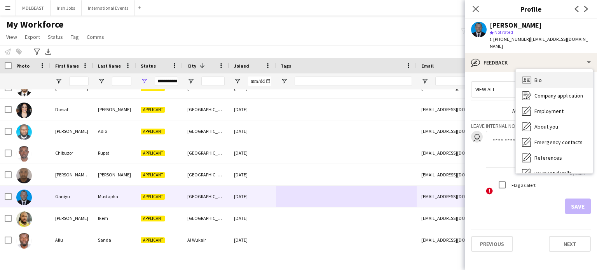
click at [549, 72] on div "Bio Bio" at bounding box center [554, 80] width 77 height 16
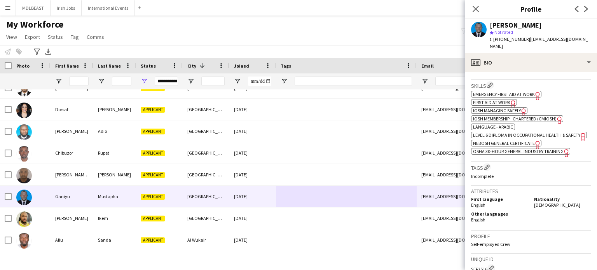
scroll to position [261, 0]
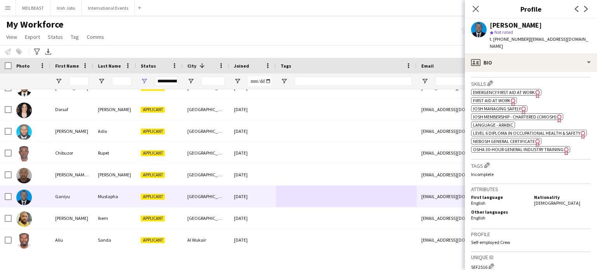
click at [506, 144] on span "NEBOSH General Certificate" at bounding box center [504, 141] width 62 height 6
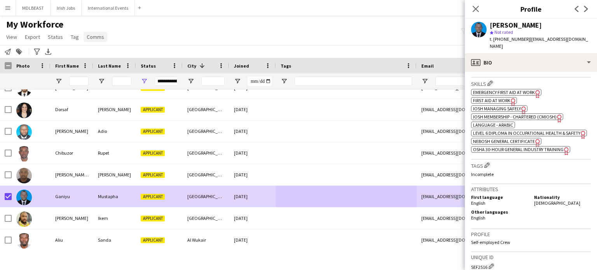
click at [90, 37] on span "Comms" at bounding box center [95, 36] width 17 height 7
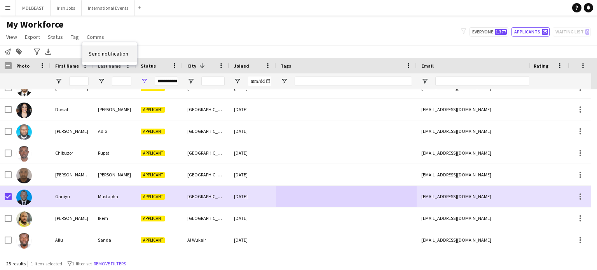
click at [105, 51] on span "Send notification" at bounding box center [109, 53] width 40 height 7
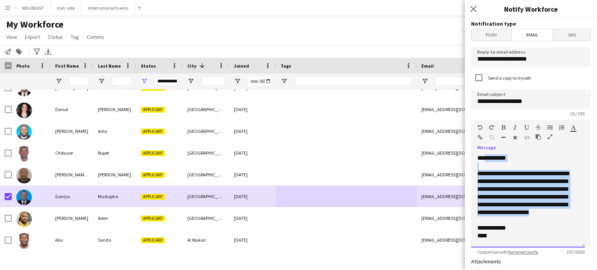
drag, startPoint x: 491, startPoint y: 230, endPoint x: 485, endPoint y: 161, distance: 69.1
click at [485, 161] on div "**********" at bounding box center [528, 200] width 114 height 93
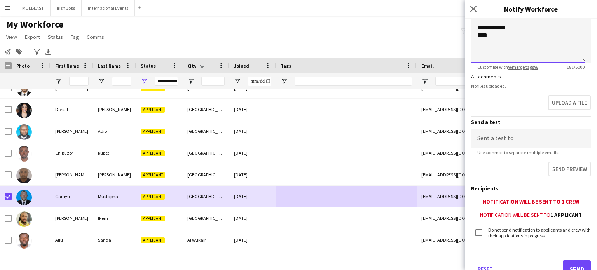
scroll to position [213, 0]
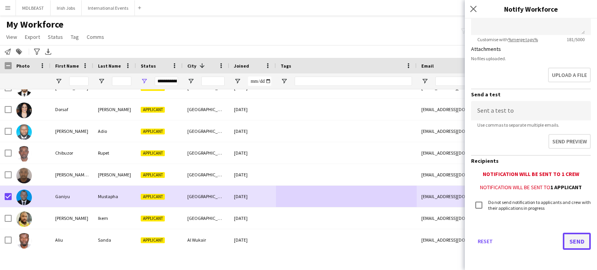
click at [569, 239] on button "Send" at bounding box center [577, 241] width 28 height 17
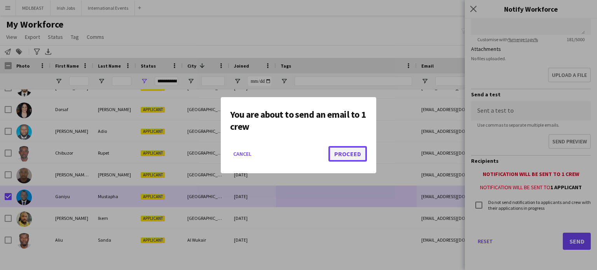
click at [358, 149] on button "Proceed" at bounding box center [348, 154] width 38 height 16
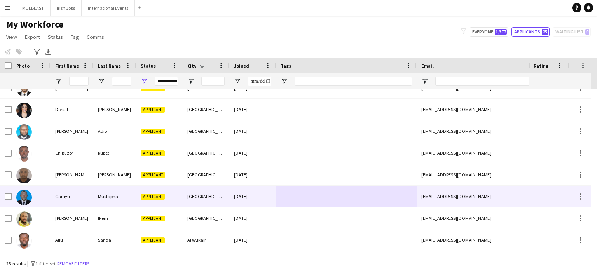
click at [300, 193] on div at bounding box center [346, 196] width 141 height 21
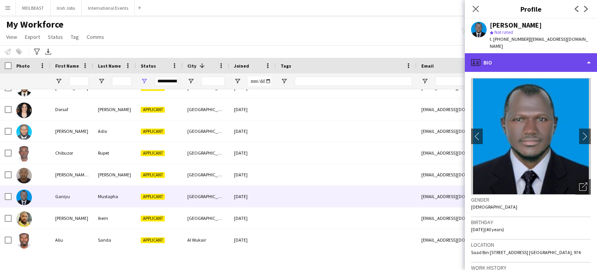
click at [568, 59] on div "profile Bio" at bounding box center [531, 62] width 132 height 19
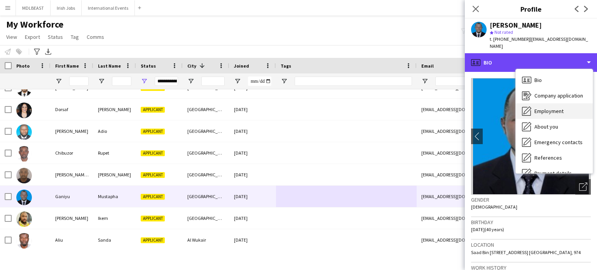
scroll to position [73, 0]
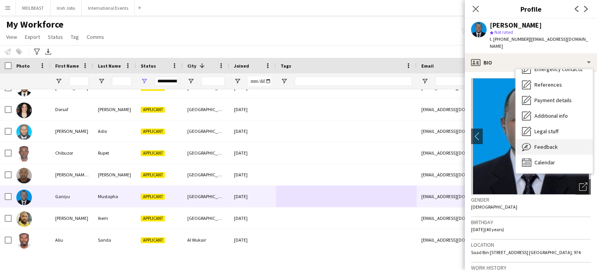
click at [548, 139] on div "Feedback Feedback" at bounding box center [554, 147] width 77 height 16
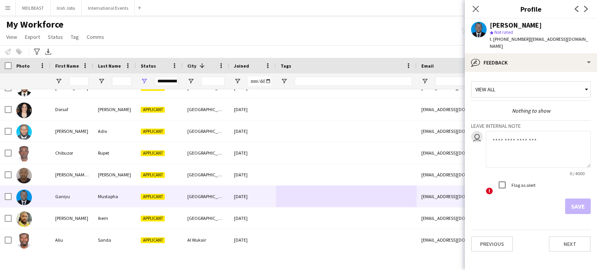
click at [495, 143] on textarea at bounding box center [538, 149] width 105 height 37
type textarea "**********"
click at [572, 199] on button "Save" at bounding box center [578, 207] width 26 height 16
click at [572, 199] on form "user 45 / 4000 ! Flag as alert Save" at bounding box center [531, 172] width 120 height 83
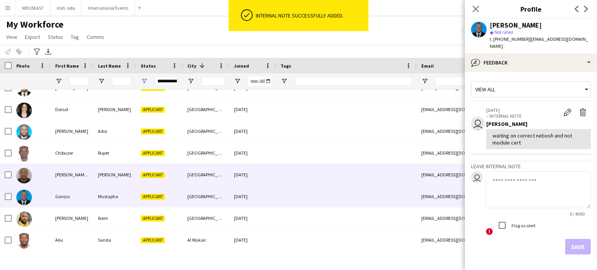
click at [278, 172] on div at bounding box center [346, 174] width 141 height 21
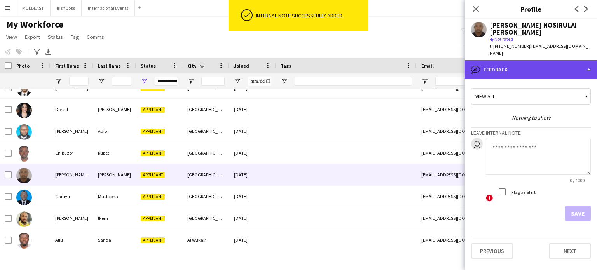
click at [518, 60] on div "bubble-pencil Feedback" at bounding box center [531, 69] width 132 height 19
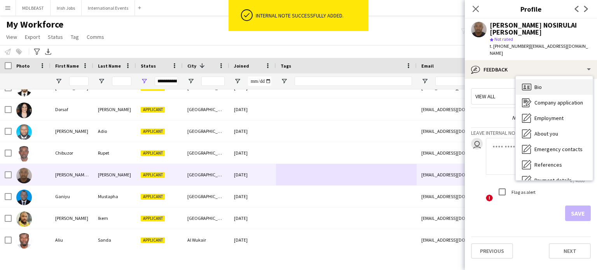
click at [528, 88] on icon at bounding box center [528, 88] width 3 height 0
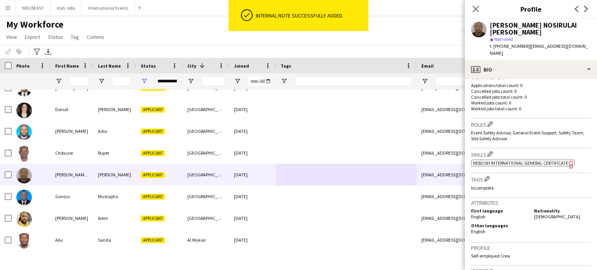
scroll to position [216, 0]
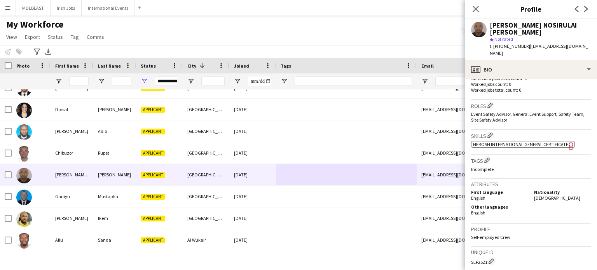
click at [519, 142] on span "NEBOSH International General Certificate" at bounding box center [520, 145] width 95 height 6
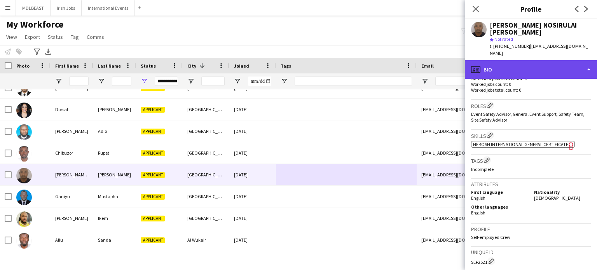
click at [547, 60] on div "profile Bio" at bounding box center [531, 69] width 132 height 19
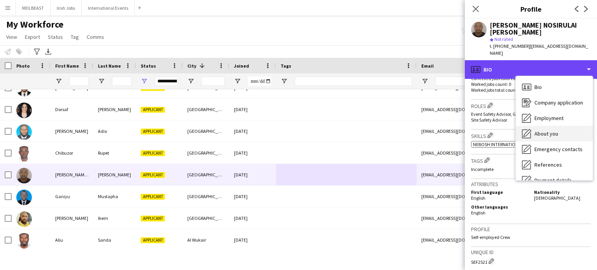
scroll to position [73, 0]
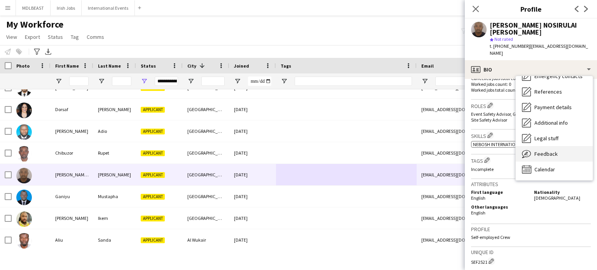
click at [542, 146] on div "Feedback Feedback" at bounding box center [554, 154] width 77 height 16
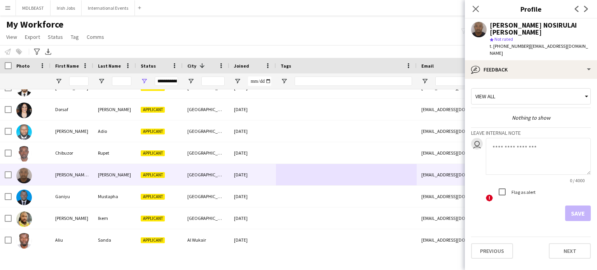
click at [503, 138] on textarea at bounding box center [538, 156] width 105 height 37
type textarea "**********"
click at [575, 206] on button "Save" at bounding box center [578, 214] width 26 height 16
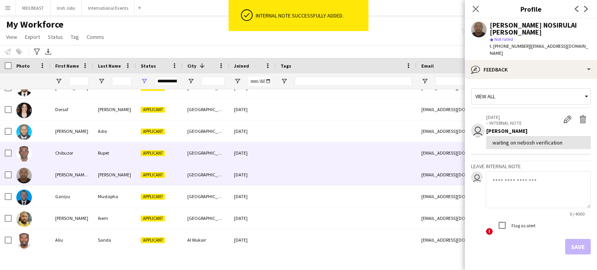
click at [288, 154] on div at bounding box center [346, 152] width 141 height 21
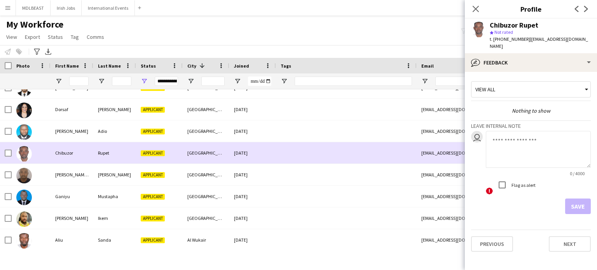
click at [288, 154] on div at bounding box center [346, 152] width 141 height 21
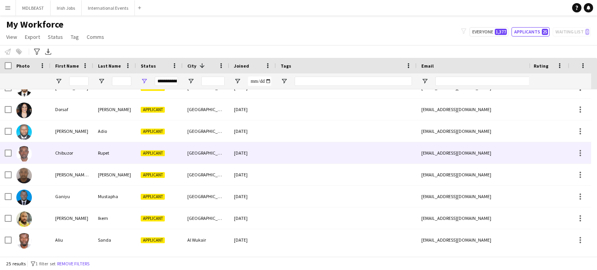
click at [288, 154] on div at bounding box center [346, 152] width 141 height 21
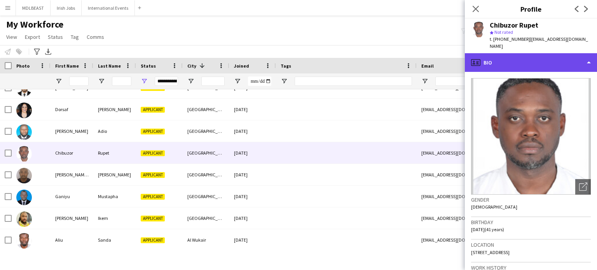
click at [577, 54] on div "profile Bio" at bounding box center [531, 62] width 132 height 19
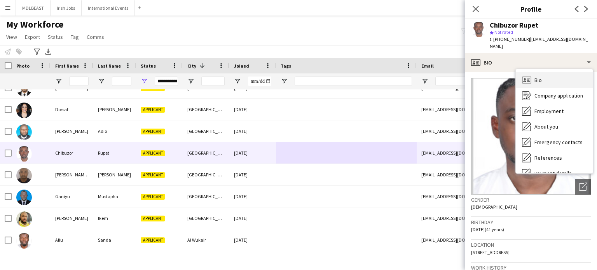
click at [551, 79] on div "Bio Bio" at bounding box center [554, 80] width 77 height 16
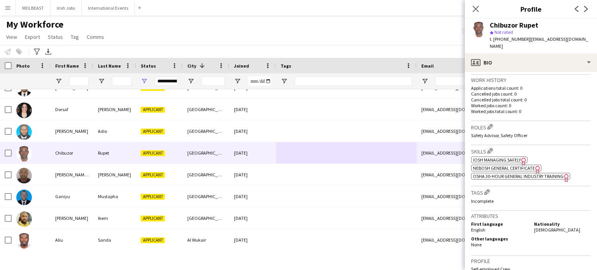
scroll to position [197, 0]
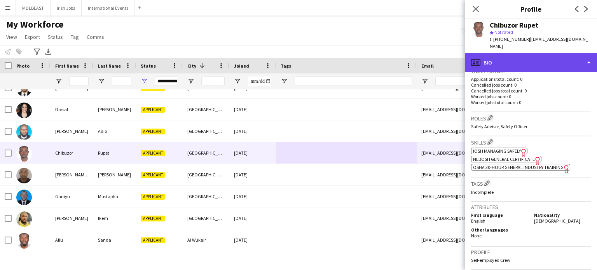
click at [566, 55] on div "profile Bio" at bounding box center [531, 62] width 132 height 19
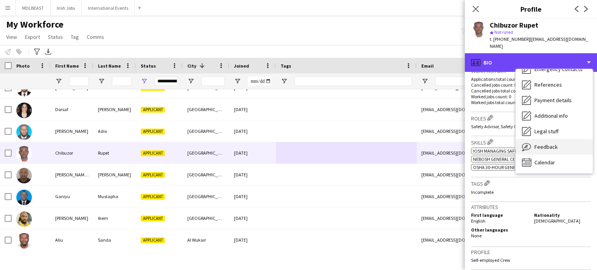
scroll to position [73, 0]
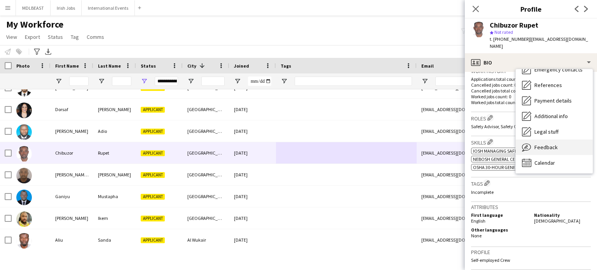
click at [542, 144] on span "Feedback" at bounding box center [546, 147] width 23 height 7
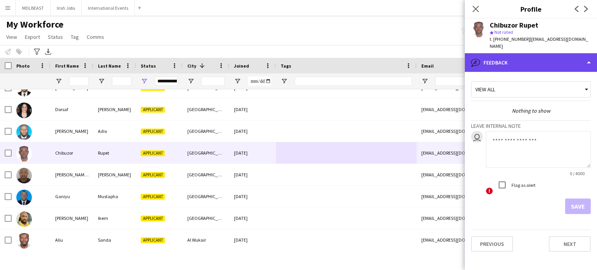
click at [544, 54] on div "bubble-pencil Feedback" at bounding box center [531, 62] width 132 height 19
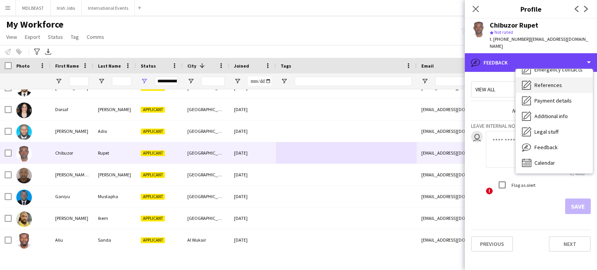
scroll to position [0, 0]
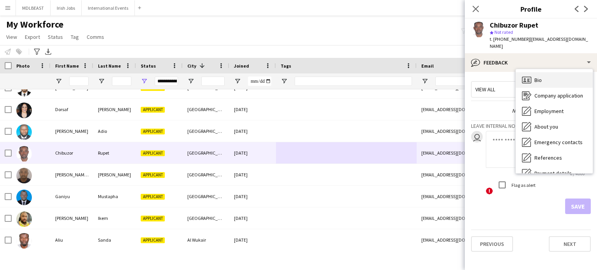
click at [540, 77] on span "Bio" at bounding box center [538, 80] width 7 height 7
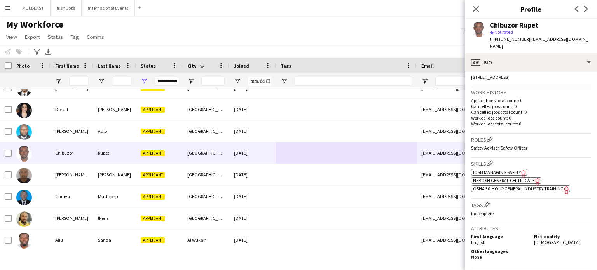
scroll to position [196, 0]
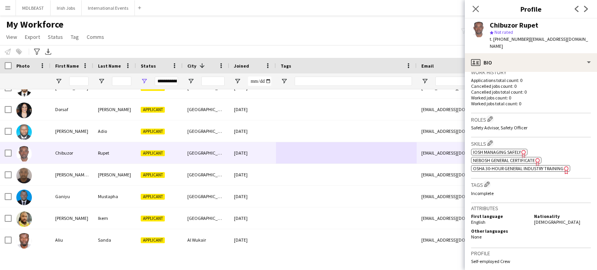
click at [496, 163] on span "NEBOSH General Certificate" at bounding box center [504, 160] width 62 height 6
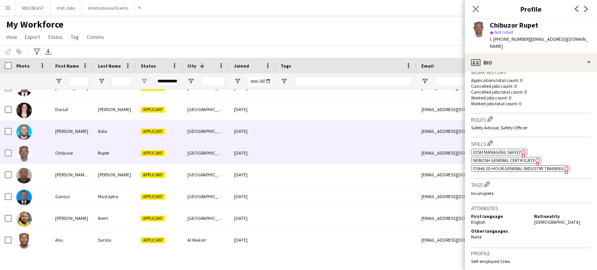
click at [218, 133] on div "Doha, Qatar" at bounding box center [206, 131] width 47 height 21
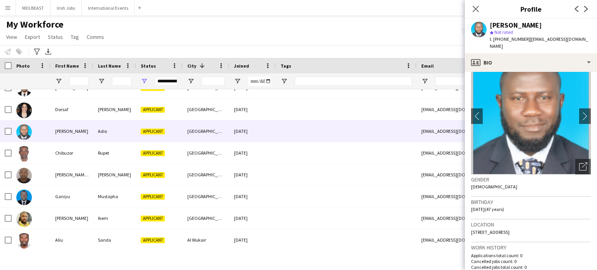
scroll to position [26, 0]
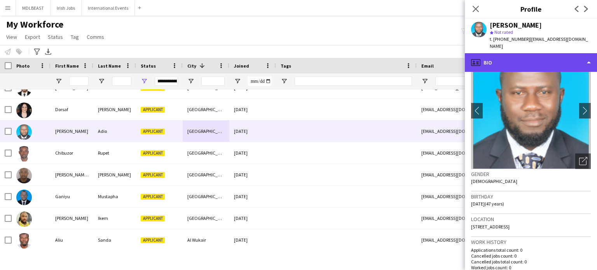
click at [587, 53] on div "profile Bio" at bounding box center [531, 62] width 132 height 19
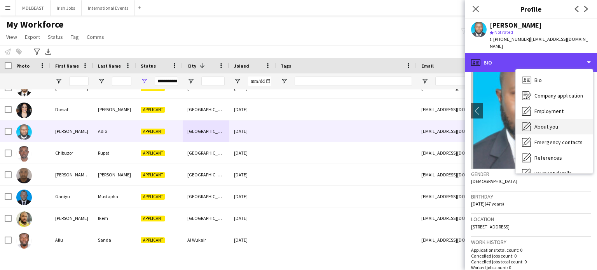
scroll to position [73, 0]
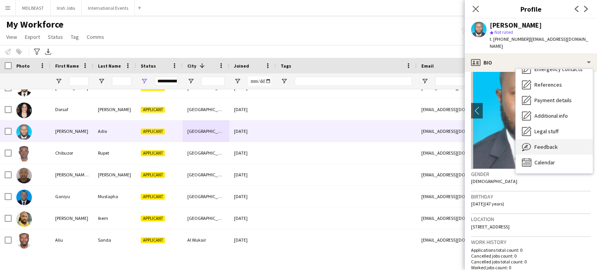
click at [543, 143] on span "Feedback" at bounding box center [546, 146] width 23 height 7
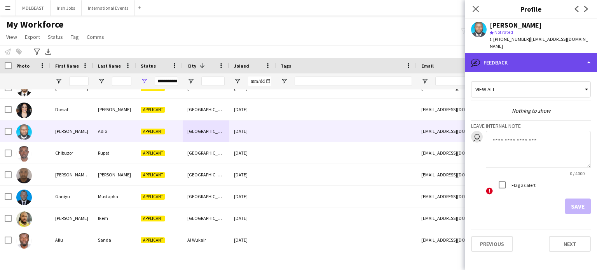
click at [557, 63] on div "bubble-pencil Feedback" at bounding box center [531, 62] width 132 height 19
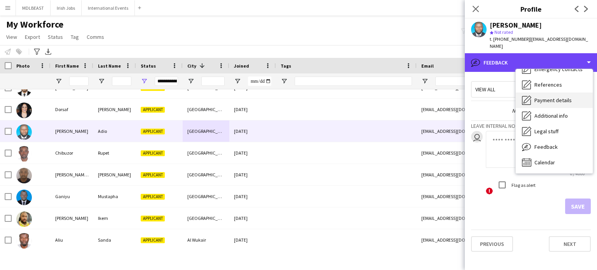
scroll to position [0, 0]
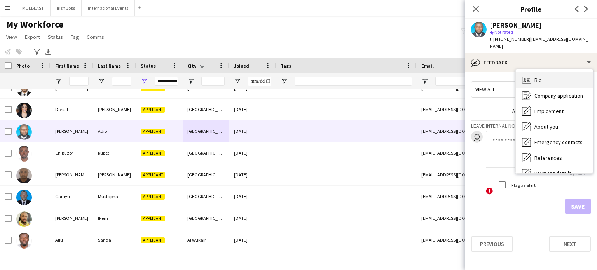
click at [549, 72] on div "Bio Bio" at bounding box center [554, 80] width 77 height 16
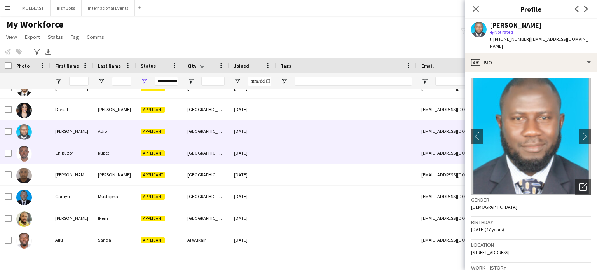
click at [207, 153] on div "[GEOGRAPHIC_DATA]" at bounding box center [206, 152] width 47 height 21
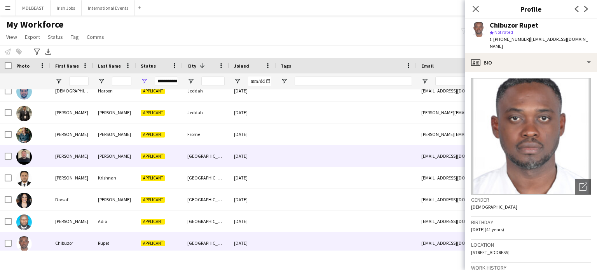
scroll to position [286, 0]
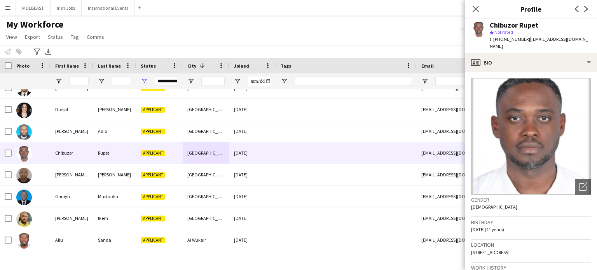
click at [8, 5] on app-icon "Menu" at bounding box center [8, 8] width 6 height 6
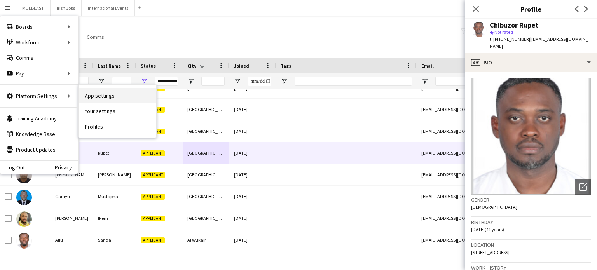
click at [92, 100] on link "App settings" at bounding box center [118, 96] width 78 height 16
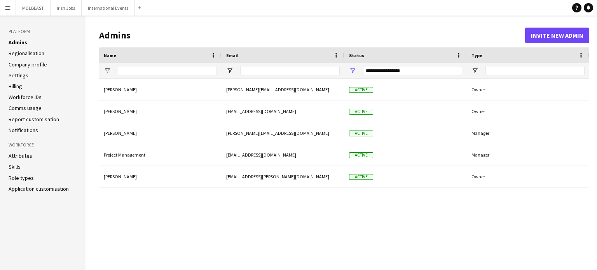
click at [5, 9] on app-icon "Menu" at bounding box center [8, 8] width 6 height 6
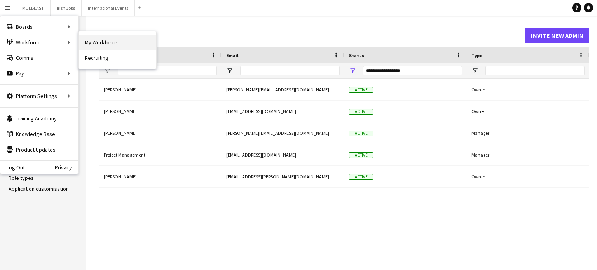
click at [103, 40] on link "My Workforce" at bounding box center [118, 43] width 78 height 16
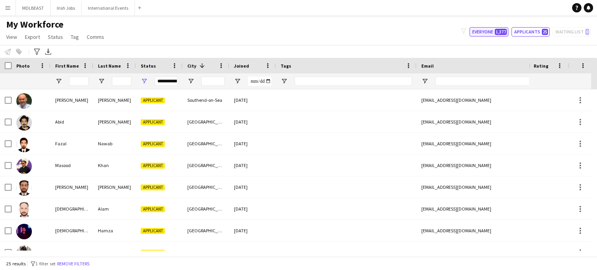
click at [487, 30] on button "Everyone 1,377" at bounding box center [489, 31] width 39 height 9
type input "**********"
